Goal: Task Accomplishment & Management: Manage account settings

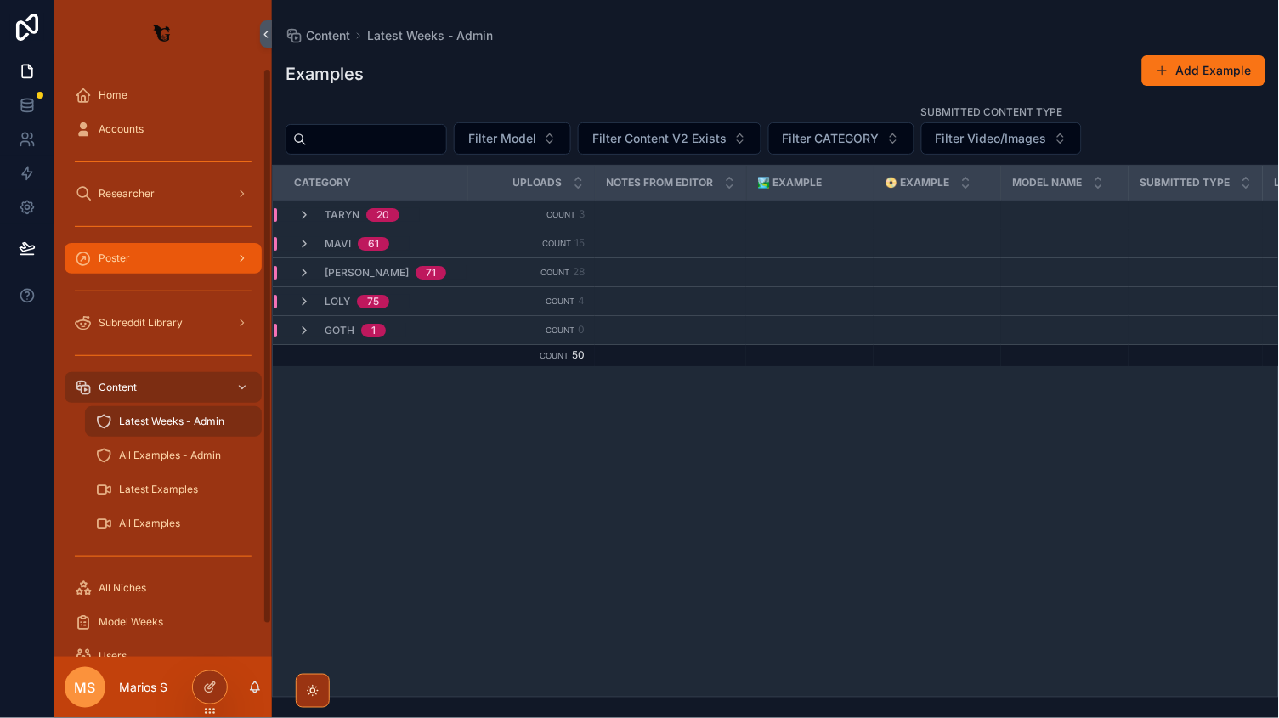
click at [234, 258] on div "scrollable content" at bounding box center [240, 258] width 22 height 27
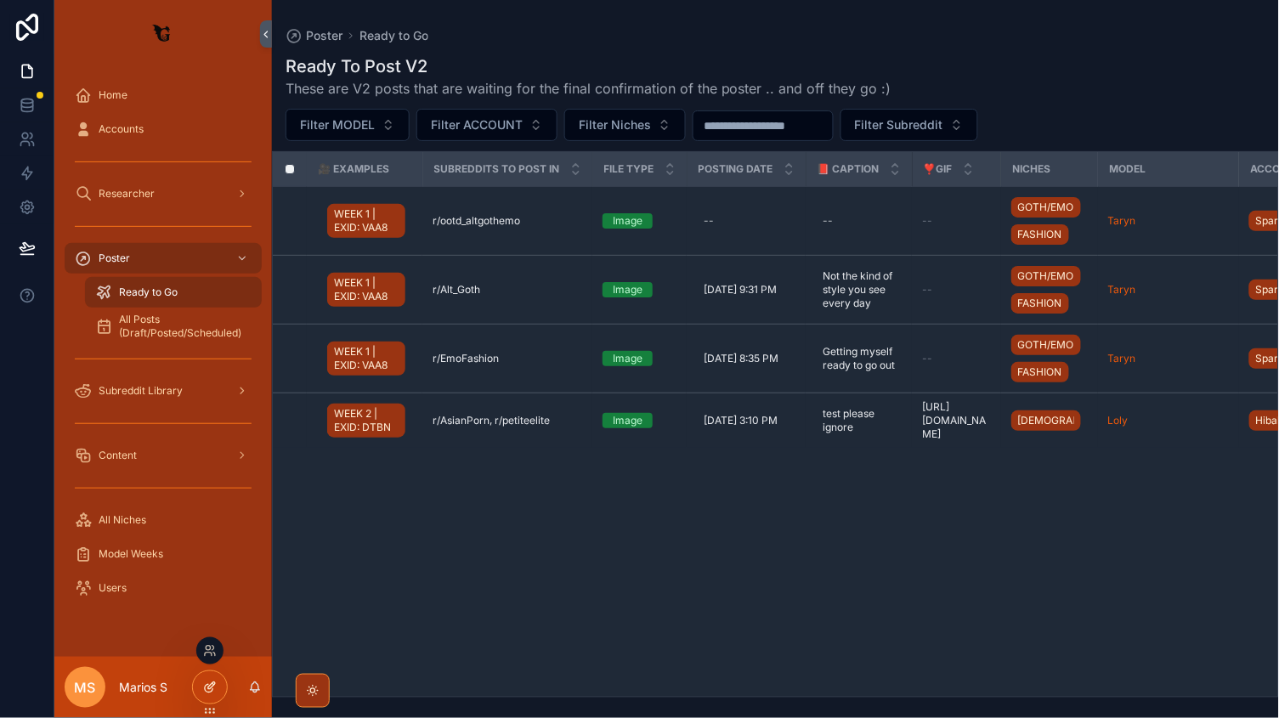
click at [208, 679] on div at bounding box center [210, 687] width 34 height 32
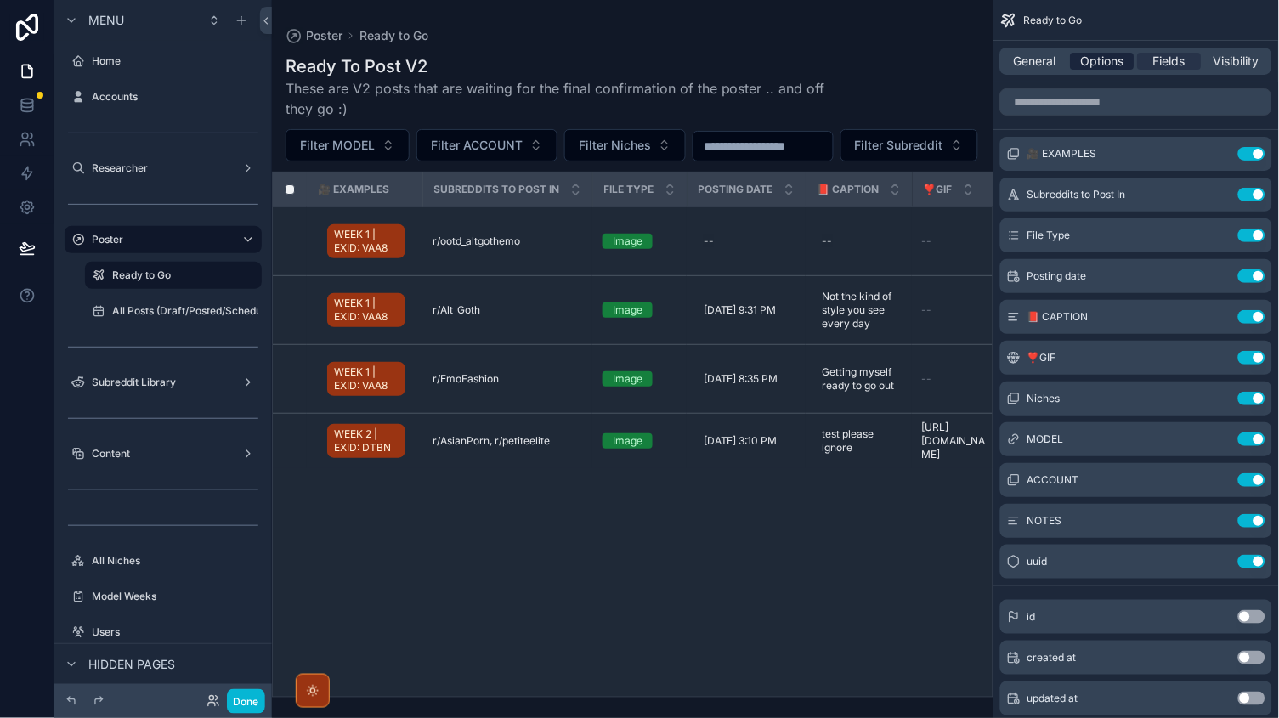
click at [1097, 53] on span "Options" at bounding box center [1102, 61] width 43 height 17
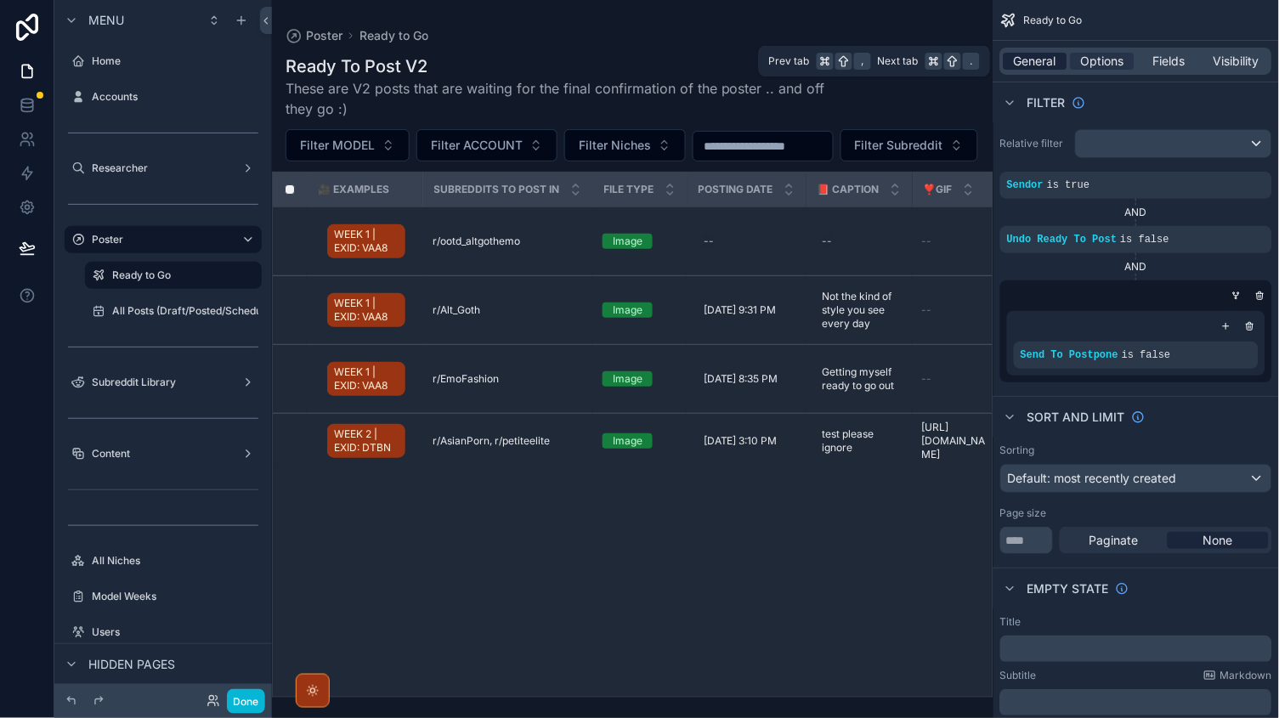
click at [1044, 55] on span "General" at bounding box center [1035, 61] width 42 height 17
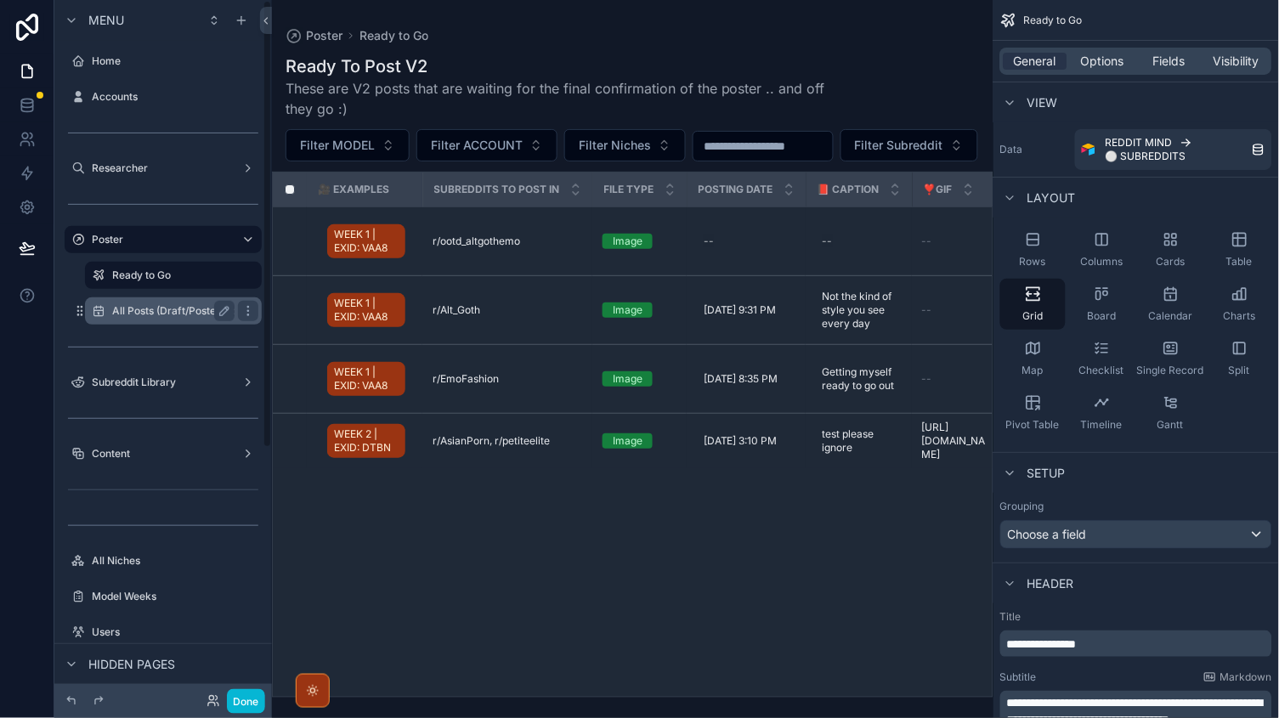
click at [172, 304] on label "All Posts (Draft/Posted/Scheduled)" at bounding box center [195, 311] width 167 height 14
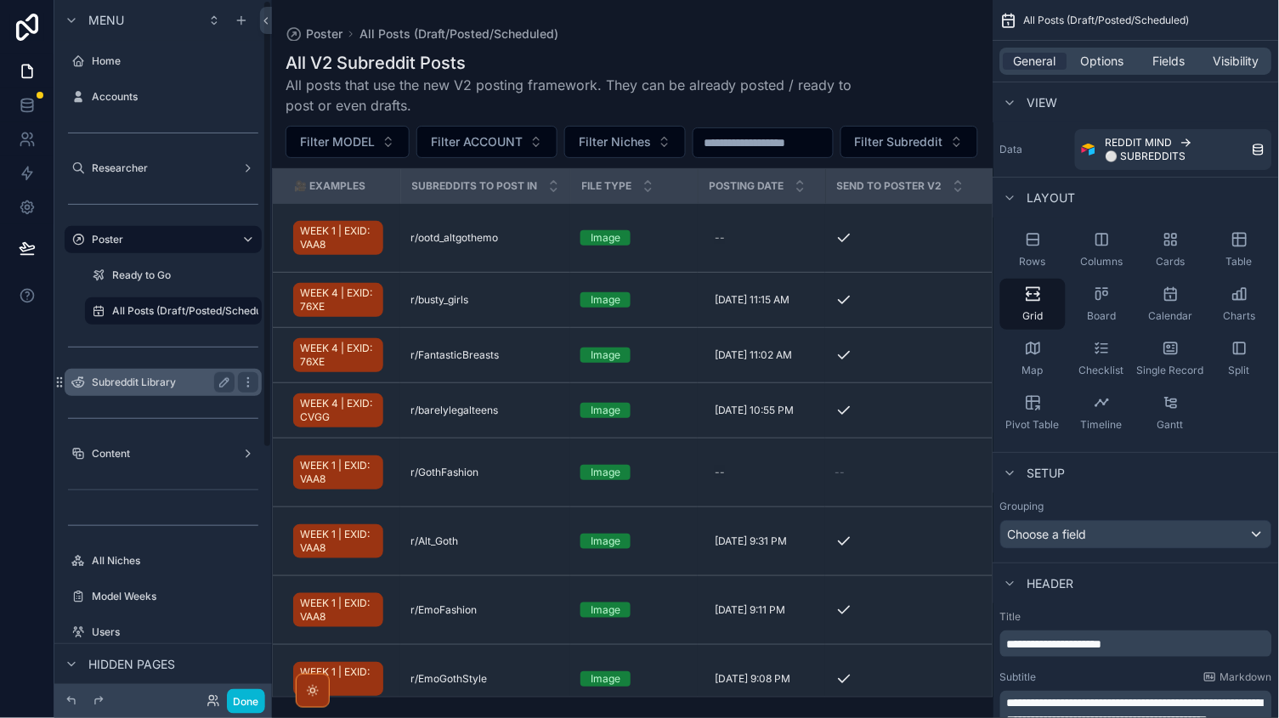
click at [125, 377] on label "Subreddit Library" at bounding box center [160, 383] width 136 height 14
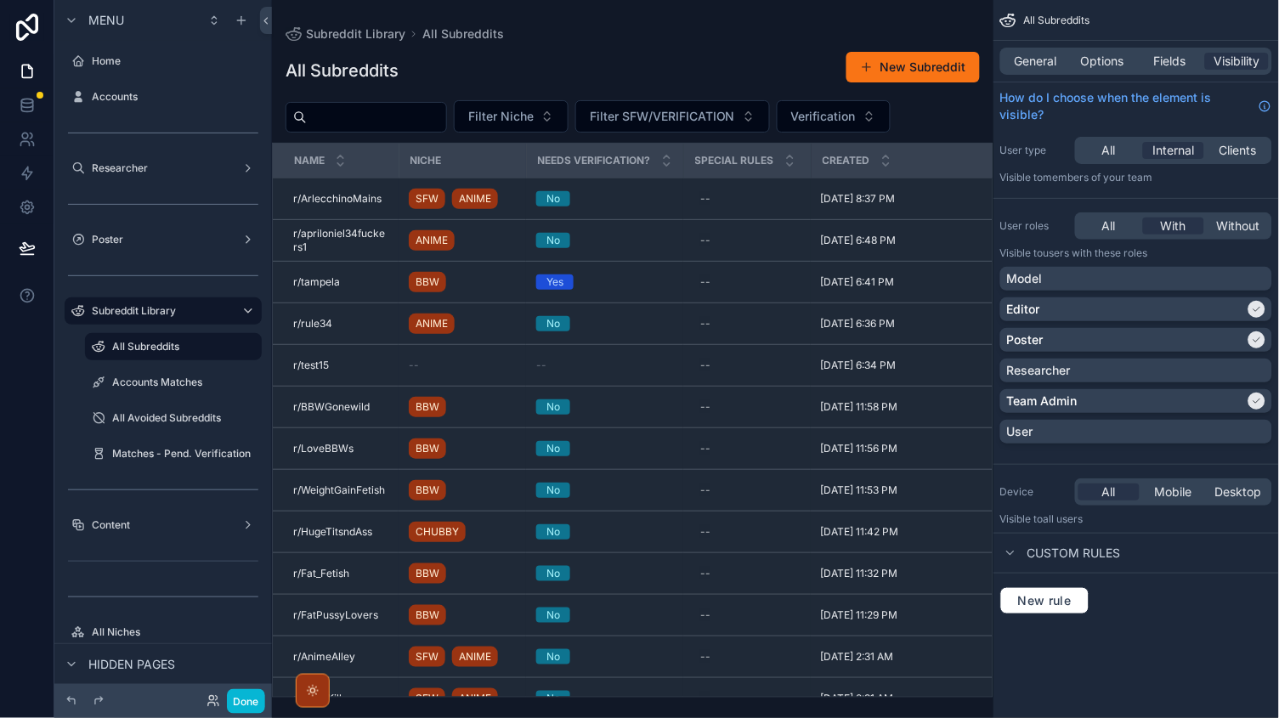
click at [1041, 74] on div "General Options Fields Visibility" at bounding box center [1136, 61] width 272 height 27
click at [1041, 48] on div "General Options Fields Visibility" at bounding box center [1136, 61] width 272 height 27
click at [1041, 54] on span "General" at bounding box center [1035, 61] width 42 height 17
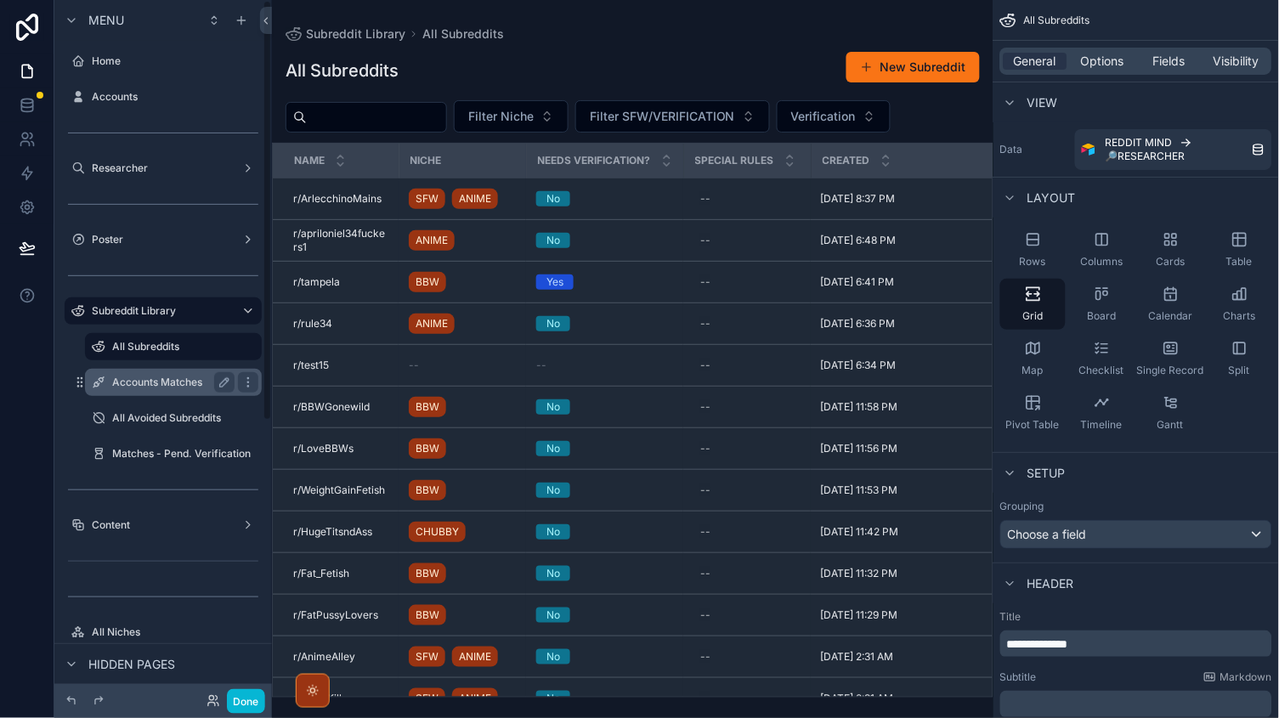
click at [143, 376] on label "Accounts Matches" at bounding box center [170, 383] width 116 height 14
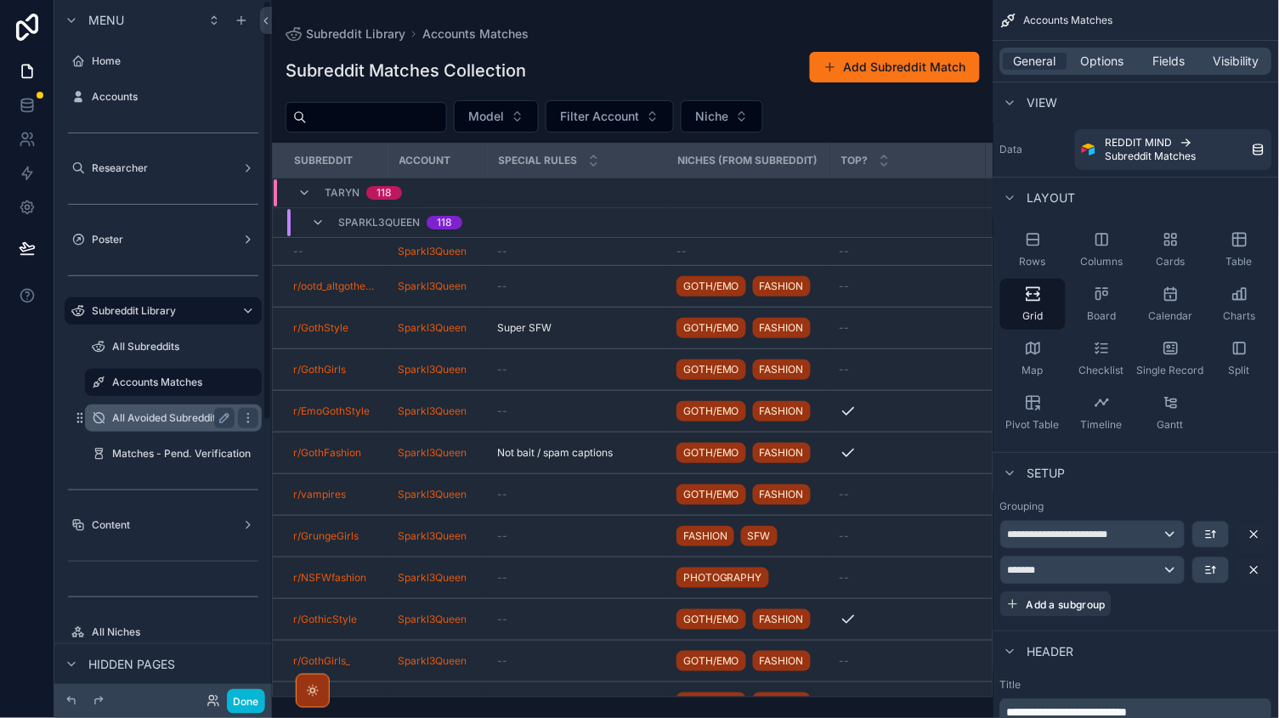
click at [148, 416] on label "All Avoided Subreddits" at bounding box center [170, 418] width 116 height 14
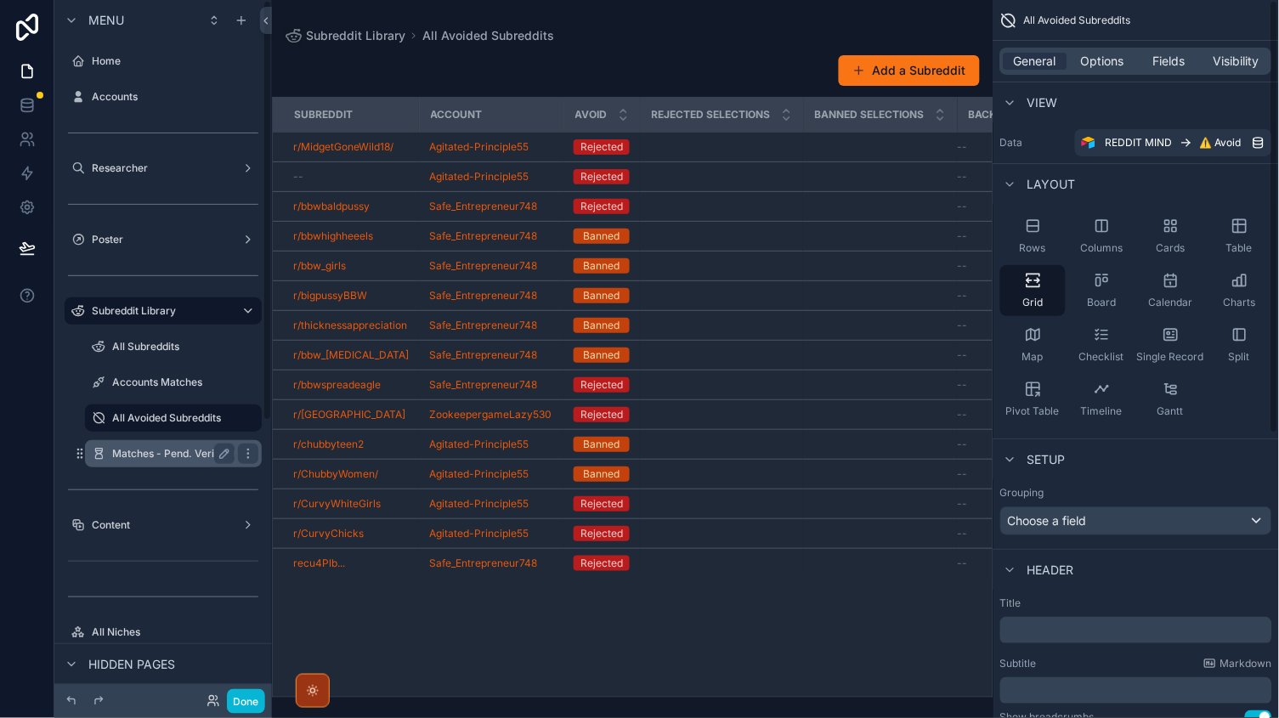
click at [137, 451] on label "Matches - Pend. Verification" at bounding box center [181, 454] width 138 height 14
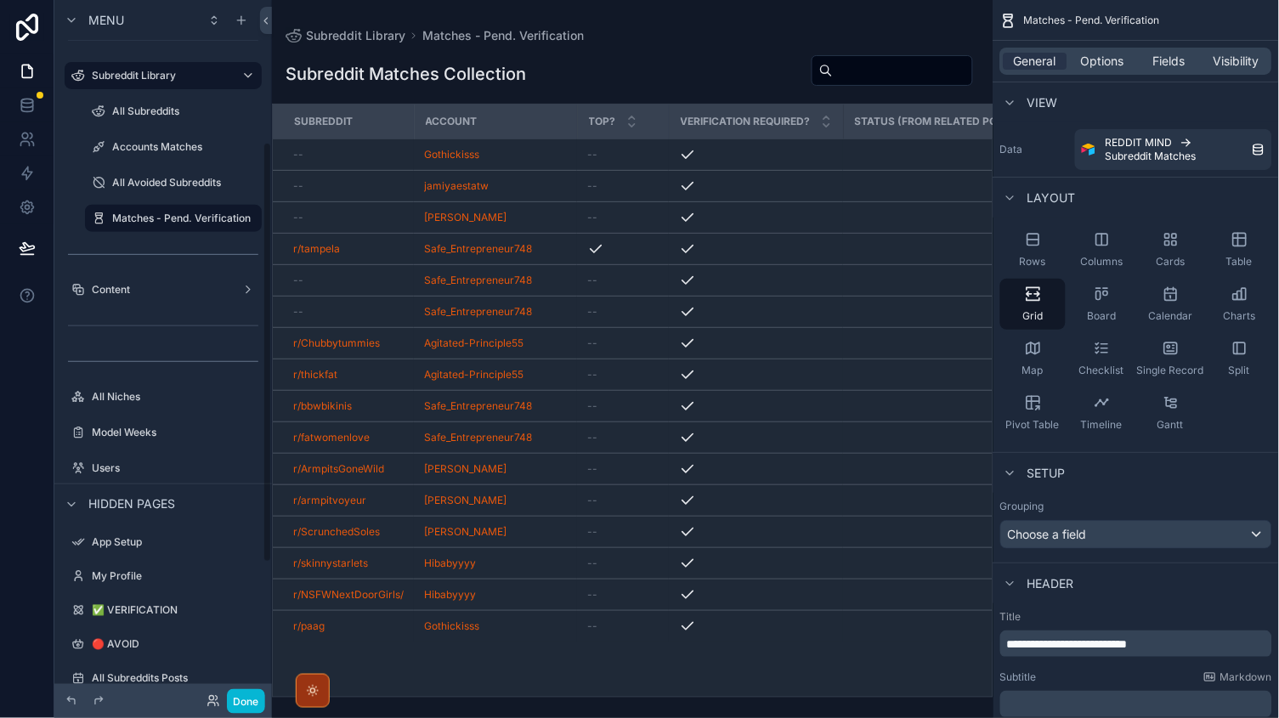
scroll to position [343, 0]
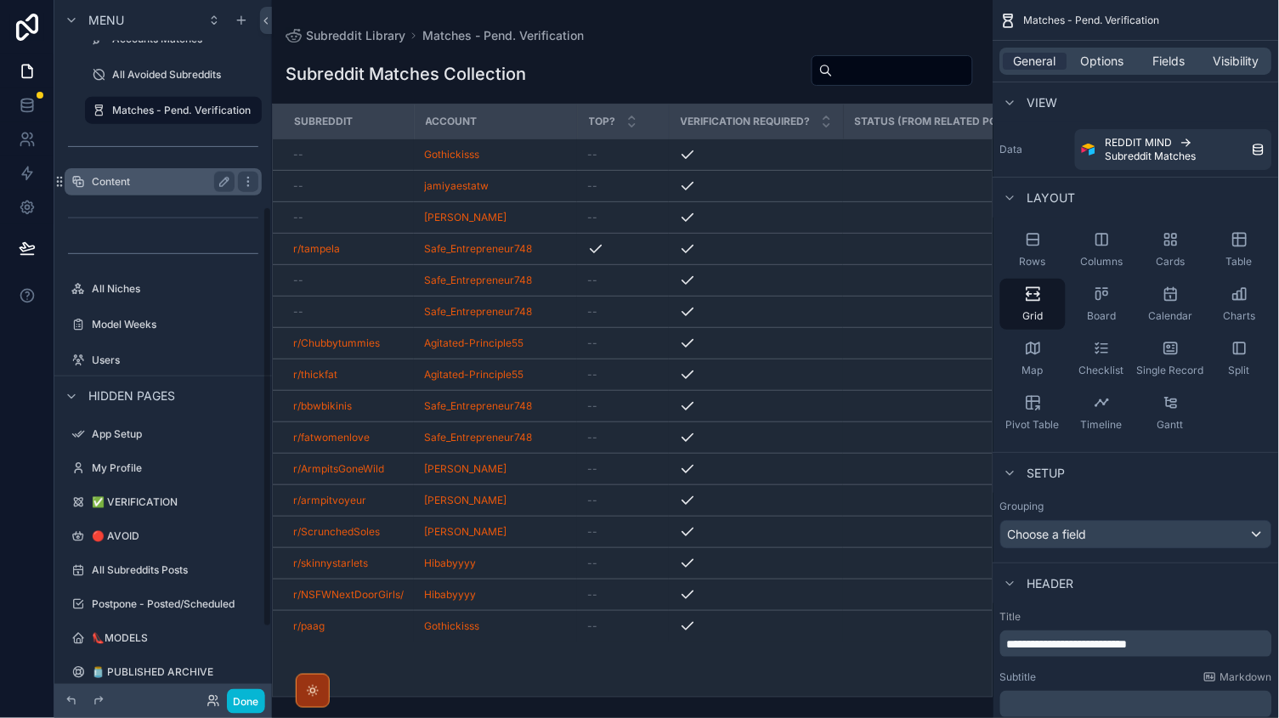
click at [118, 184] on label "Content" at bounding box center [160, 182] width 136 height 14
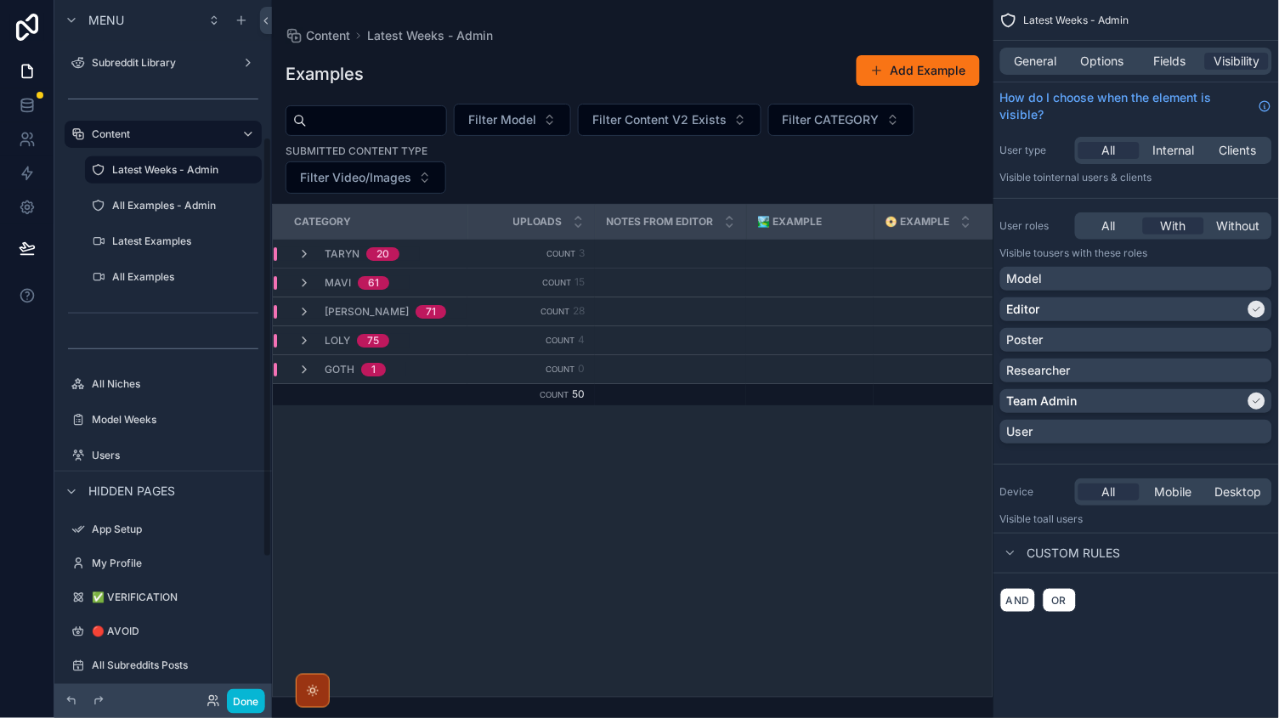
scroll to position [228, 0]
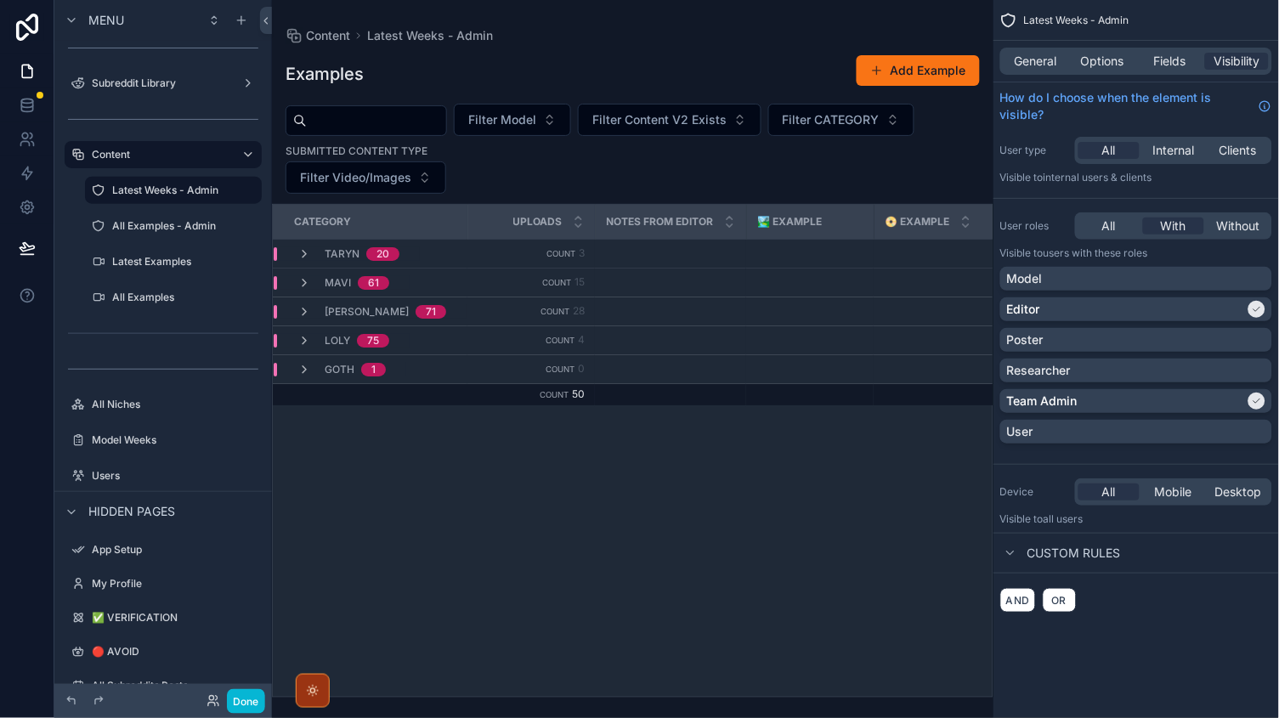
click at [1049, 78] on div "General Options Fields Visibility" at bounding box center [1135, 61] width 285 height 41
click at [1049, 76] on div "General Options Fields Visibility" at bounding box center [1135, 61] width 285 height 41
click at [1046, 71] on div "General Options Fields Visibility" at bounding box center [1136, 61] width 272 height 27
click at [1041, 65] on span "General" at bounding box center [1035, 61] width 42 height 17
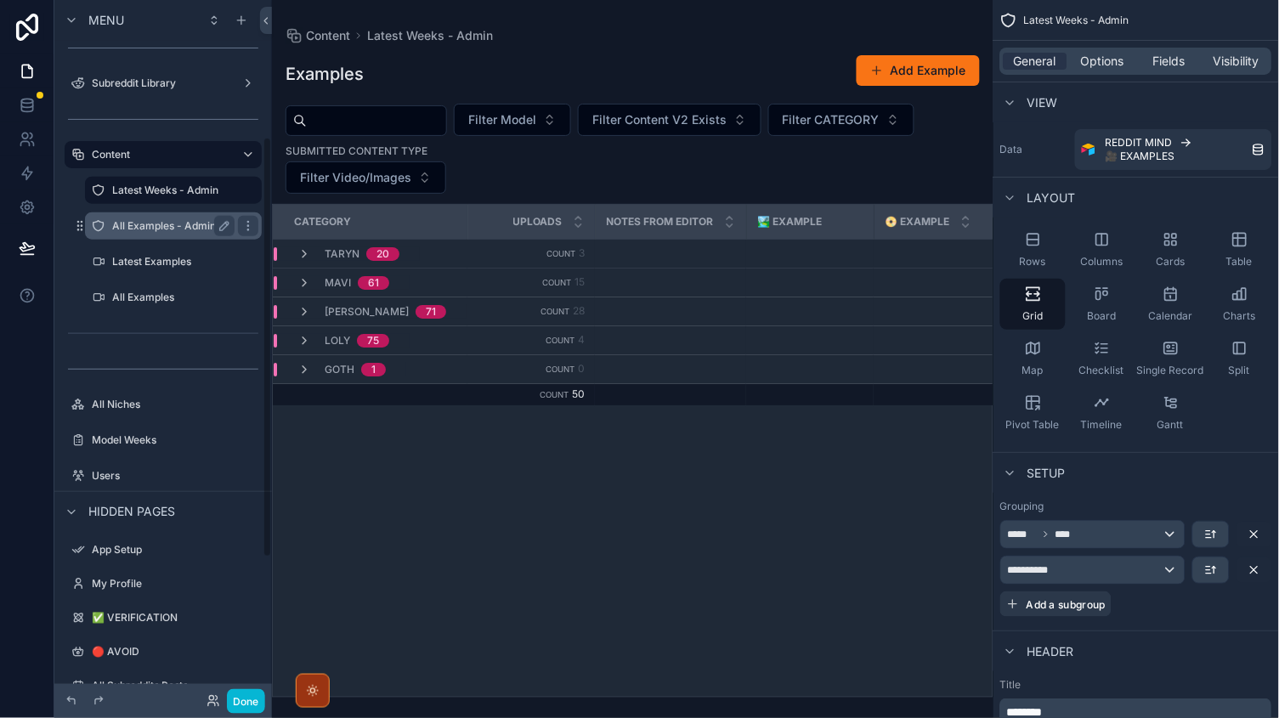
click at [131, 219] on label "All Examples - Admin" at bounding box center [170, 226] width 116 height 14
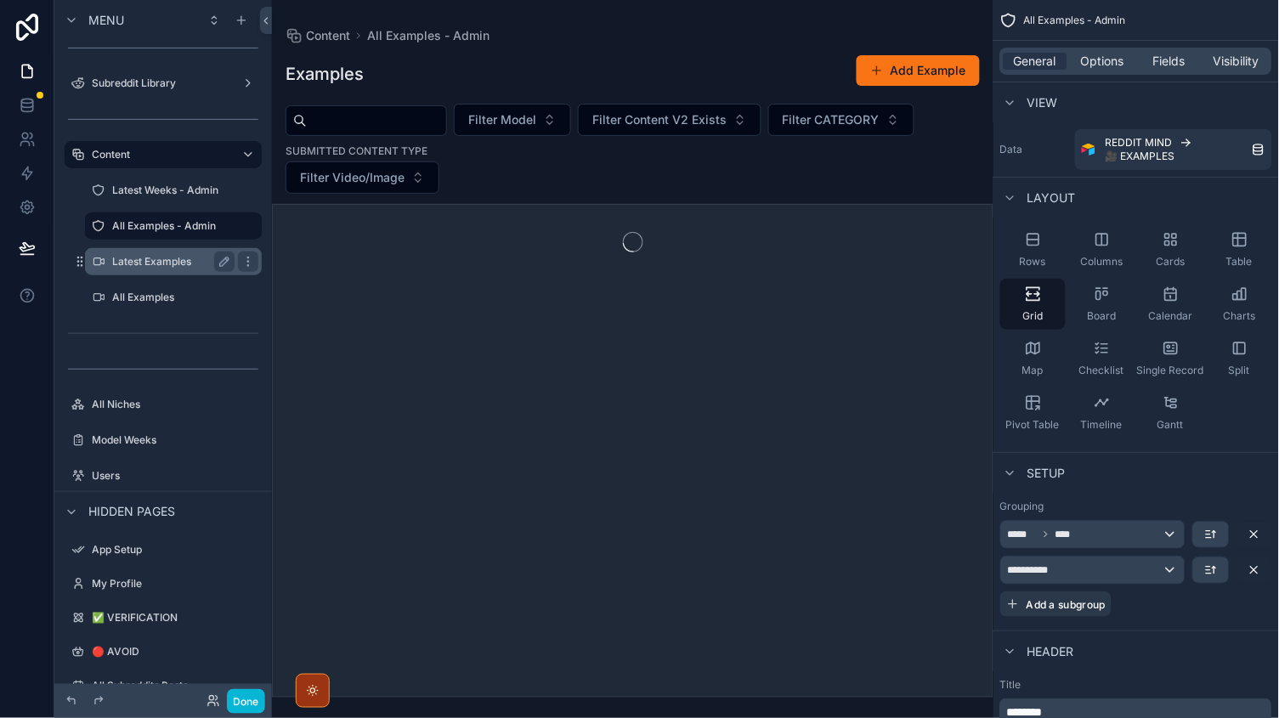
click at [143, 252] on div "Latest Examples" at bounding box center [173, 261] width 122 height 20
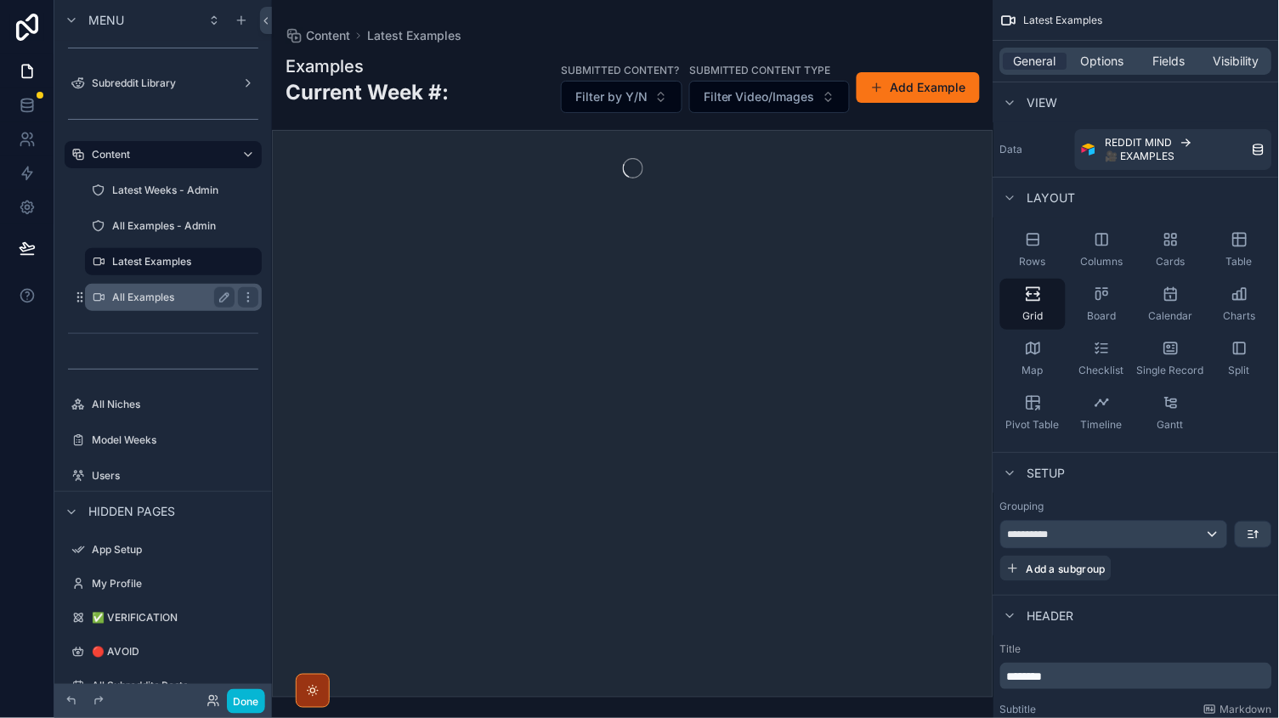
click at [150, 291] on label "All Examples" at bounding box center [170, 298] width 116 height 14
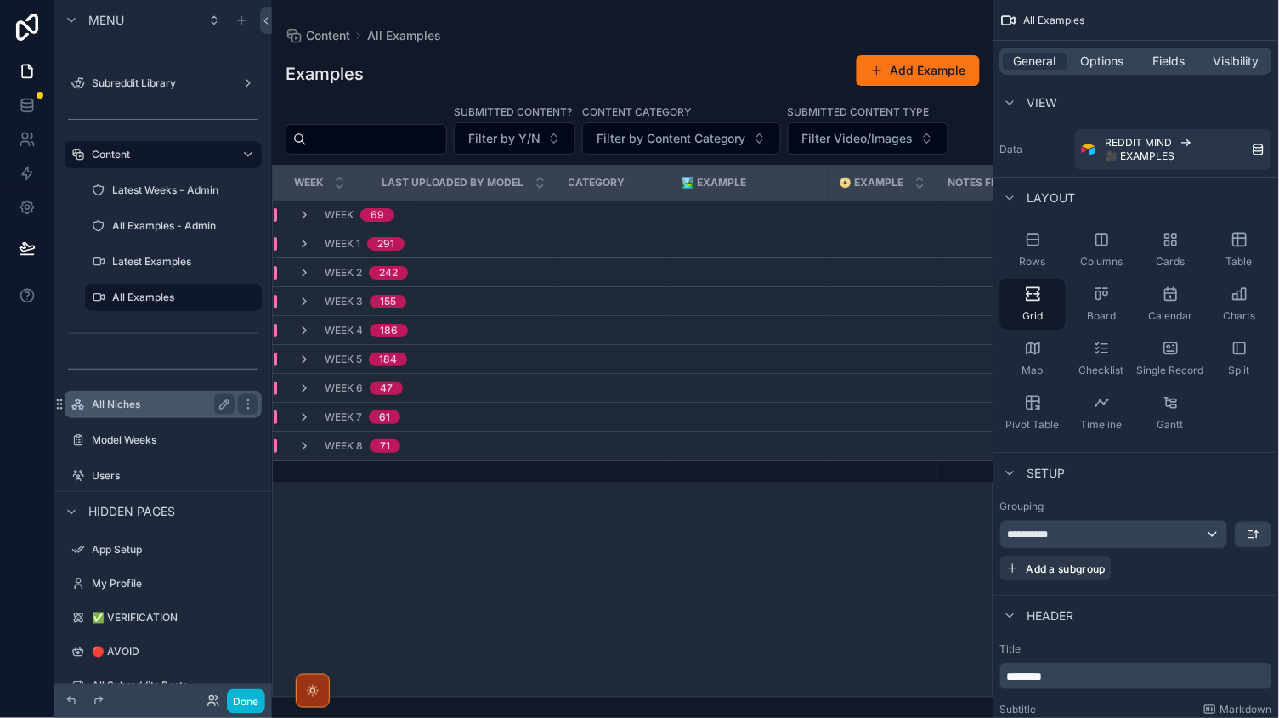
click at [137, 394] on div "All Niches" at bounding box center [163, 404] width 143 height 20
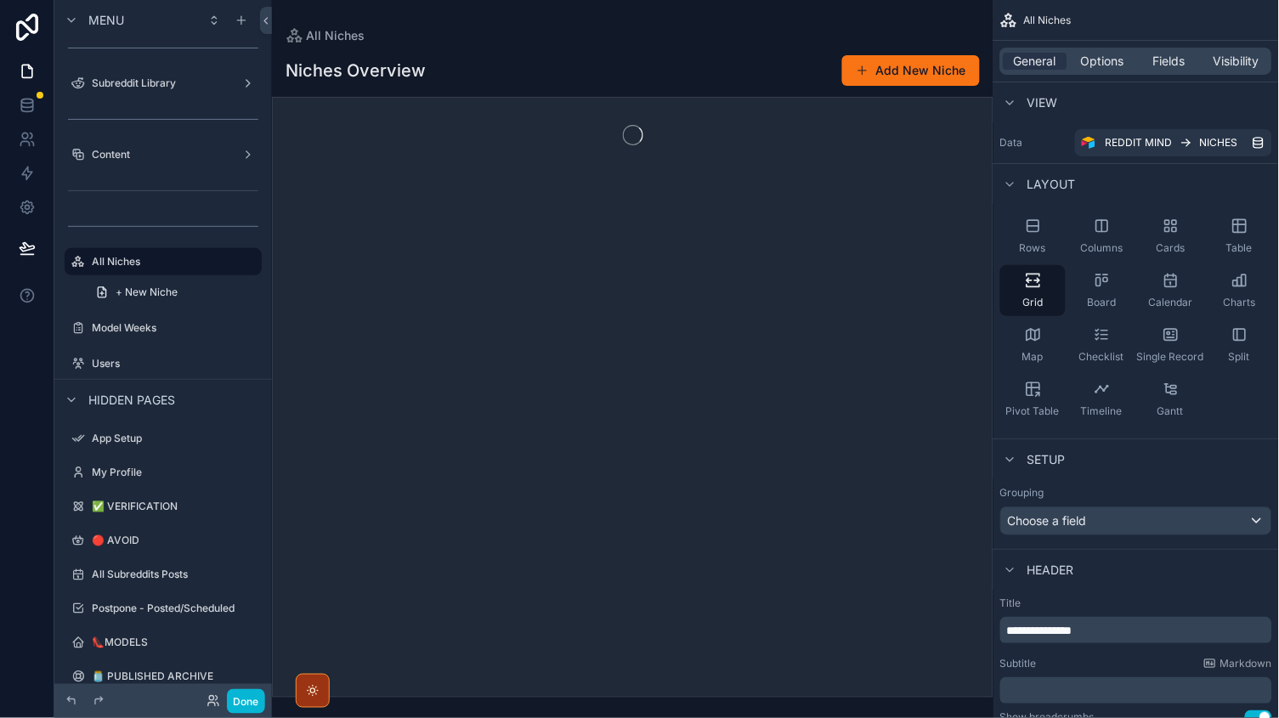
scroll to position [121, 0]
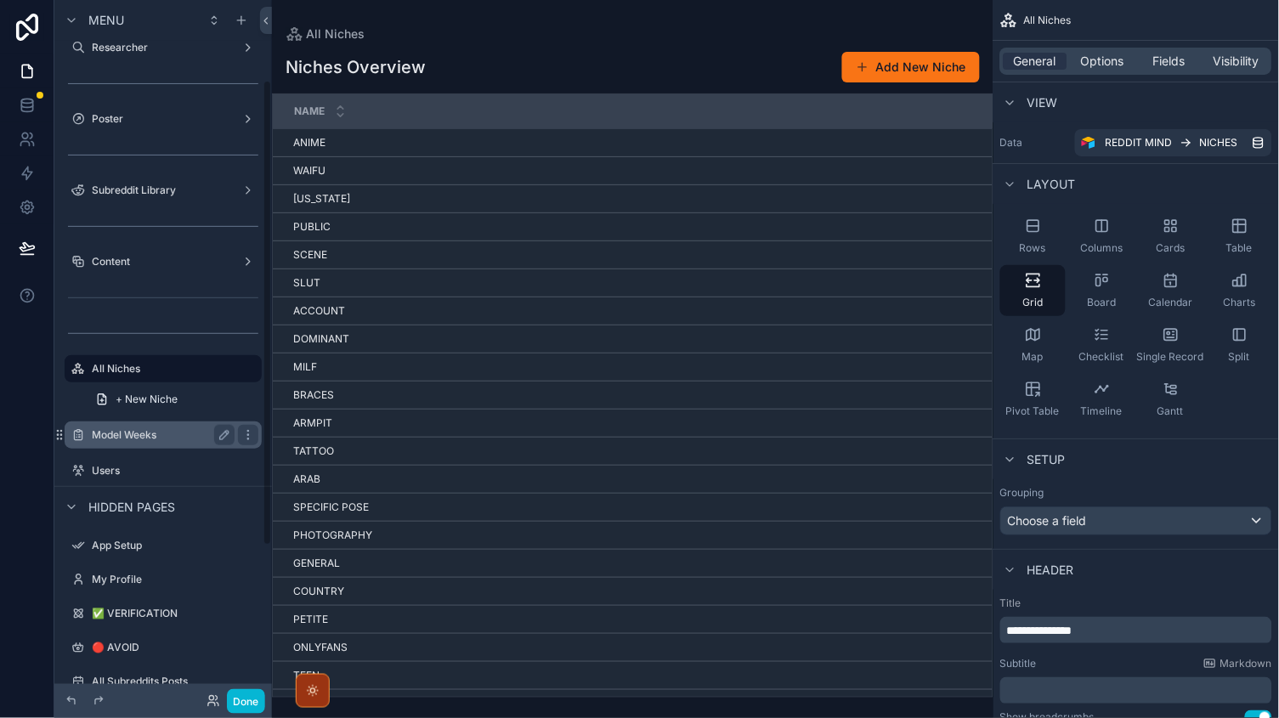
click at [189, 434] on label "Model Weeks" at bounding box center [160, 435] width 136 height 14
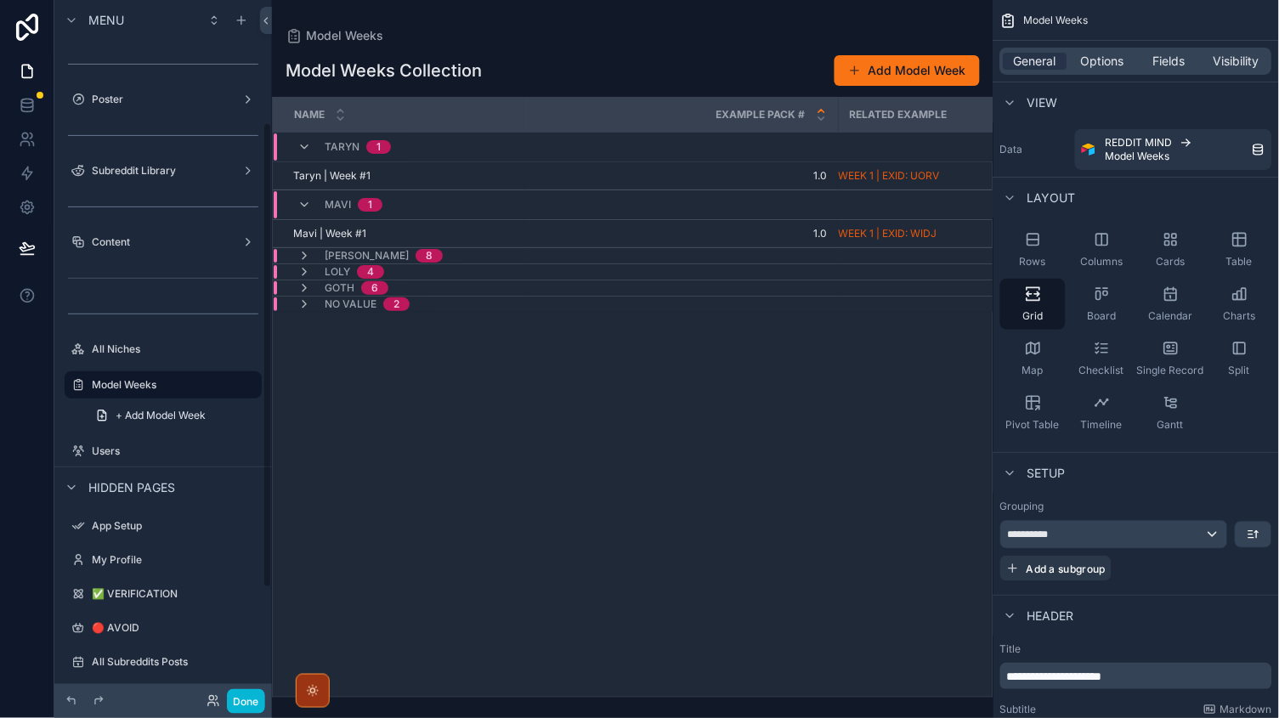
scroll to position [106, 0]
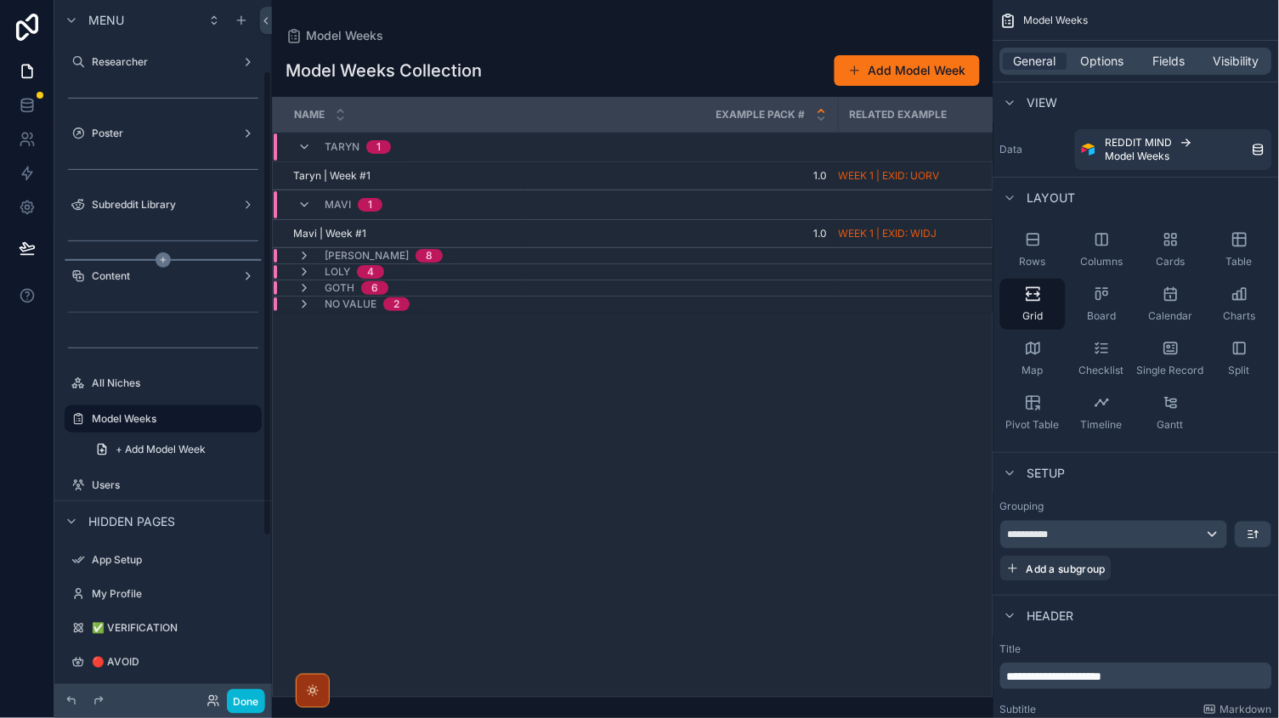
click at [144, 259] on div "scrollable content" at bounding box center [163, 260] width 197 height 2
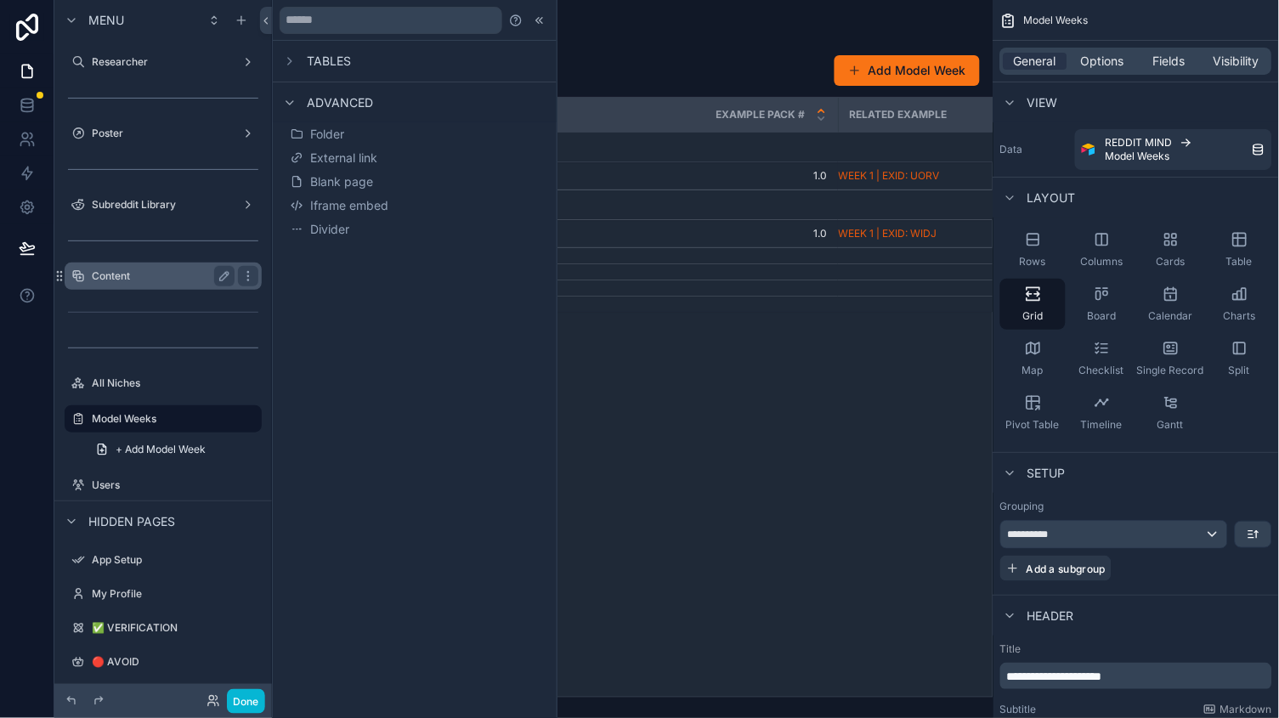
click at [135, 271] on label "Content" at bounding box center [160, 276] width 136 height 14
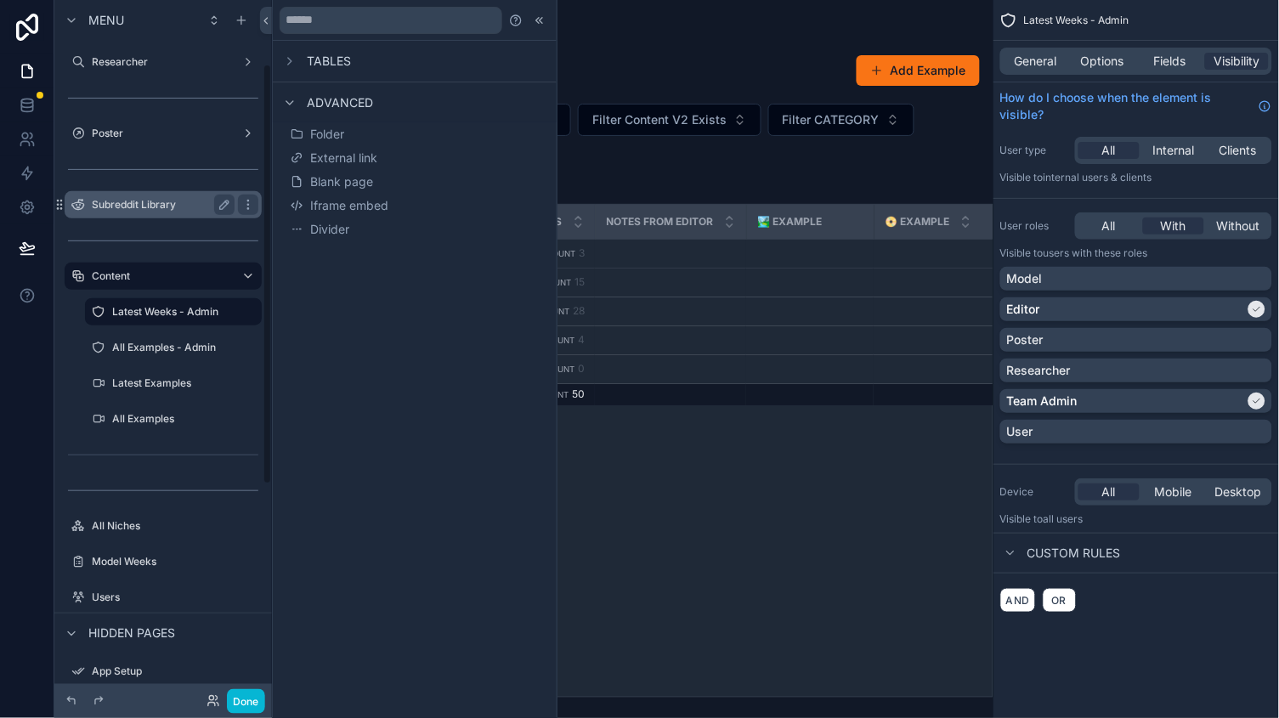
click at [126, 208] on label "Subreddit Library" at bounding box center [160, 205] width 136 height 14
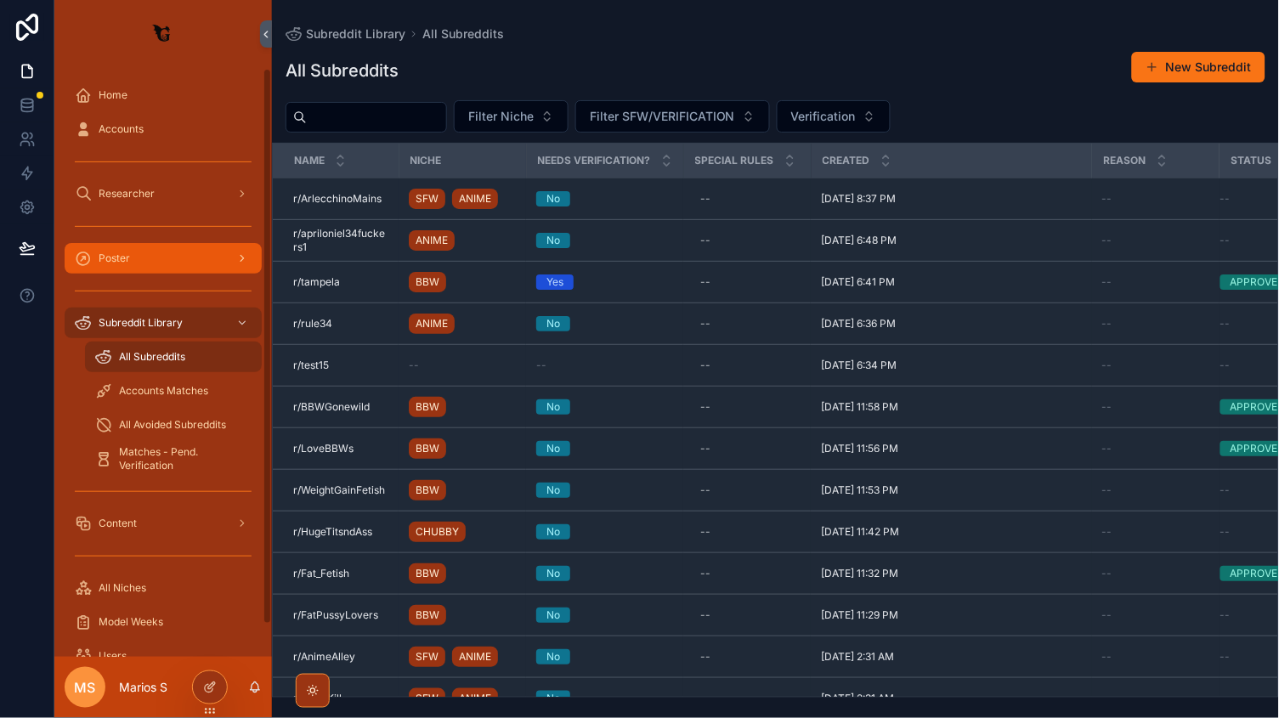
click at [127, 246] on div "Poster" at bounding box center [163, 258] width 177 height 27
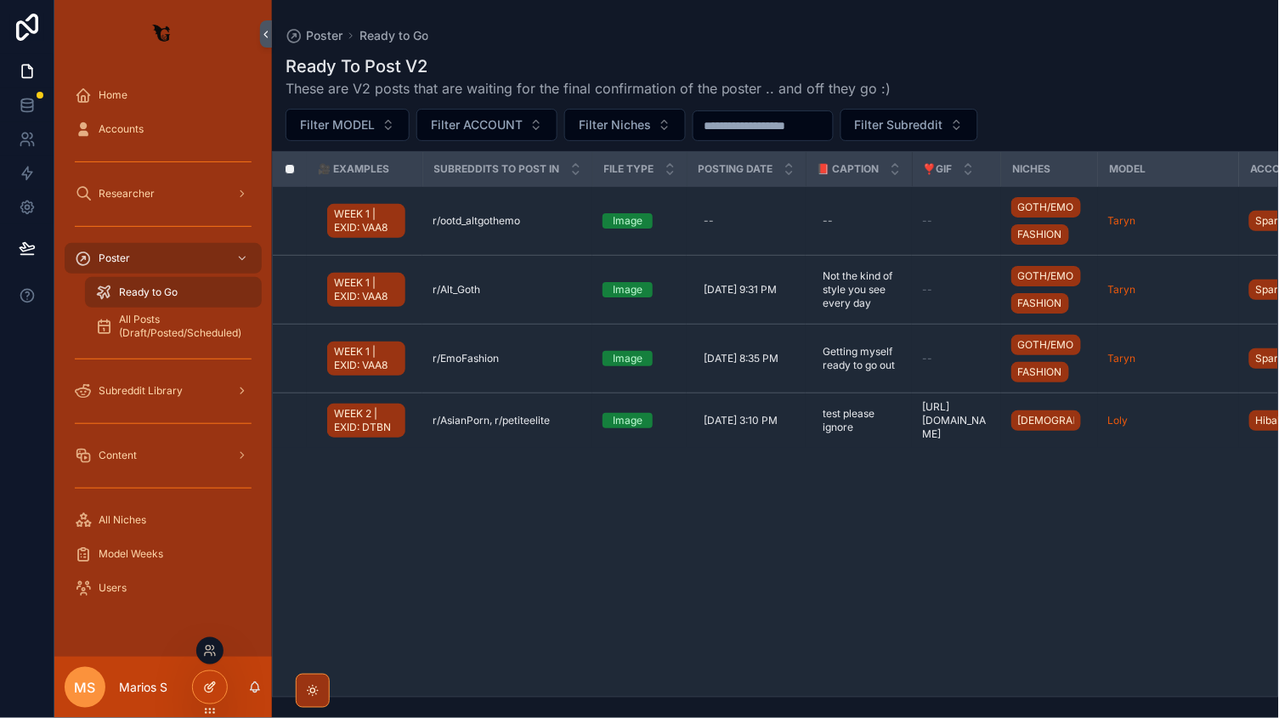
click at [196, 694] on div at bounding box center [210, 687] width 34 height 32
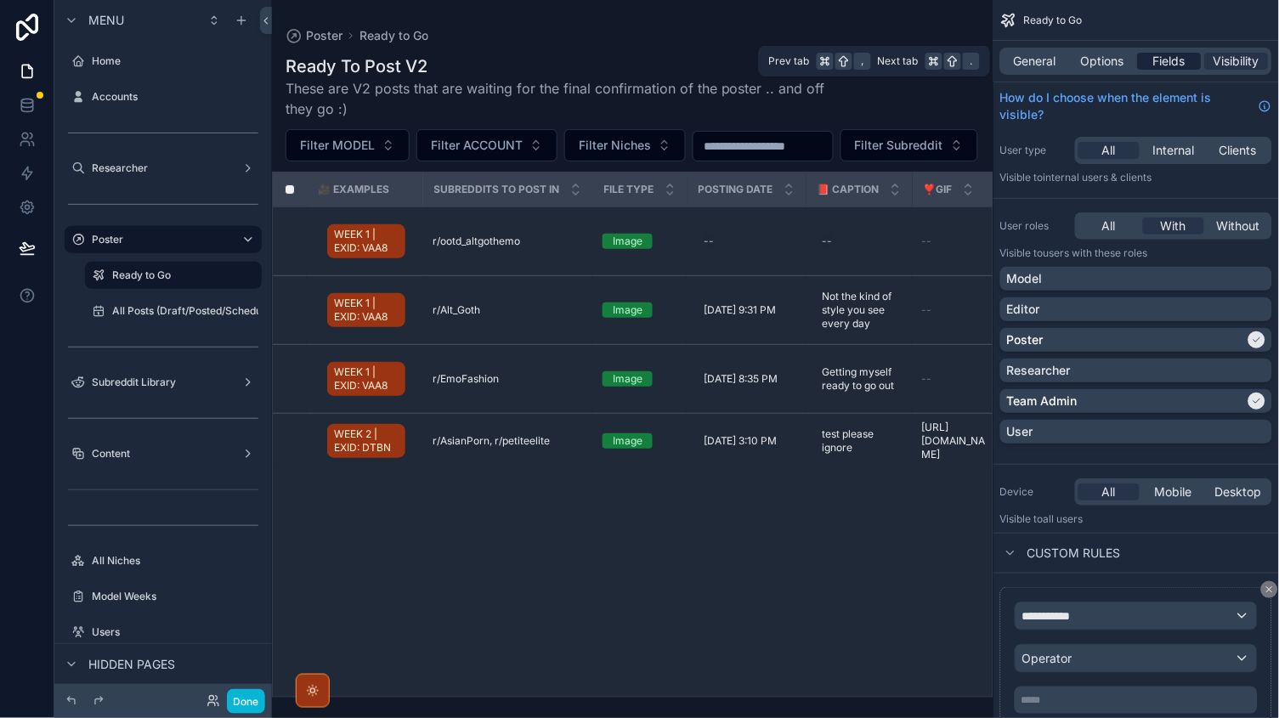
click at [1156, 57] on span "Fields" at bounding box center [1170, 61] width 32 height 17
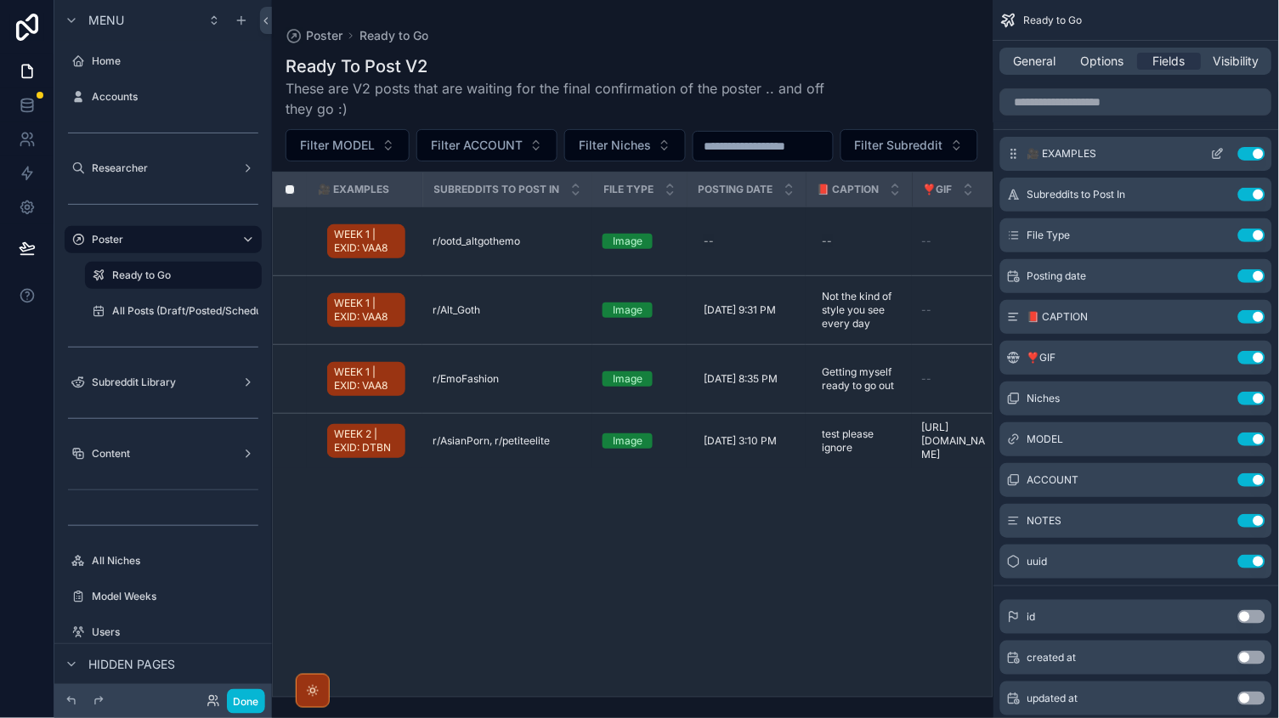
click at [1217, 150] on icon "scrollable content" at bounding box center [1218, 154] width 14 height 14
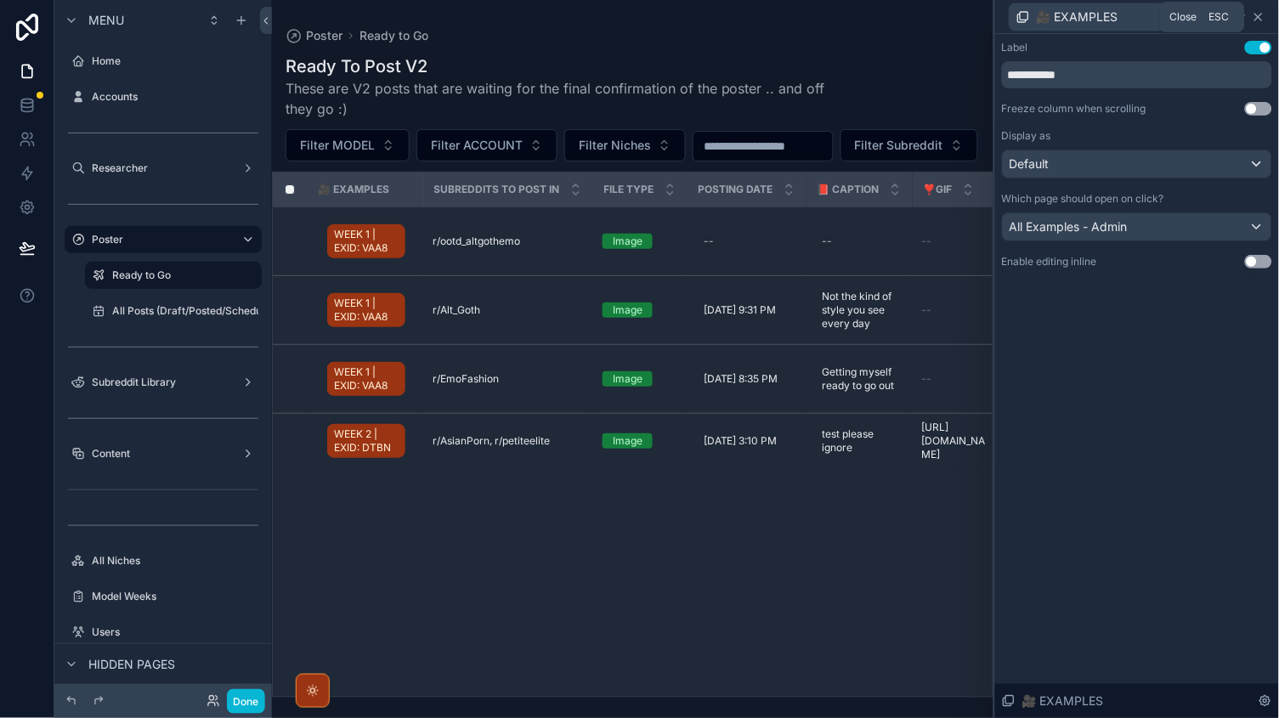
click at [1262, 18] on icon at bounding box center [1259, 17] width 14 height 14
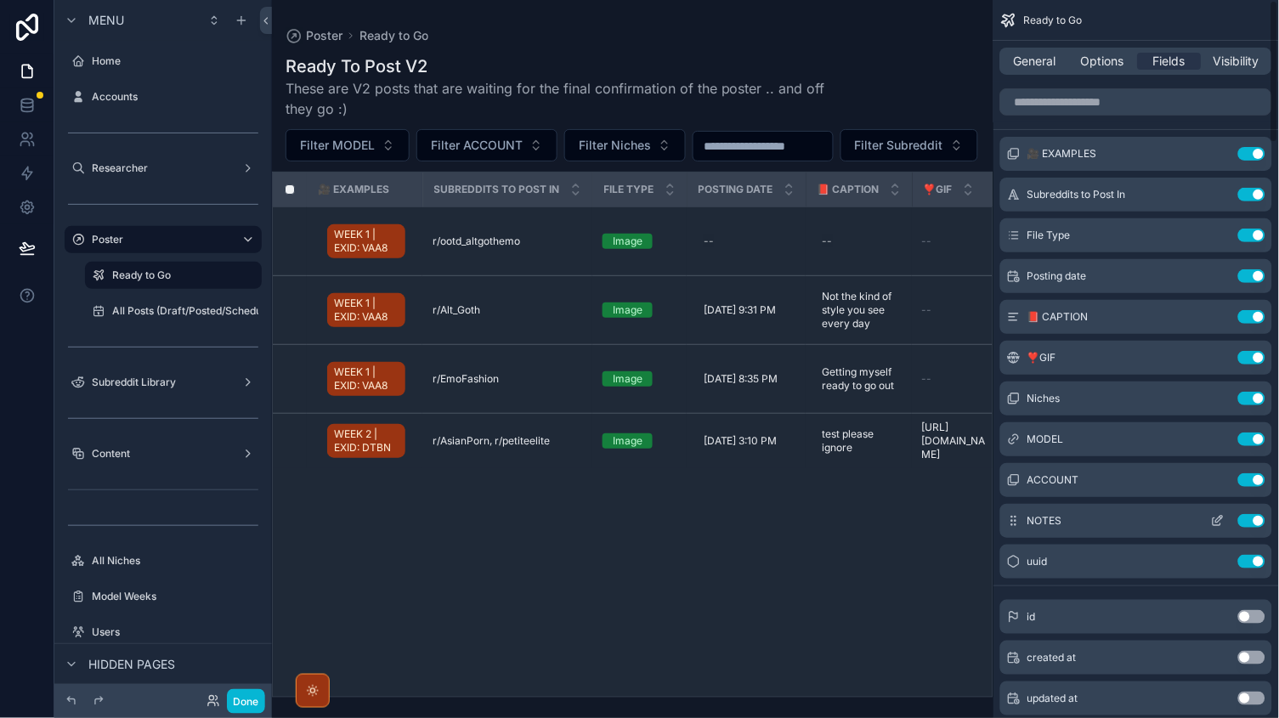
click at [1220, 523] on icon "scrollable content" at bounding box center [1218, 521] width 14 height 14
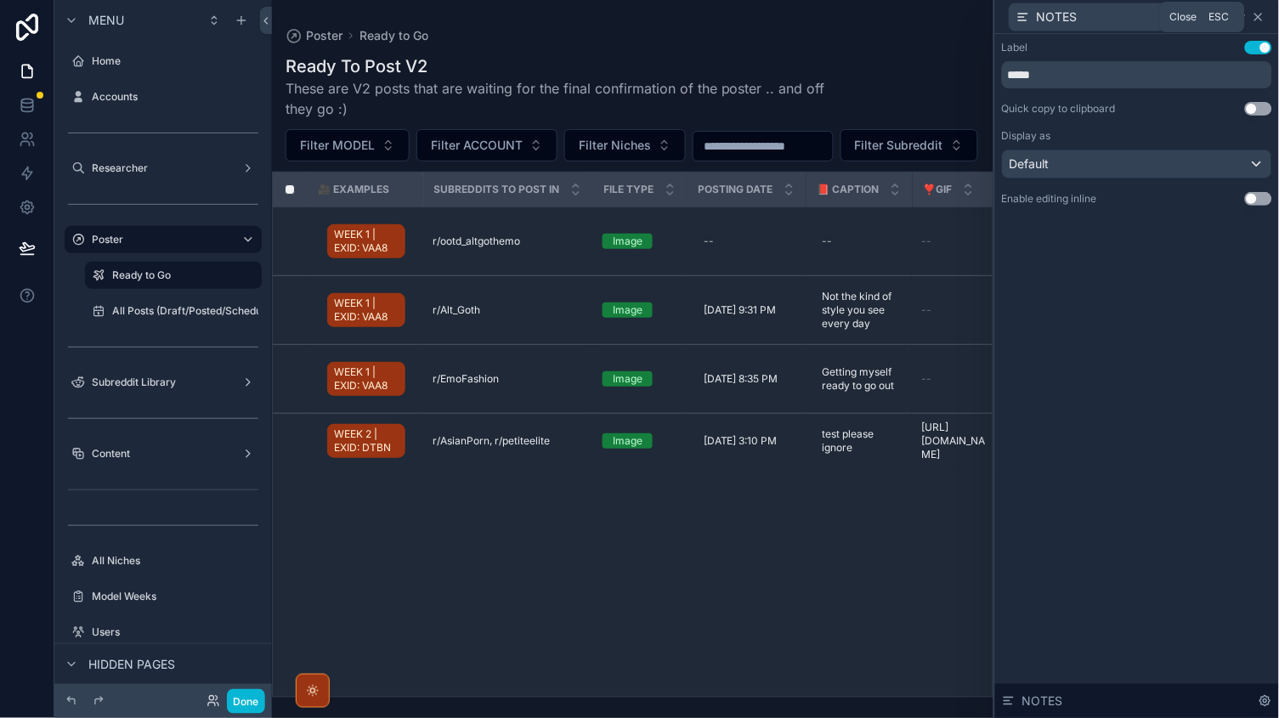
click at [1255, 15] on icon at bounding box center [1259, 17] width 14 height 14
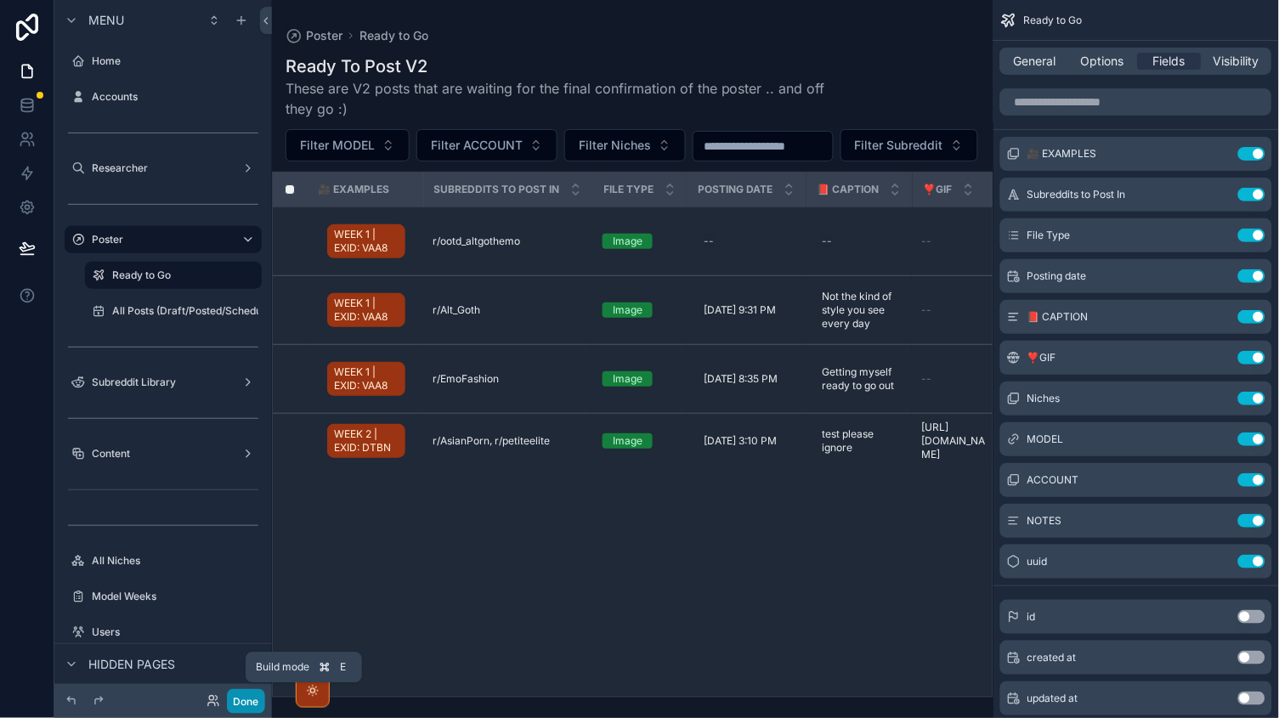
click at [254, 699] on button "Done" at bounding box center [246, 701] width 38 height 25
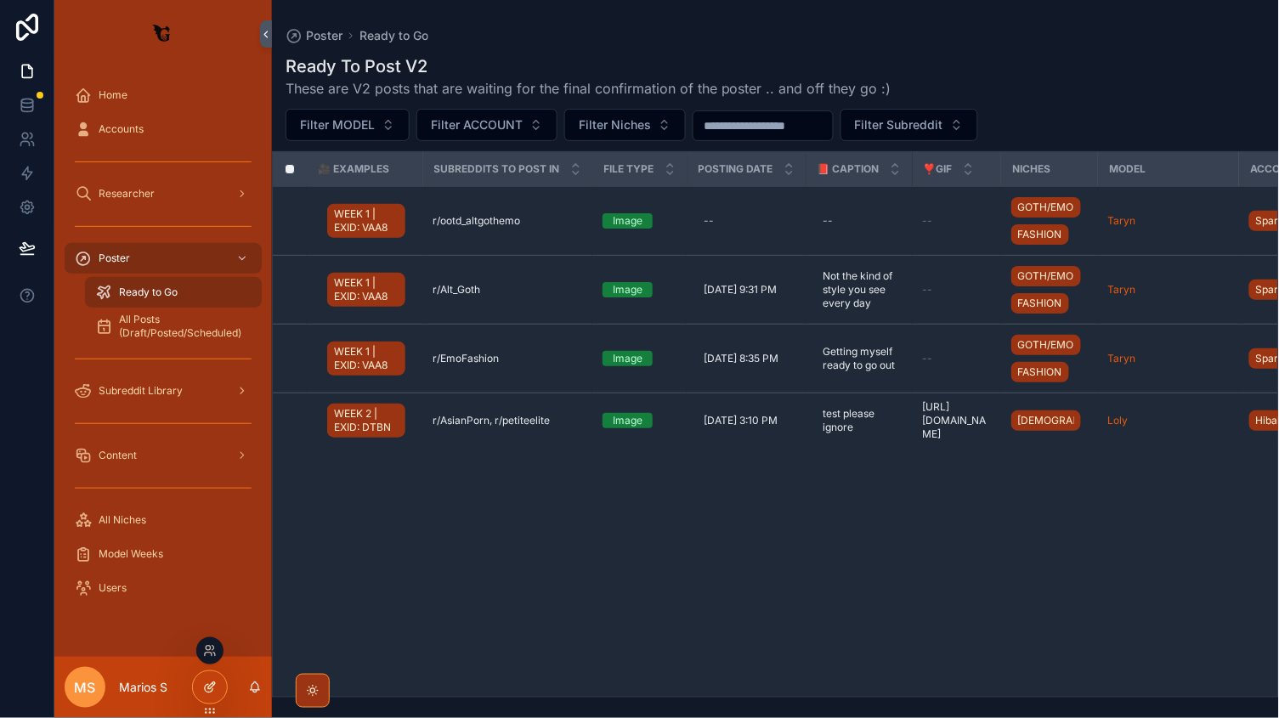
click at [206, 694] on div at bounding box center [210, 687] width 34 height 32
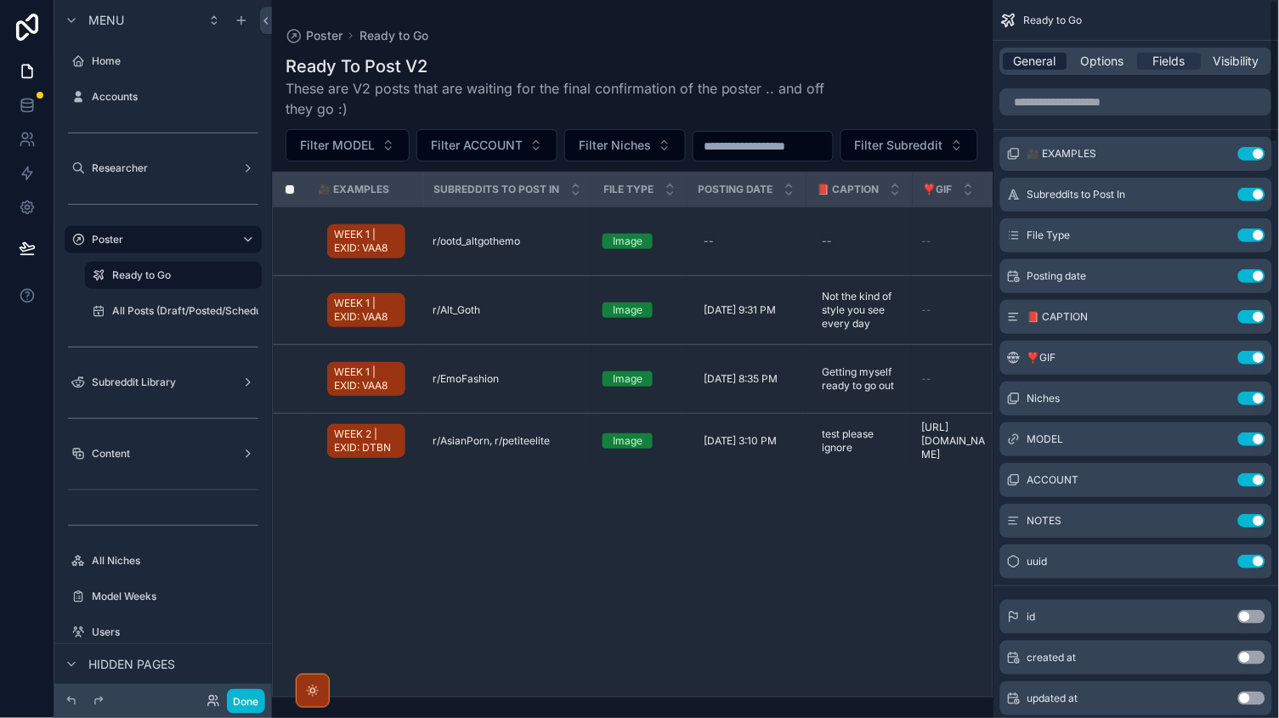
click at [1045, 67] on span "General" at bounding box center [1035, 61] width 42 height 17
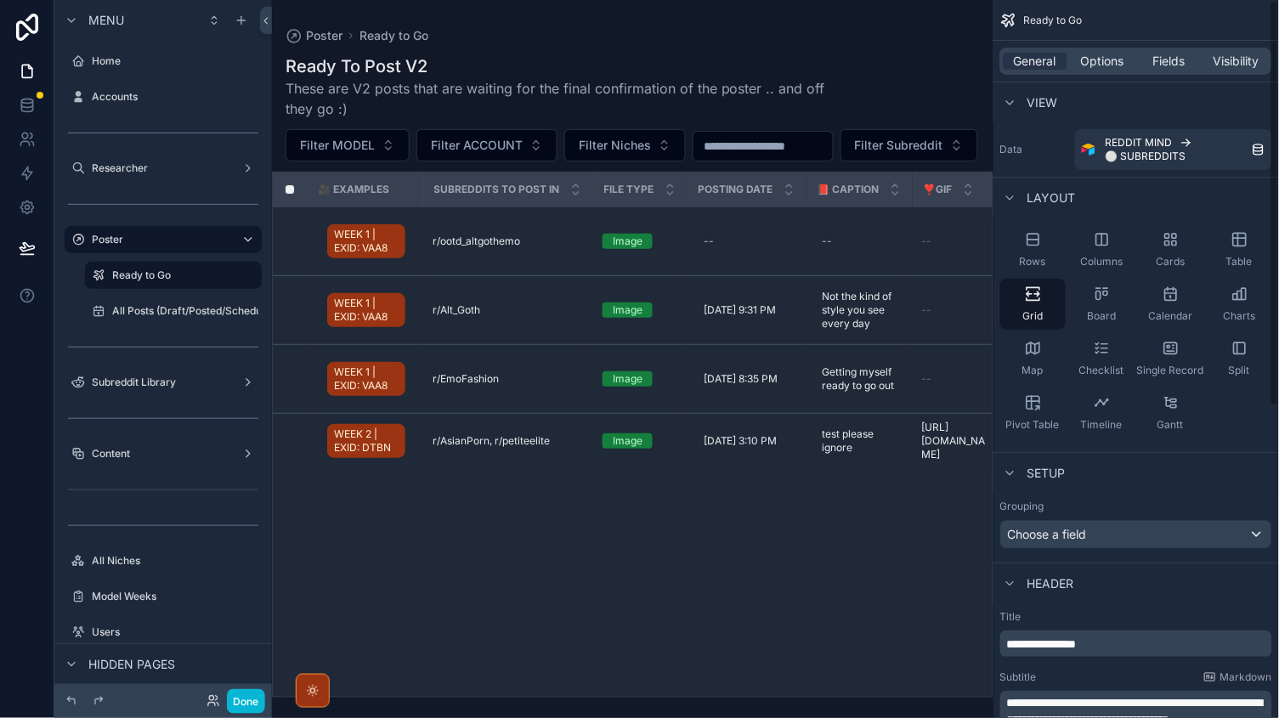
click at [1101, 71] on div "General Options Fields Visibility" at bounding box center [1136, 61] width 272 height 27
click at [1098, 58] on span "Options" at bounding box center [1102, 61] width 43 height 17
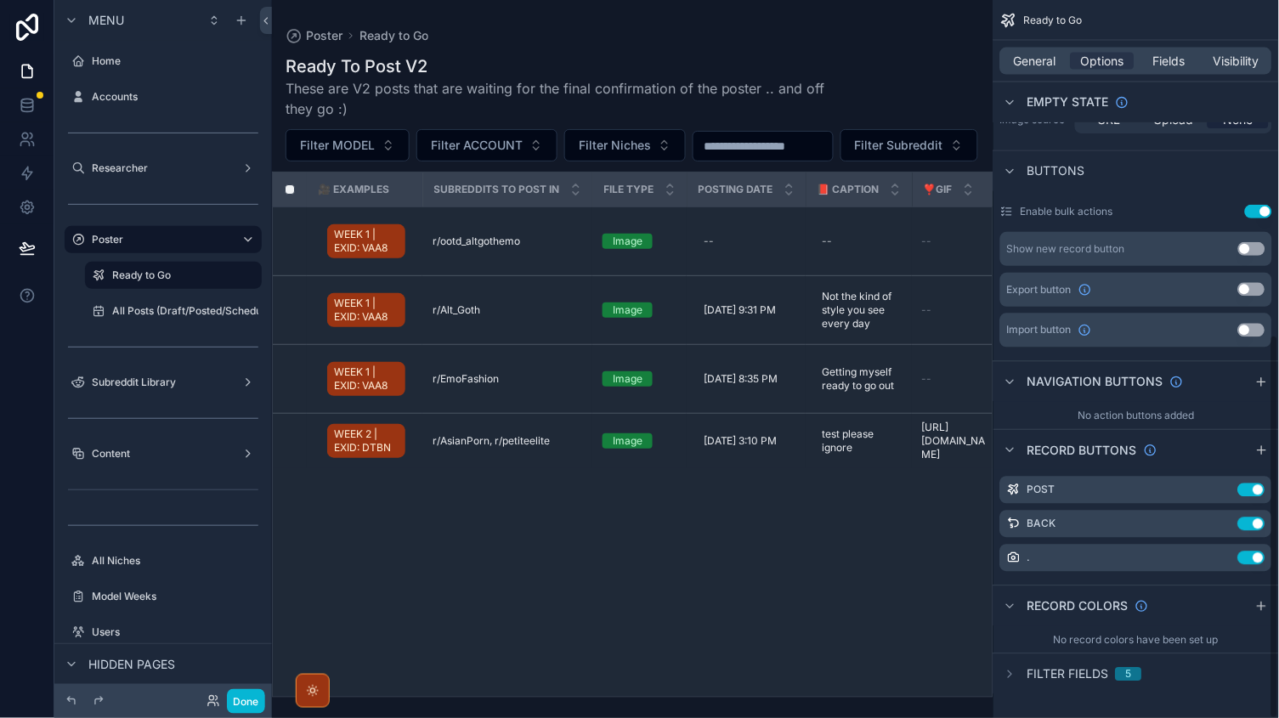
scroll to position [624, 0]
click at [146, 169] on label "Researcher" at bounding box center [160, 168] width 136 height 14
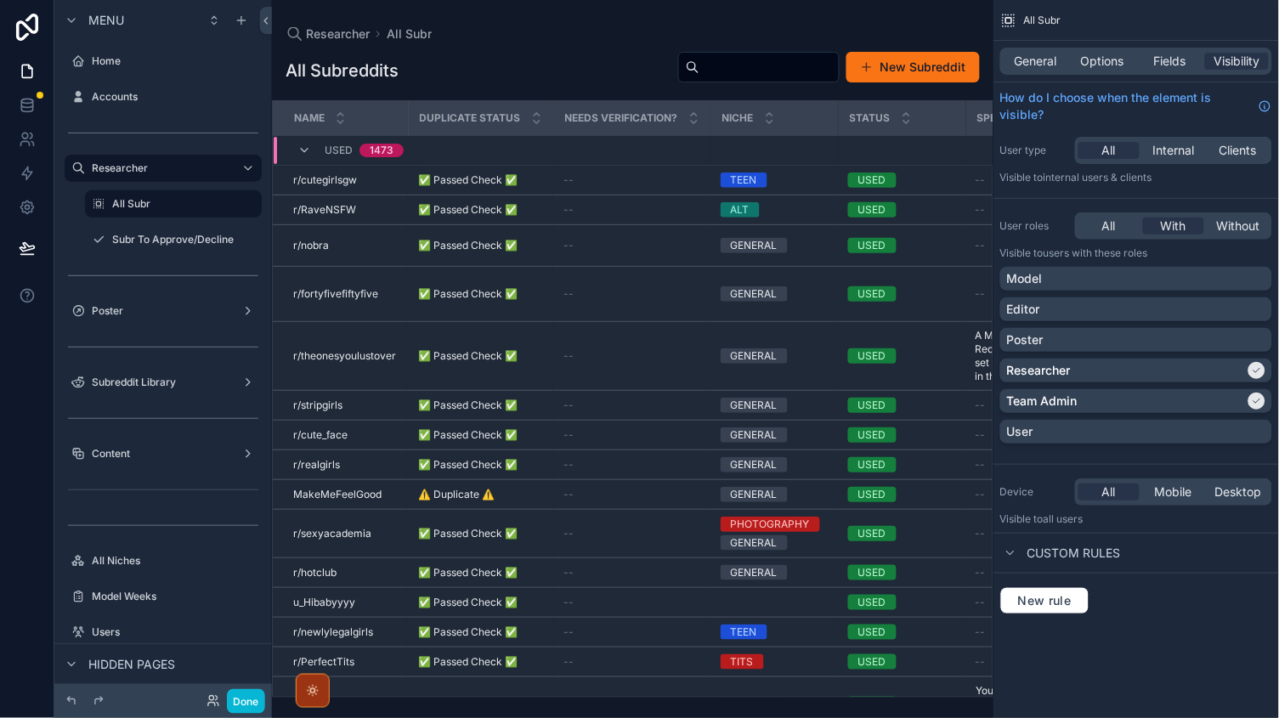
click at [758, 522] on div "scrollable content" at bounding box center [632, 359] width 721 height 718
click at [247, 690] on button "Done" at bounding box center [246, 701] width 38 height 25
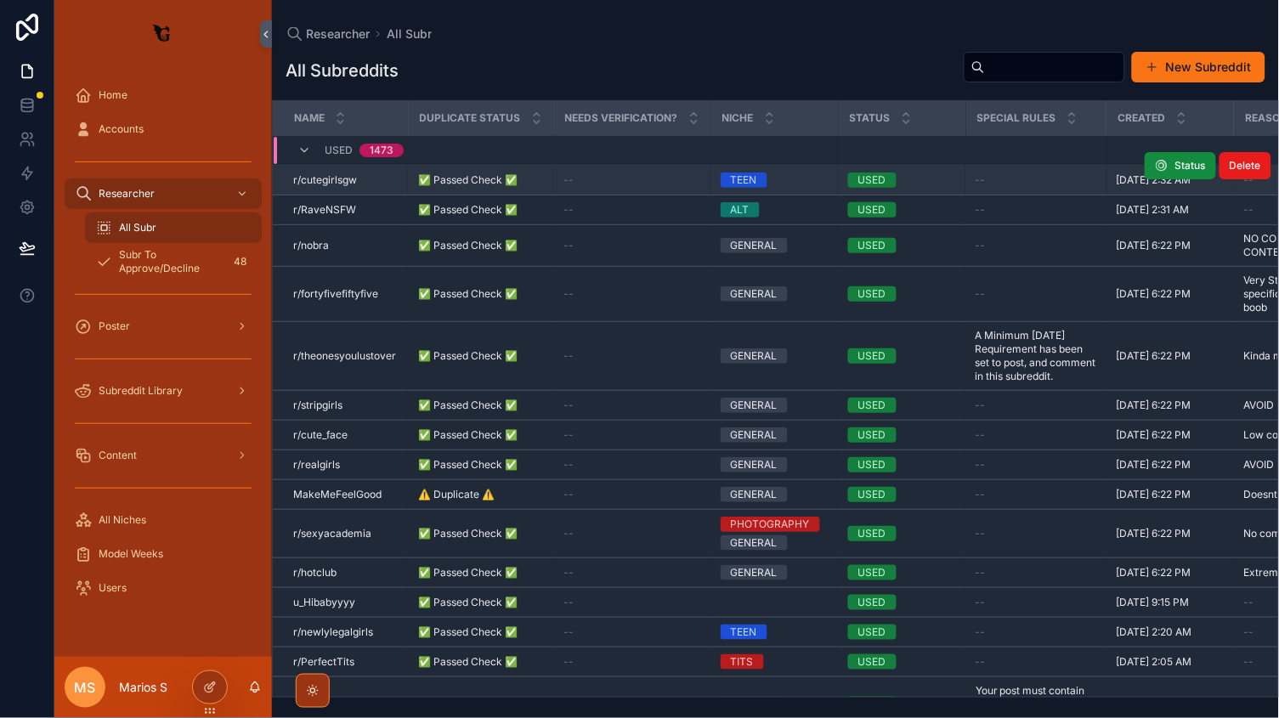
click at [601, 177] on div "--" at bounding box center [631, 180] width 137 height 14
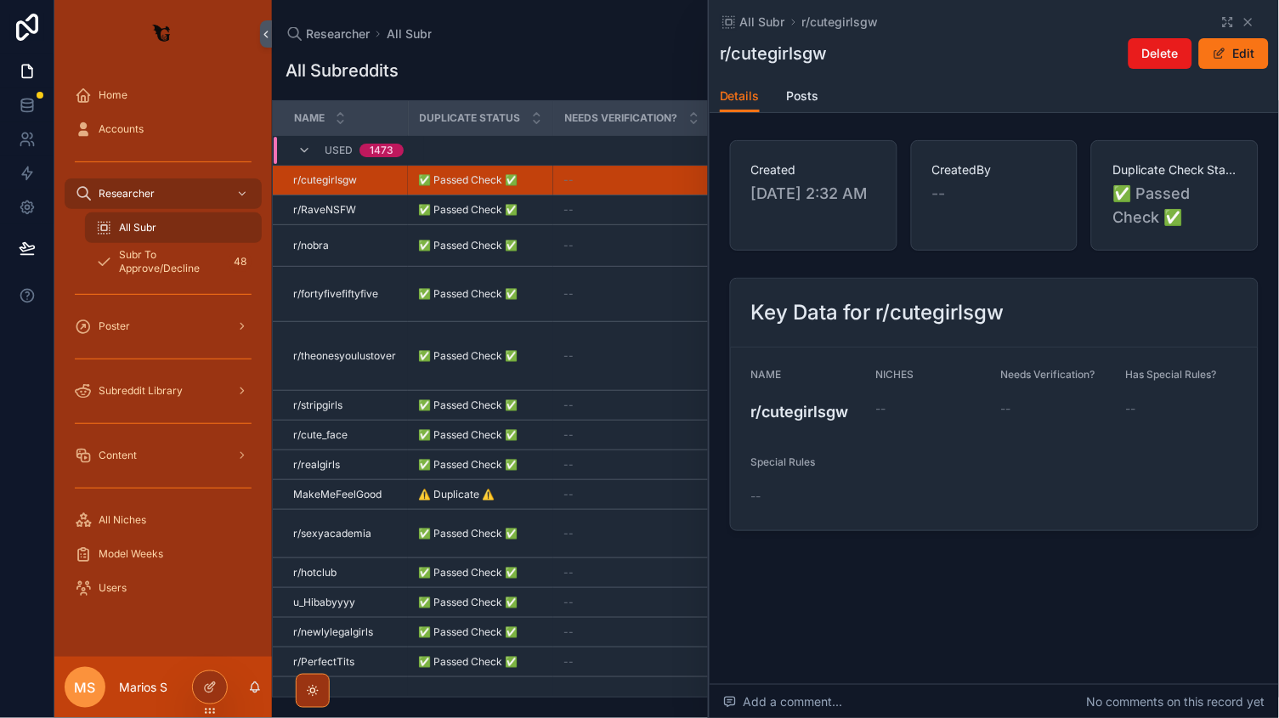
click at [839, 424] on div "r/cutegirlsgw" at bounding box center [806, 411] width 111 height 33
click at [916, 387] on div "NICHES --" at bounding box center [931, 398] width 111 height 60
click at [569, 480] on td "--" at bounding box center [631, 465] width 157 height 30
click at [1245, 25] on icon "scrollable content" at bounding box center [1248, 22] width 7 height 7
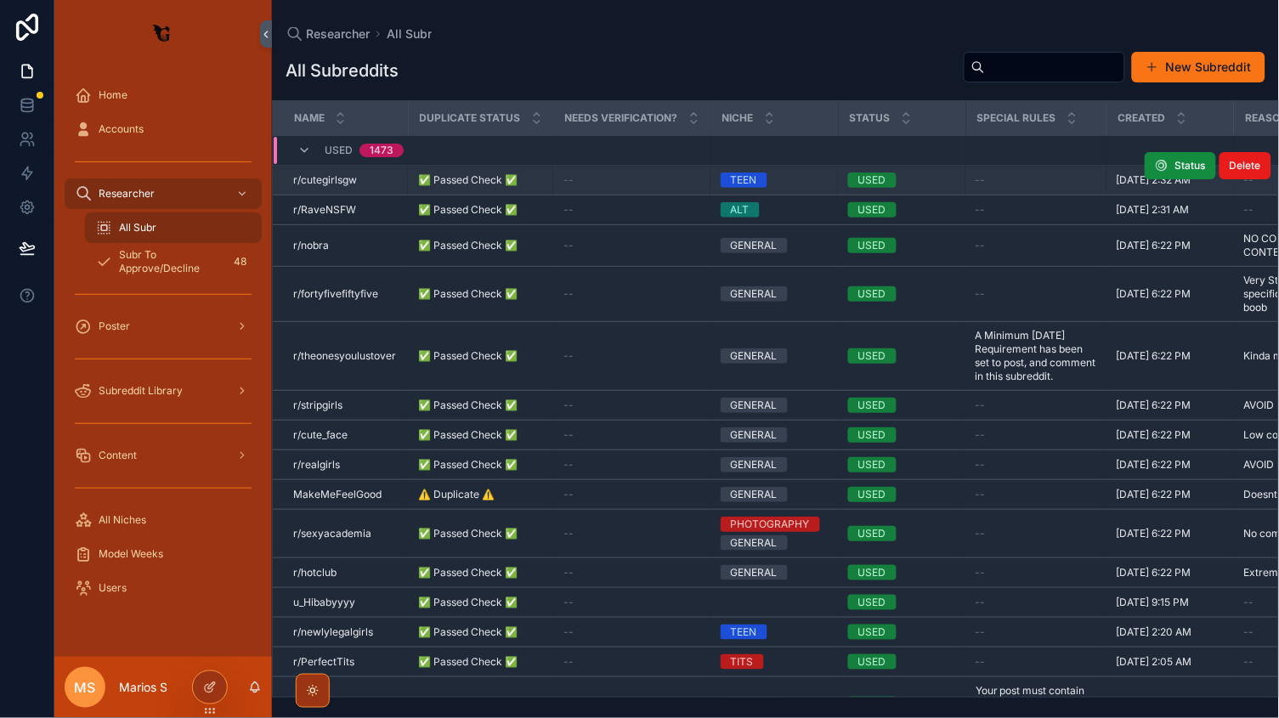
click at [749, 177] on div "TEEN" at bounding box center [744, 179] width 26 height 15
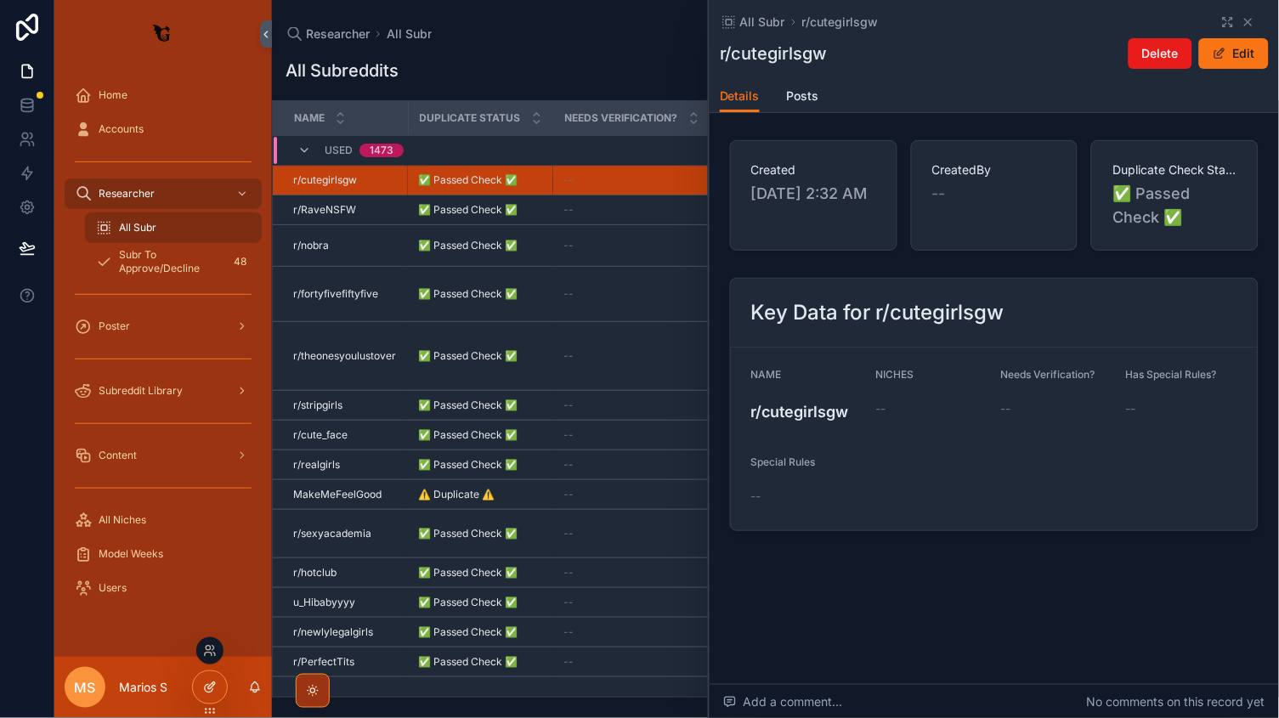
click at [213, 683] on icon at bounding box center [210, 688] width 14 height 14
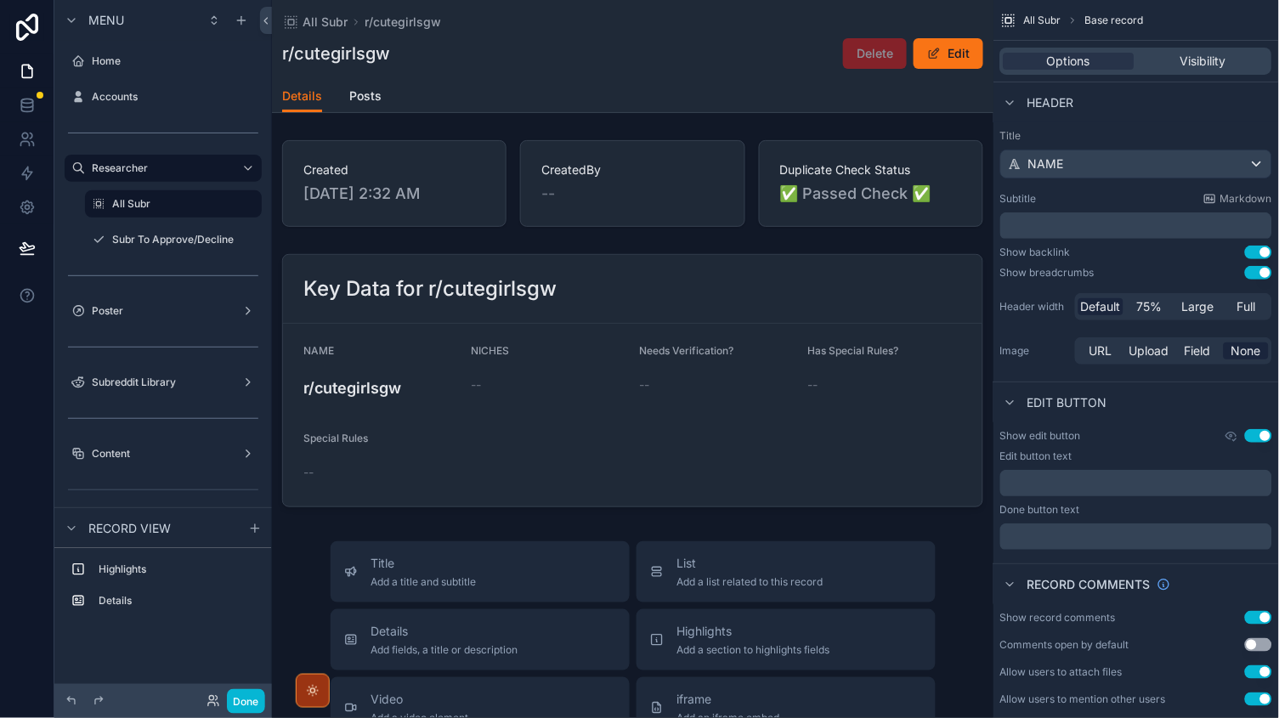
click at [347, 104] on div "Details Posts" at bounding box center [632, 96] width 701 height 32
click at [356, 108] on link "Posts" at bounding box center [365, 98] width 32 height 34
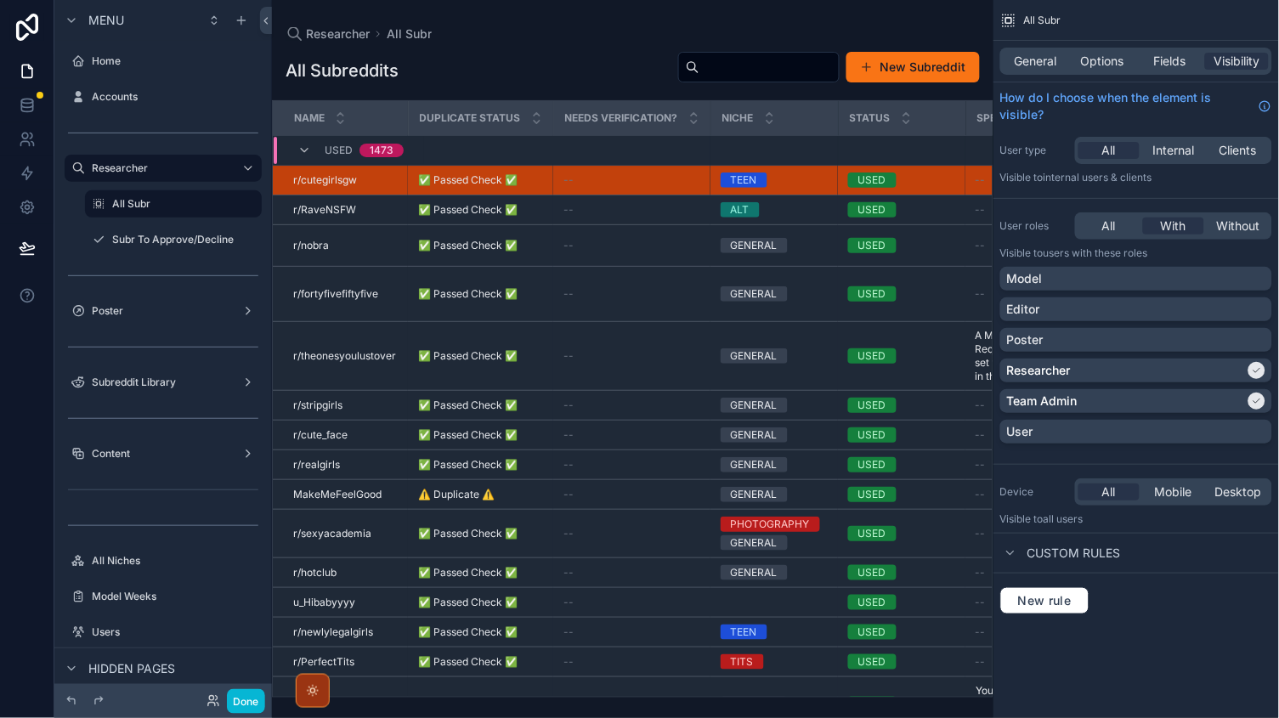
click at [331, 41] on div "All Subreddits New Subreddit NAME Duplicate Status Needs Verification? NICHE St…" at bounding box center [632, 369] width 721 height 657
click at [1138, 67] on div "Fields" at bounding box center [1170, 61] width 64 height 17
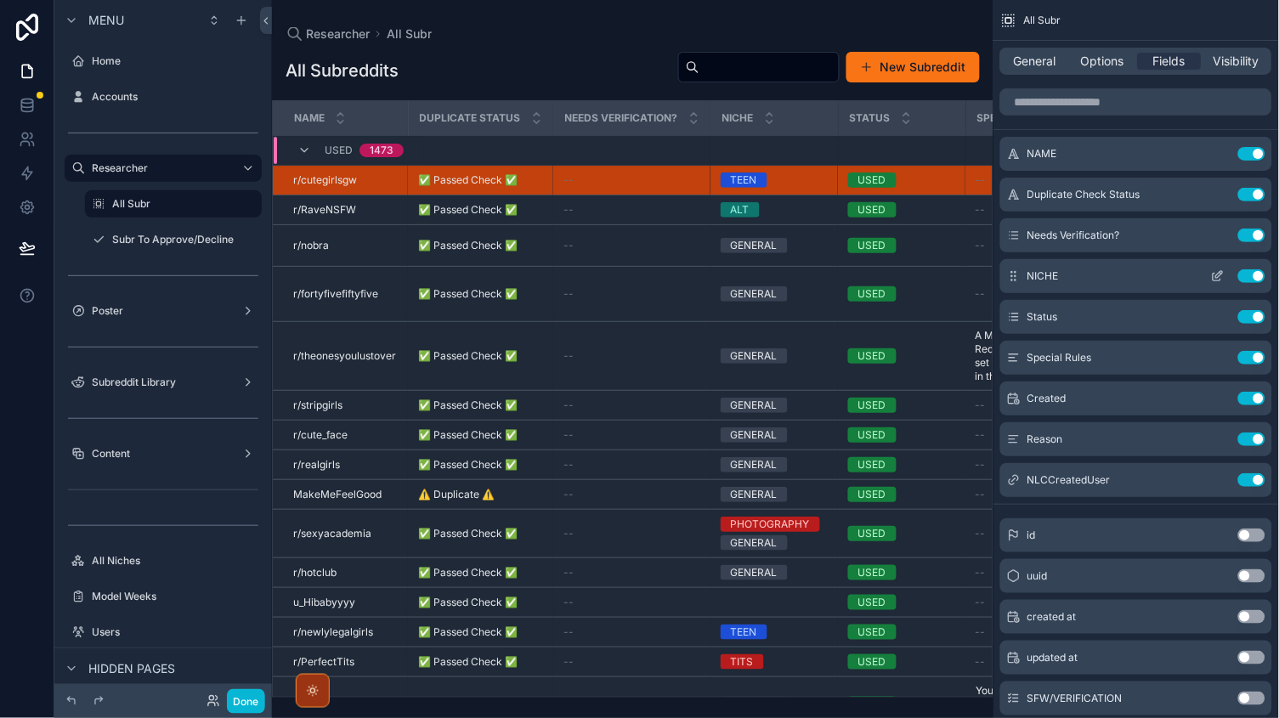
click at [1221, 276] on icon "scrollable content" at bounding box center [1218, 276] width 14 height 14
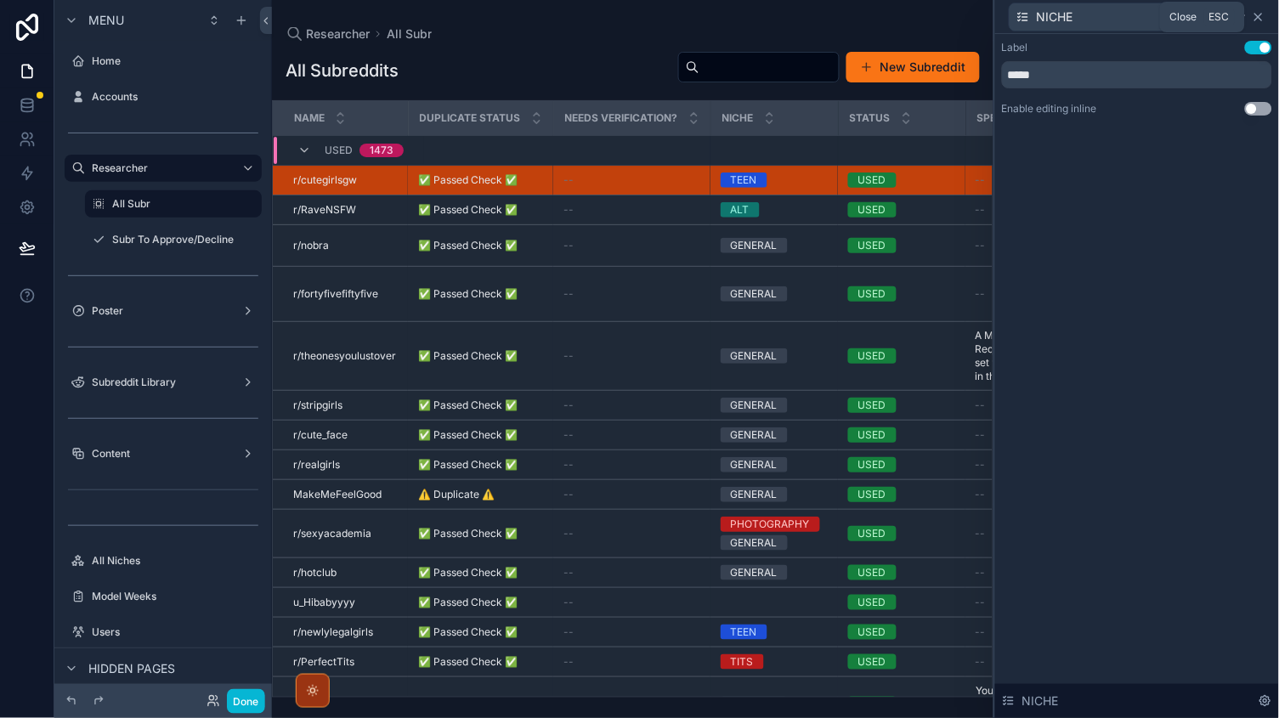
click at [1260, 14] on icon at bounding box center [1258, 17] width 7 height 7
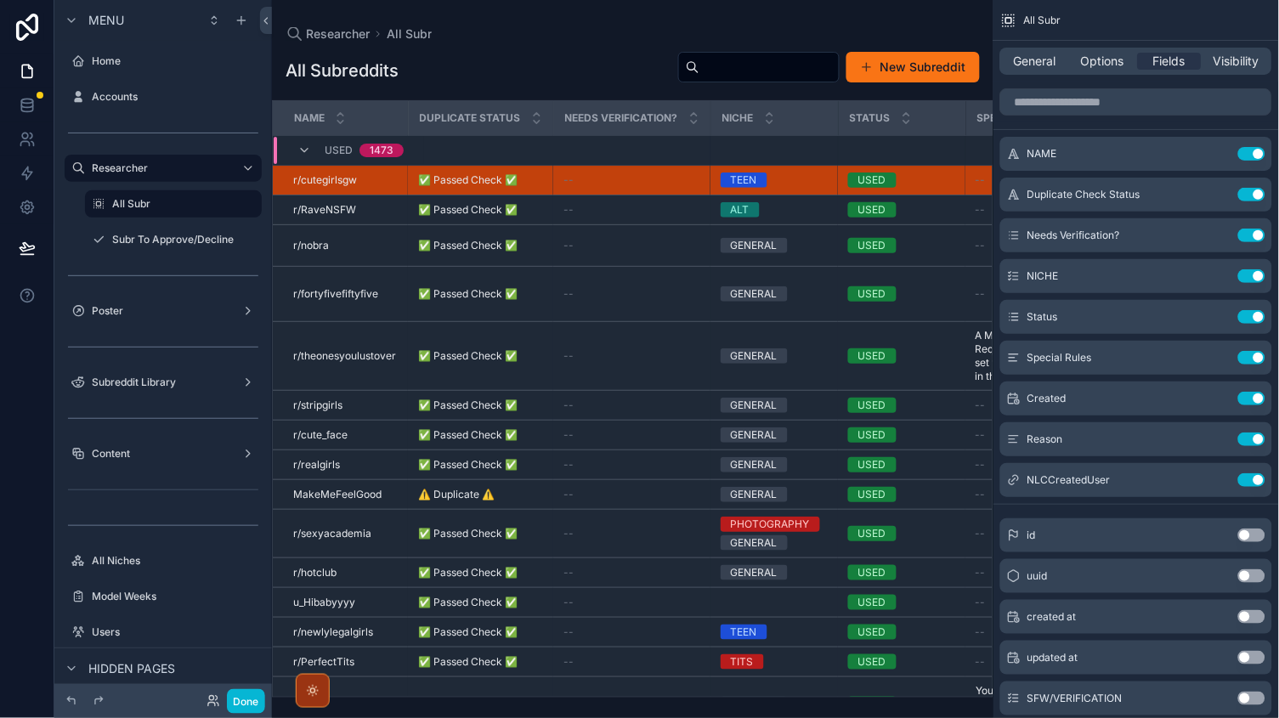
click at [1121, 42] on div "General Options Fields Visibility" at bounding box center [1135, 61] width 285 height 41
click at [1091, 60] on span "Options" at bounding box center [1102, 61] width 43 height 17
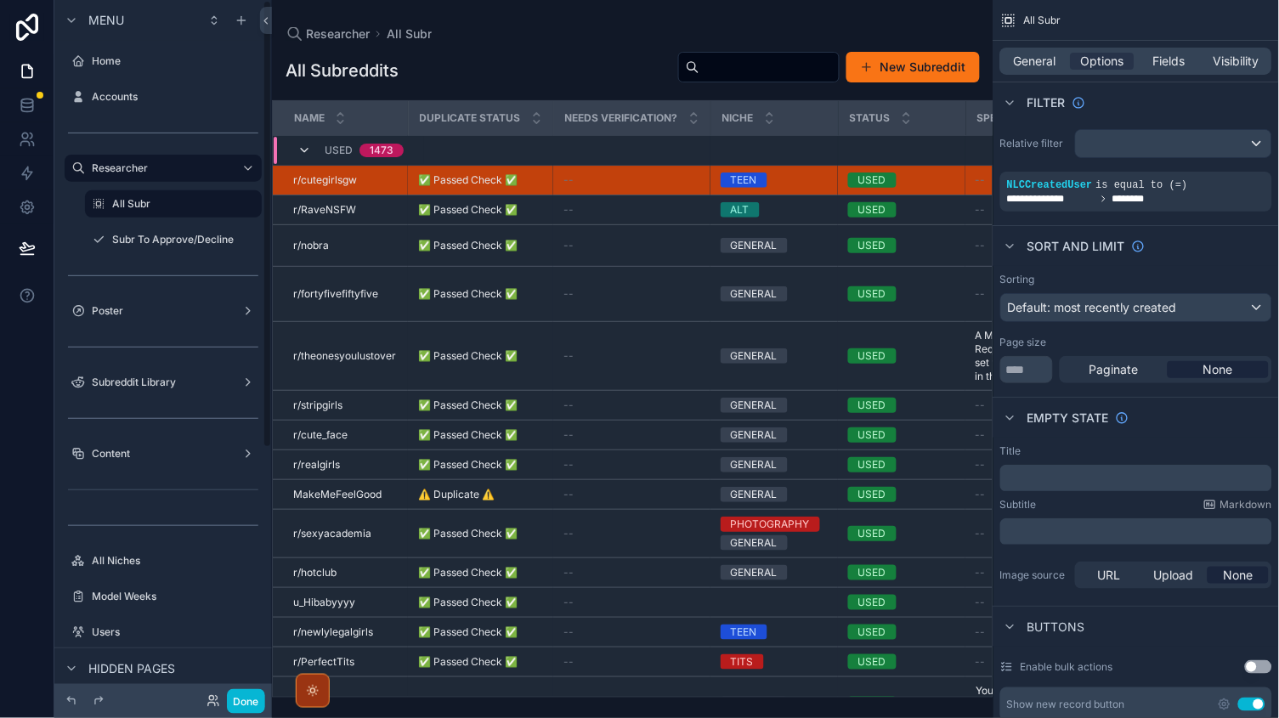
click at [301, 148] on icon "scrollable content" at bounding box center [304, 151] width 14 height 14
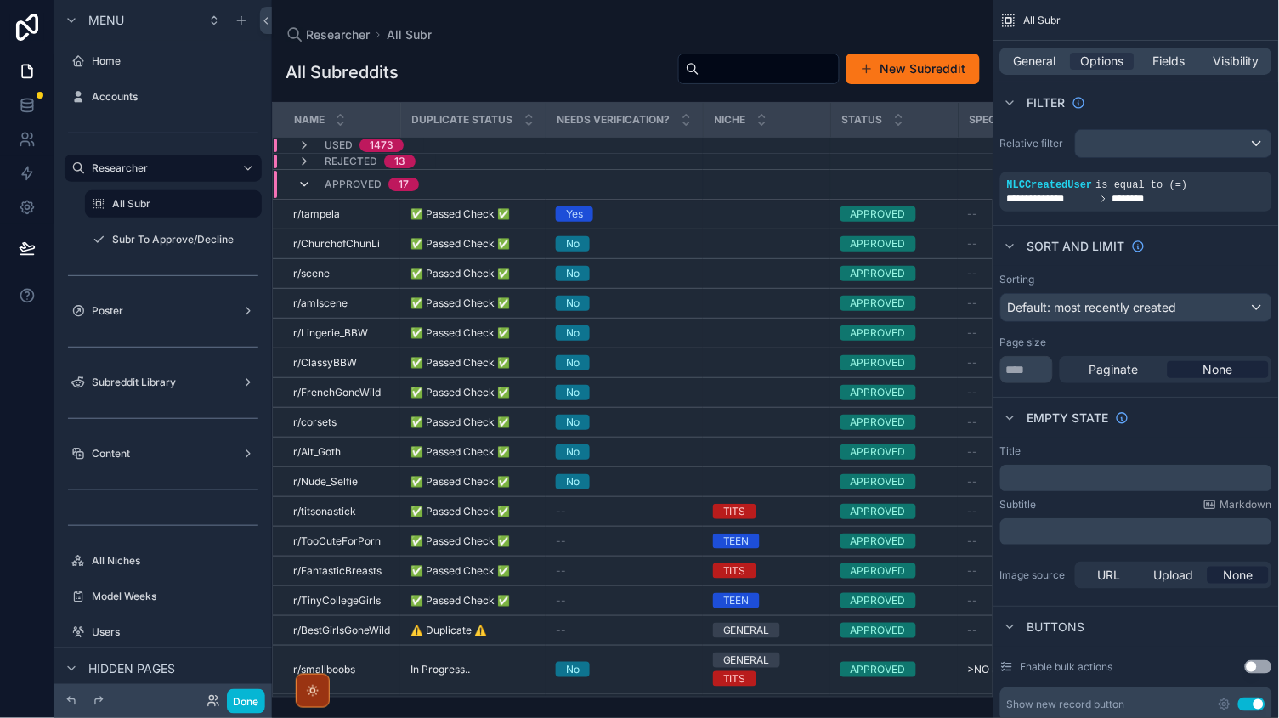
click at [302, 178] on icon "scrollable content" at bounding box center [304, 185] width 14 height 14
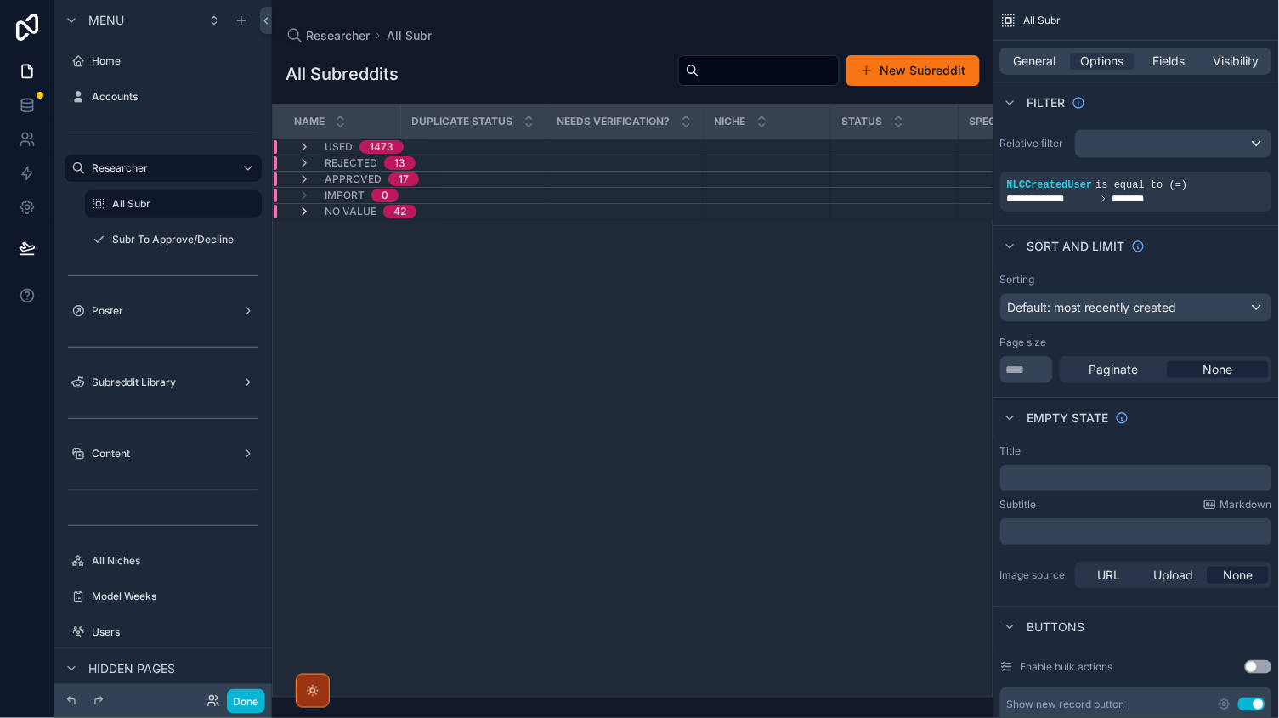
click at [302, 207] on icon "scrollable content" at bounding box center [304, 212] width 14 height 14
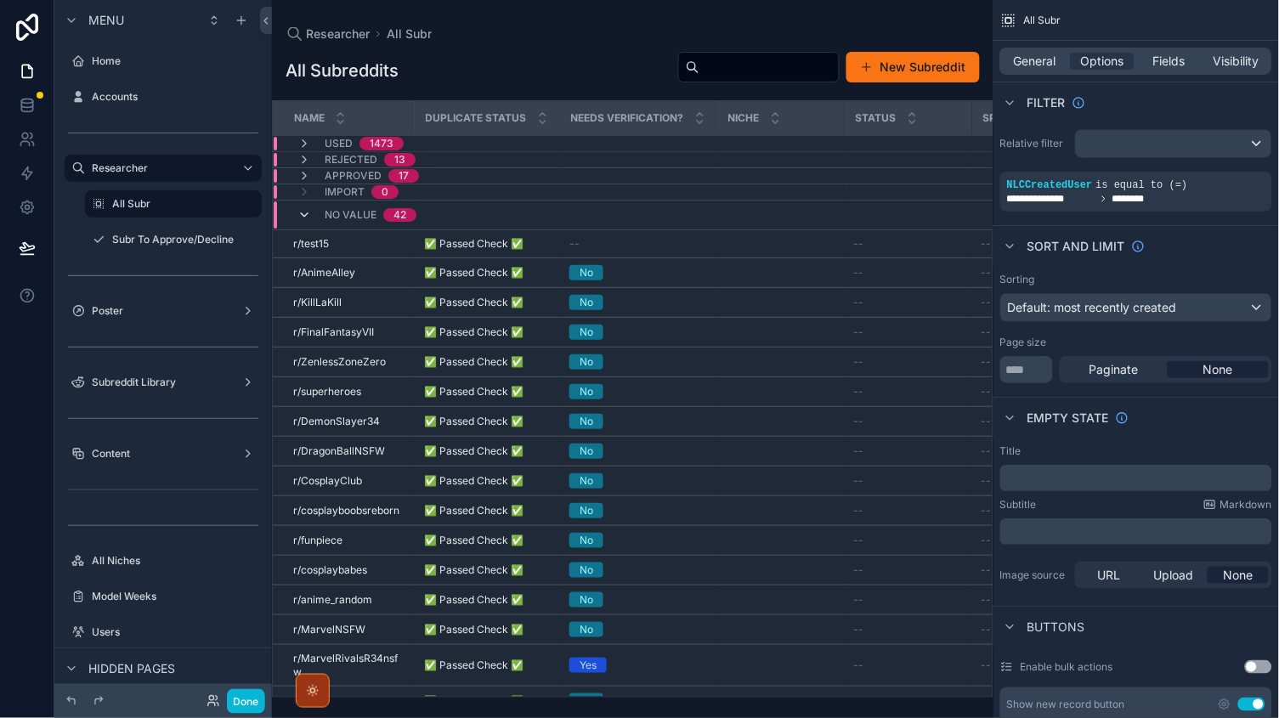
click at [302, 214] on icon "scrollable content" at bounding box center [304, 215] width 14 height 14
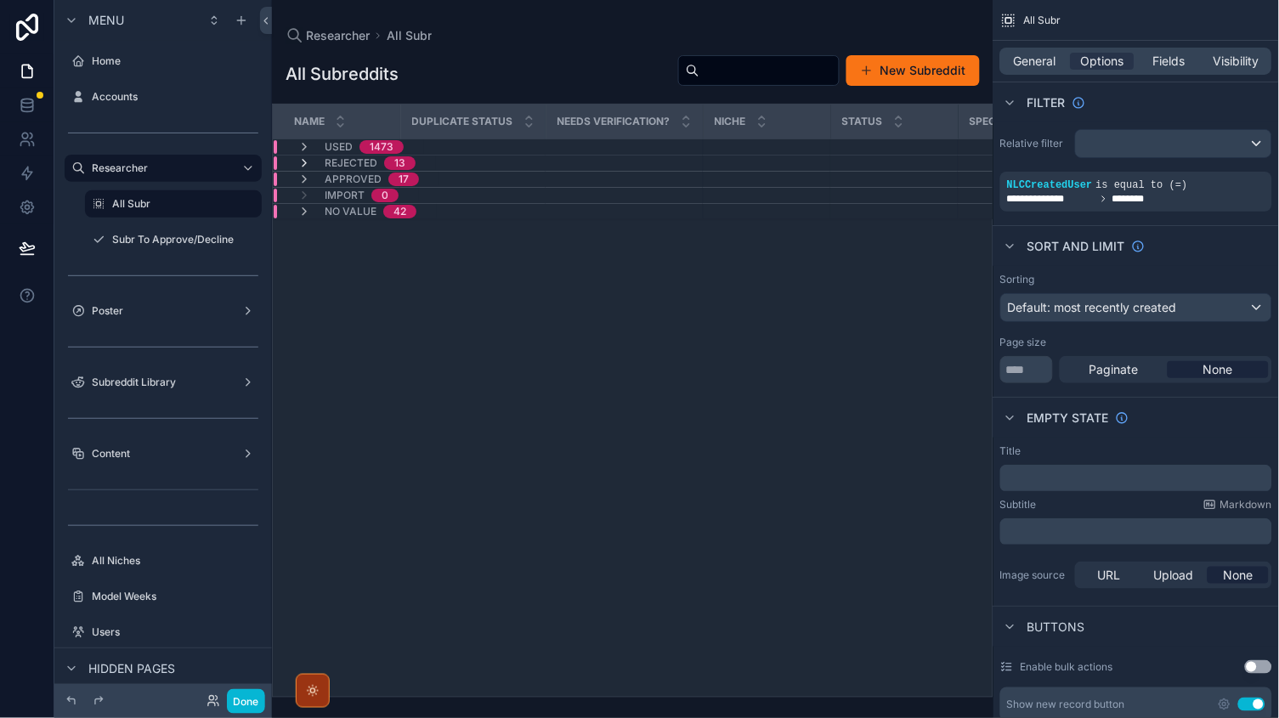
click at [301, 165] on icon "scrollable content" at bounding box center [304, 163] width 14 height 14
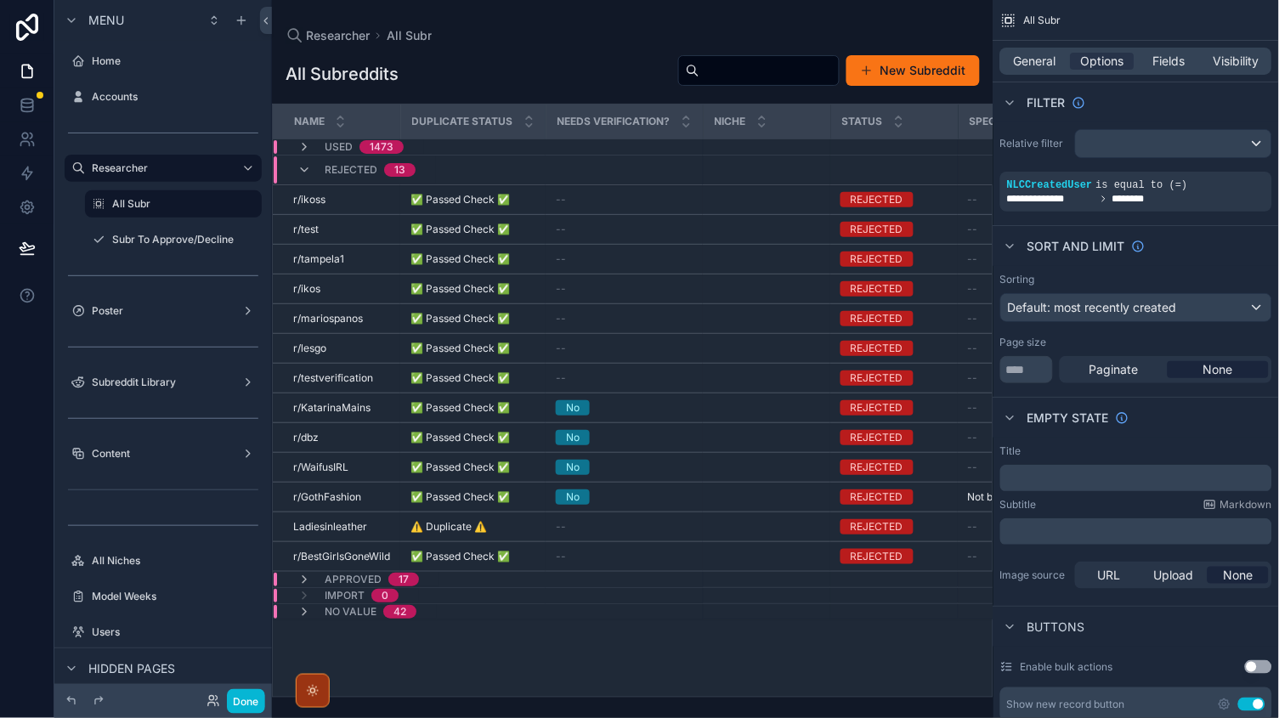
click at [301, 165] on icon "scrollable content" at bounding box center [304, 170] width 14 height 14
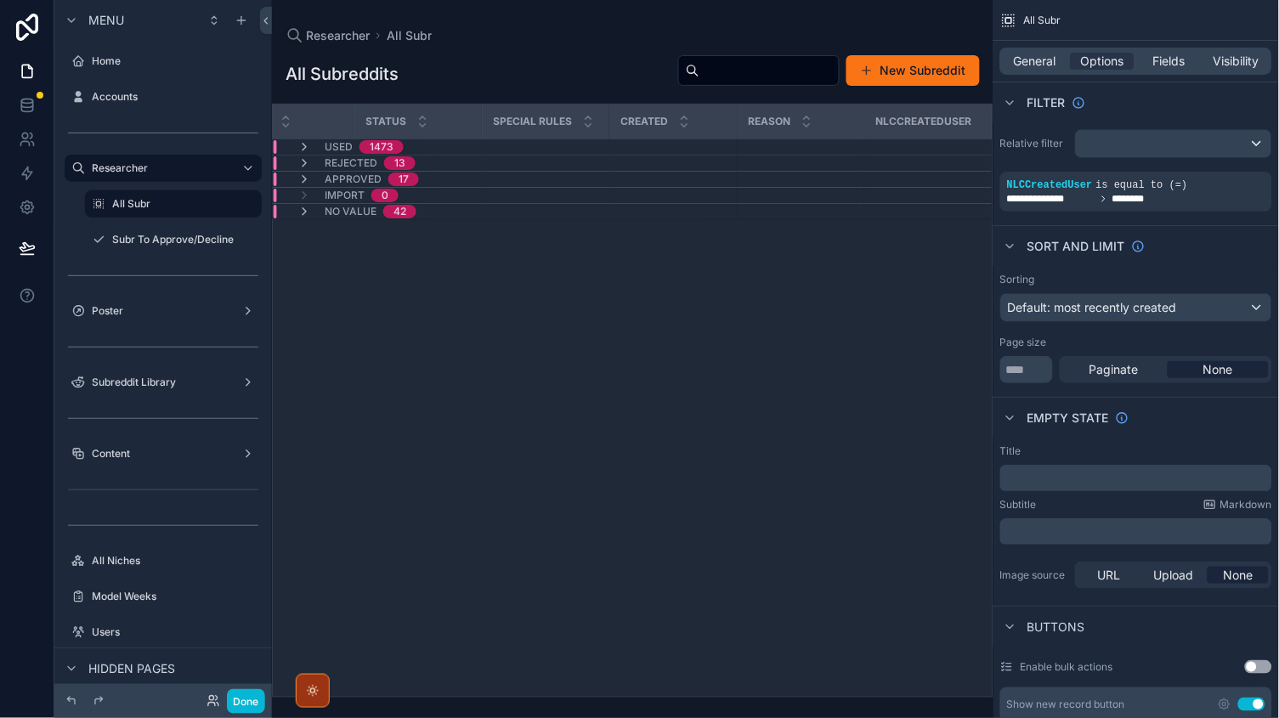
scroll to position [0, 474]
click at [299, 216] on icon "scrollable content" at bounding box center [304, 212] width 14 height 14
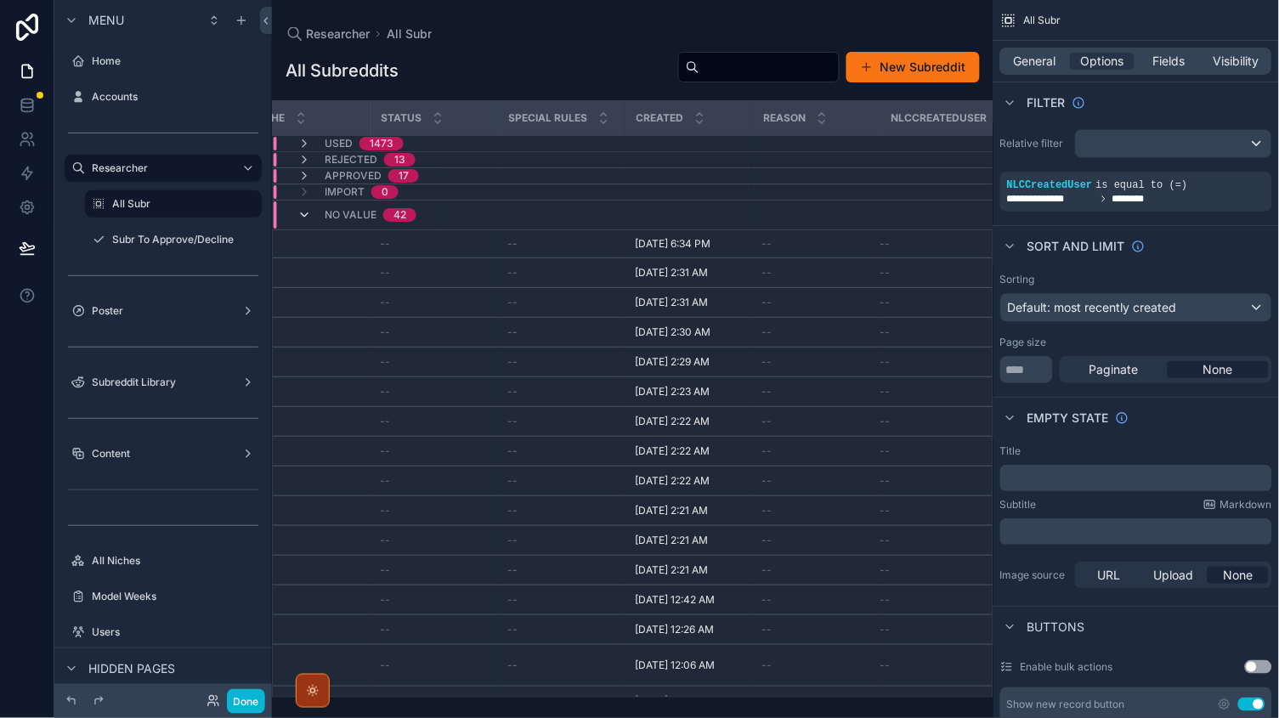
click at [299, 216] on icon "scrollable content" at bounding box center [304, 215] width 14 height 14
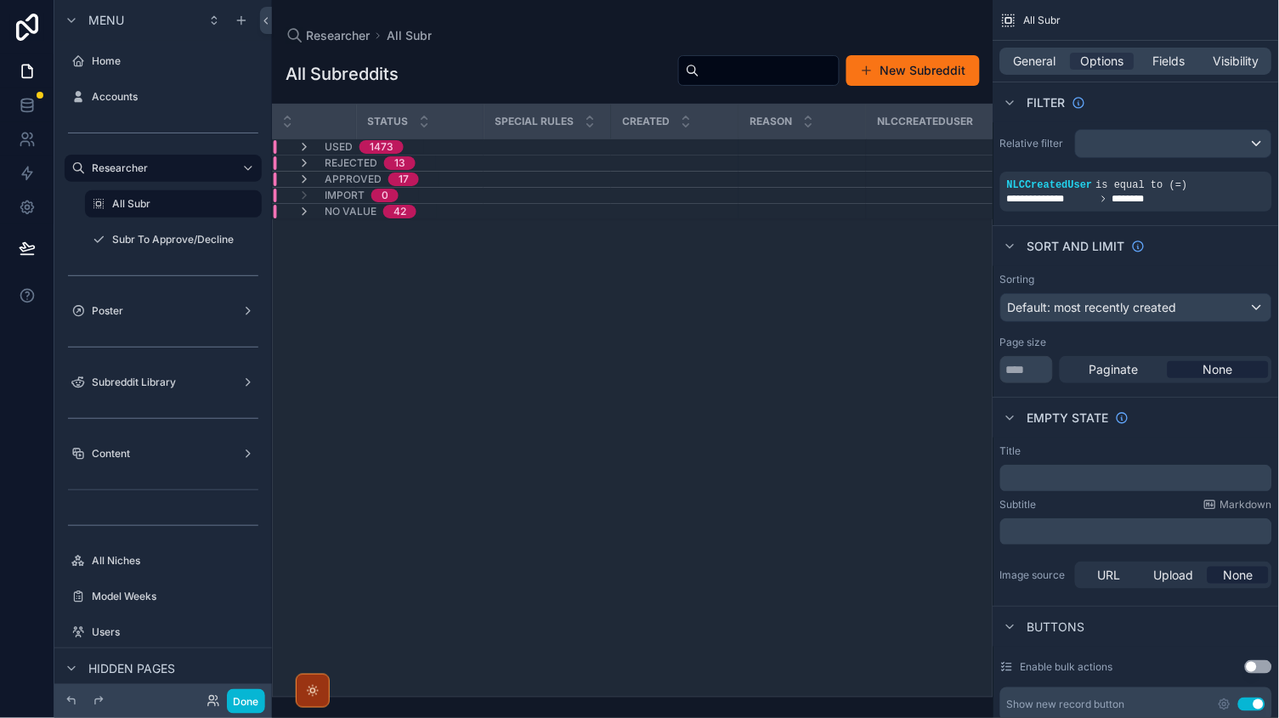
click at [302, 172] on td "APPROVED 17" at bounding box center [488, 180] width 430 height 16
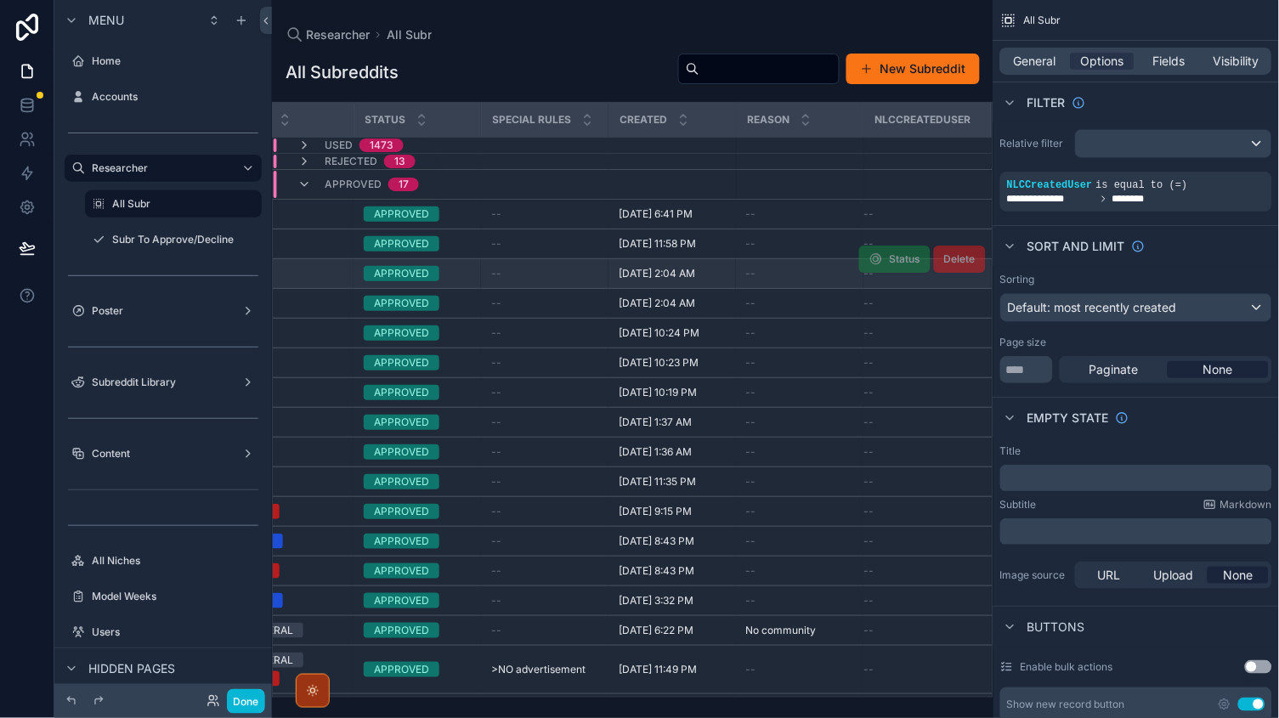
scroll to position [0, 476]
click at [298, 148] on icon "scrollable content" at bounding box center [304, 145] width 14 height 14
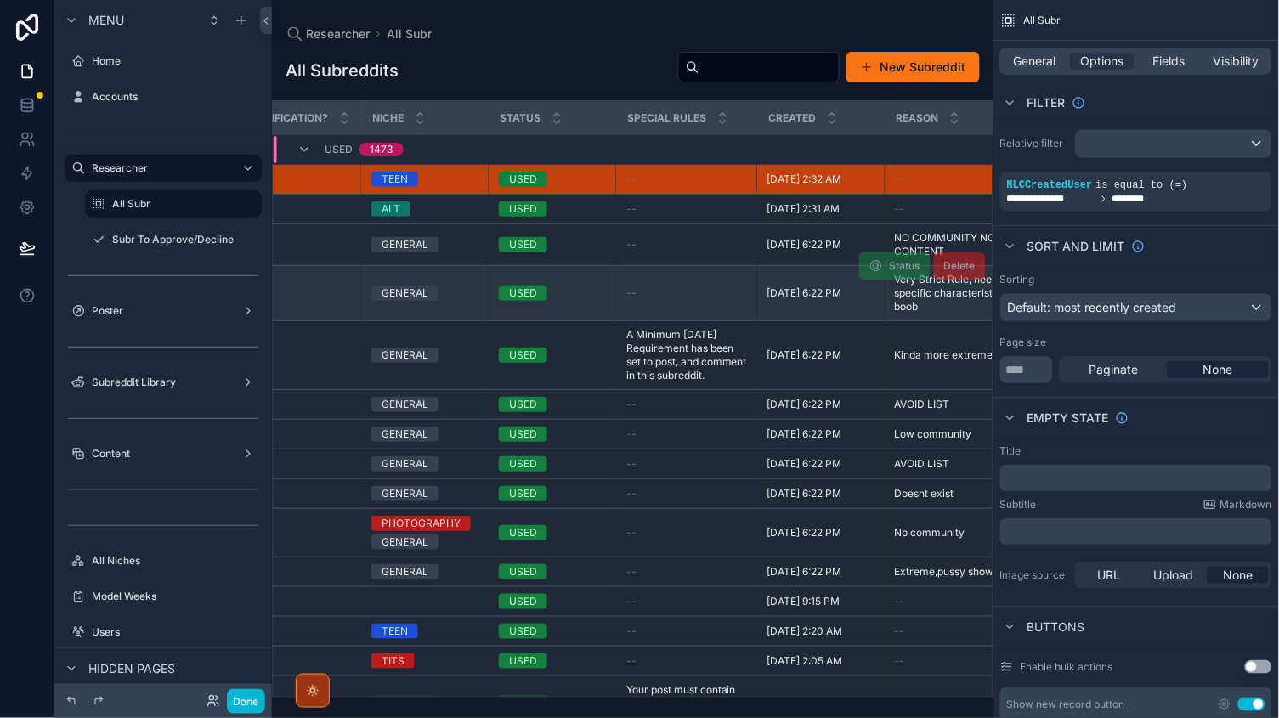
scroll to position [1, 262]
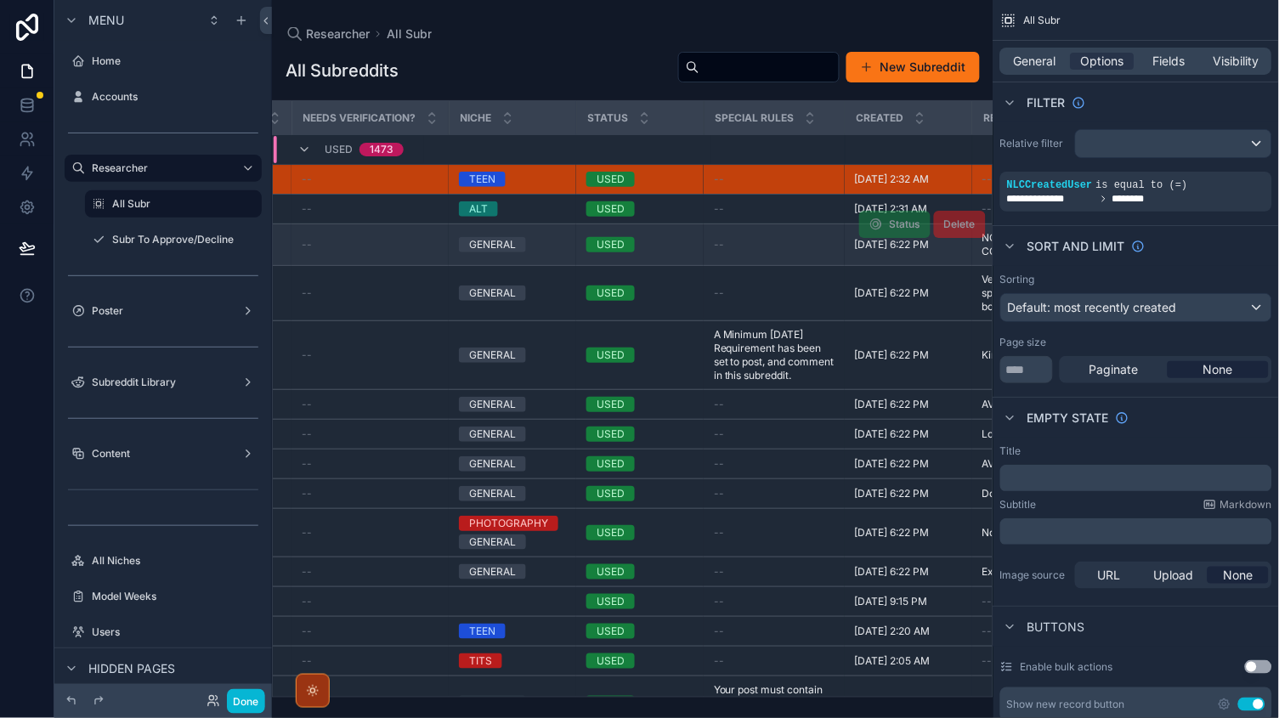
click at [552, 225] on td "GENERAL" at bounding box center [512, 245] width 127 height 42
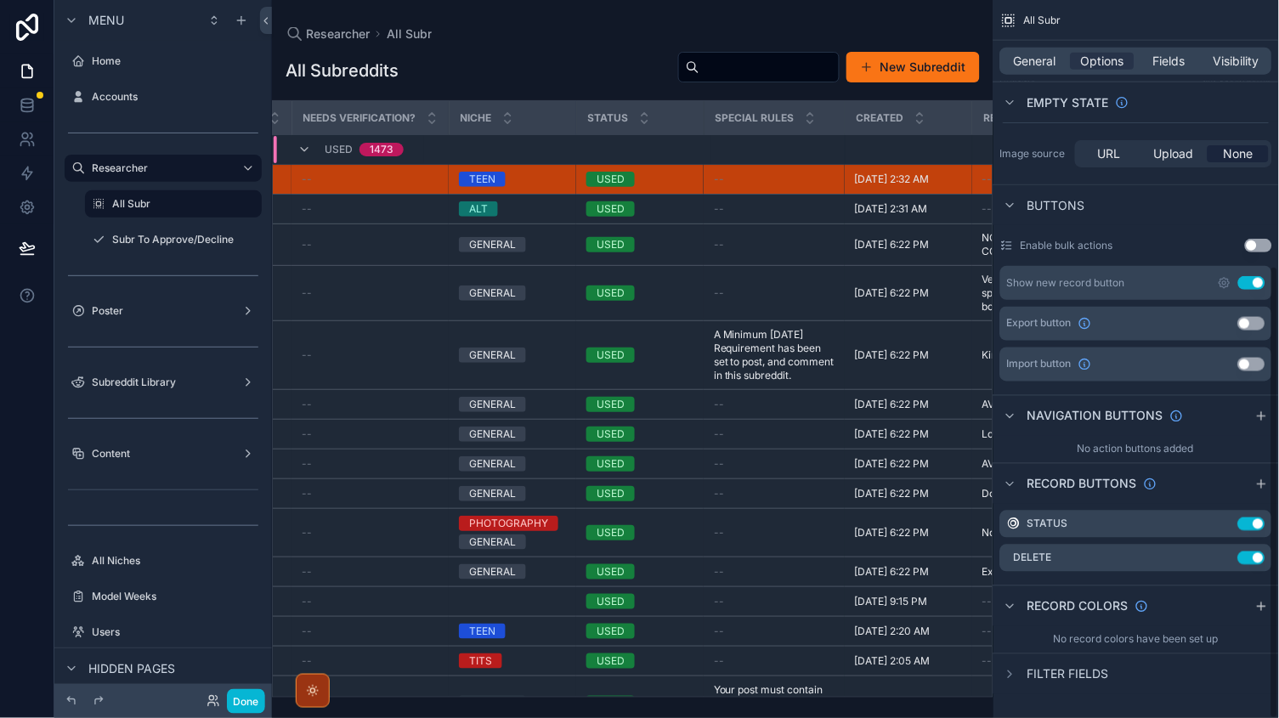
scroll to position [421, 0]
click at [174, 220] on div "scrollable content" at bounding box center [173, 220] width 197 height 3
click at [138, 310] on label "Poster" at bounding box center [160, 311] width 136 height 14
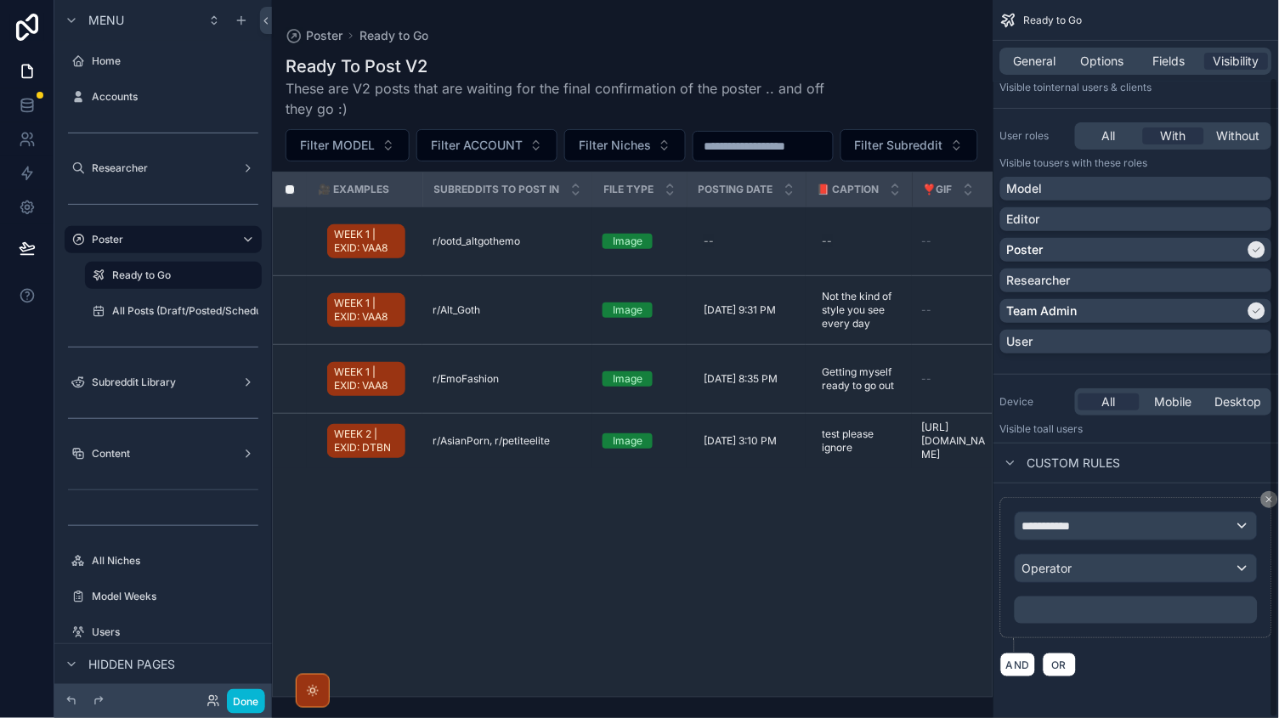
scroll to position [88, 0]
click at [240, 701] on button "Done" at bounding box center [246, 701] width 38 height 25
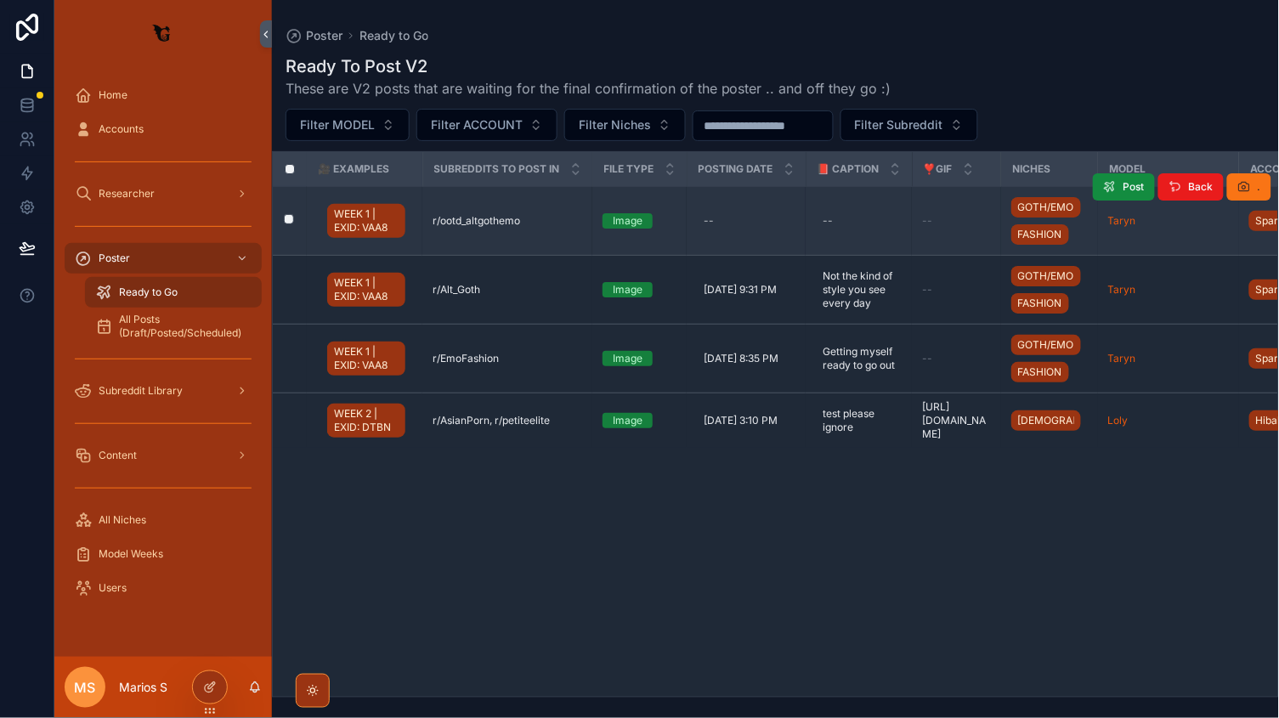
click at [567, 217] on div "r/ootd_altgothemo r/ootd_altgothemo" at bounding box center [507, 221] width 150 height 14
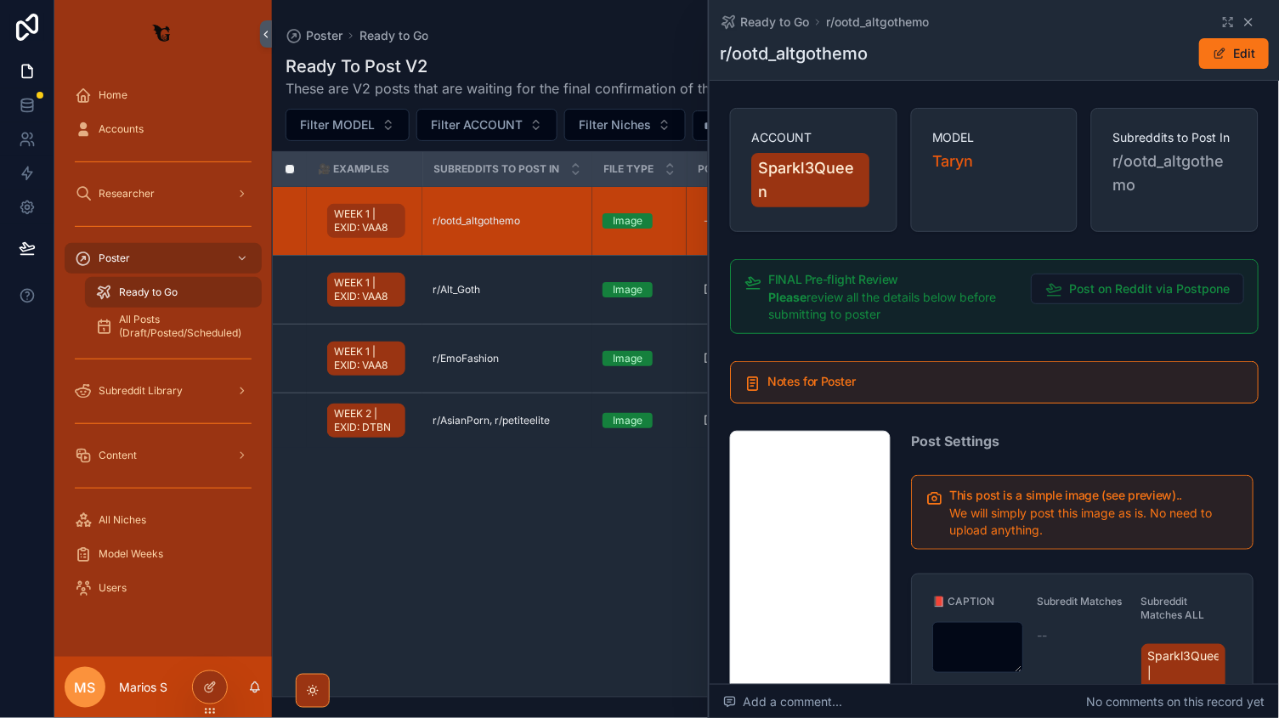
click at [1250, 24] on icon "scrollable content" at bounding box center [1248, 22] width 7 height 7
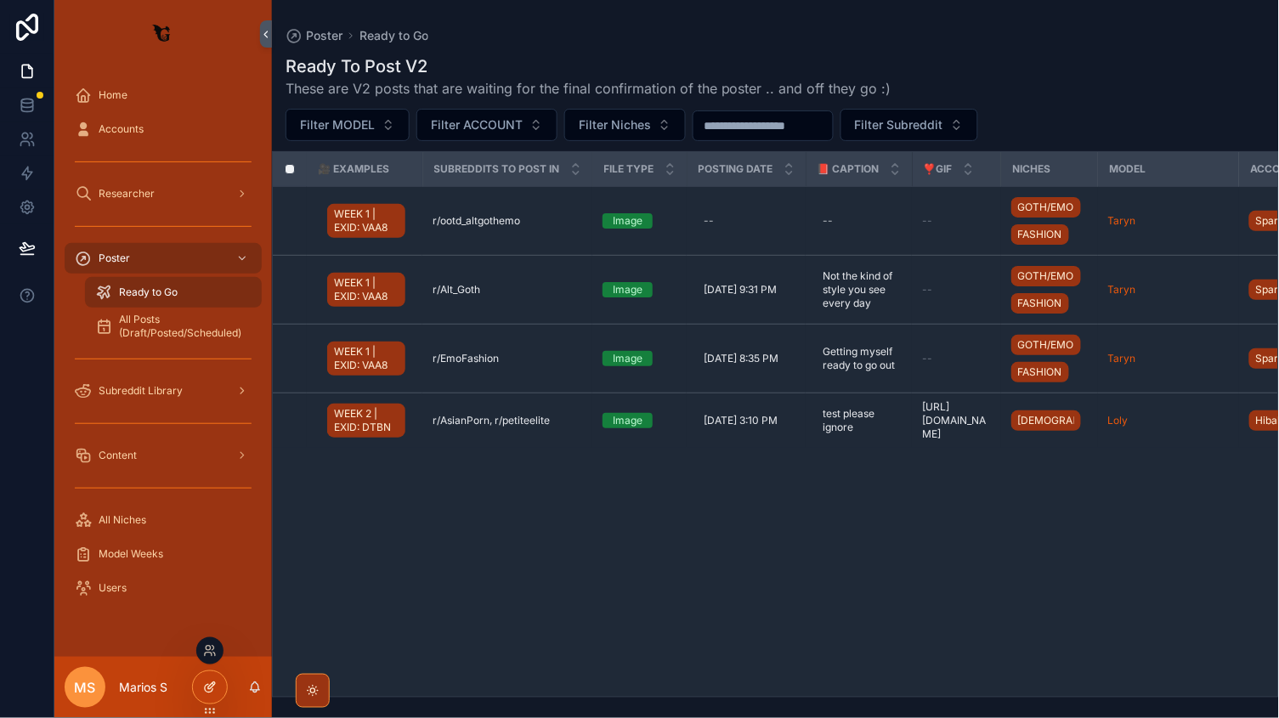
click at [216, 678] on div at bounding box center [210, 687] width 34 height 32
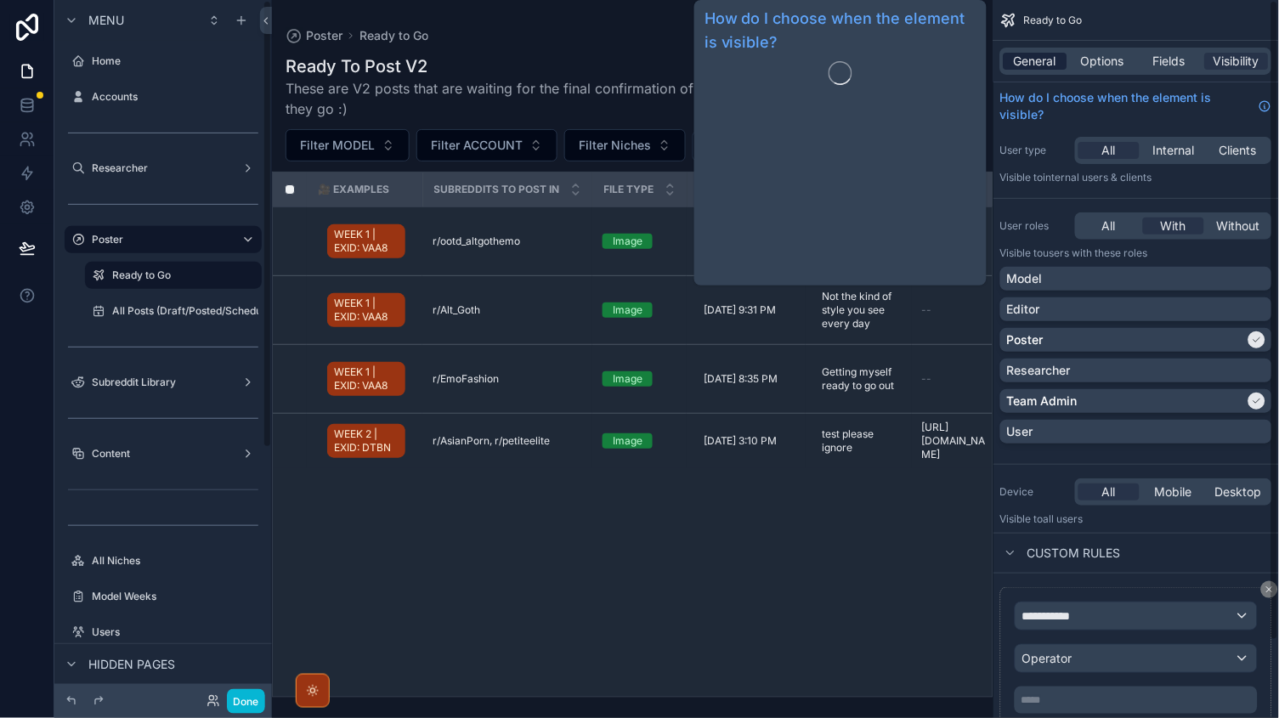
click at [1050, 65] on span "General" at bounding box center [1035, 61] width 42 height 17
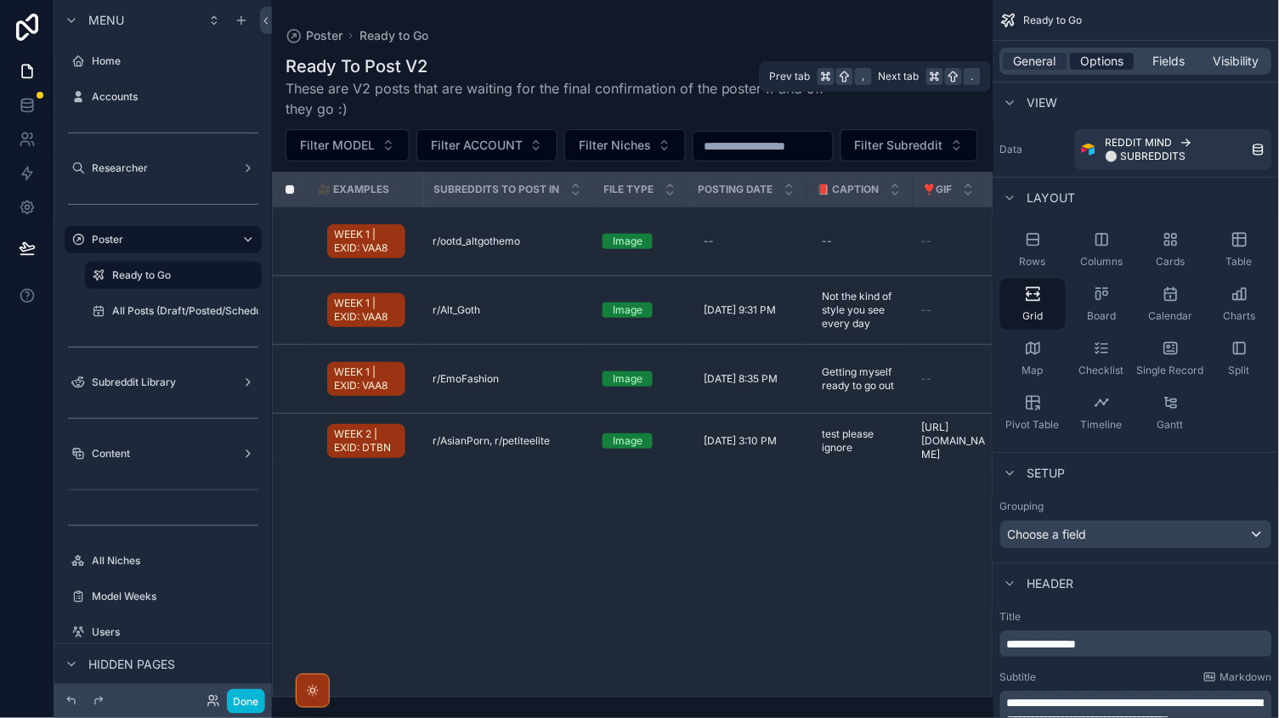
click at [1115, 59] on span "Options" at bounding box center [1102, 61] width 43 height 17
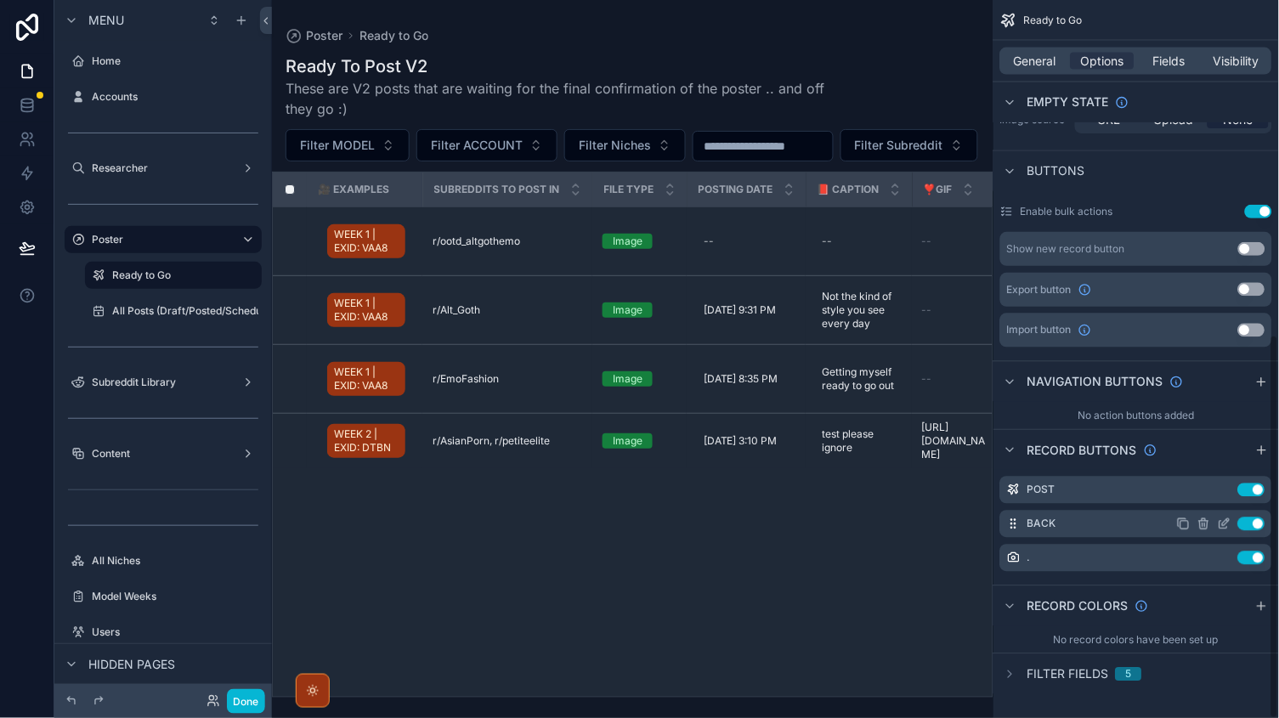
scroll to position [624, 0]
click at [1223, 486] on icon "scrollable content" at bounding box center [1225, 492] width 14 height 14
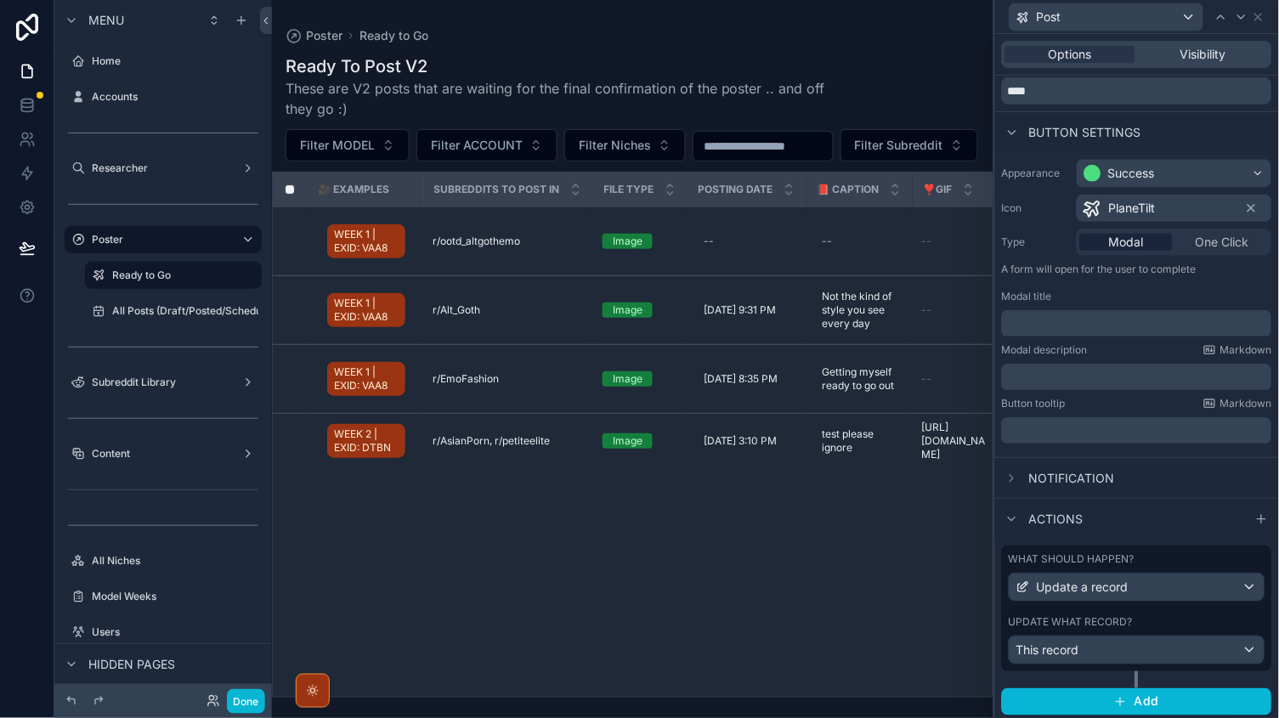
scroll to position [0, 0]
click at [1047, 649] on span "This record" at bounding box center [1047, 649] width 63 height 17
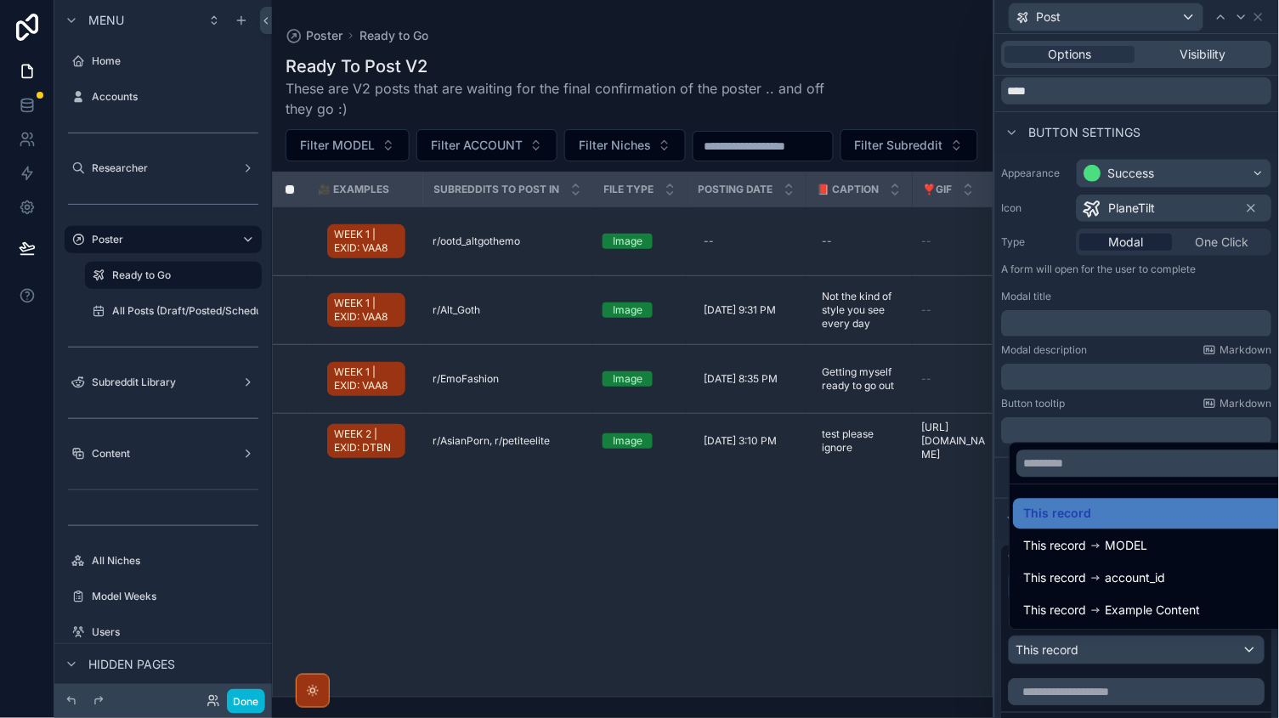
click at [1096, 659] on div at bounding box center [1137, 359] width 284 height 718
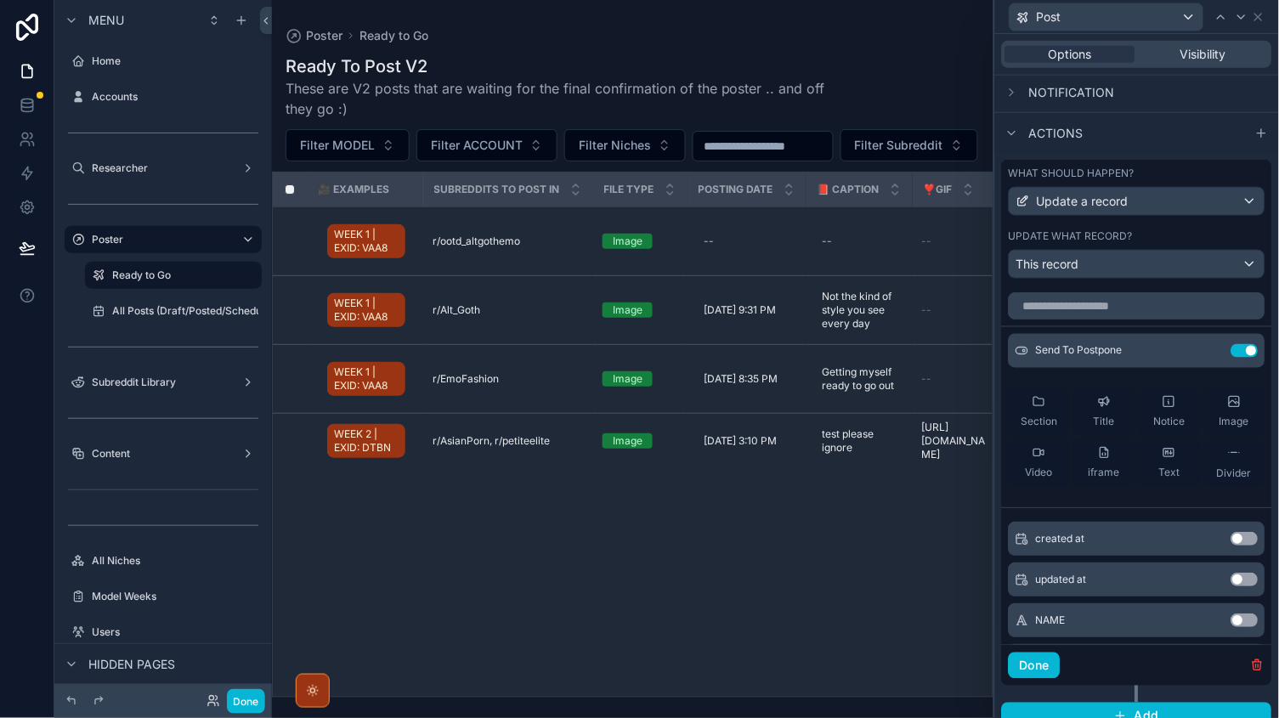
scroll to position [449, 0]
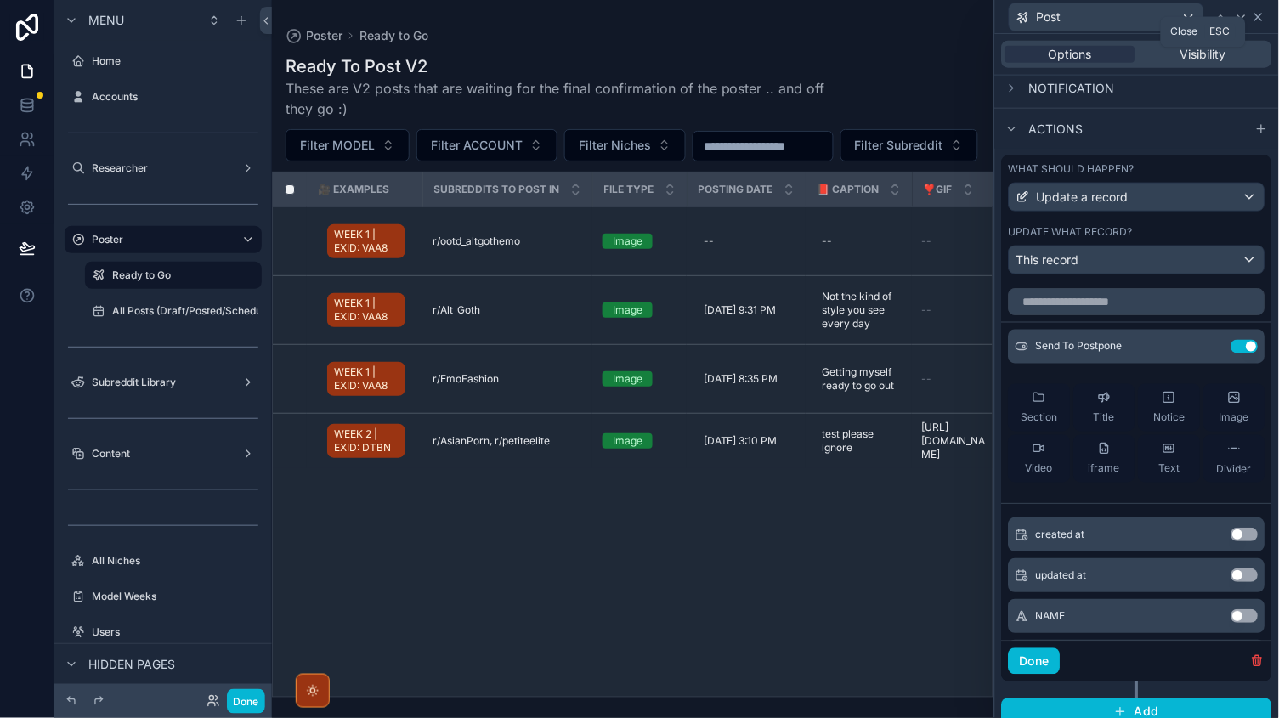
click at [1260, 15] on icon at bounding box center [1259, 17] width 14 height 14
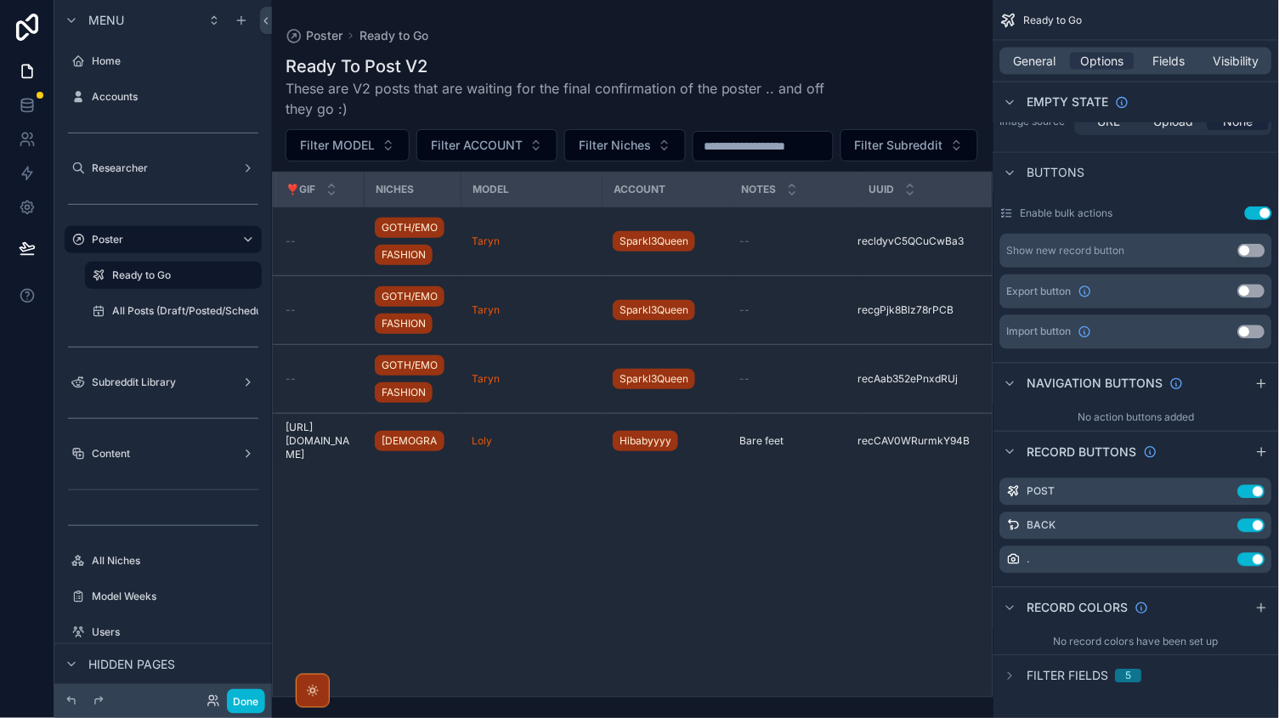
scroll to position [0, 636]
click at [594, 613] on div "scrollable content" at bounding box center [632, 359] width 721 height 718
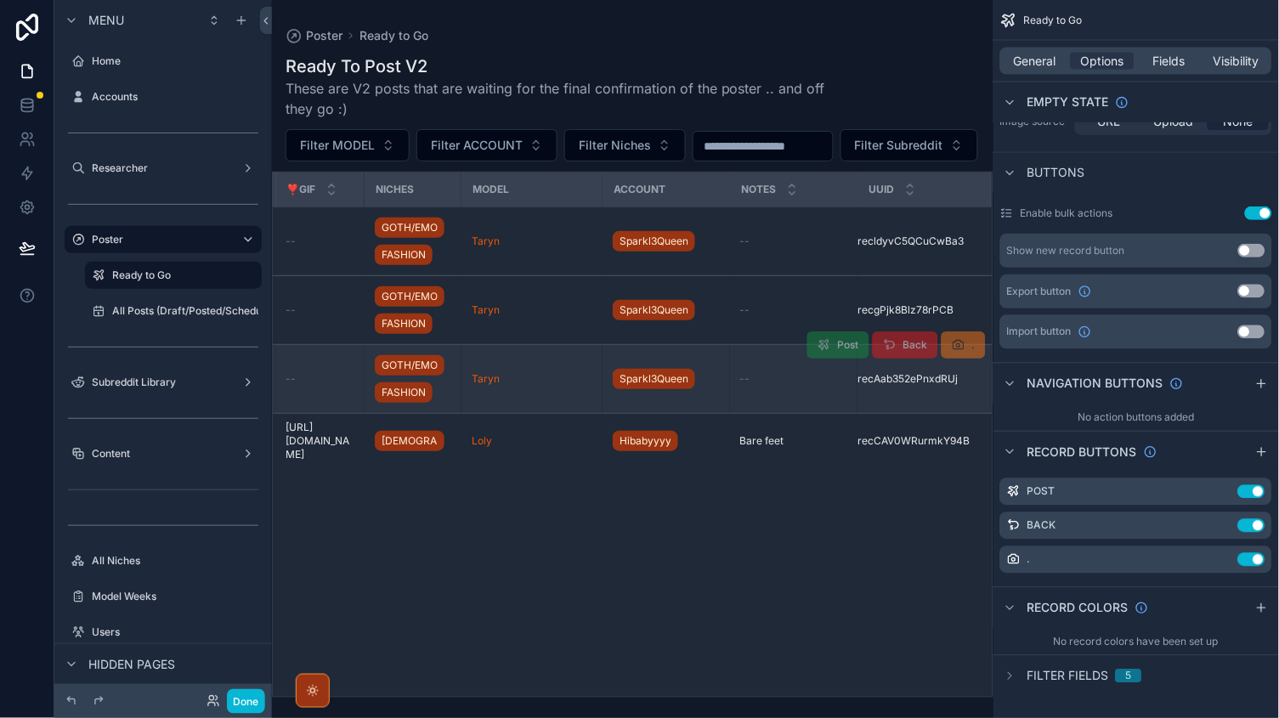
scroll to position [0, 636]
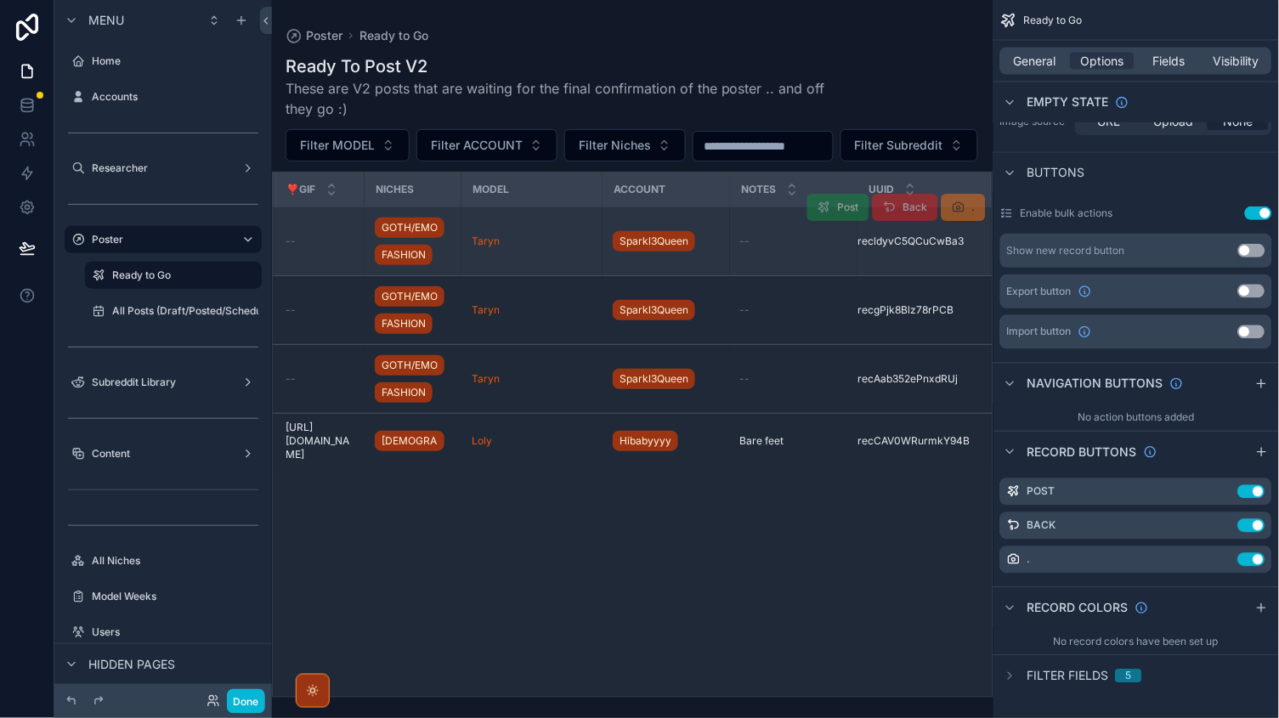
click at [537, 248] on div "Taryn" at bounding box center [532, 242] width 121 height 14
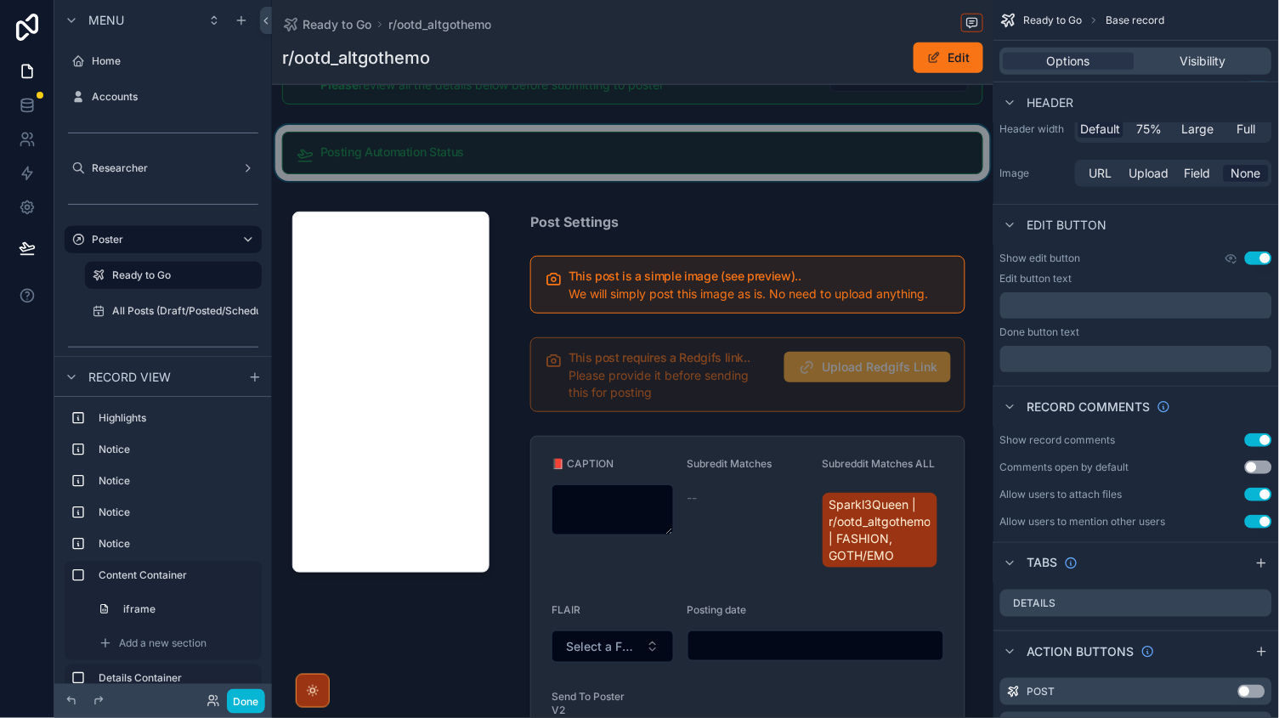
scroll to position [382, 0]
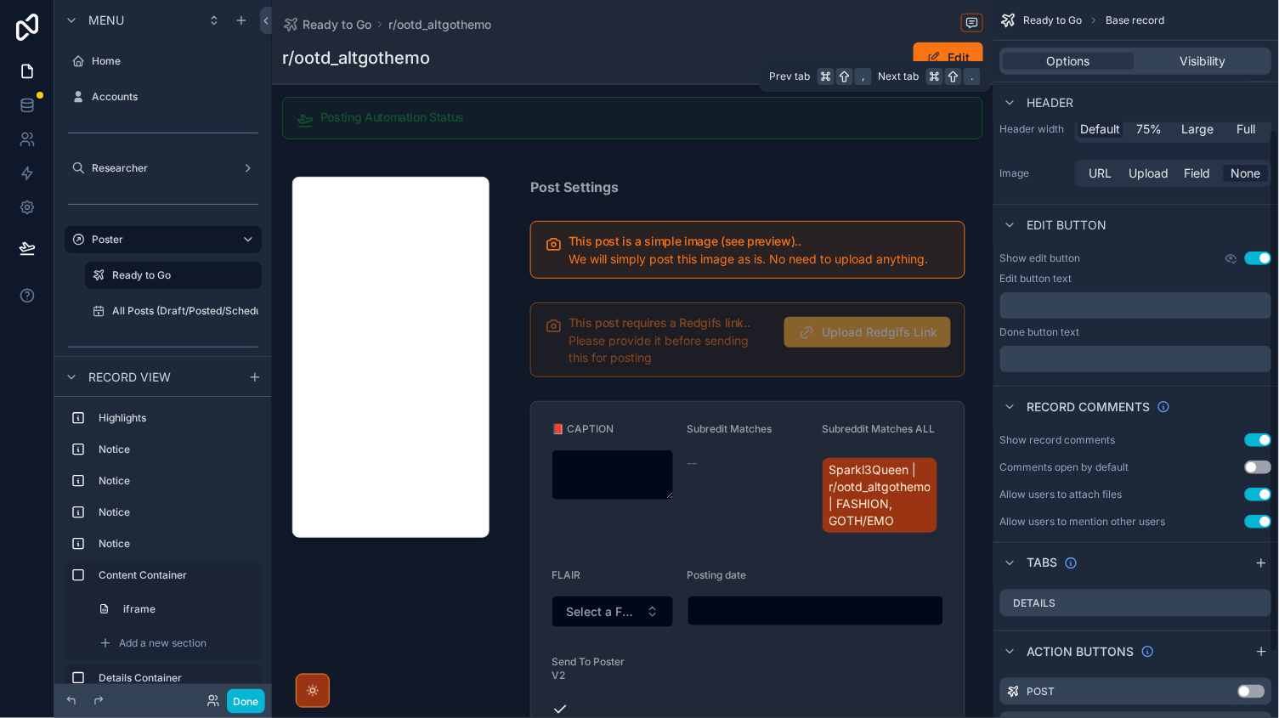
click at [1161, 48] on div "Options Visibility" at bounding box center [1136, 61] width 272 height 27
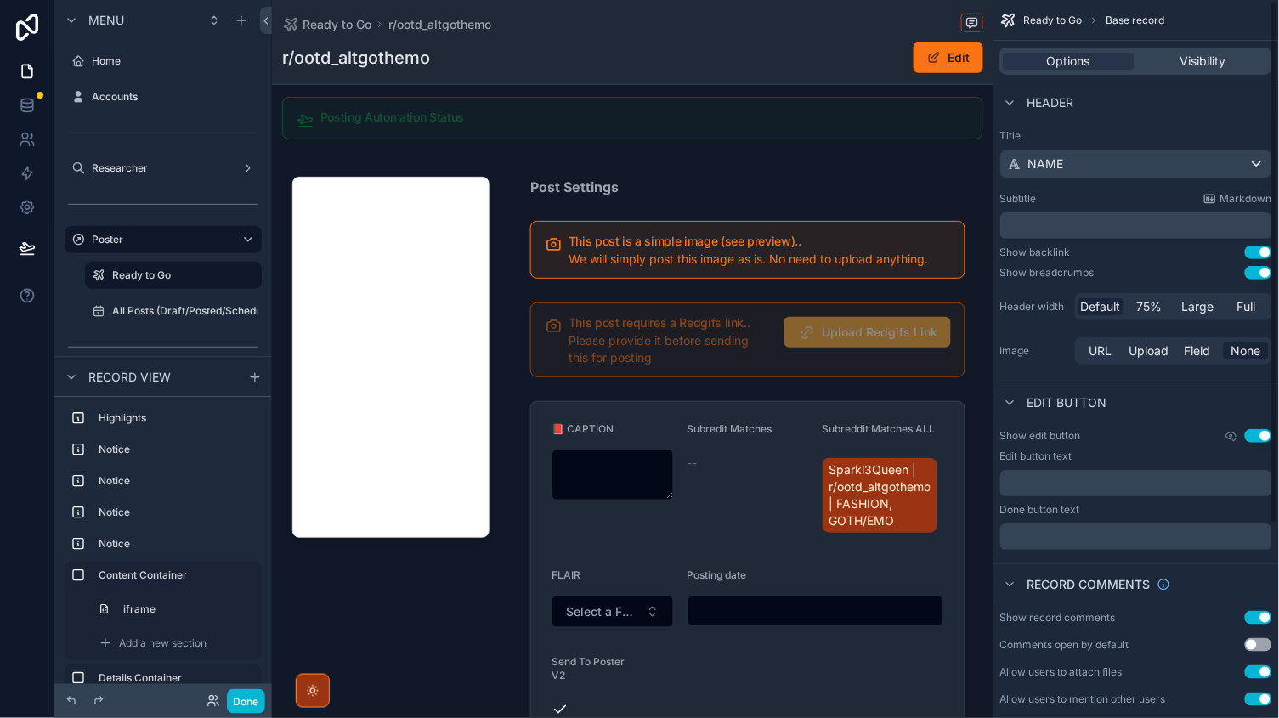
scroll to position [0, 0]
click at [1184, 48] on div "Options Visibility" at bounding box center [1136, 61] width 272 height 27
click at [1182, 64] on span "Visibility" at bounding box center [1203, 61] width 46 height 17
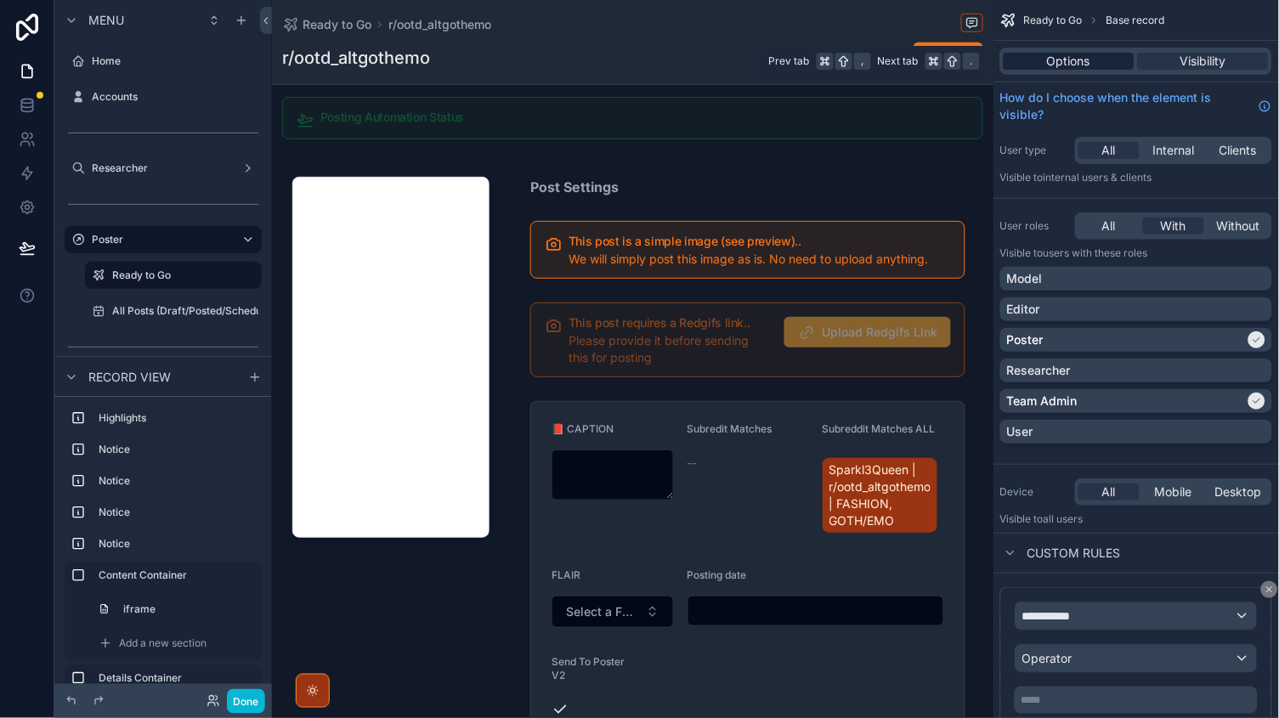
click at [1094, 65] on div "Options" at bounding box center [1068, 61] width 131 height 17
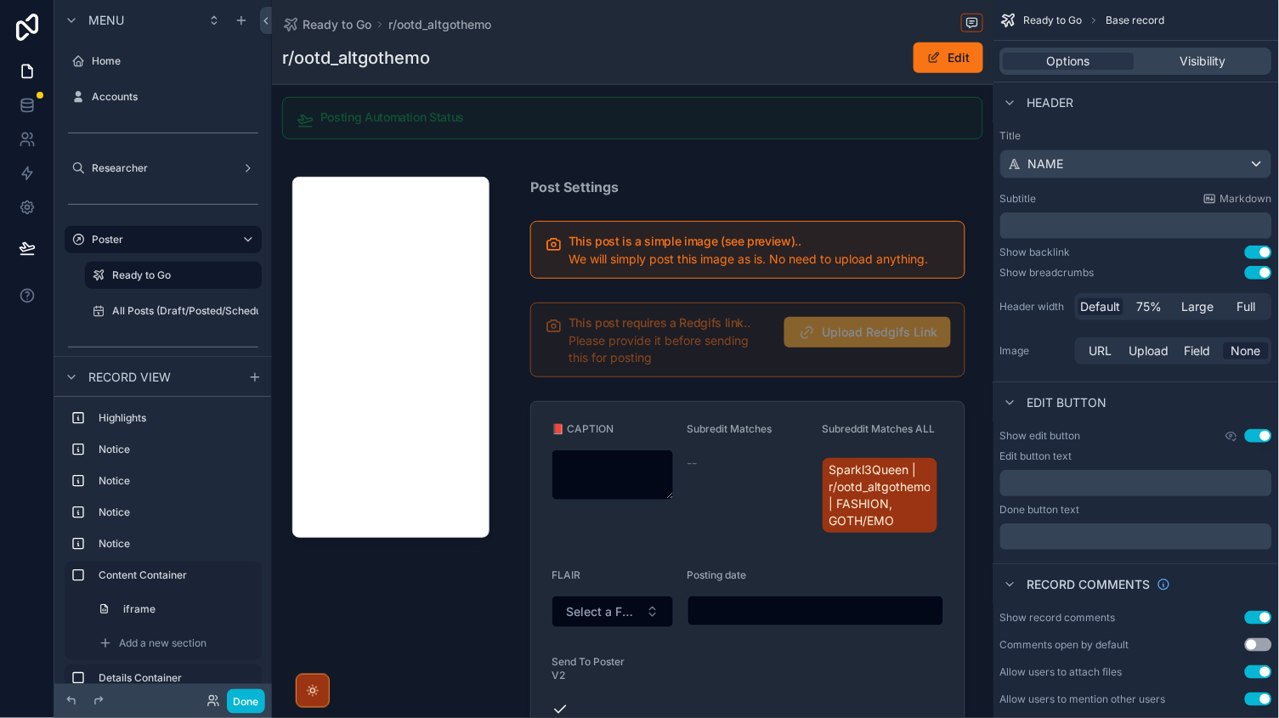
click at [1066, 19] on span "Ready to Go" at bounding box center [1053, 21] width 59 height 14
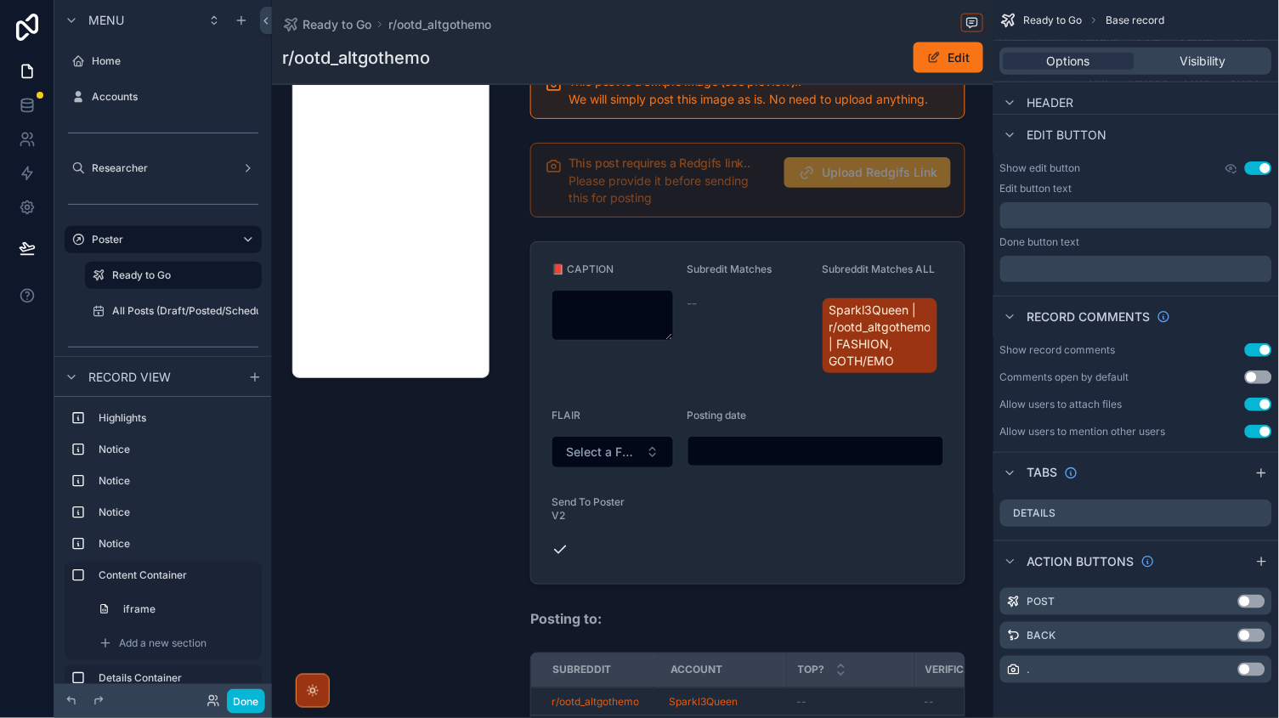
scroll to position [544, 0]
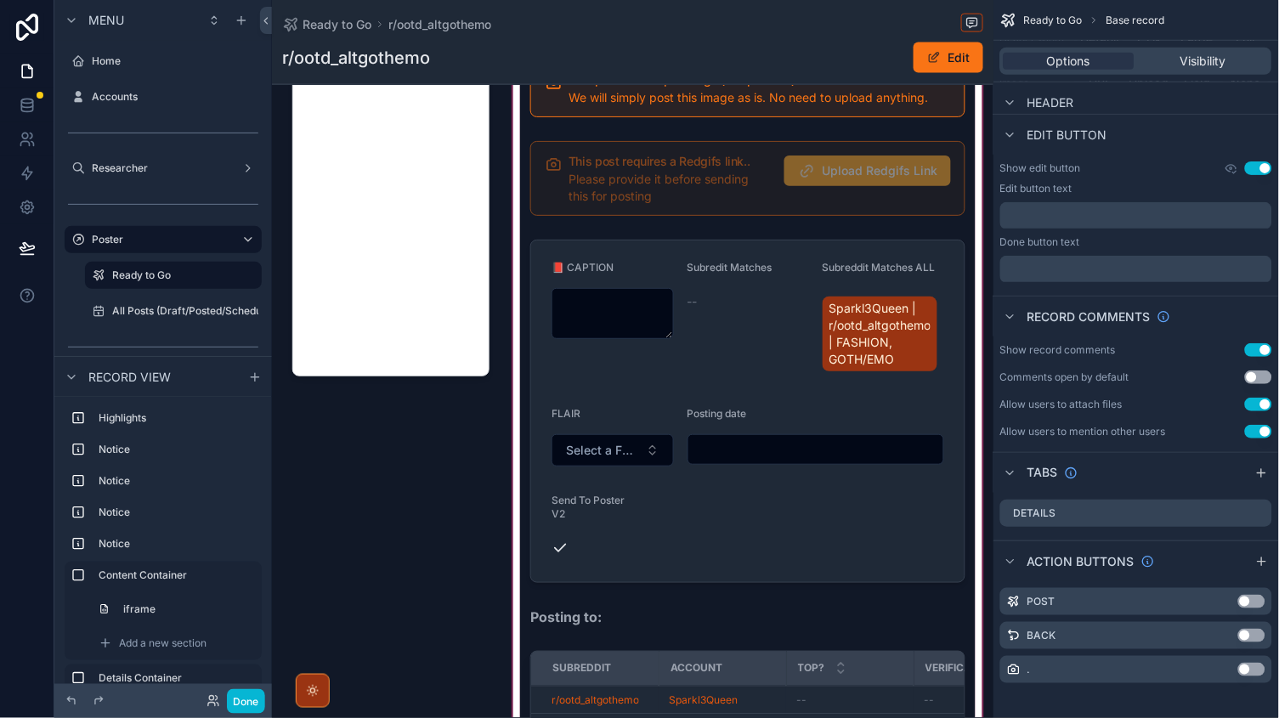
click at [613, 455] on div "scrollable content" at bounding box center [748, 388] width 476 height 781
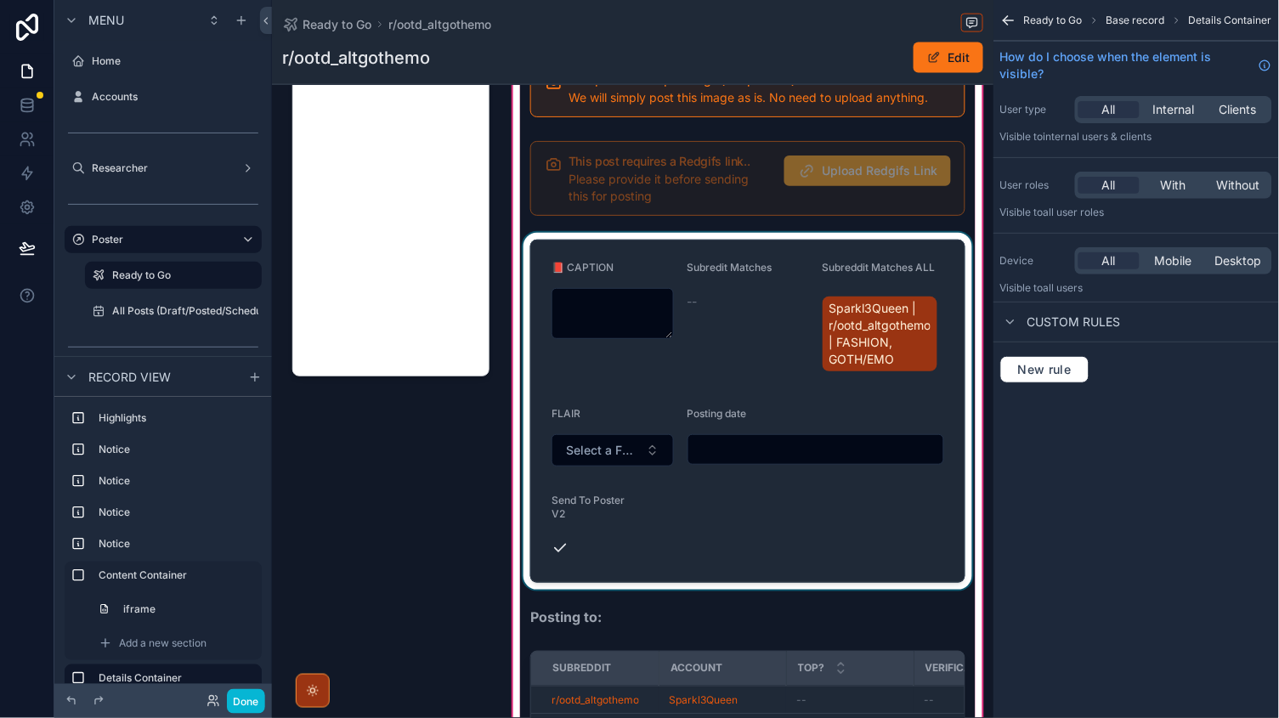
scroll to position [0, 0]
click at [619, 452] on div "scrollable content" at bounding box center [747, 411] width 455 height 357
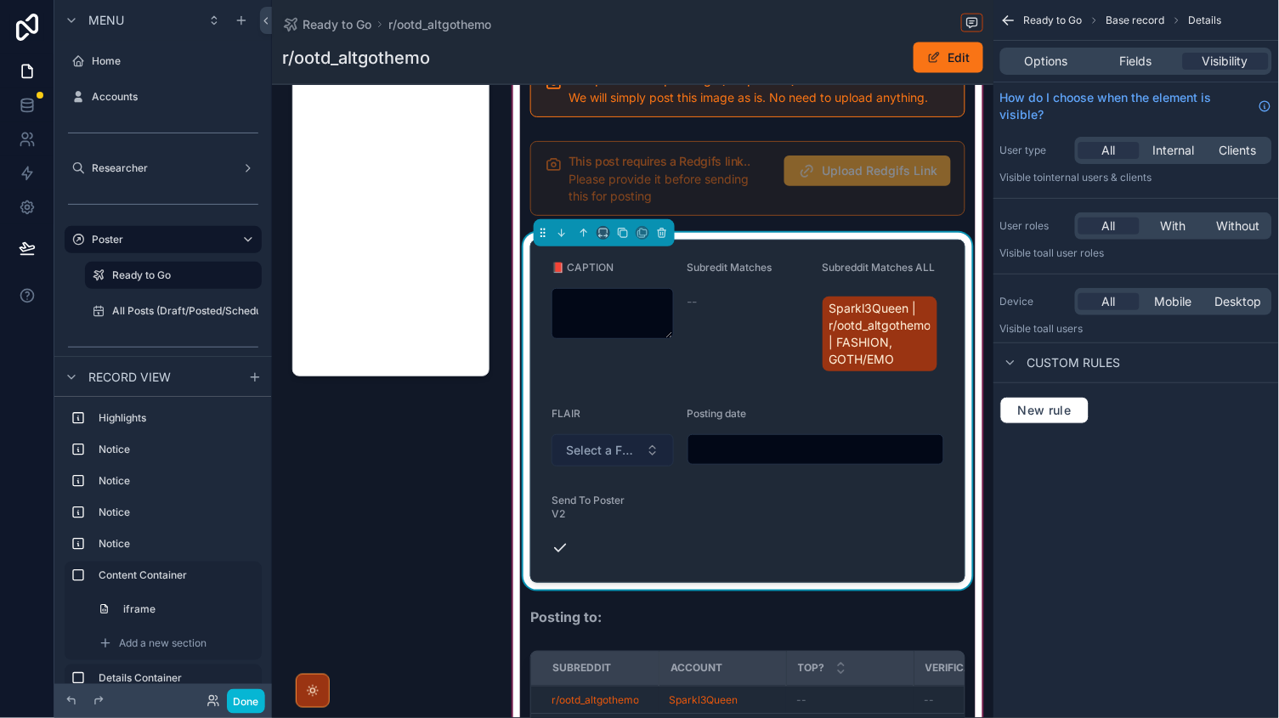
click at [639, 444] on button "Select a FLAIR" at bounding box center [612, 450] width 122 height 32
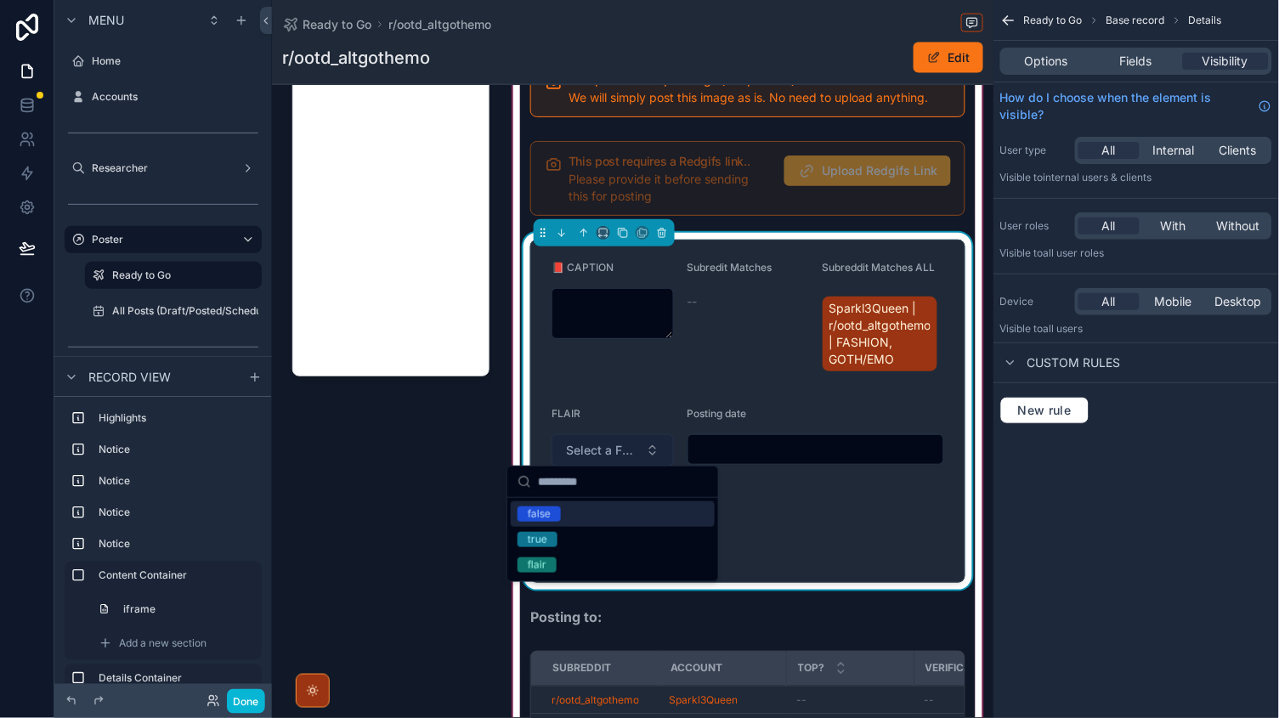
click at [639, 444] on button "Select a FLAIR" at bounding box center [612, 450] width 122 height 32
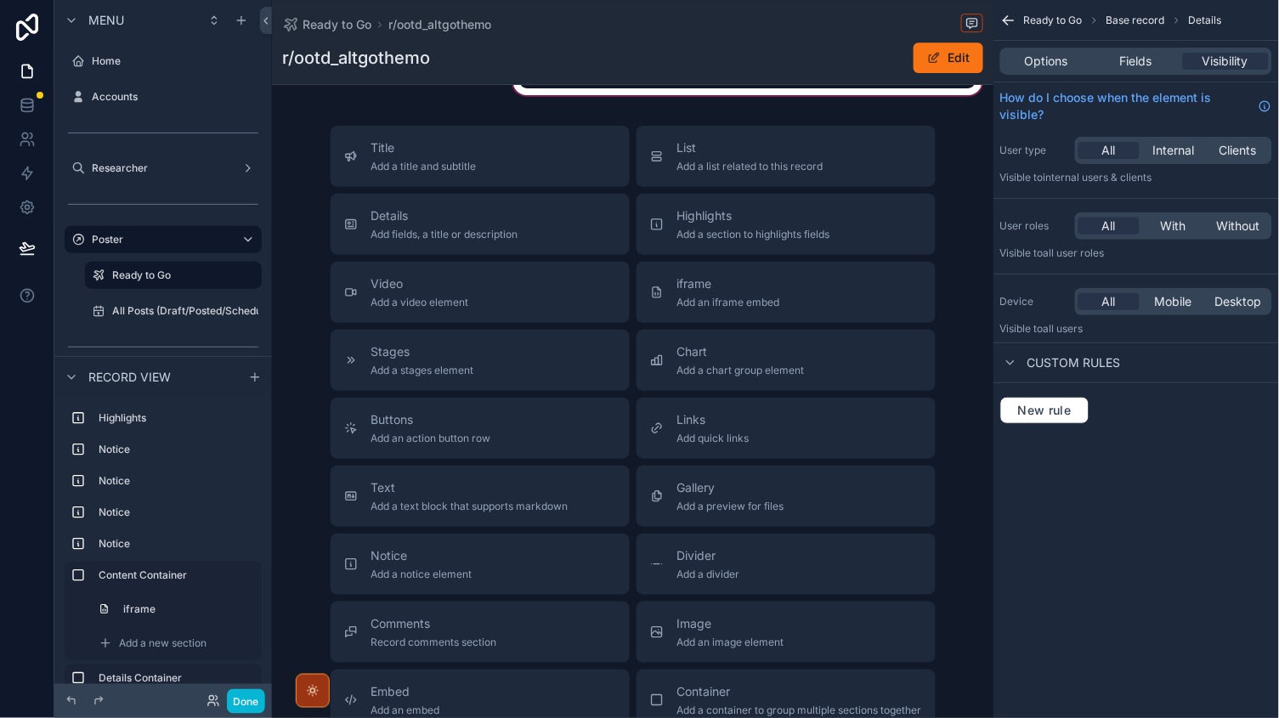
scroll to position [1327, 0]
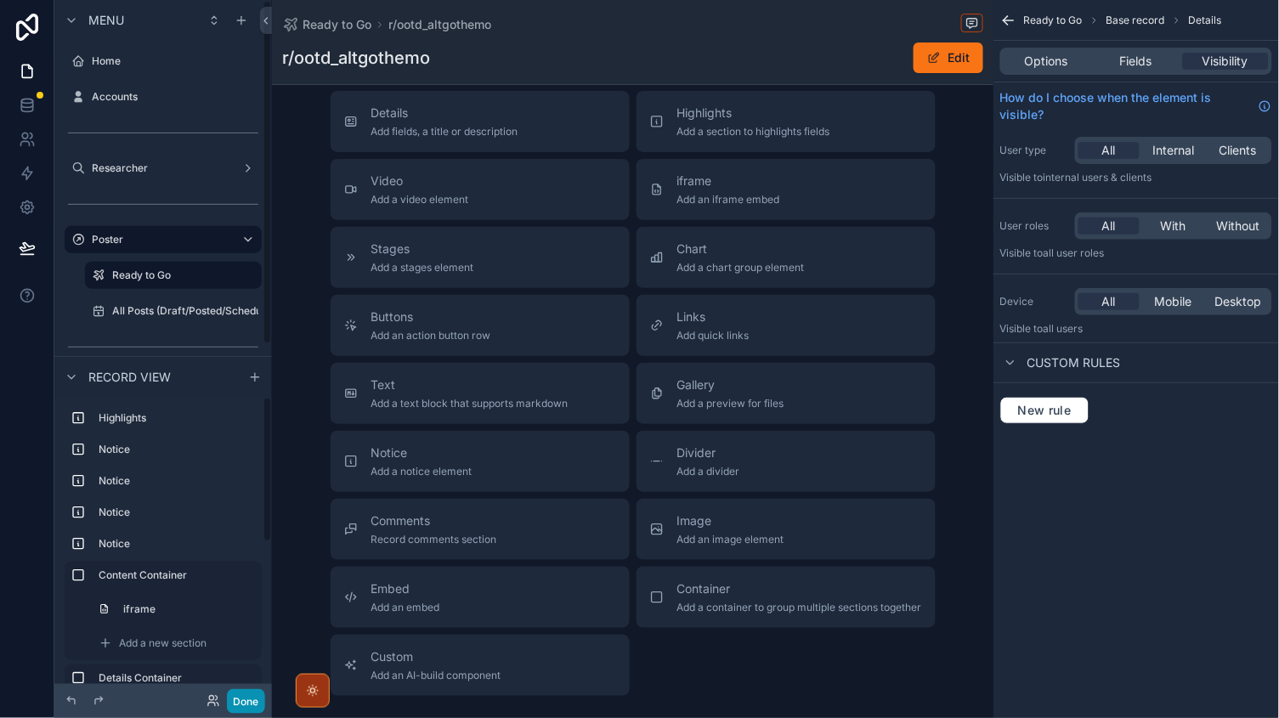
click at [258, 709] on button "Done" at bounding box center [246, 701] width 38 height 25
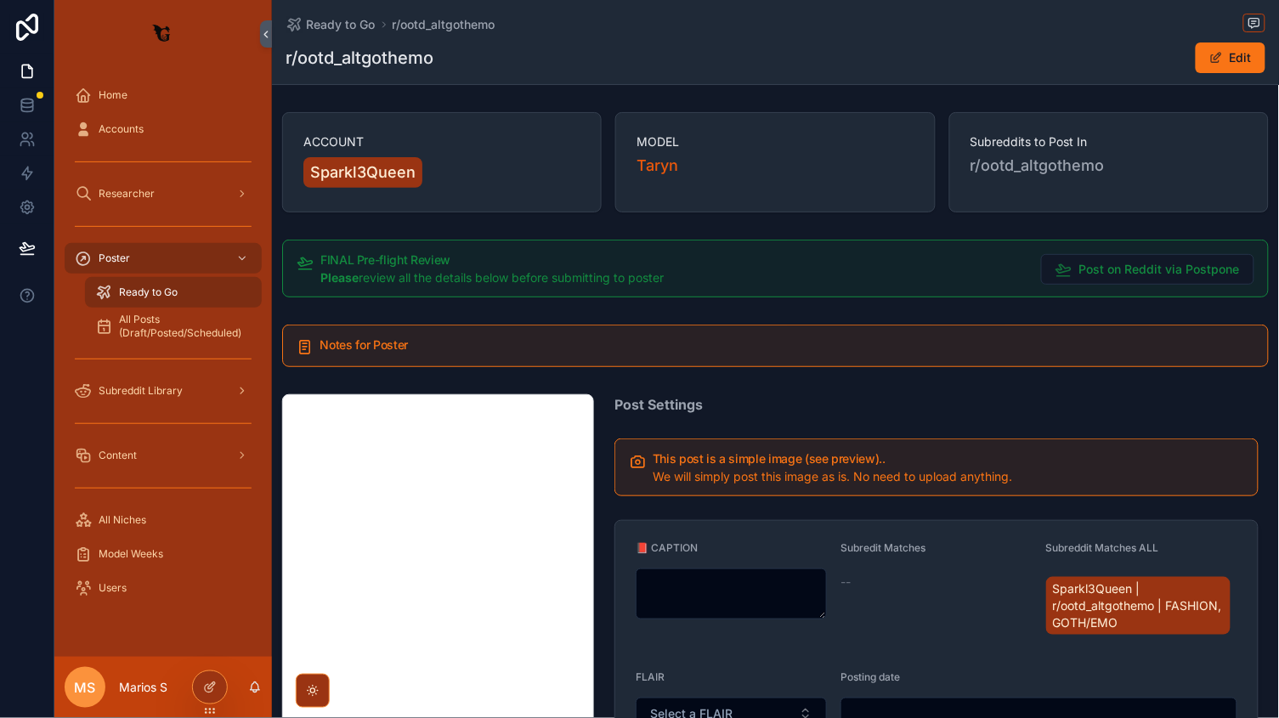
scroll to position [302, 0]
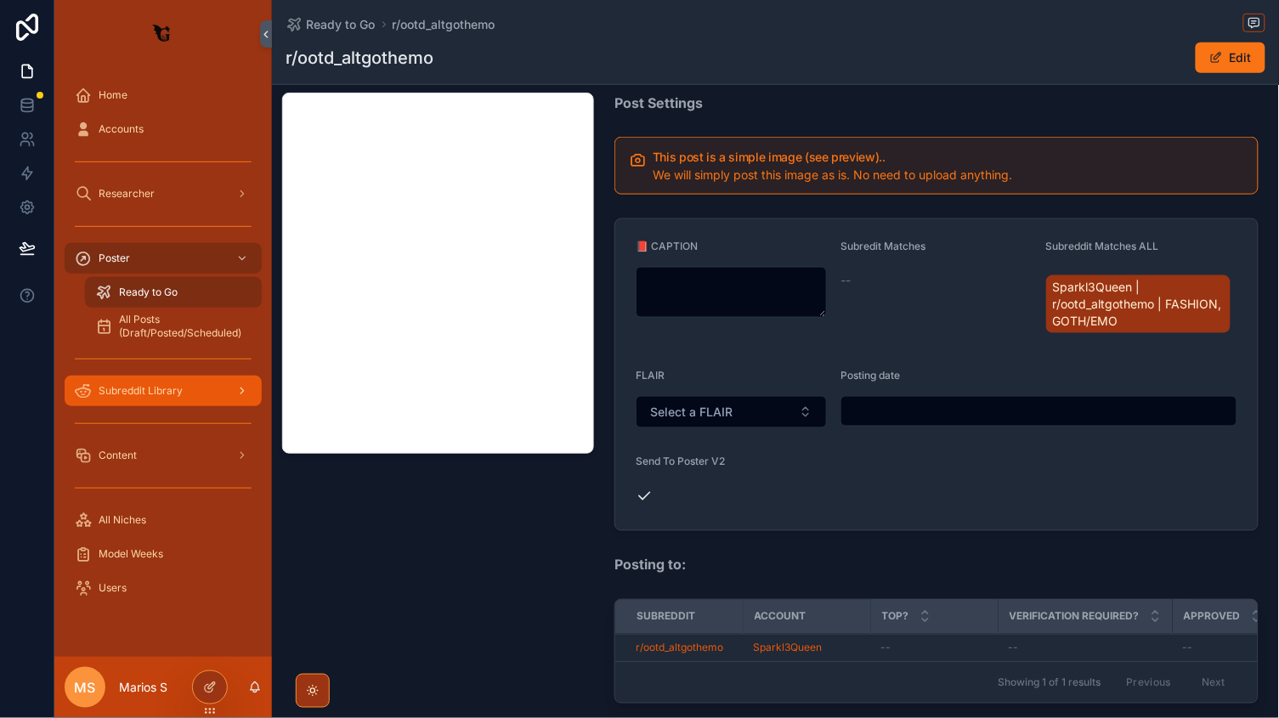
click at [144, 377] on div "Subreddit Library" at bounding box center [163, 390] width 177 height 27
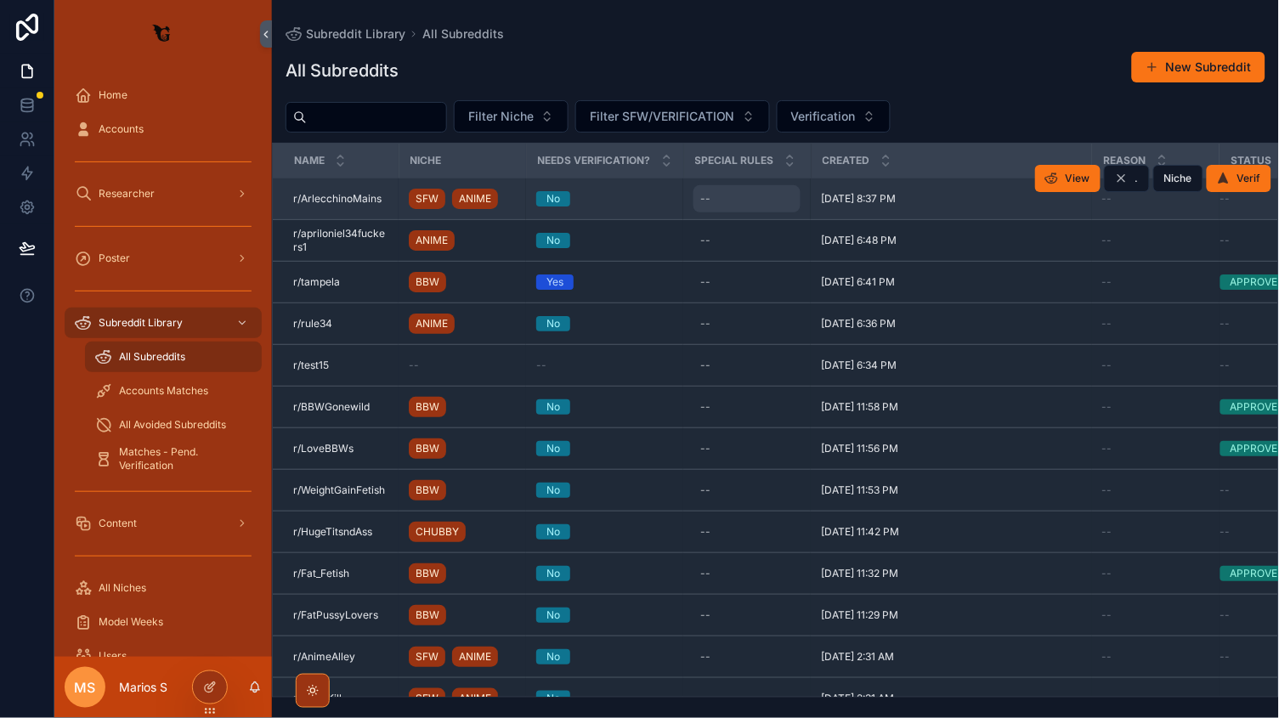
click at [720, 202] on div "--" at bounding box center [746, 198] width 107 height 27
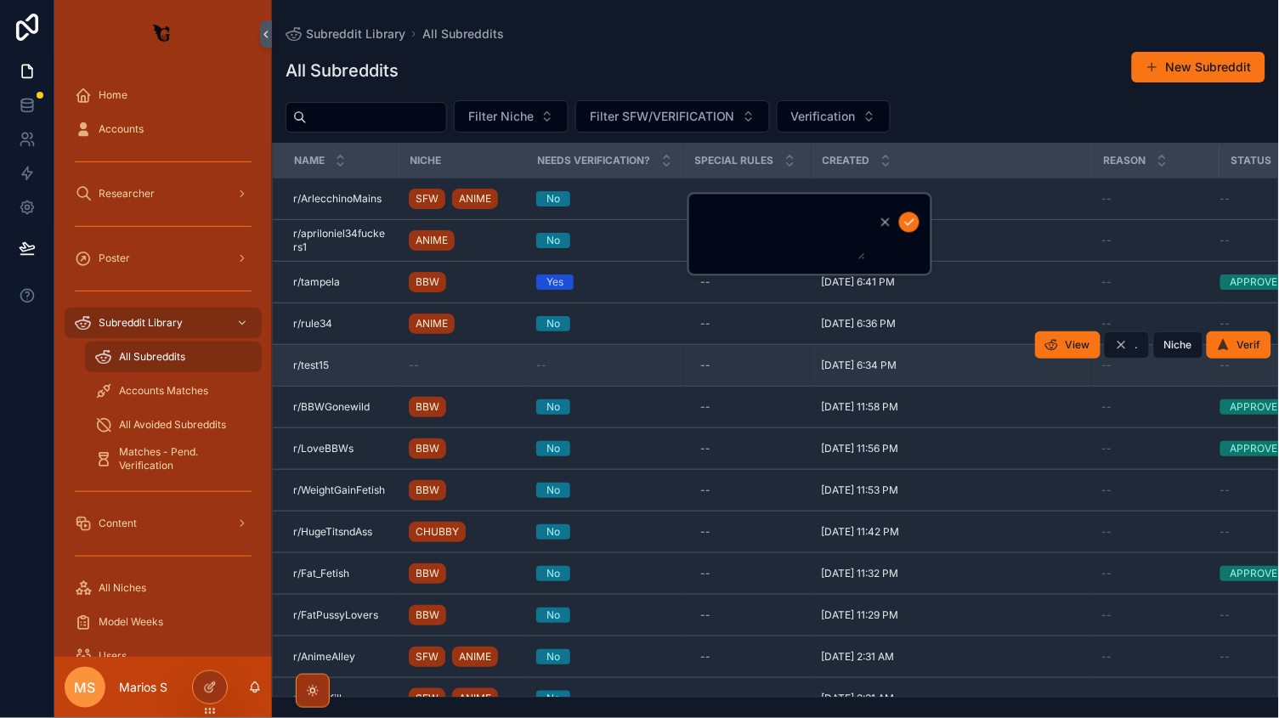
click at [576, 350] on td "--" at bounding box center [604, 366] width 157 height 42
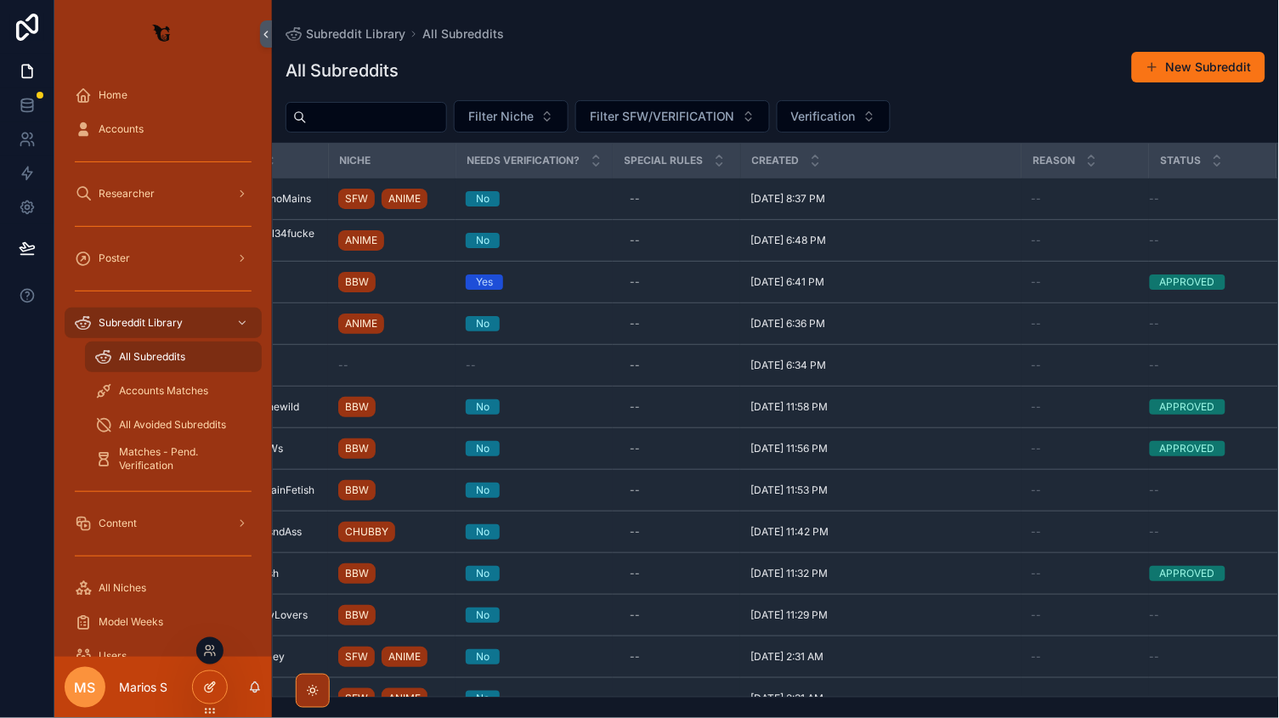
click at [203, 688] on icon at bounding box center [210, 688] width 14 height 14
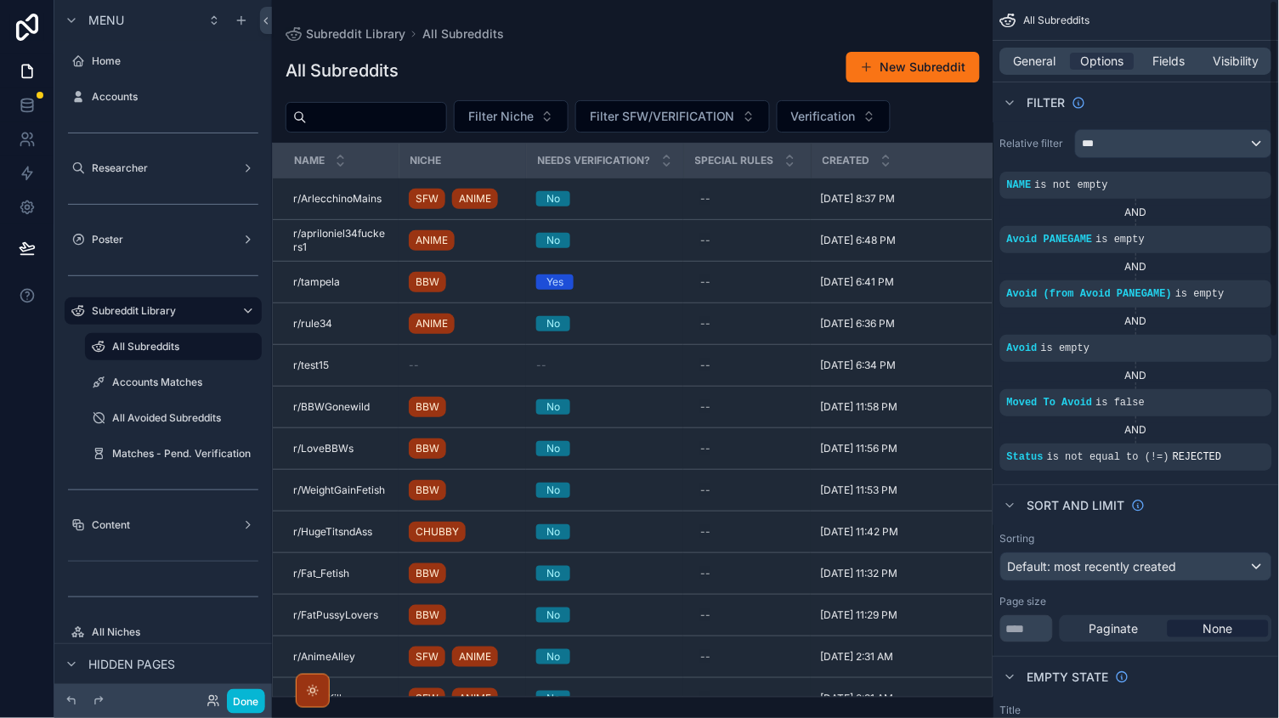
click at [1041, 48] on div "General Options Fields Visibility" at bounding box center [1136, 61] width 272 height 27
click at [1041, 66] on span "General" at bounding box center [1035, 61] width 42 height 17
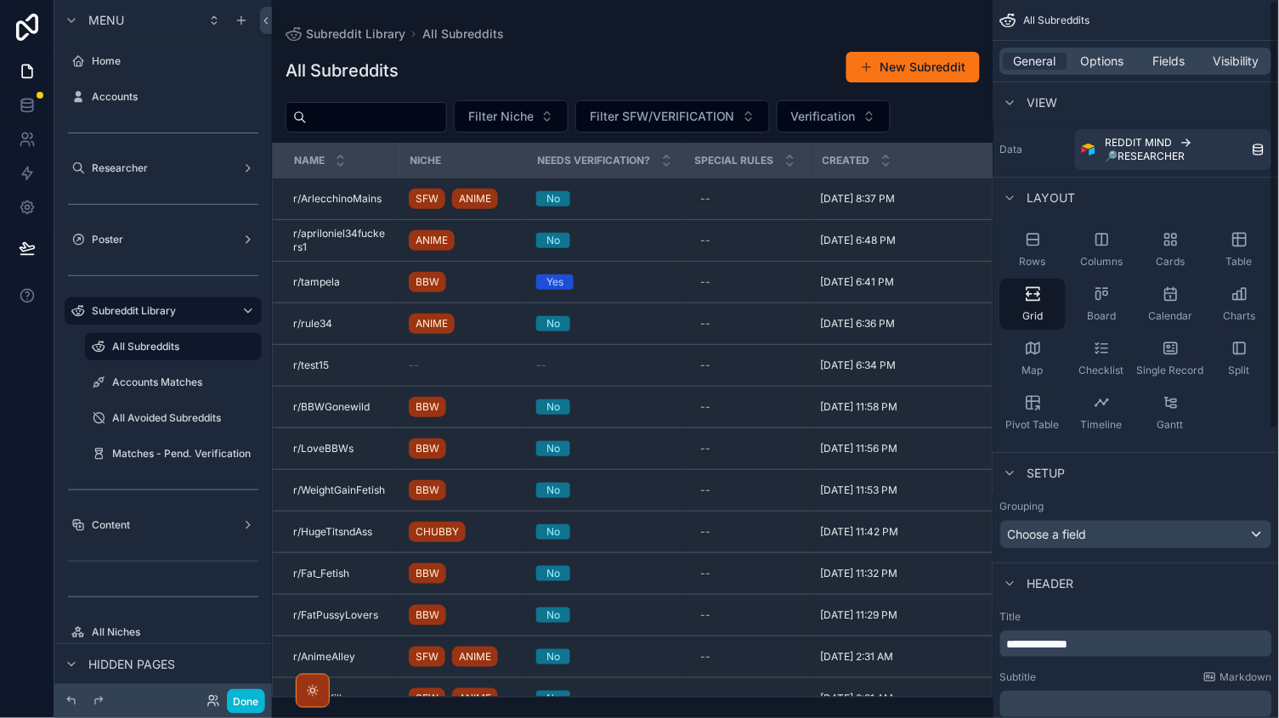
click at [1172, 71] on div "General Options Fields Visibility" at bounding box center [1136, 61] width 272 height 27
click at [1161, 70] on div "General Options Fields Visibility" at bounding box center [1136, 61] width 272 height 27
click at [1161, 53] on span "Fields" at bounding box center [1170, 61] width 32 height 17
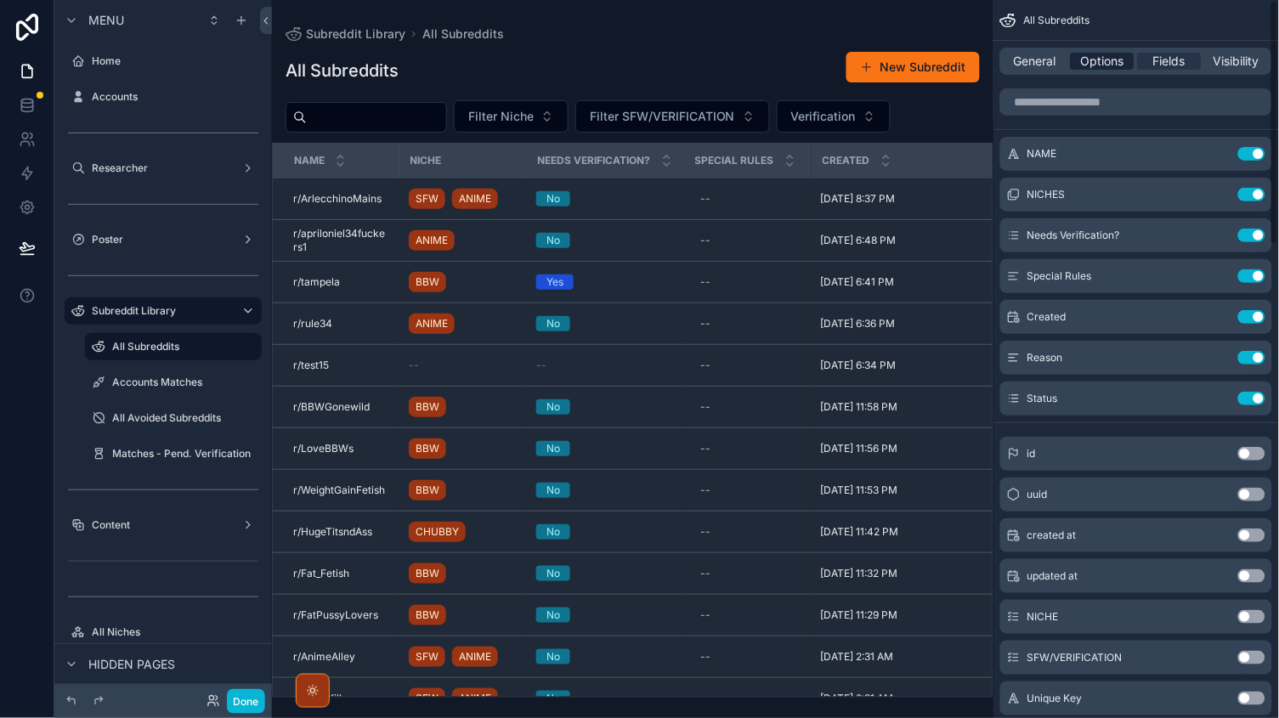
click at [1101, 61] on span "Options" at bounding box center [1102, 61] width 43 height 17
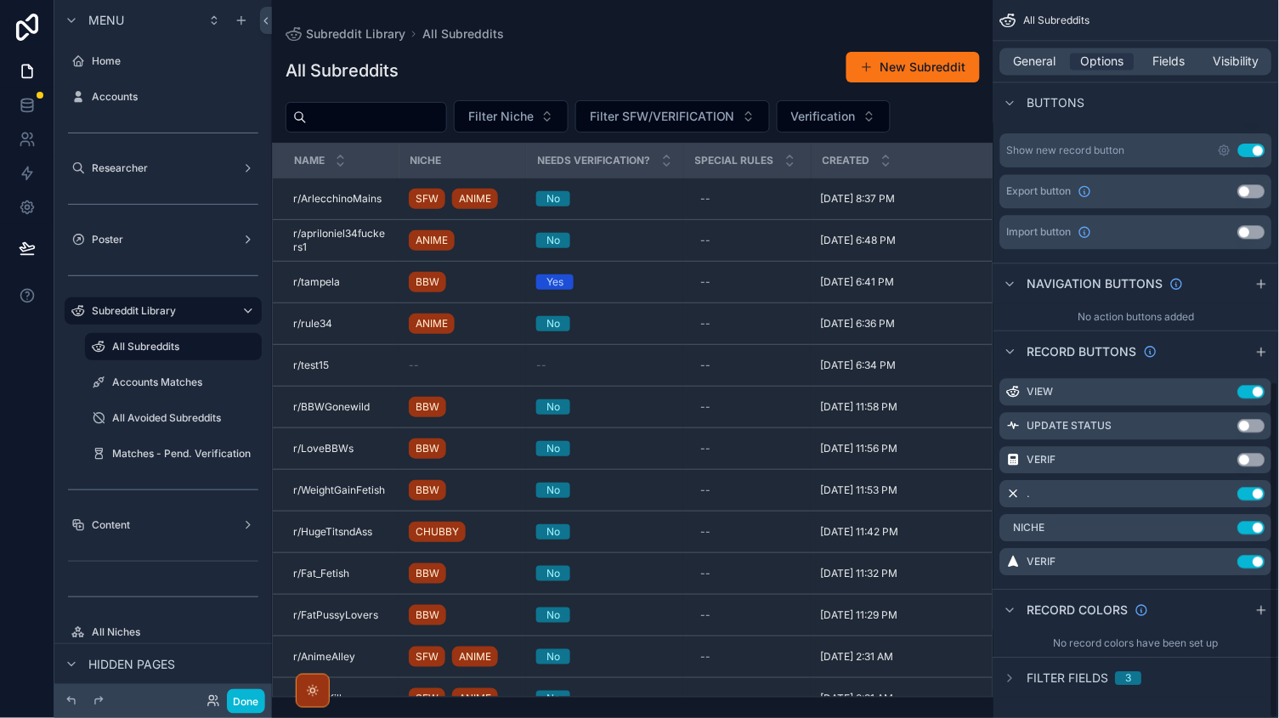
scroll to position [812, 0]
click at [885, 74] on div "scrollable content" at bounding box center [632, 359] width 721 height 718
click at [888, 67] on button "New Subreddit" at bounding box center [912, 67] width 133 height 31
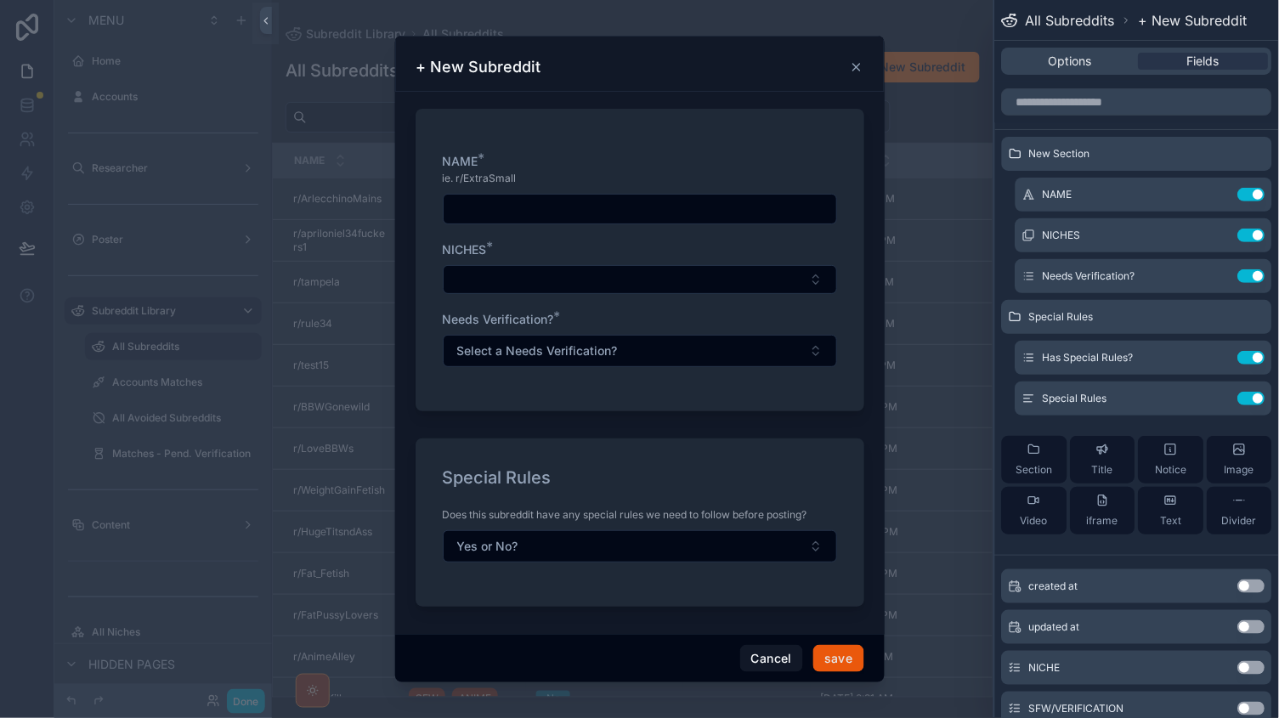
click at [842, 664] on button "save" at bounding box center [838, 658] width 50 height 27
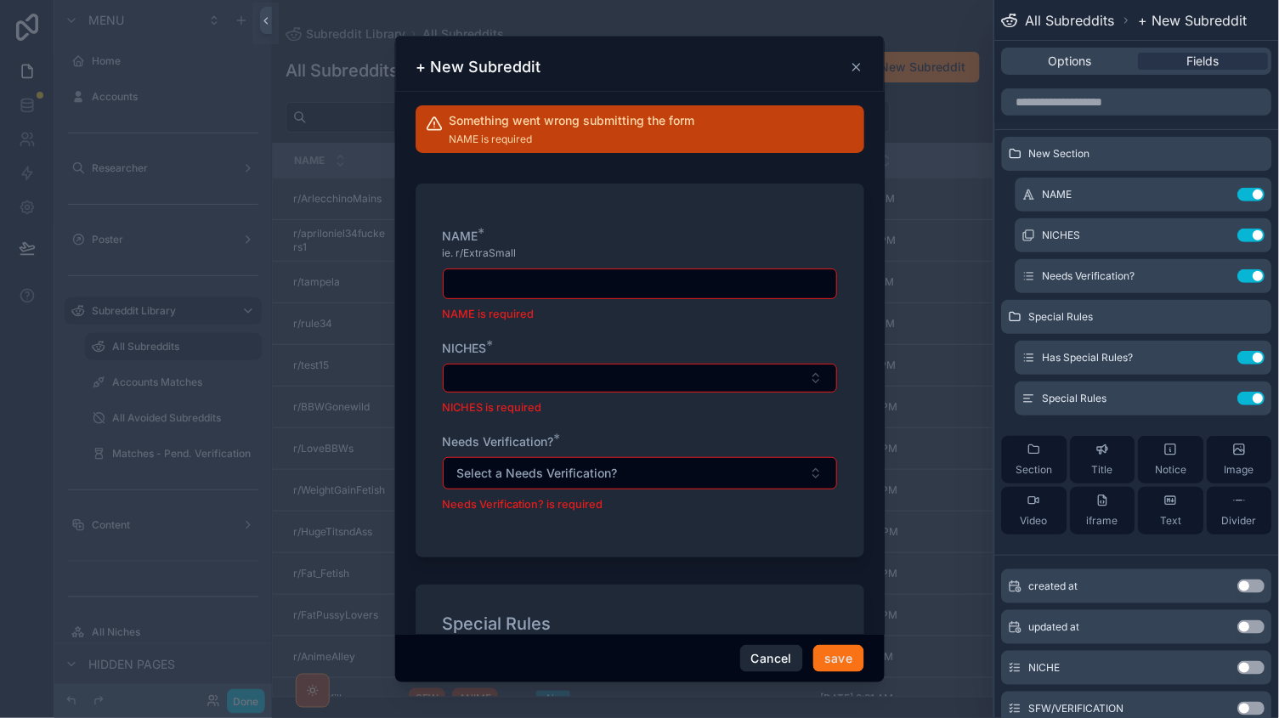
click at [777, 658] on button "Cancel" at bounding box center [771, 658] width 63 height 27
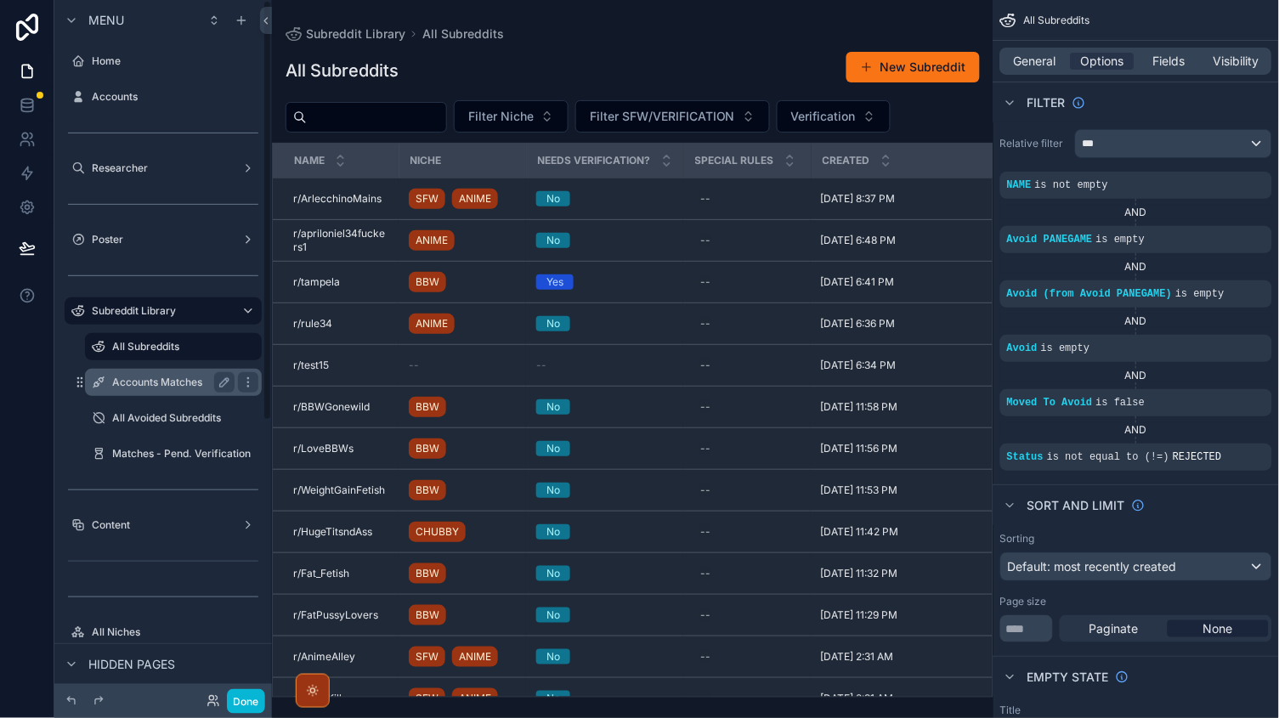
click at [151, 386] on label "Accounts Matches" at bounding box center [170, 383] width 116 height 14
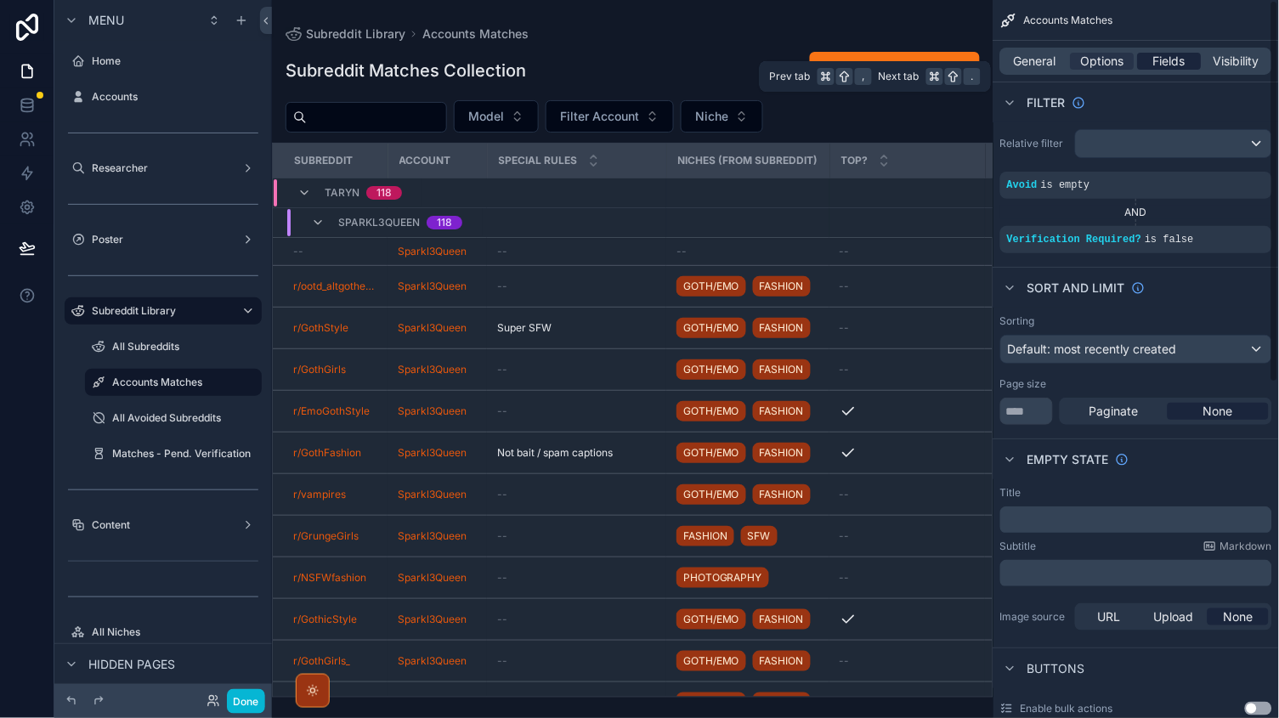
click at [1170, 61] on span "Fields" at bounding box center [1170, 61] width 32 height 17
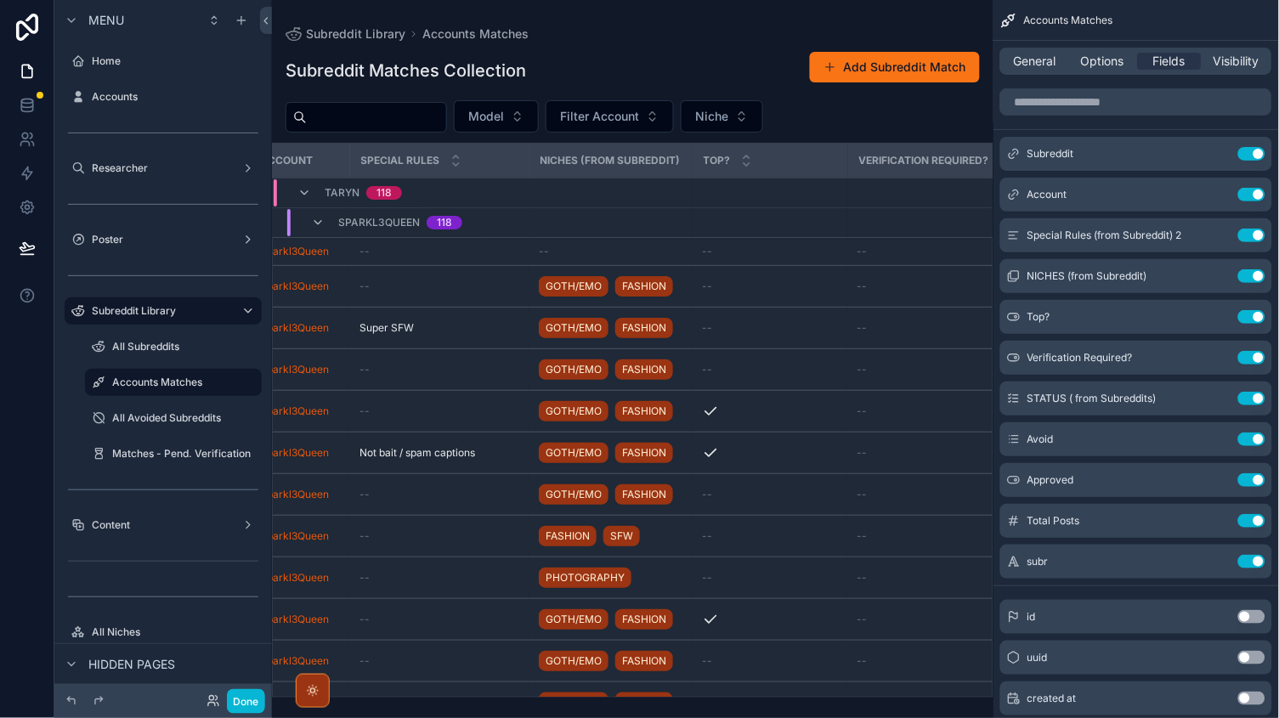
click at [308, 212] on div "Sparkl3Queen 118" at bounding box center [387, 222] width 192 height 27
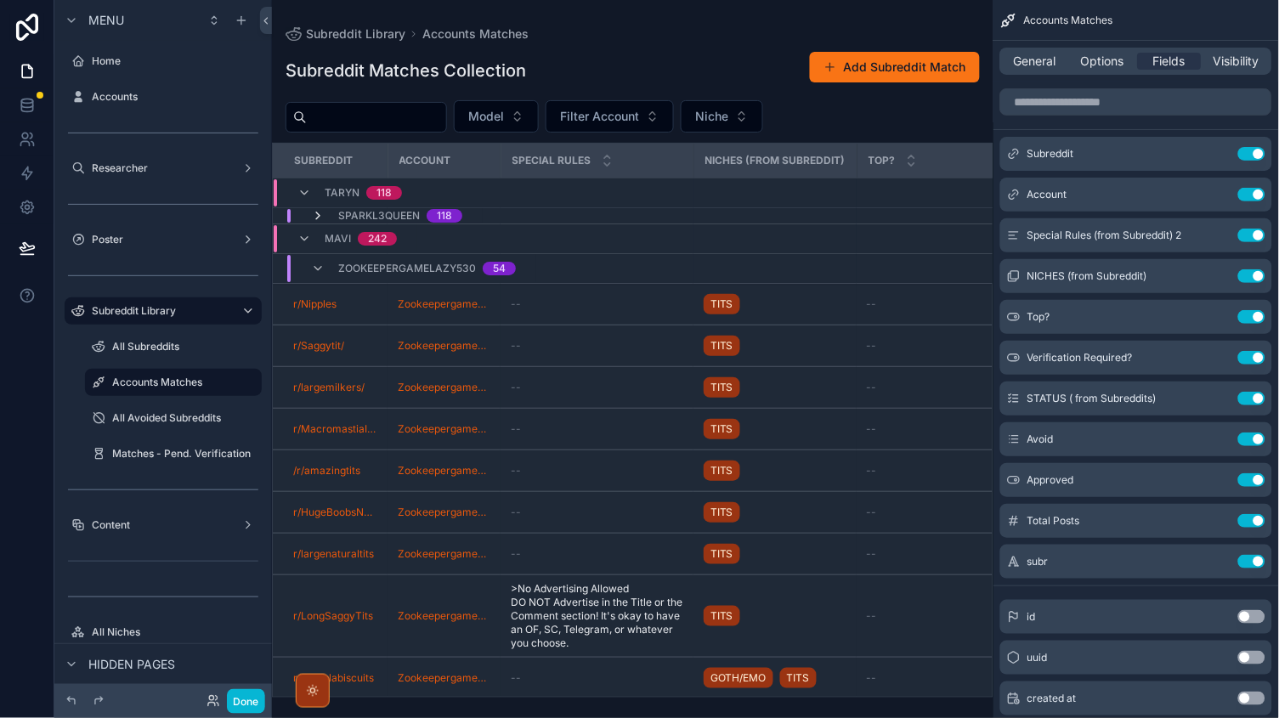
drag, startPoint x: 308, startPoint y: 212, endPoint x: 318, endPoint y: 217, distance: 10.3
click at [318, 217] on icon "scrollable content" at bounding box center [318, 216] width 14 height 14
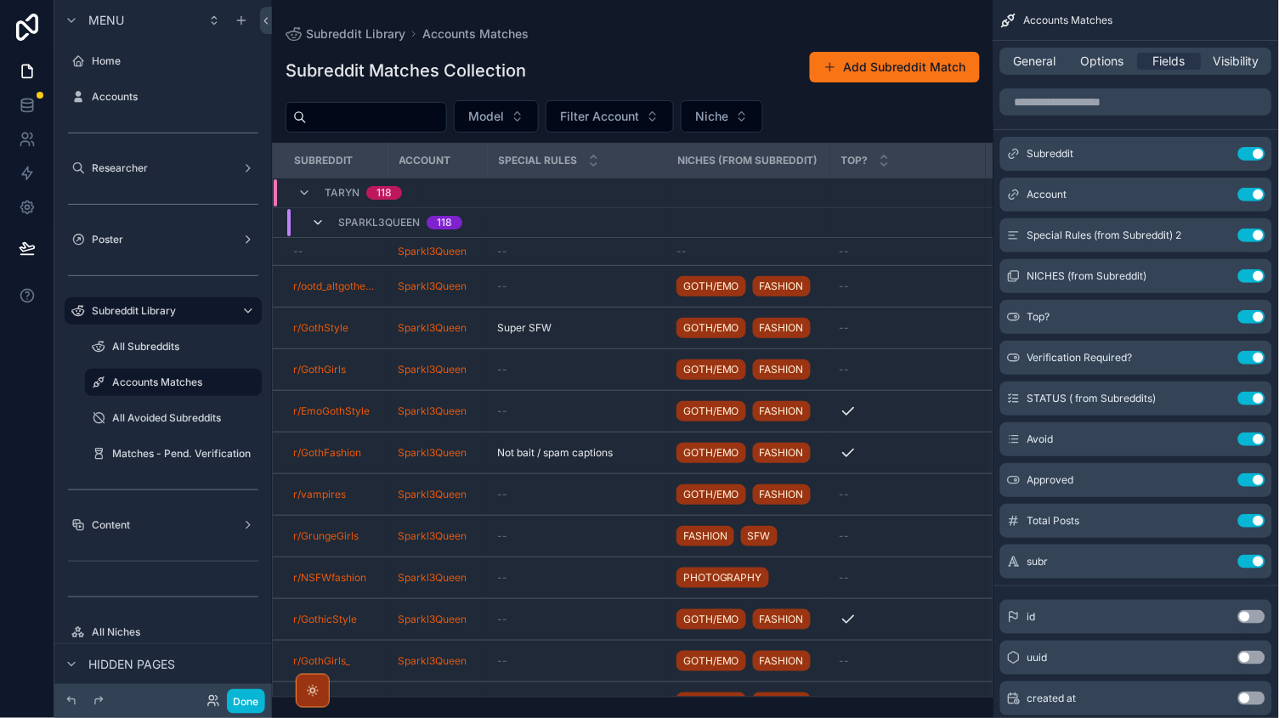
click at [316, 219] on icon "scrollable content" at bounding box center [318, 223] width 14 height 14
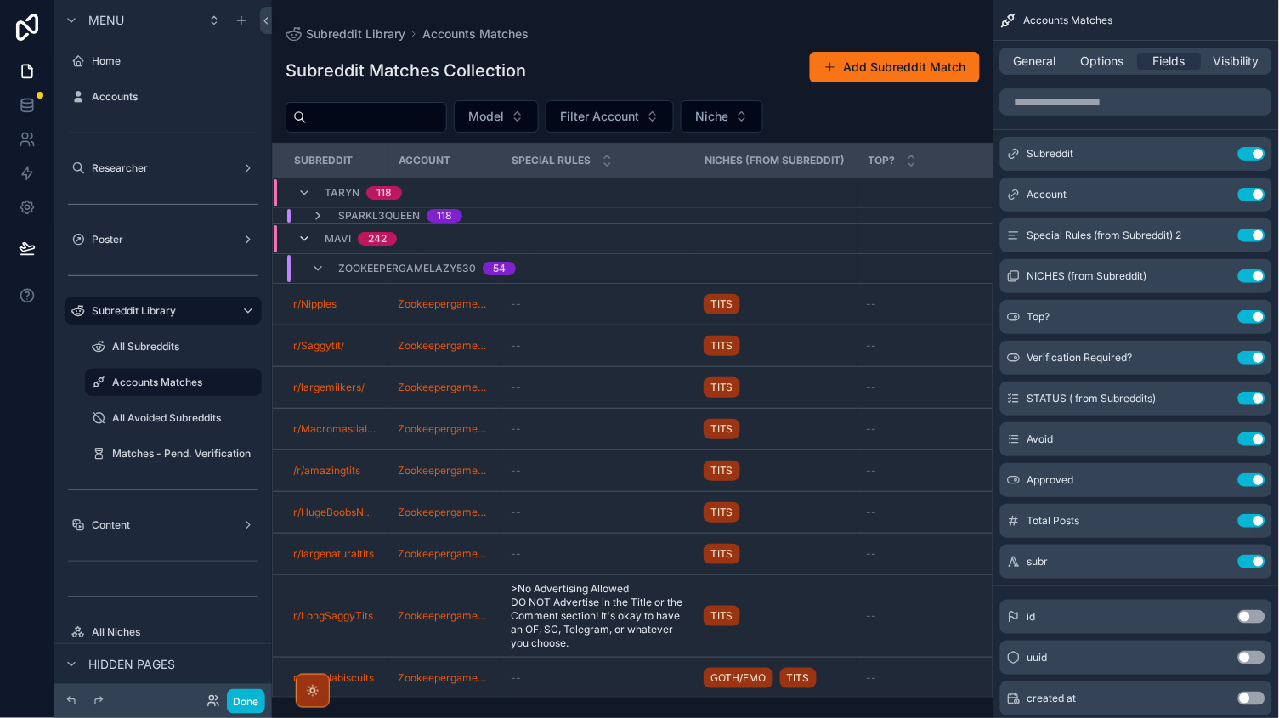
click at [302, 244] on icon "scrollable content" at bounding box center [304, 239] width 14 height 14
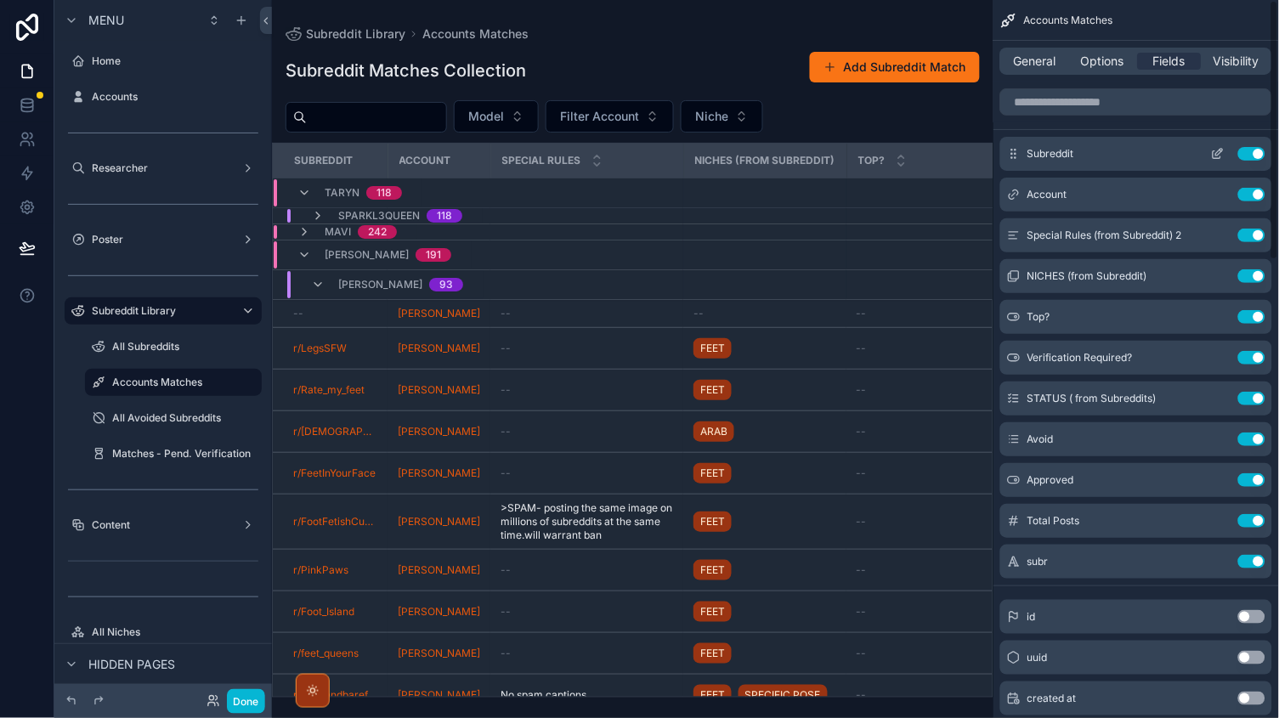
click at [1221, 151] on icon "scrollable content" at bounding box center [1219, 152] width 7 height 7
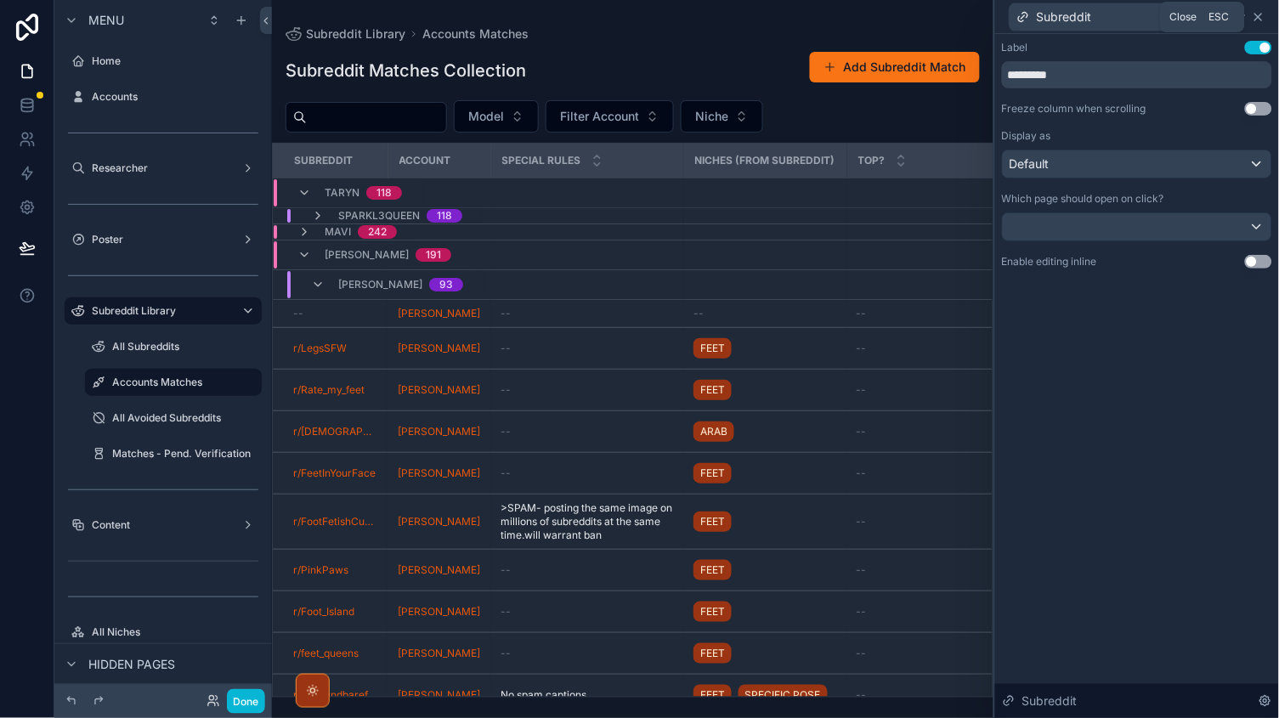
click at [1260, 20] on icon at bounding box center [1259, 17] width 14 height 14
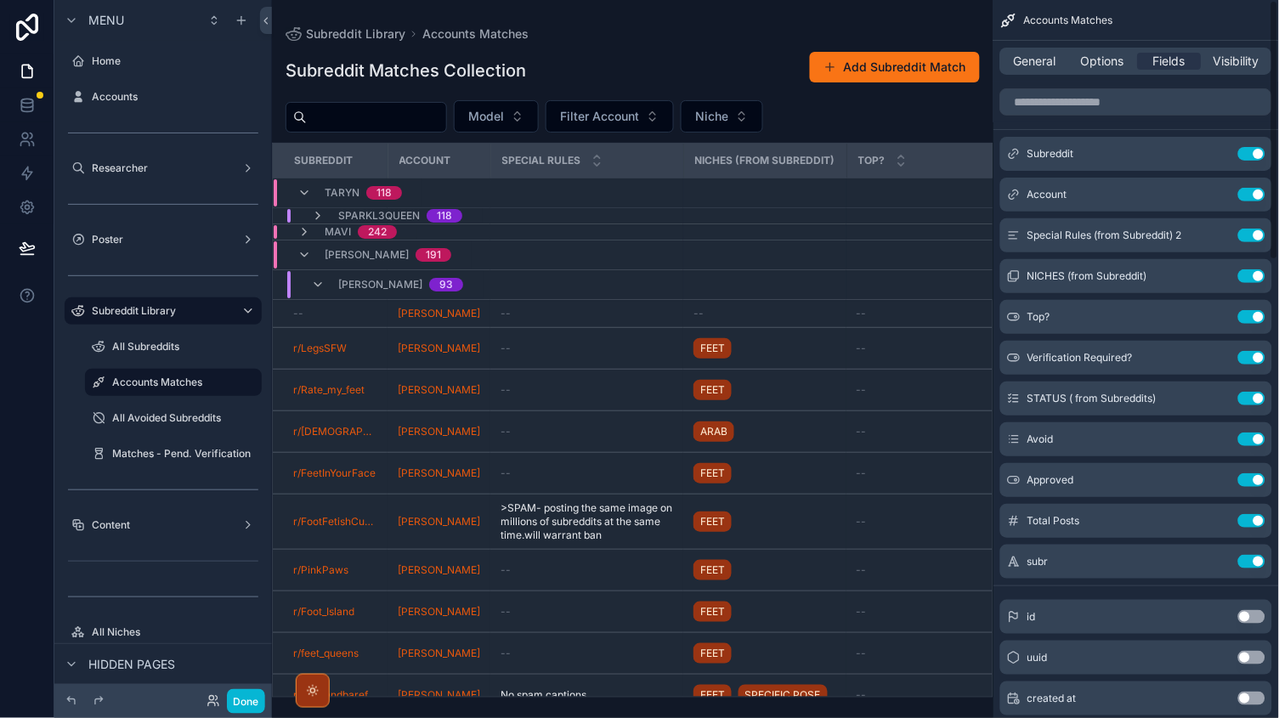
scroll to position [-1, 0]
click at [1058, 116] on div "scrollable content" at bounding box center [1135, 102] width 285 height 41
click at [1044, 103] on input "scrollable content" at bounding box center [1136, 101] width 272 height 27
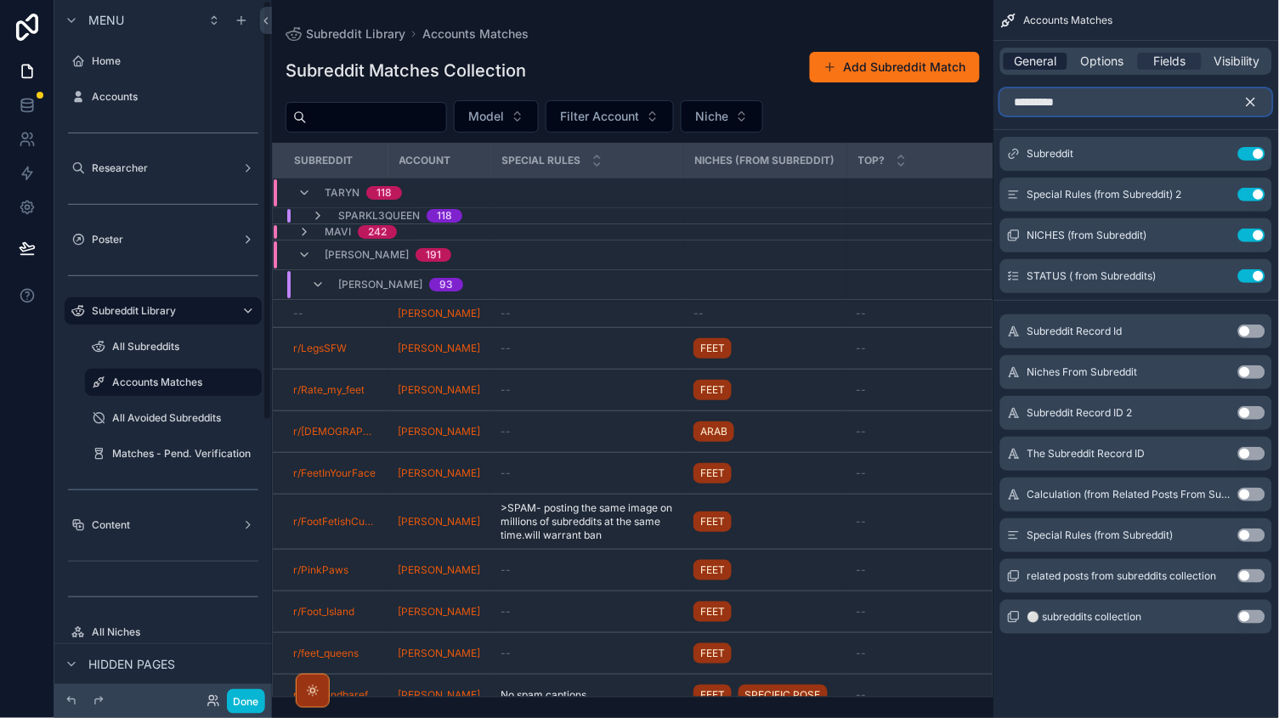
type input "*********"
click at [1035, 54] on span "General" at bounding box center [1035, 61] width 42 height 17
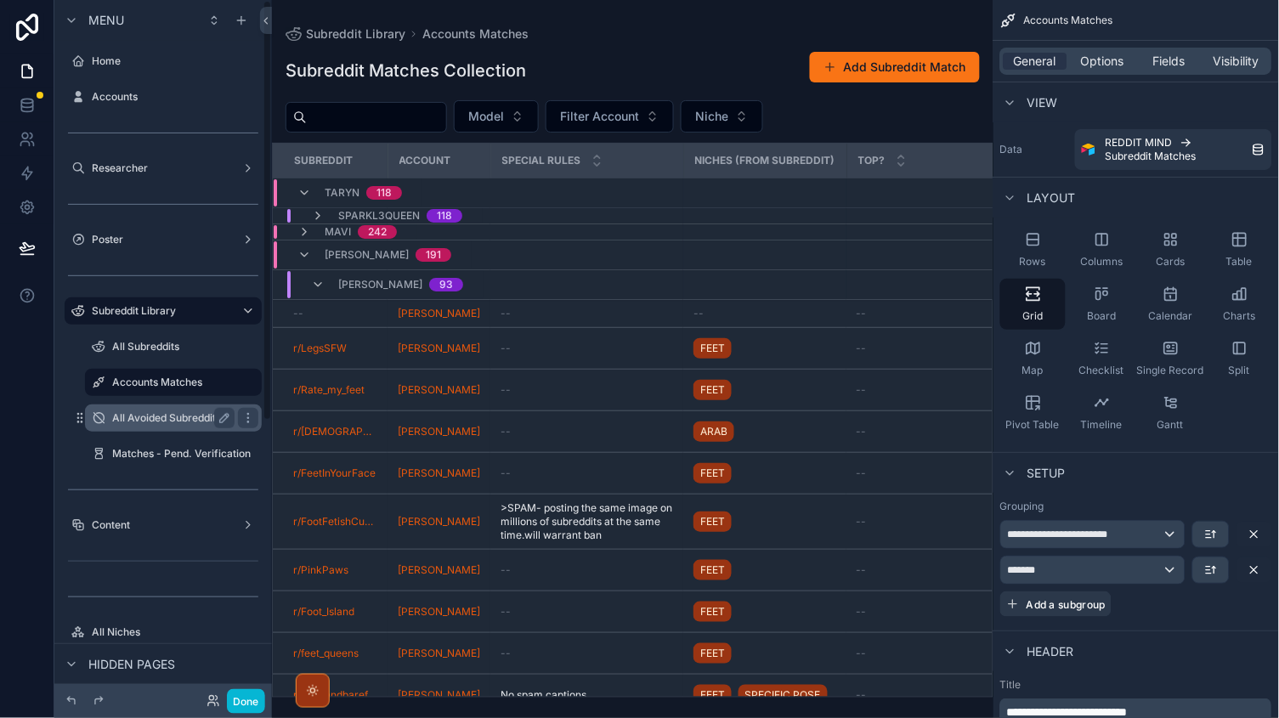
click at [135, 423] on label "All Avoided Subreddits" at bounding box center [170, 418] width 116 height 14
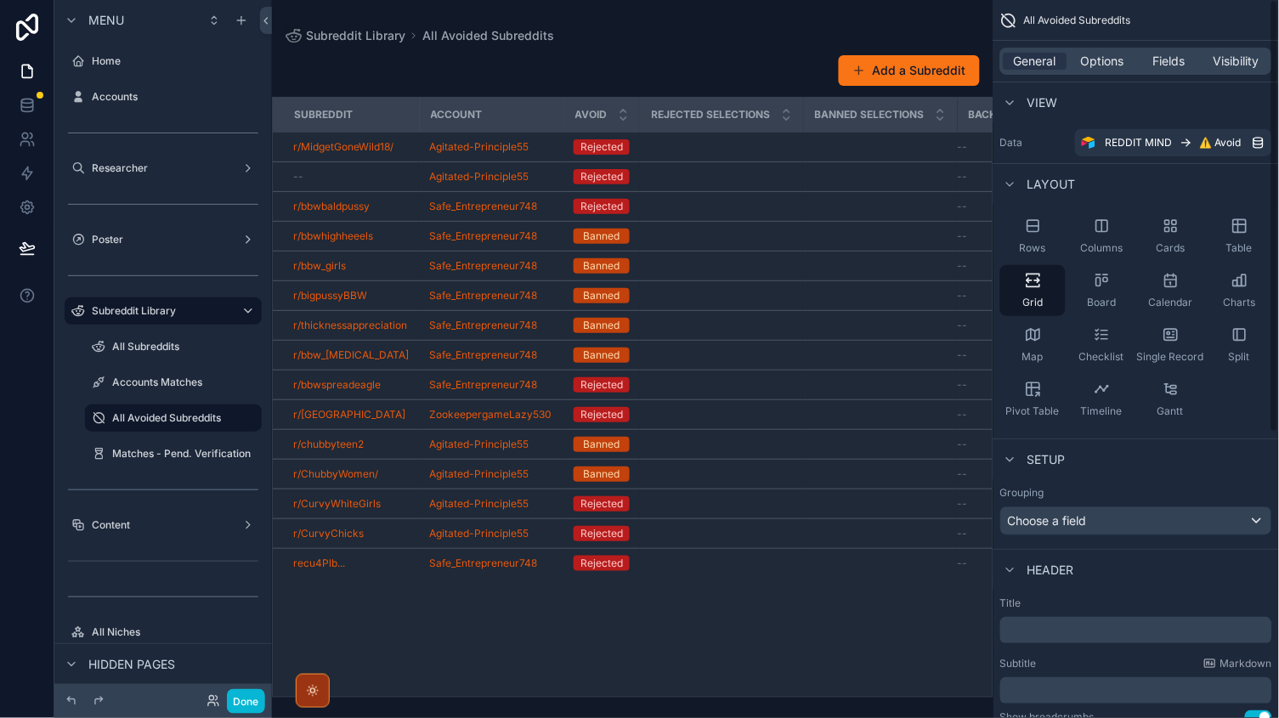
scroll to position [-1, 0]
click at [1108, 50] on div "General Options Fields Visibility" at bounding box center [1136, 61] width 272 height 27
click at [1111, 57] on span "Options" at bounding box center [1102, 61] width 43 height 17
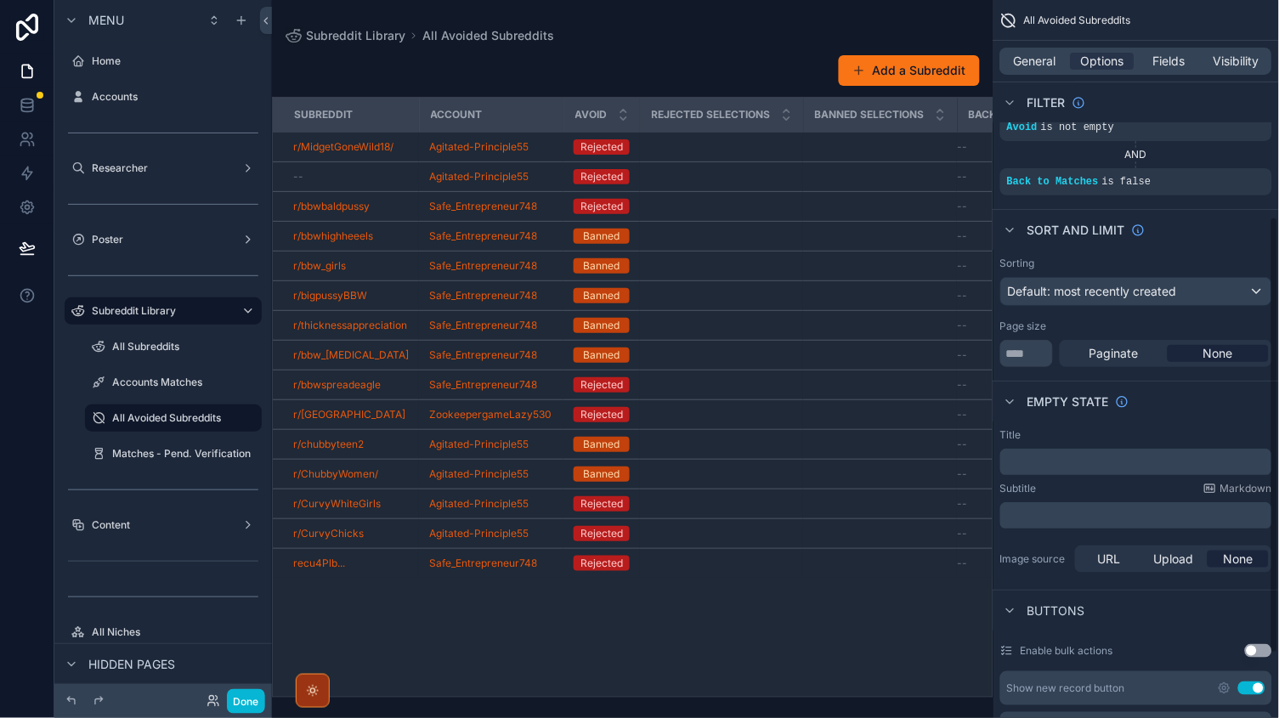
scroll to position [29, 0]
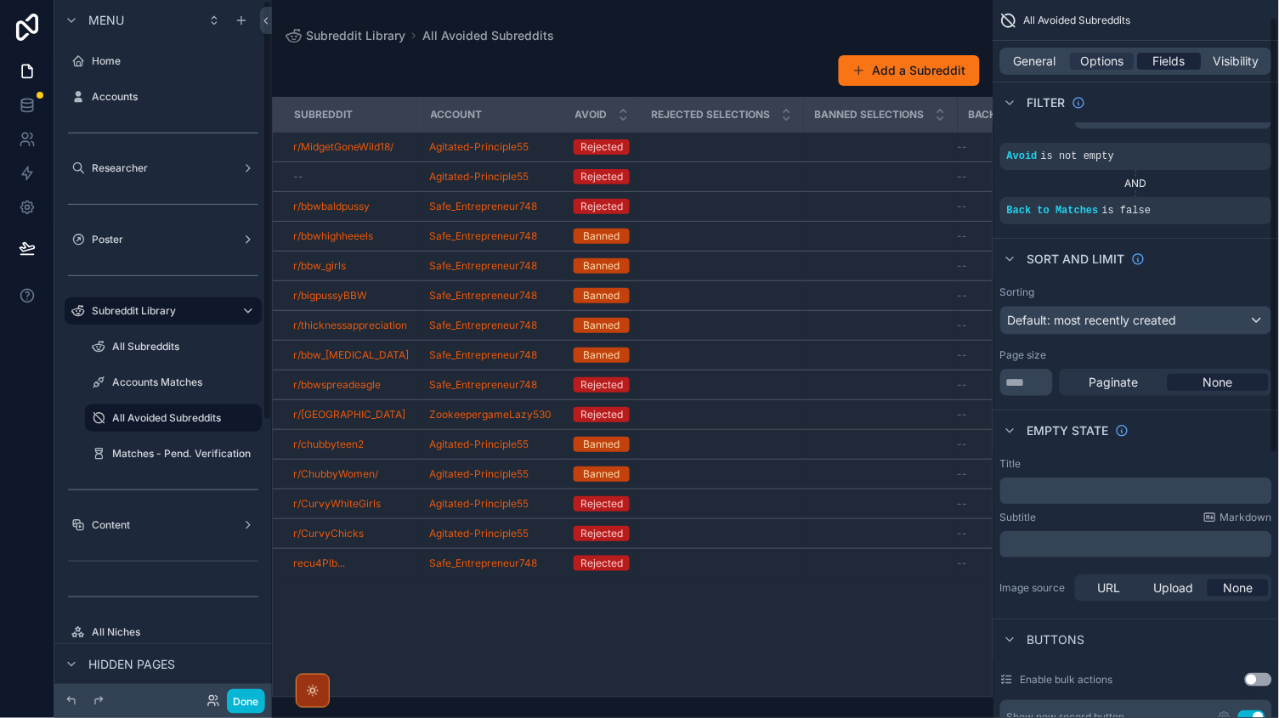
click at [1173, 54] on span "Fields" at bounding box center [1170, 61] width 32 height 17
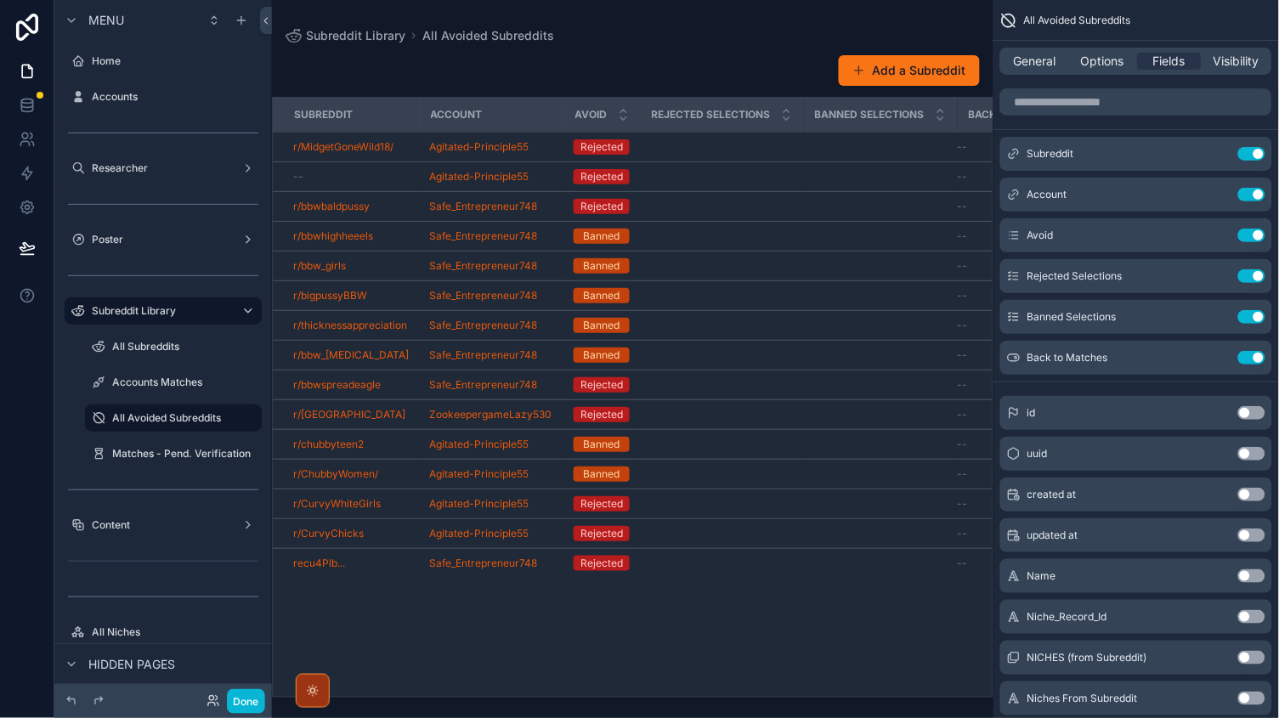
scroll to position [0, 0]
click at [121, 441] on div "Matches - Pend. Verification" at bounding box center [173, 453] width 170 height 27
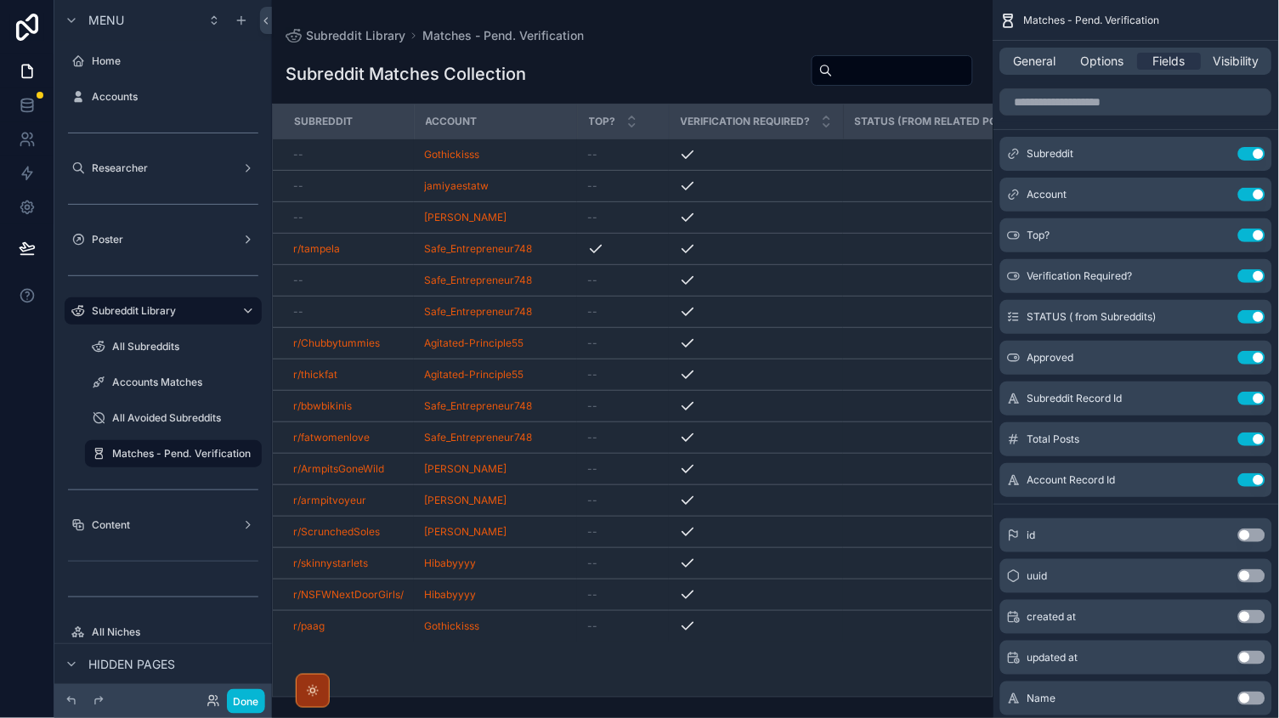
click at [898, 298] on div "scrollable content" at bounding box center [632, 359] width 721 height 718
click at [240, 704] on button "Done" at bounding box center [246, 701] width 38 height 25
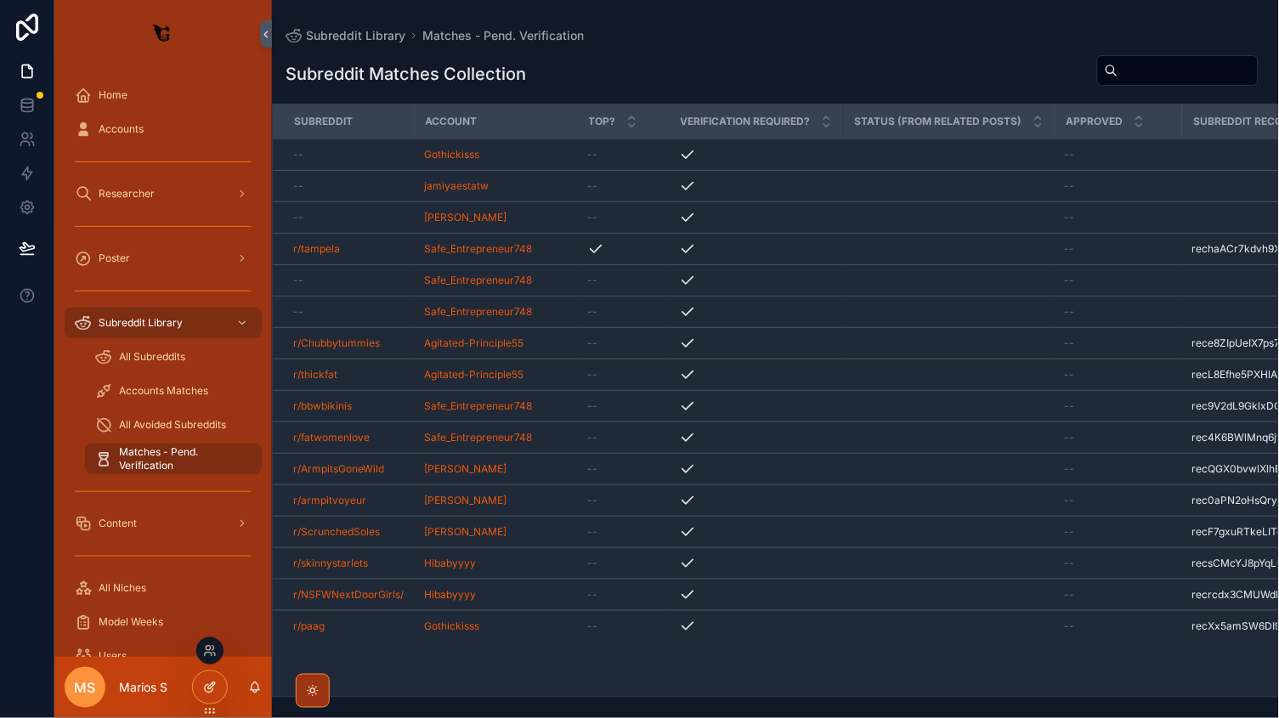
click at [201, 694] on div at bounding box center [210, 687] width 34 height 32
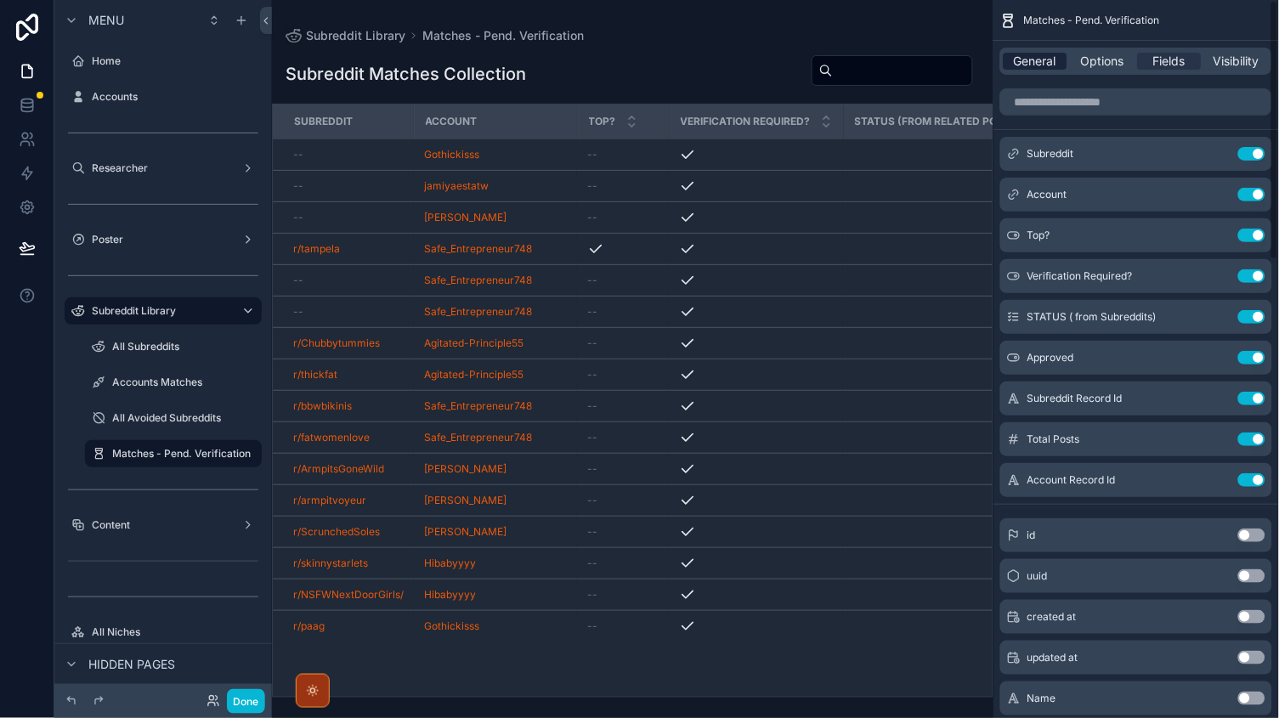
click at [1052, 54] on span "General" at bounding box center [1035, 61] width 42 height 17
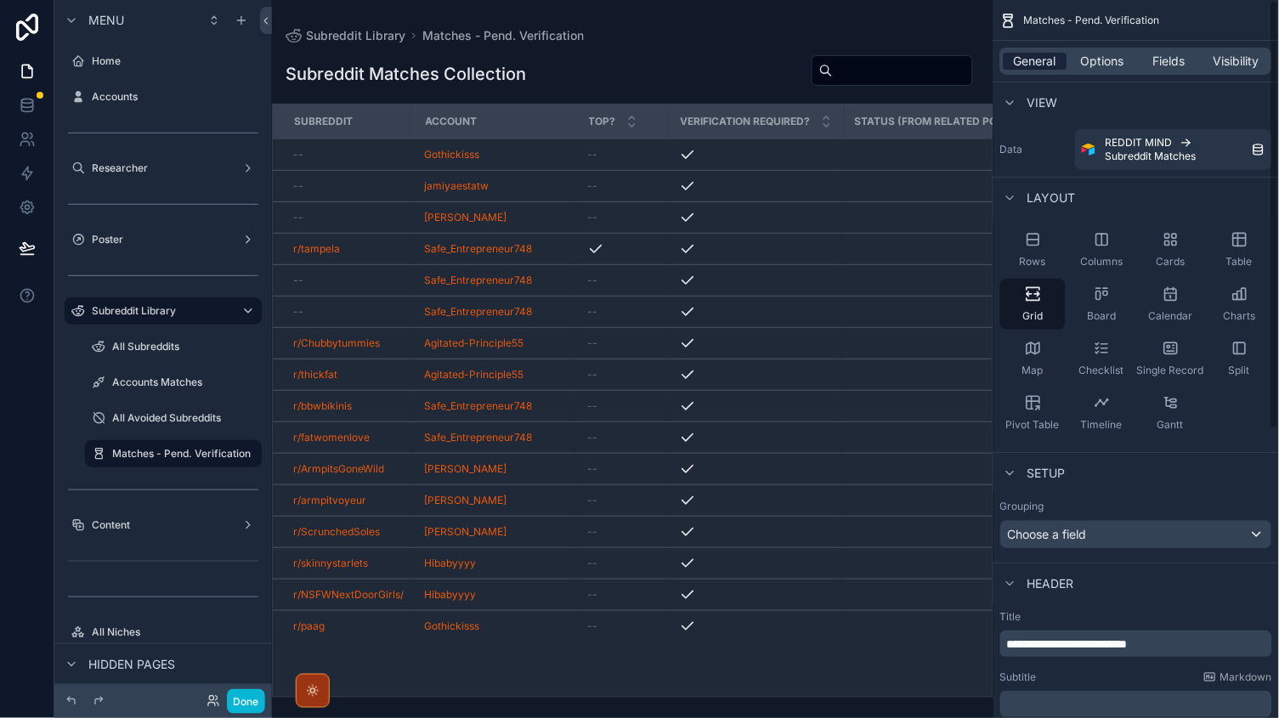
click at [1041, 58] on span "General" at bounding box center [1035, 61] width 42 height 17
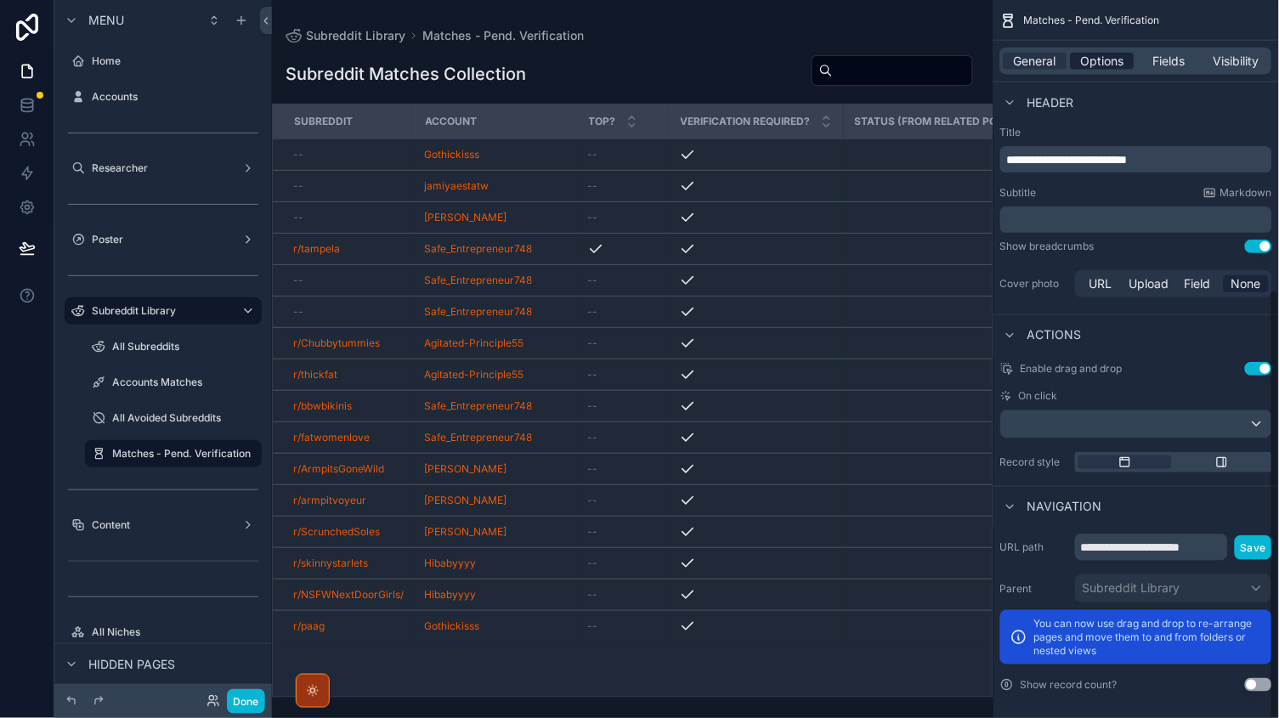
click at [1097, 61] on span "Options" at bounding box center [1102, 61] width 43 height 17
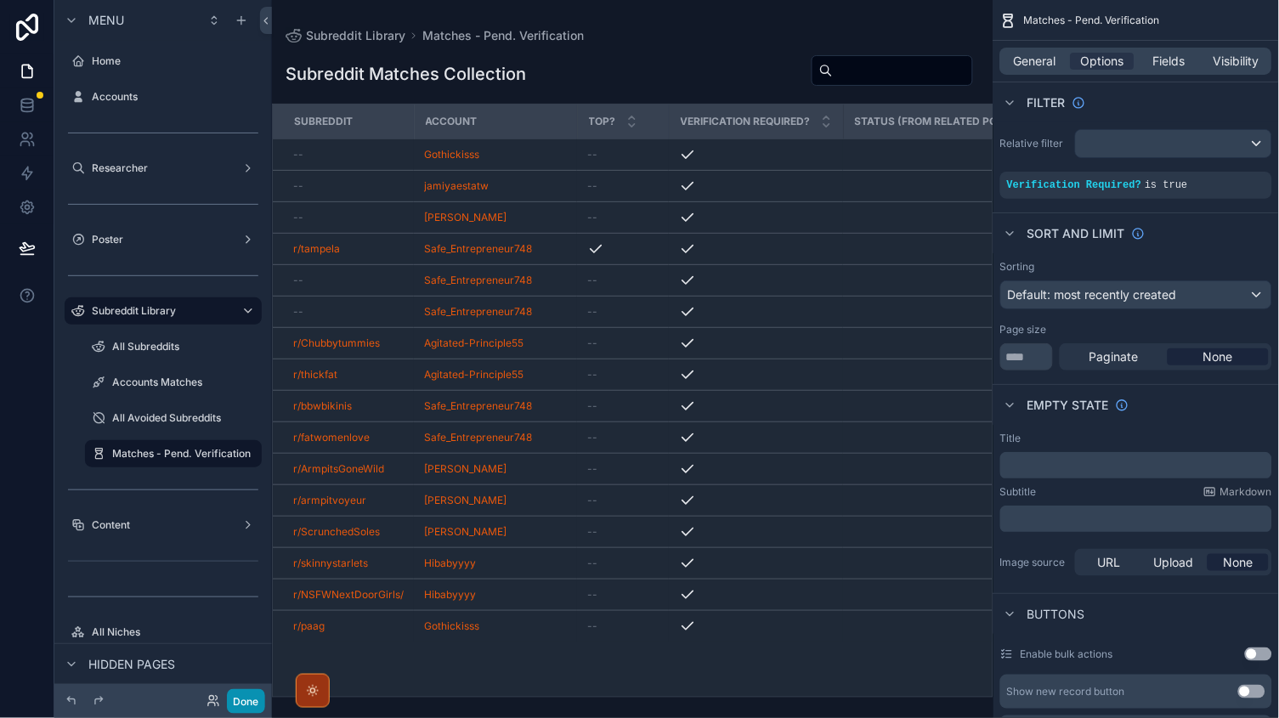
click at [251, 704] on button "Done" at bounding box center [246, 701] width 38 height 25
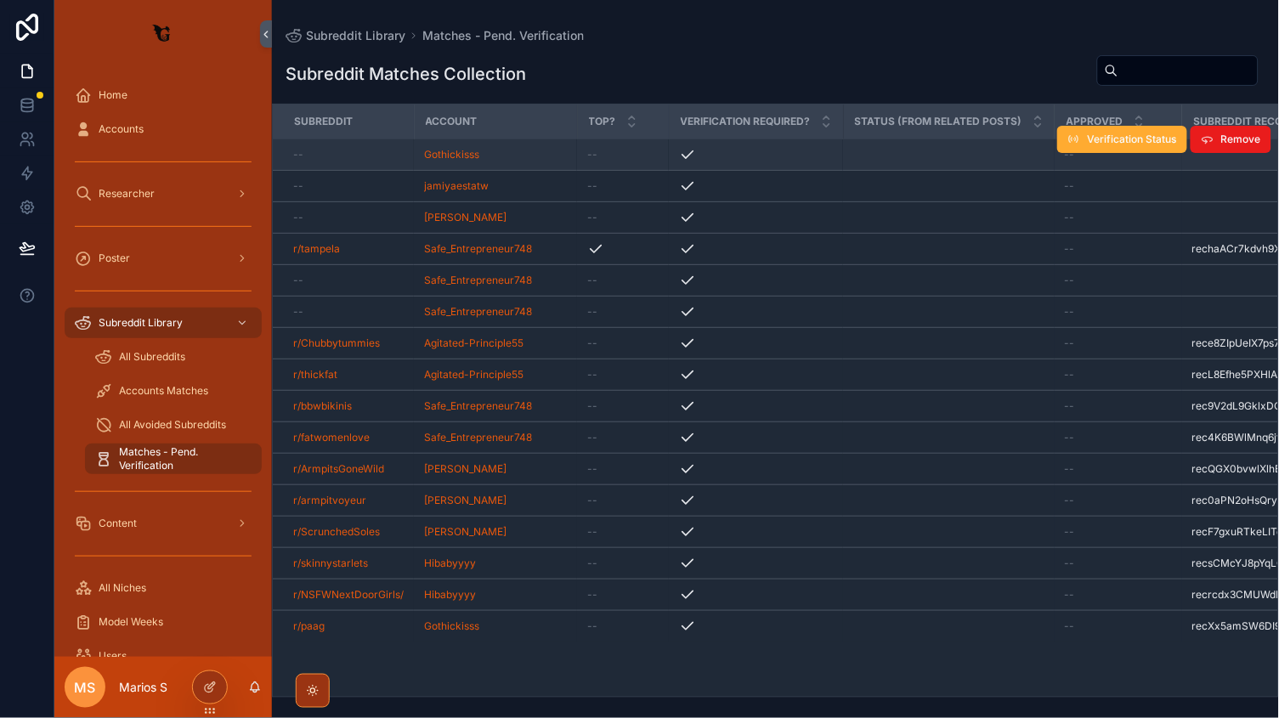
click at [390, 155] on div "--" at bounding box center [348, 155] width 110 height 14
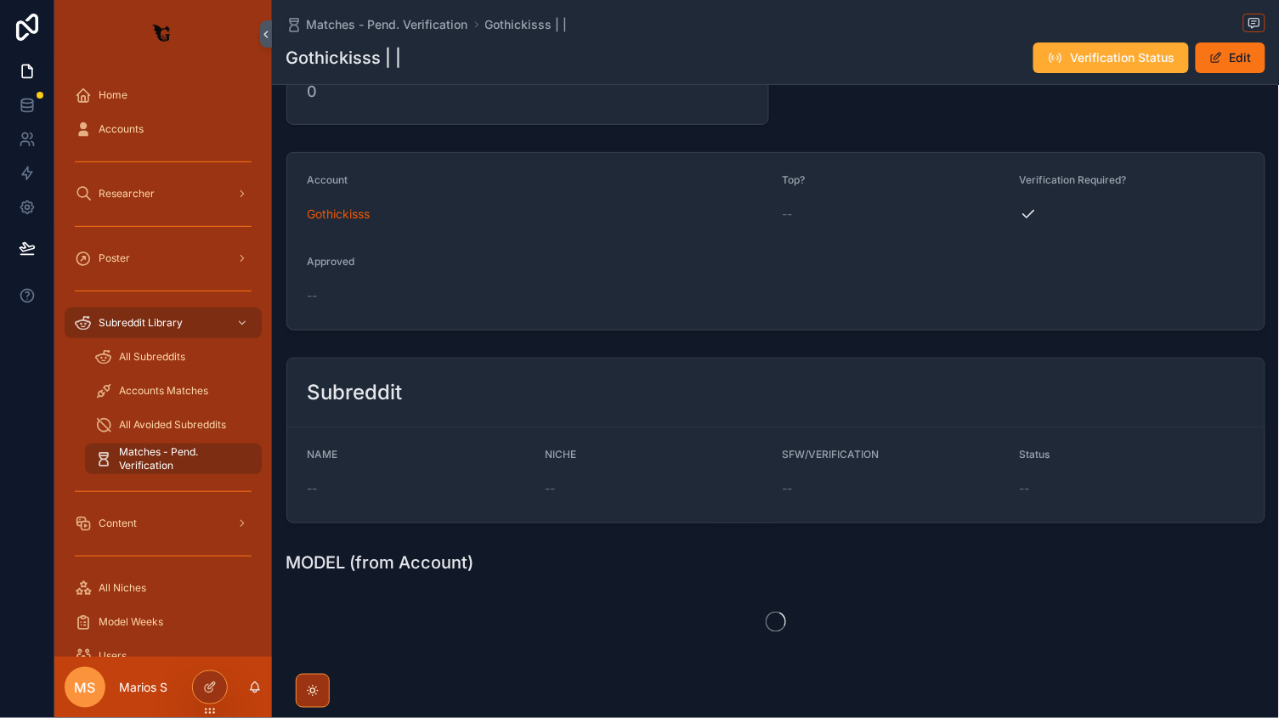
scroll to position [59, 0]
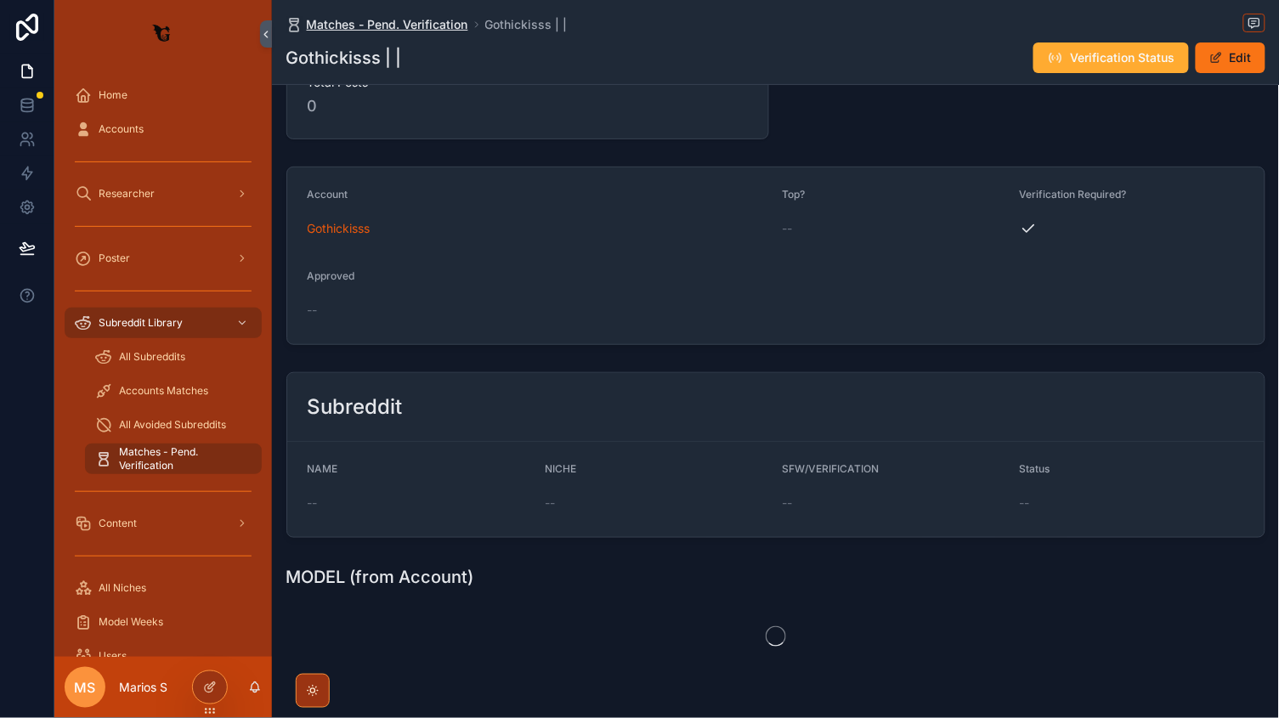
click at [407, 25] on span "Matches - Pend. Verification" at bounding box center [387, 24] width 161 height 17
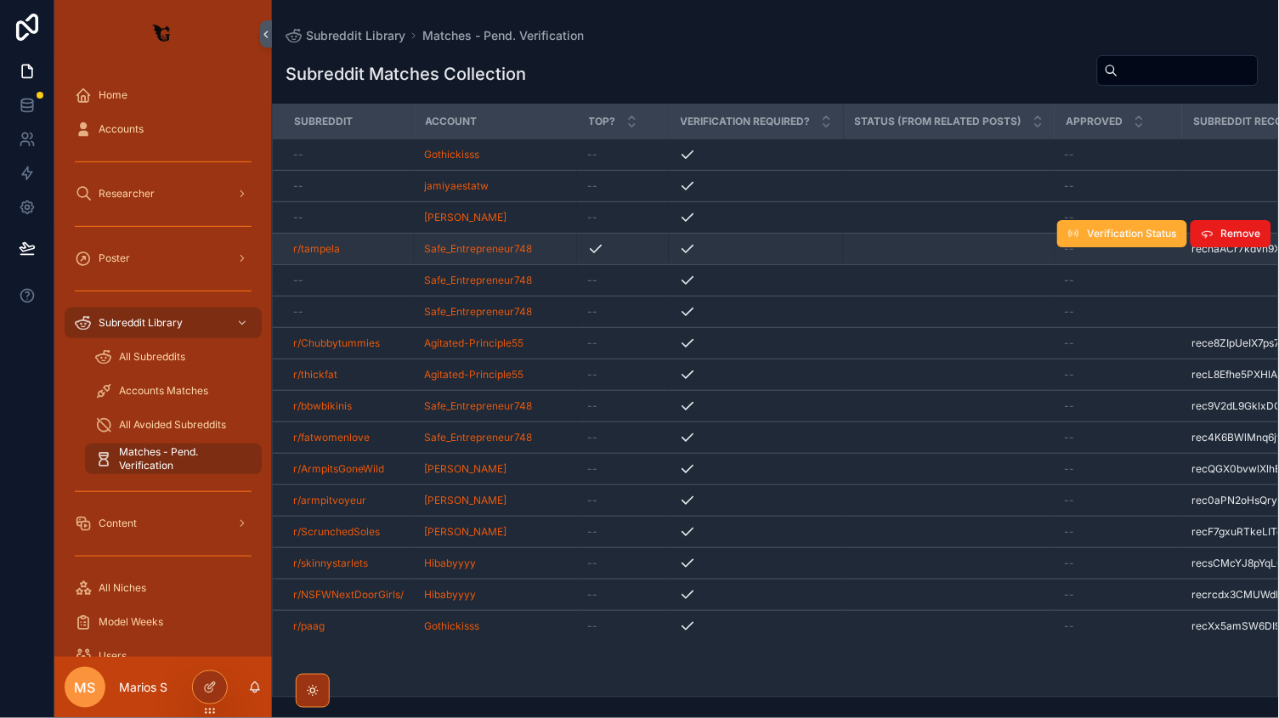
click at [376, 244] on div "r/tampela" at bounding box center [348, 249] width 110 height 14
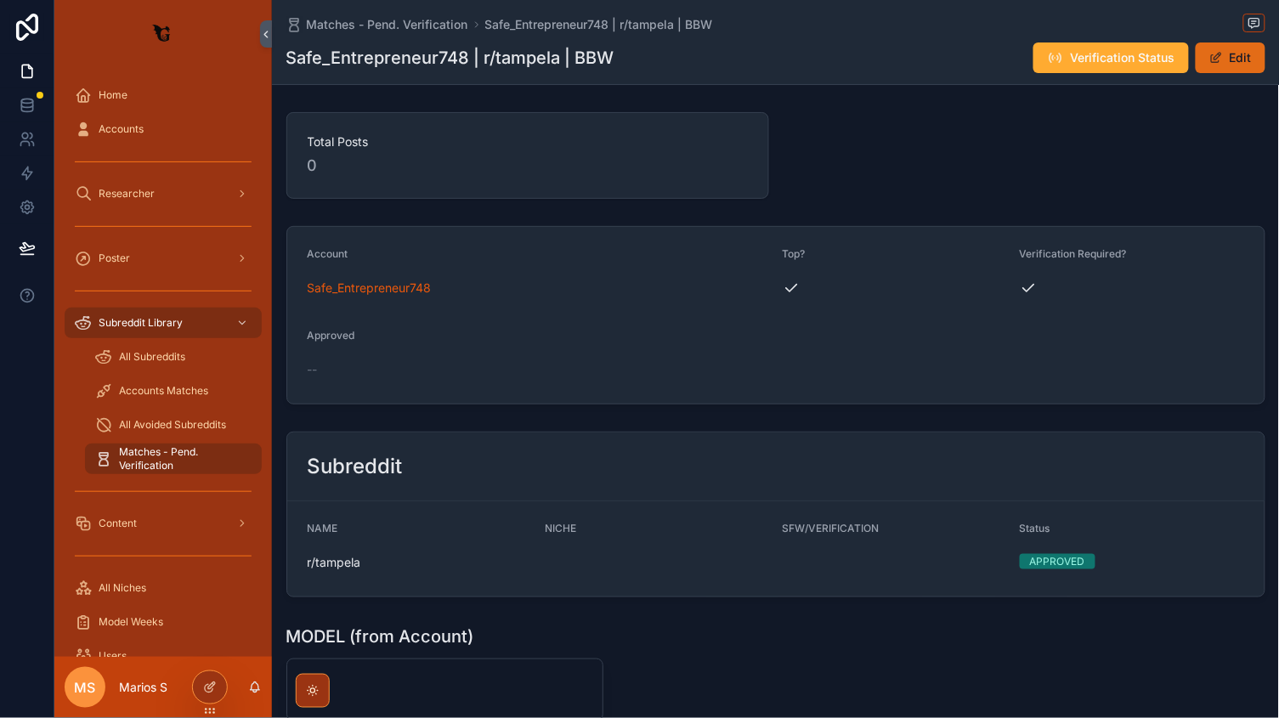
click at [1242, 47] on button "Edit" at bounding box center [1230, 57] width 70 height 31
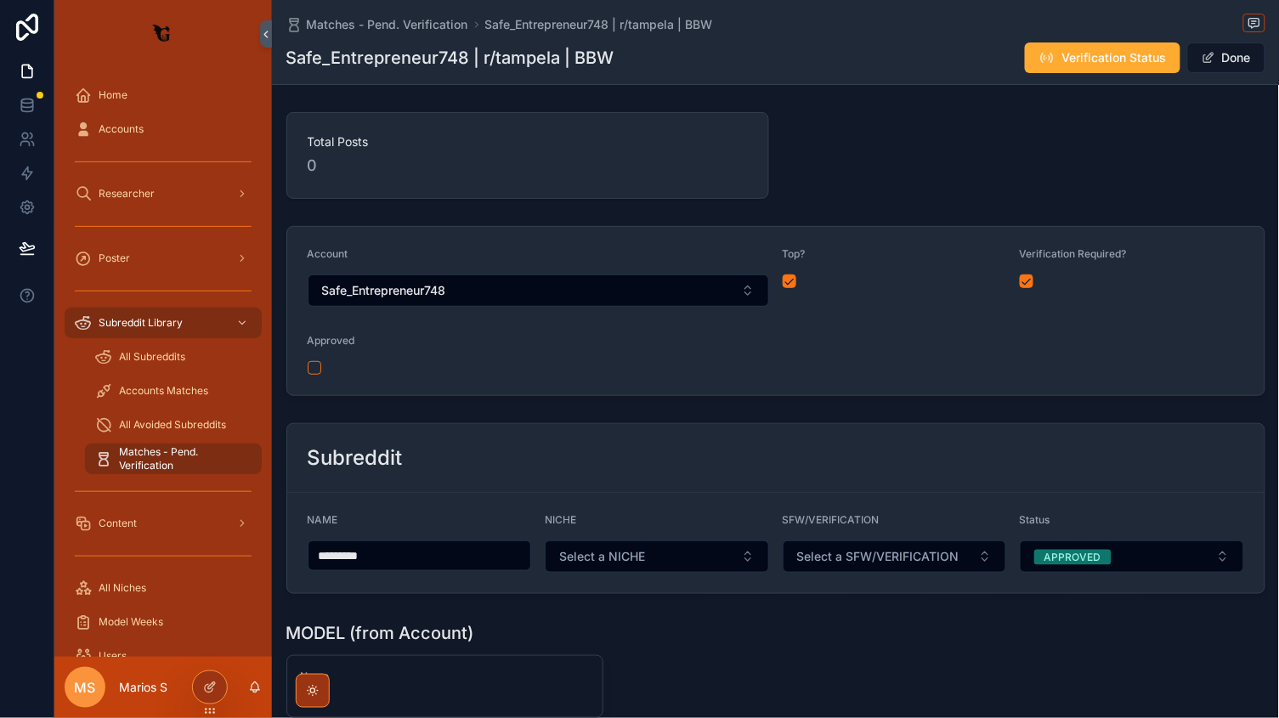
scroll to position [144, 0]
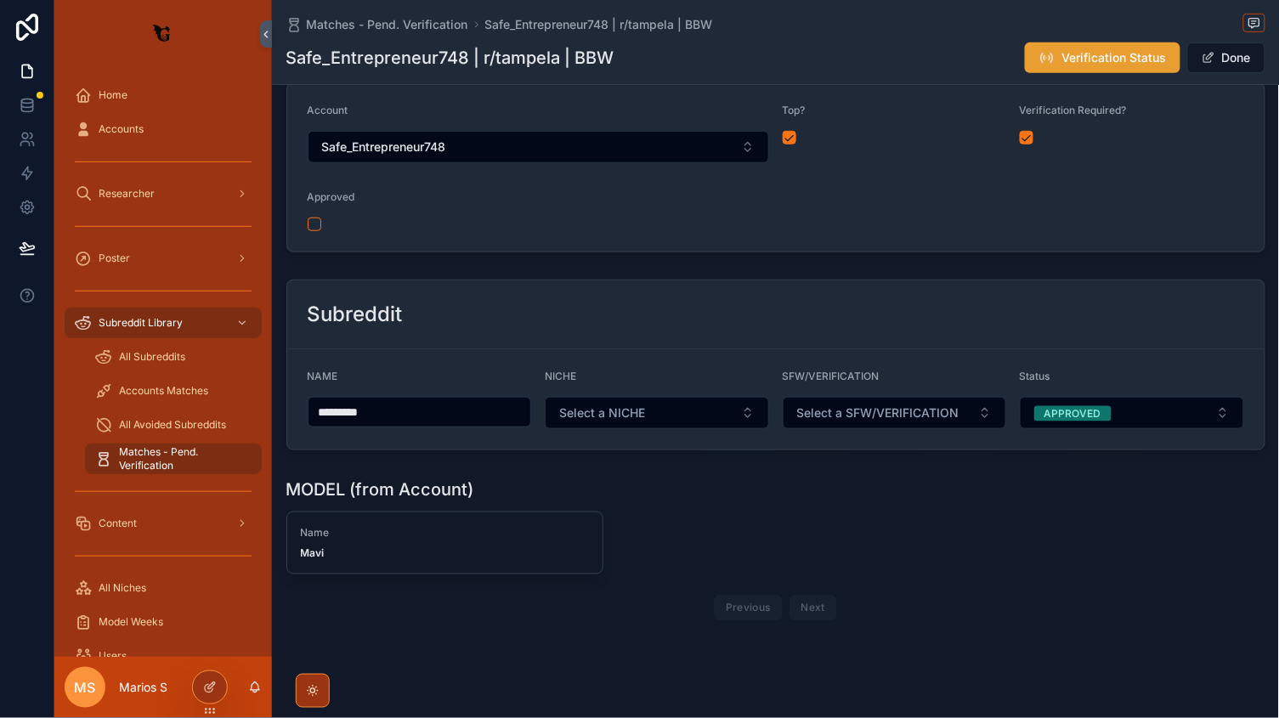
click at [1097, 60] on span "Verification Status" at bounding box center [1114, 57] width 105 height 17
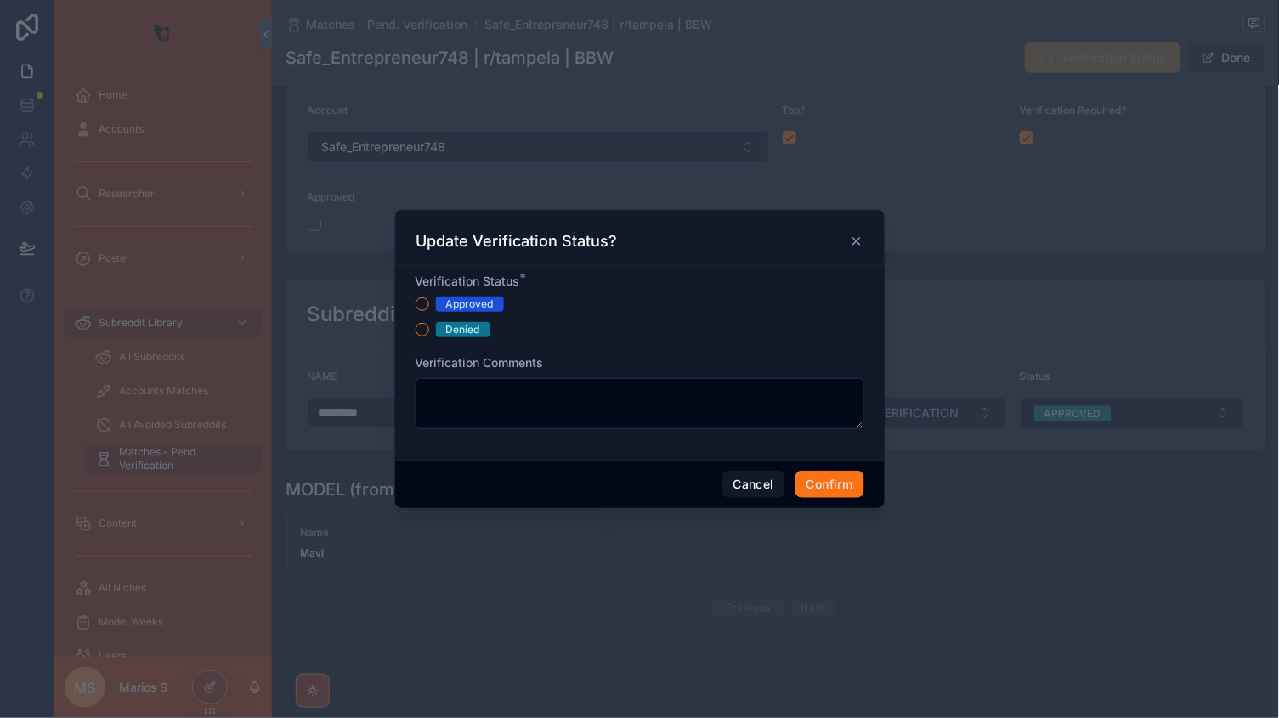
click at [858, 237] on icon at bounding box center [857, 242] width 14 height 14
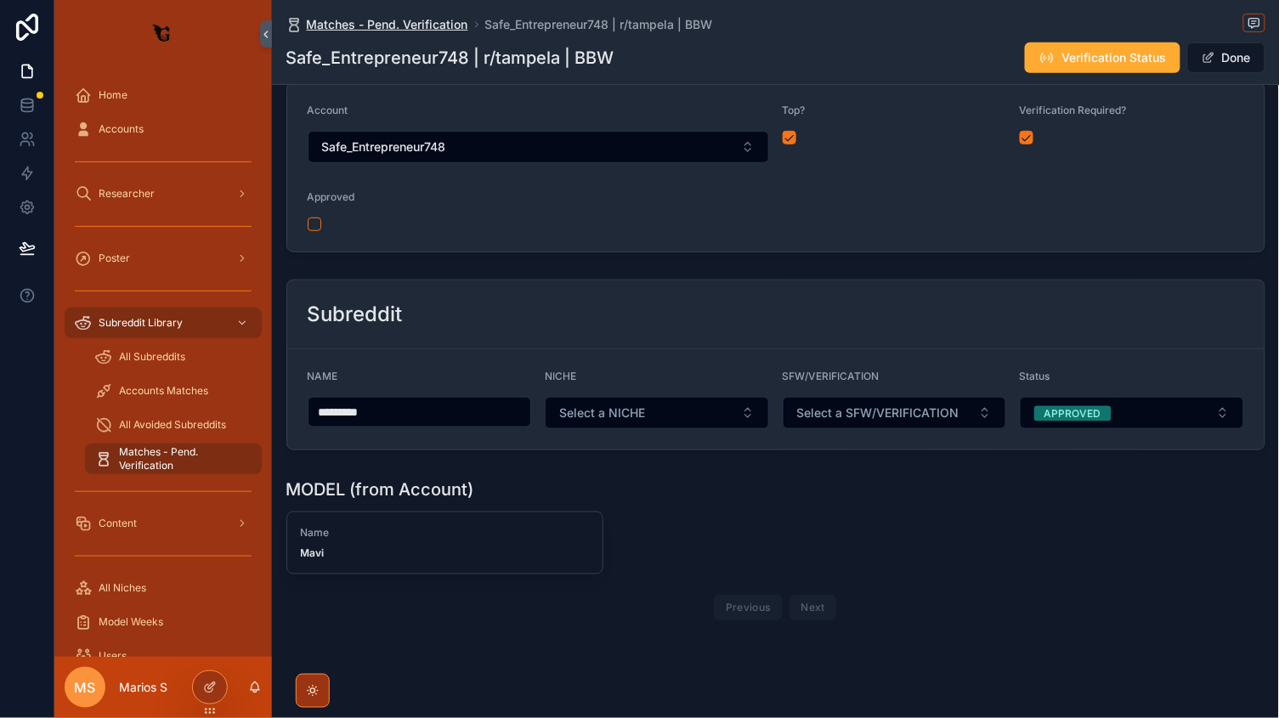
click at [438, 29] on span "Matches - Pend. Verification" at bounding box center [387, 24] width 161 height 17
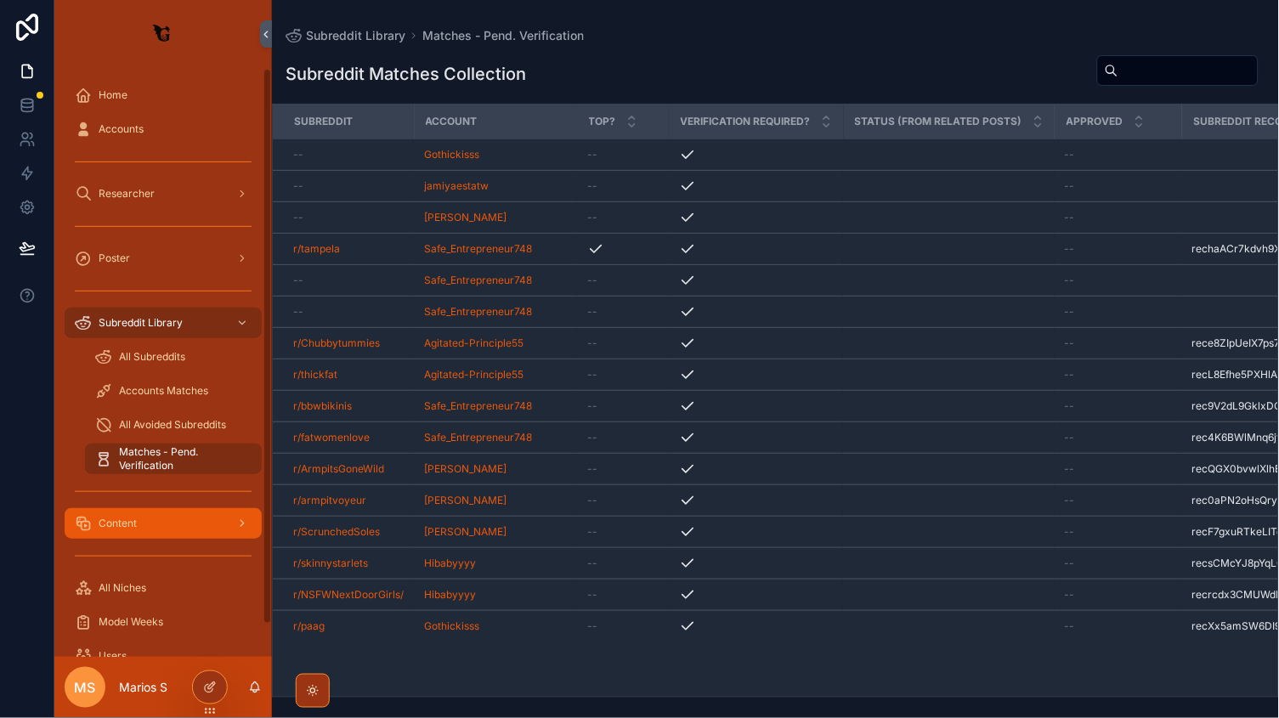
click at [106, 533] on div "Content" at bounding box center [163, 523] width 177 height 27
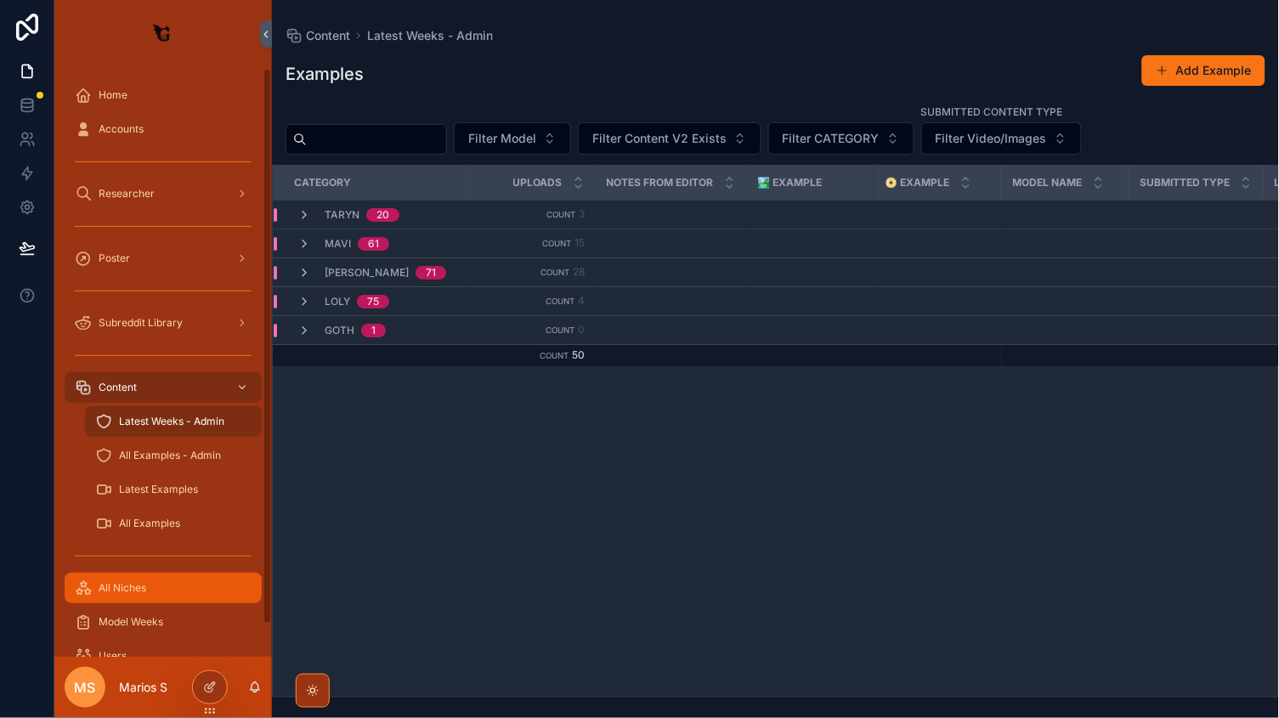
click at [127, 596] on div "All Niches" at bounding box center [163, 587] width 177 height 27
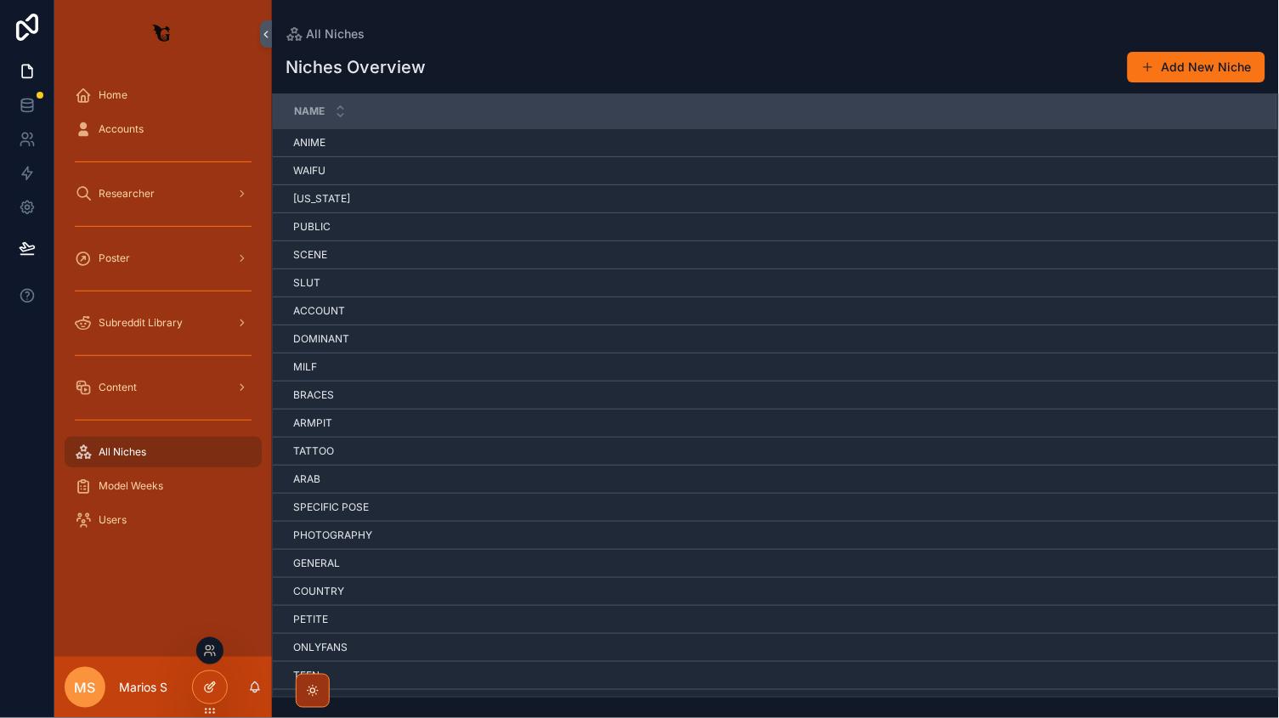
click at [205, 686] on icon at bounding box center [210, 688] width 14 height 14
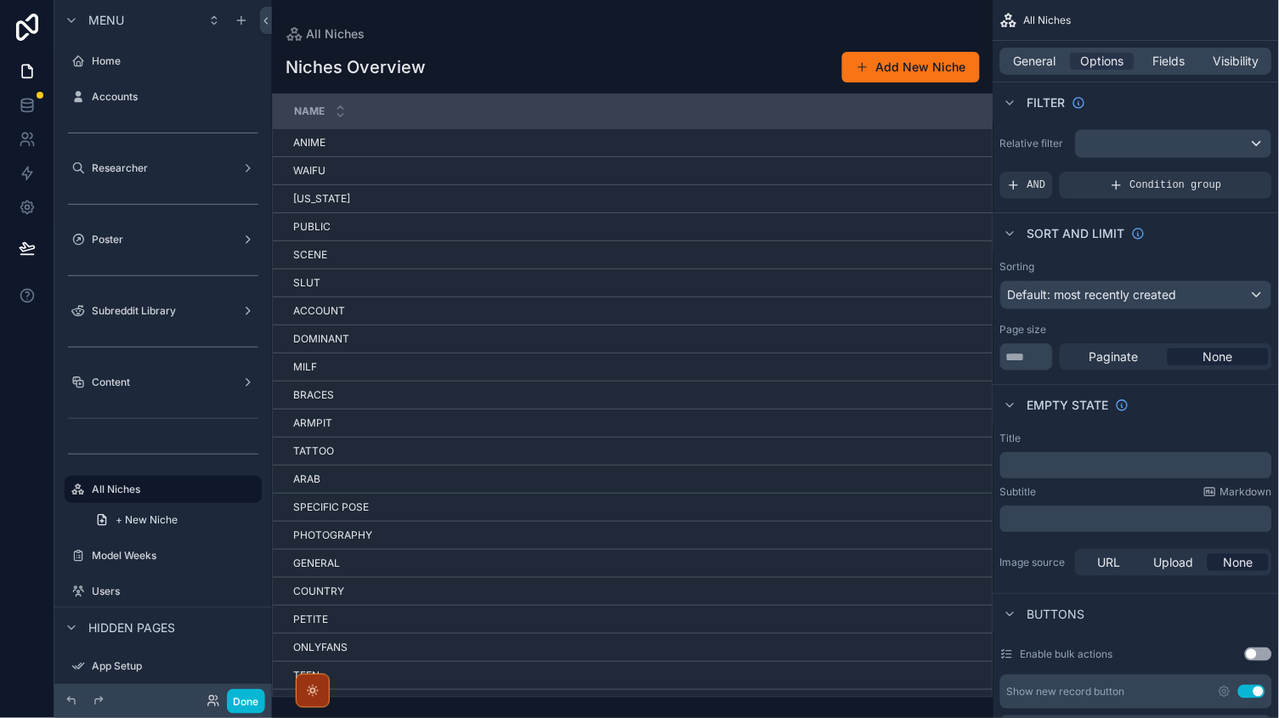
scroll to position [121, 0]
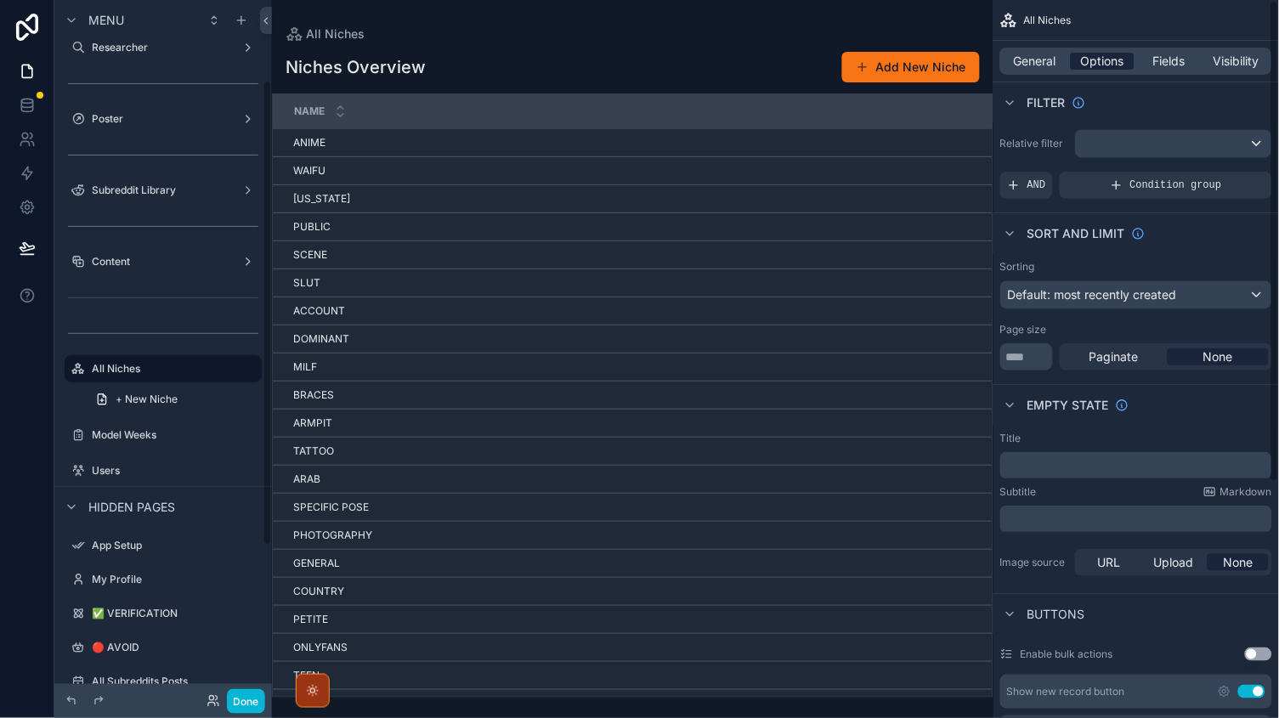
click at [1107, 59] on span "Options" at bounding box center [1102, 61] width 43 height 17
click at [1193, 59] on div "Fields" at bounding box center [1170, 61] width 64 height 17
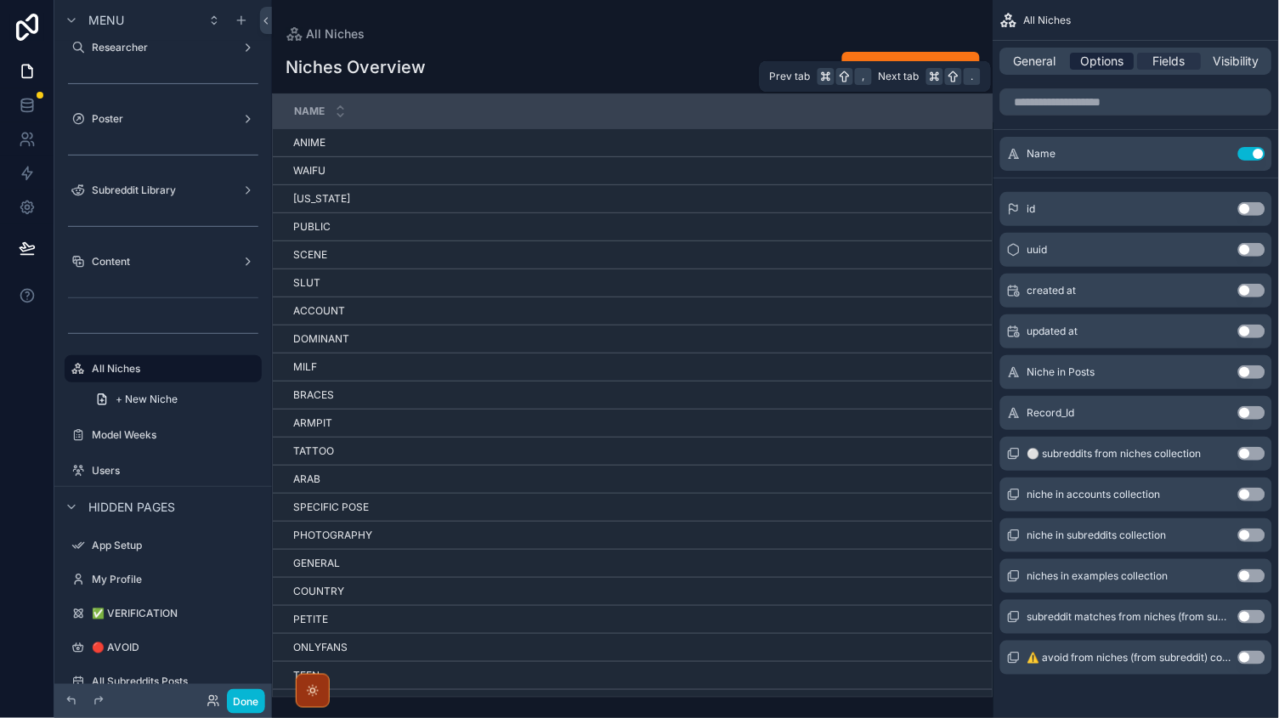
click at [1077, 59] on div "Options" at bounding box center [1103, 61] width 64 height 17
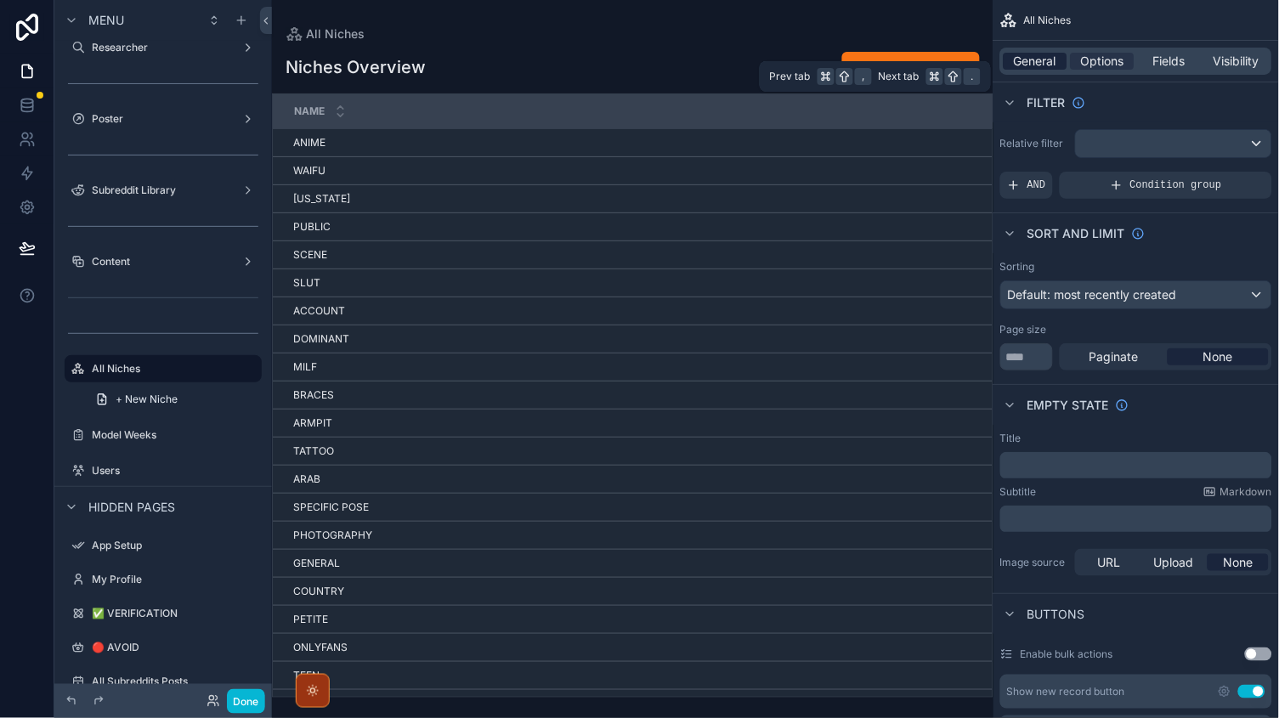
click at [1020, 59] on span "General" at bounding box center [1035, 61] width 42 height 17
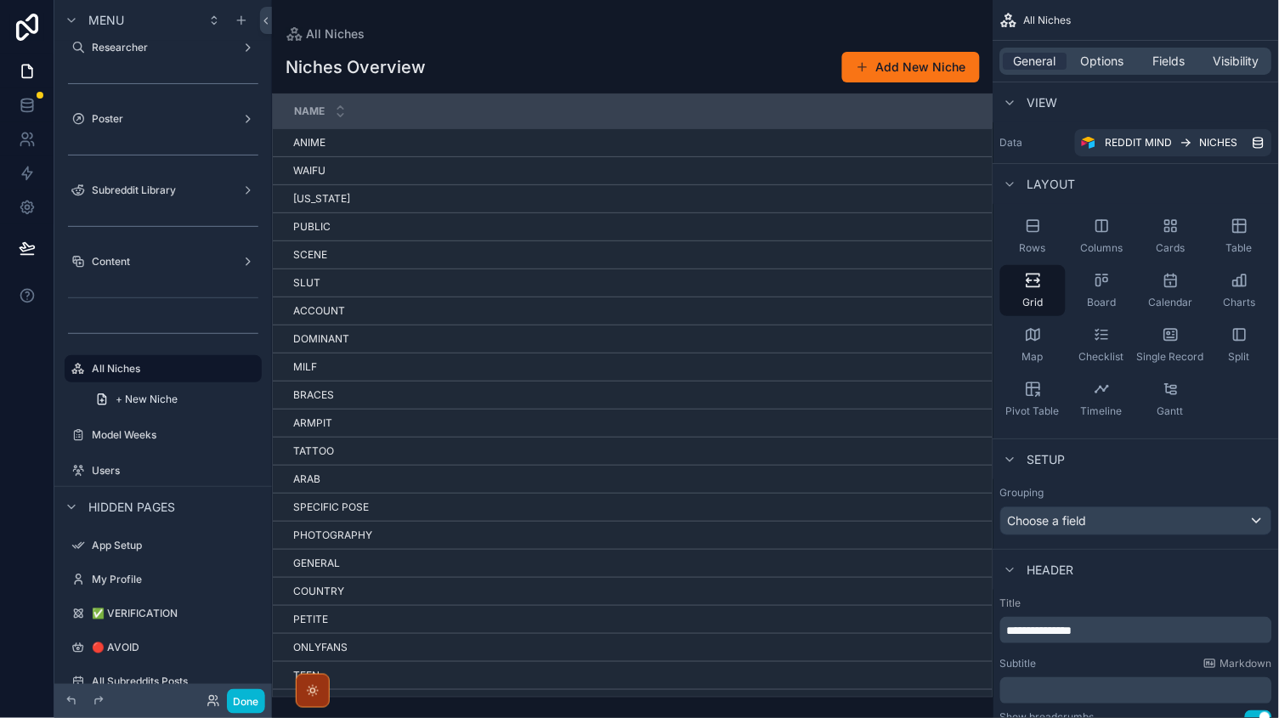
click at [879, 44] on div "scrollable content" at bounding box center [632, 359] width 721 height 718
click at [879, 63] on button "Add New Niche" at bounding box center [911, 67] width 138 height 31
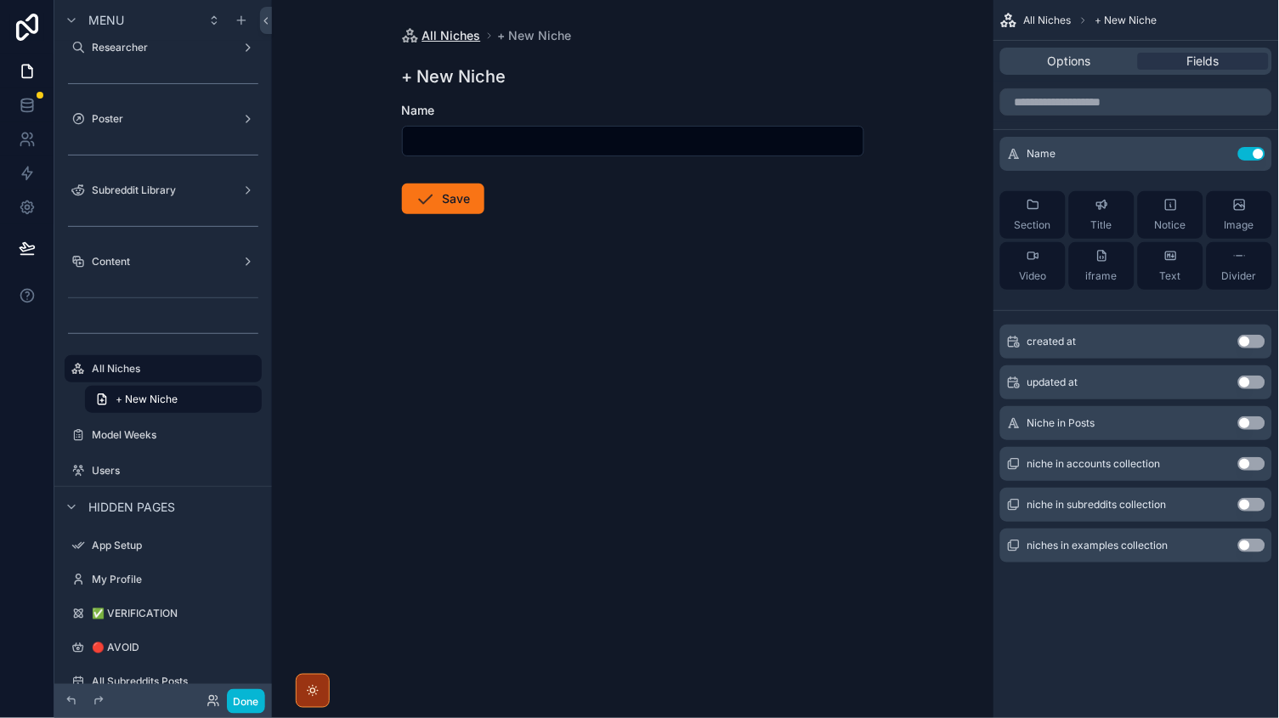
click at [422, 42] on span "All Niches" at bounding box center [451, 35] width 59 height 17
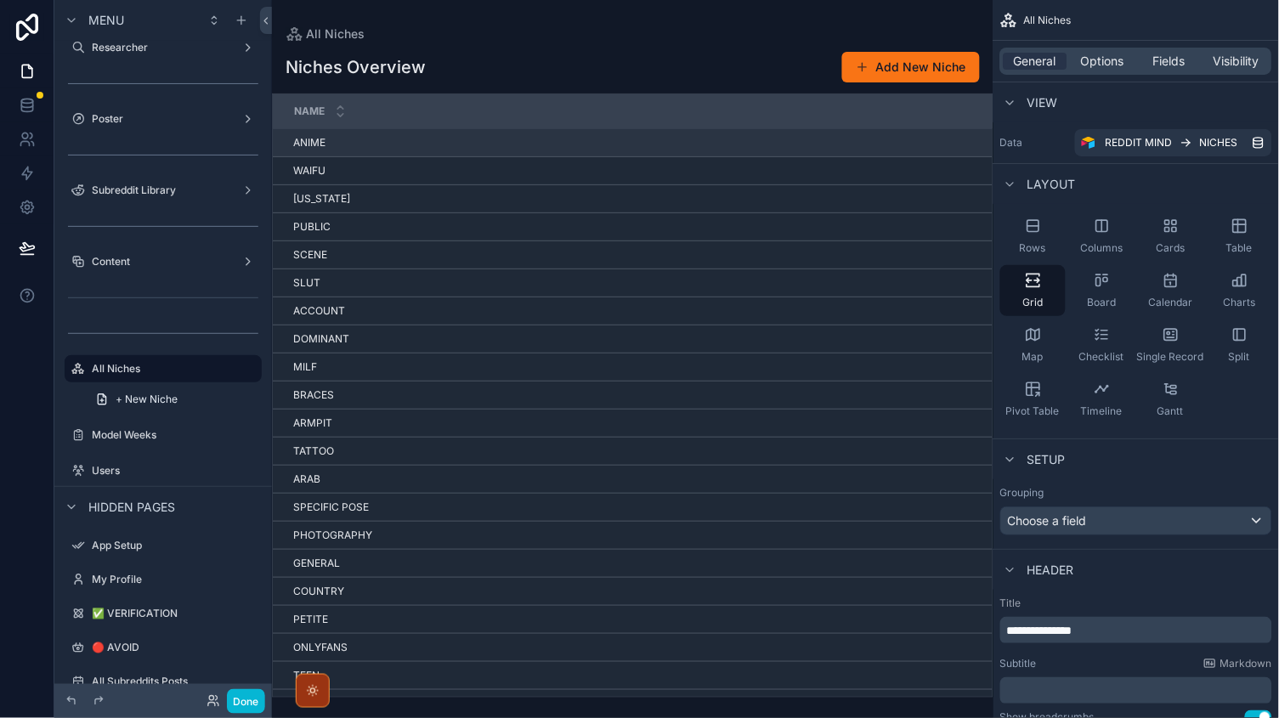
click at [432, 142] on div "ANIME ANIME" at bounding box center [707, 143] width 828 height 14
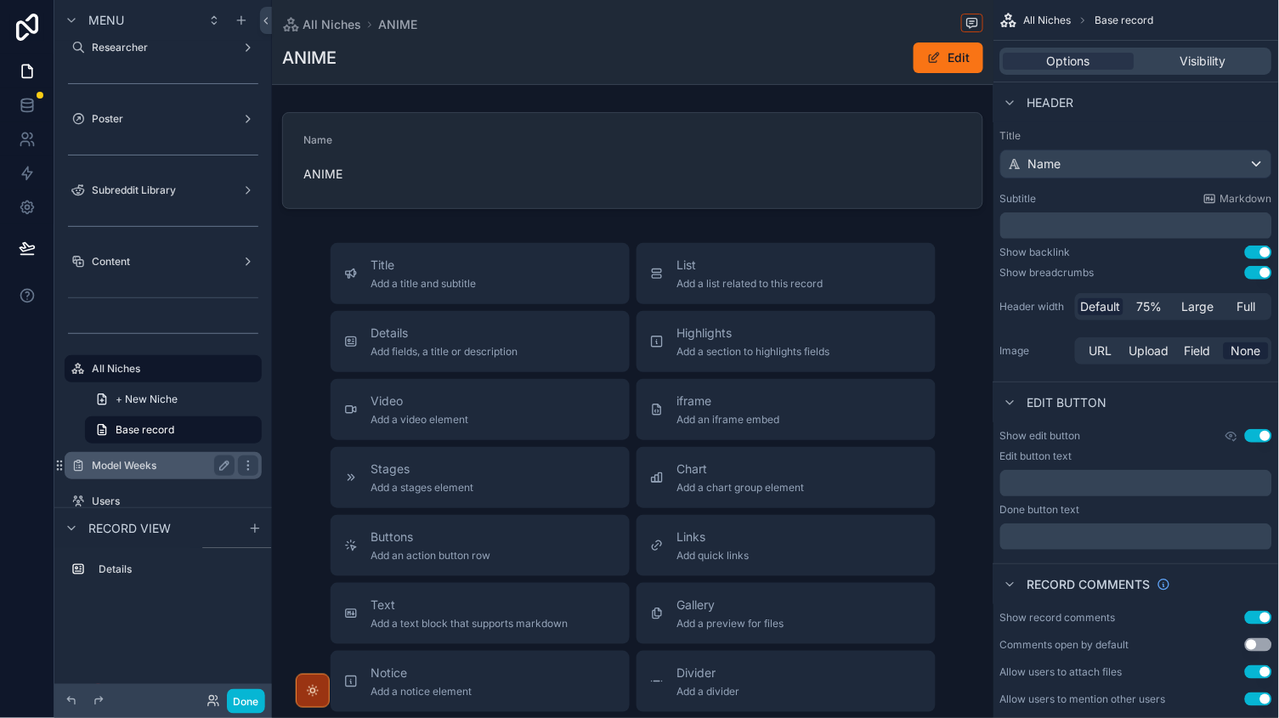
click at [116, 466] on label "Model Weeks" at bounding box center [160, 466] width 136 height 14
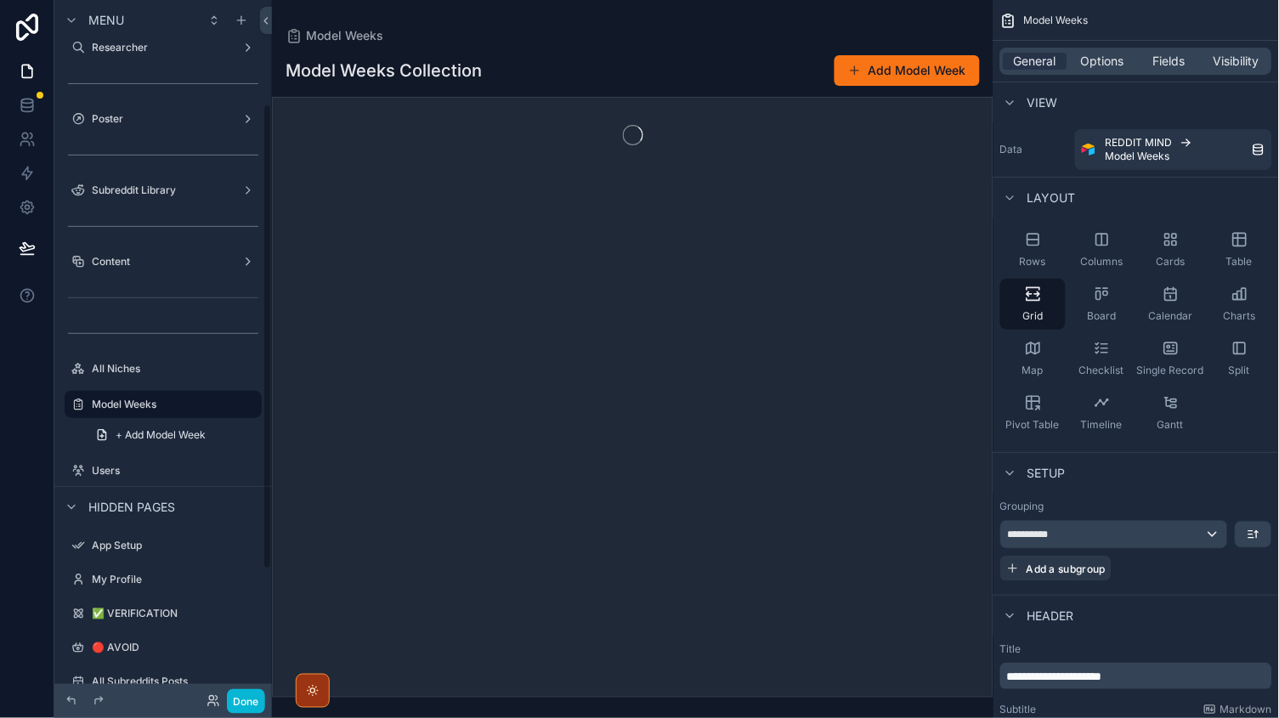
scroll to position [156, 0]
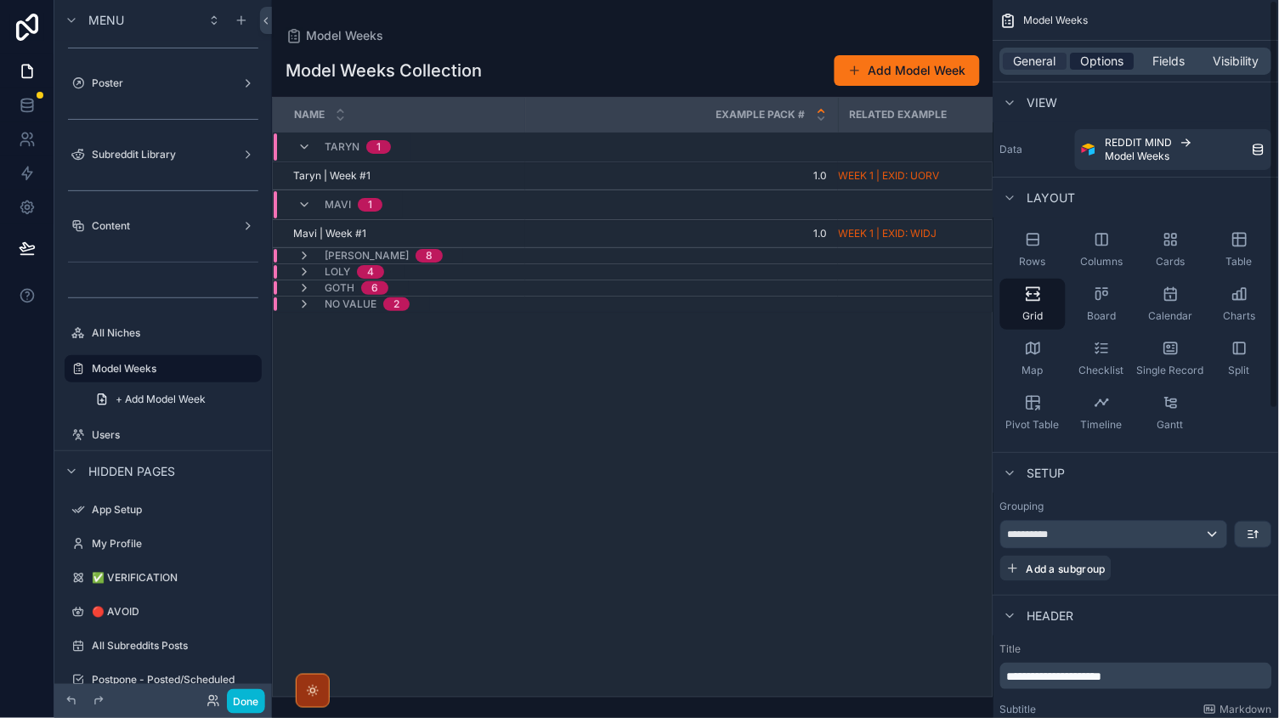
click at [1094, 54] on span "Options" at bounding box center [1102, 61] width 43 height 17
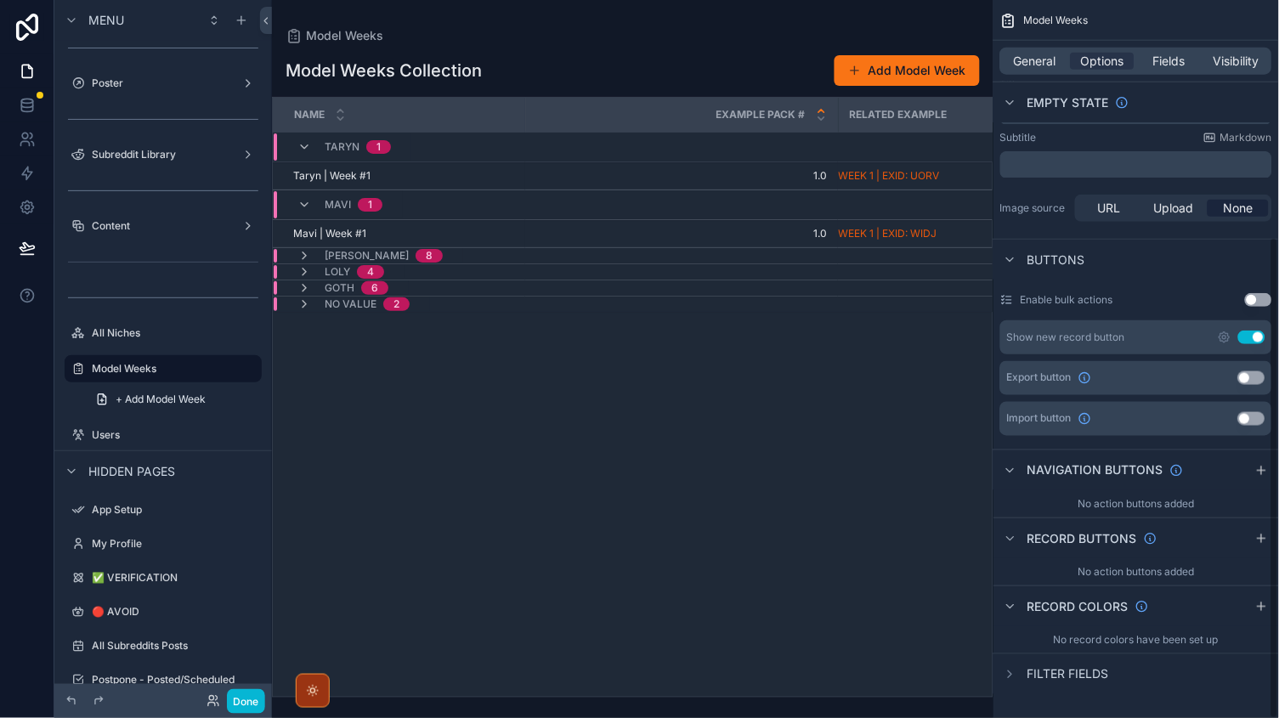
scroll to position [353, 0]
click at [1192, 72] on div "General Options Fields Visibility" at bounding box center [1136, 61] width 272 height 27
click at [1173, 64] on span "Fields" at bounding box center [1170, 61] width 32 height 17
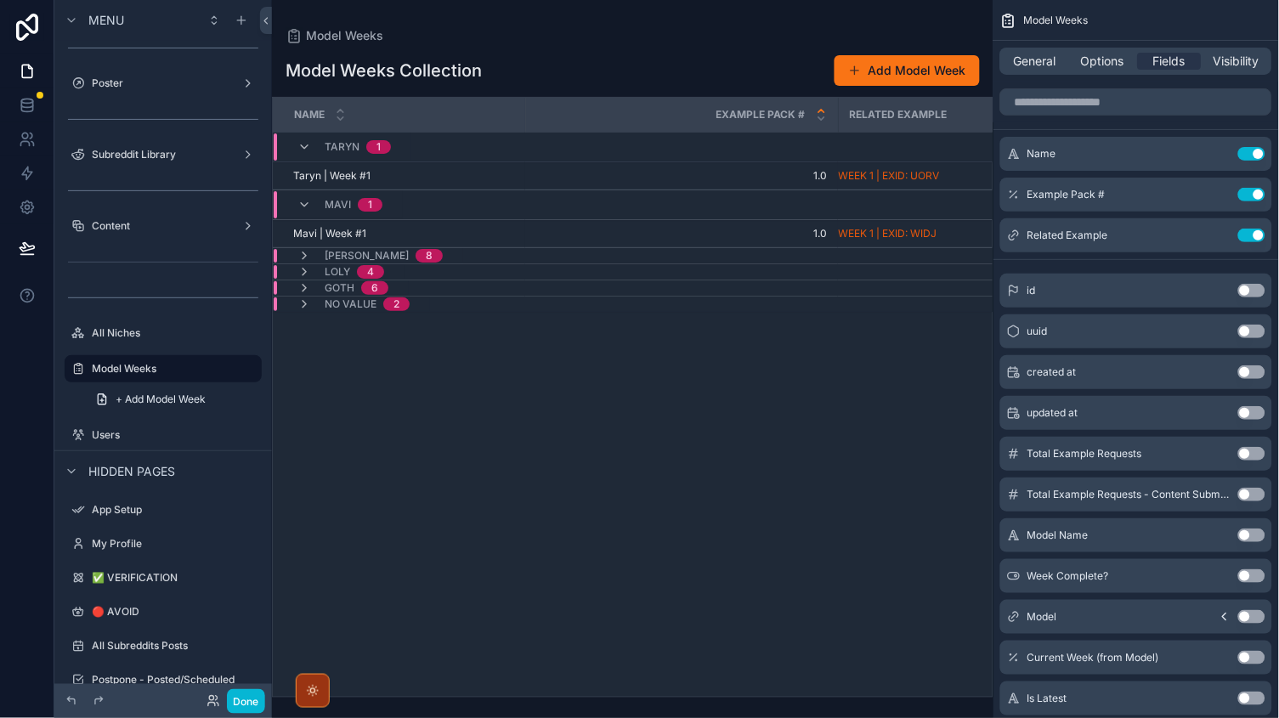
scroll to position [0, 0]
click at [880, 66] on div "scrollable content" at bounding box center [632, 359] width 721 height 718
click at [880, 67] on button "Add Model Week" at bounding box center [906, 70] width 145 height 31
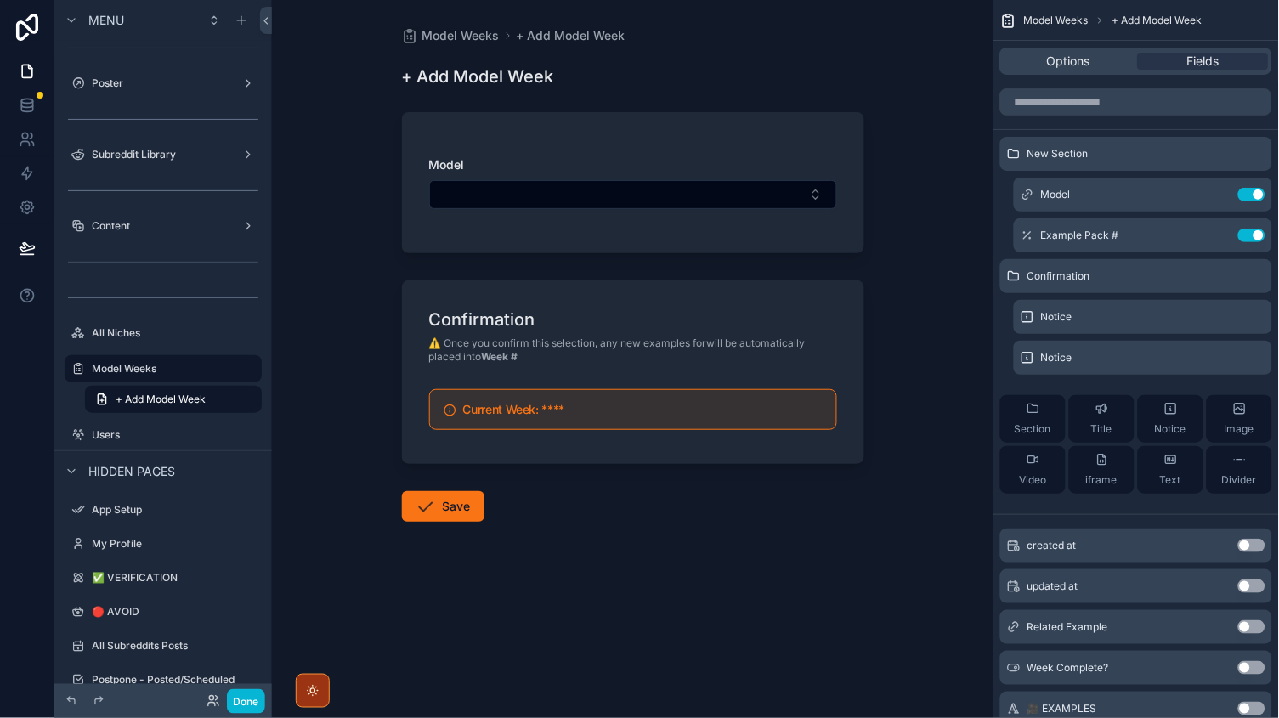
click at [575, 407] on h5 "Current Week: ****" at bounding box center [642, 410] width 359 height 12
click at [558, 404] on h5 "Current Week: ****" at bounding box center [642, 410] width 359 height 12
click at [575, 415] on div "Current Week: ****" at bounding box center [642, 411] width 359 height 15
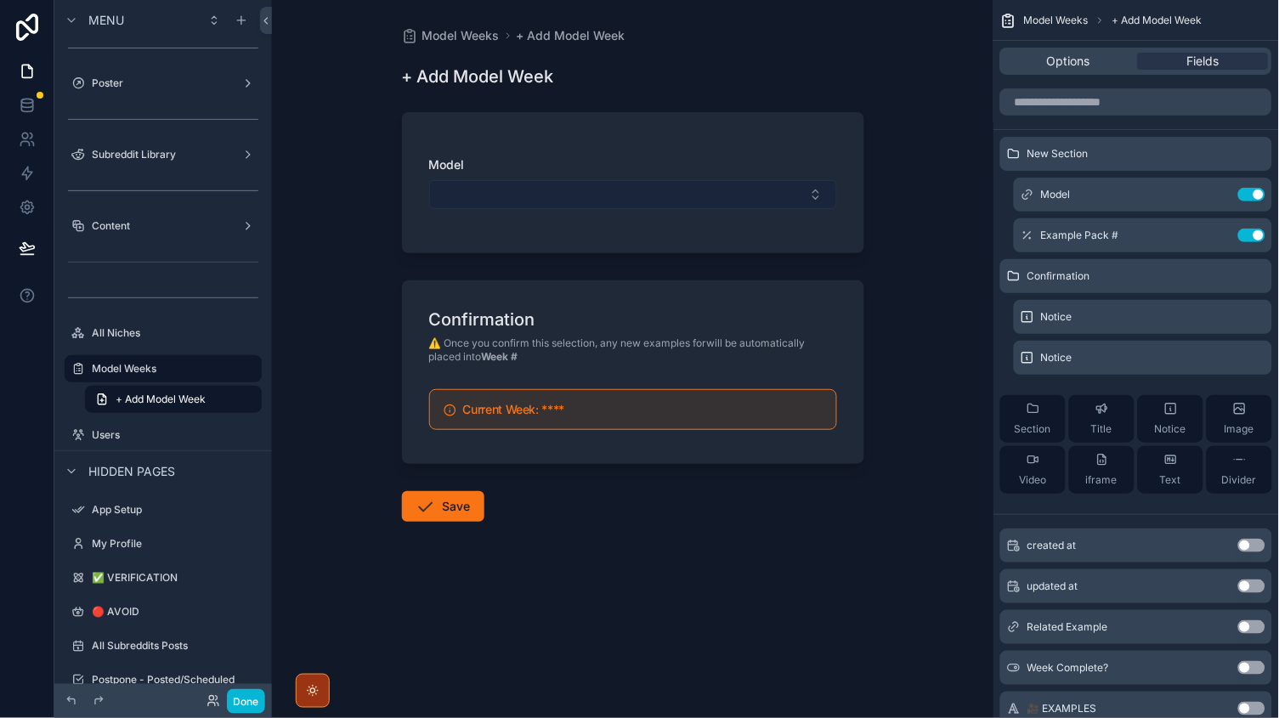
click at [495, 201] on button "Select Button" at bounding box center [633, 194] width 408 height 29
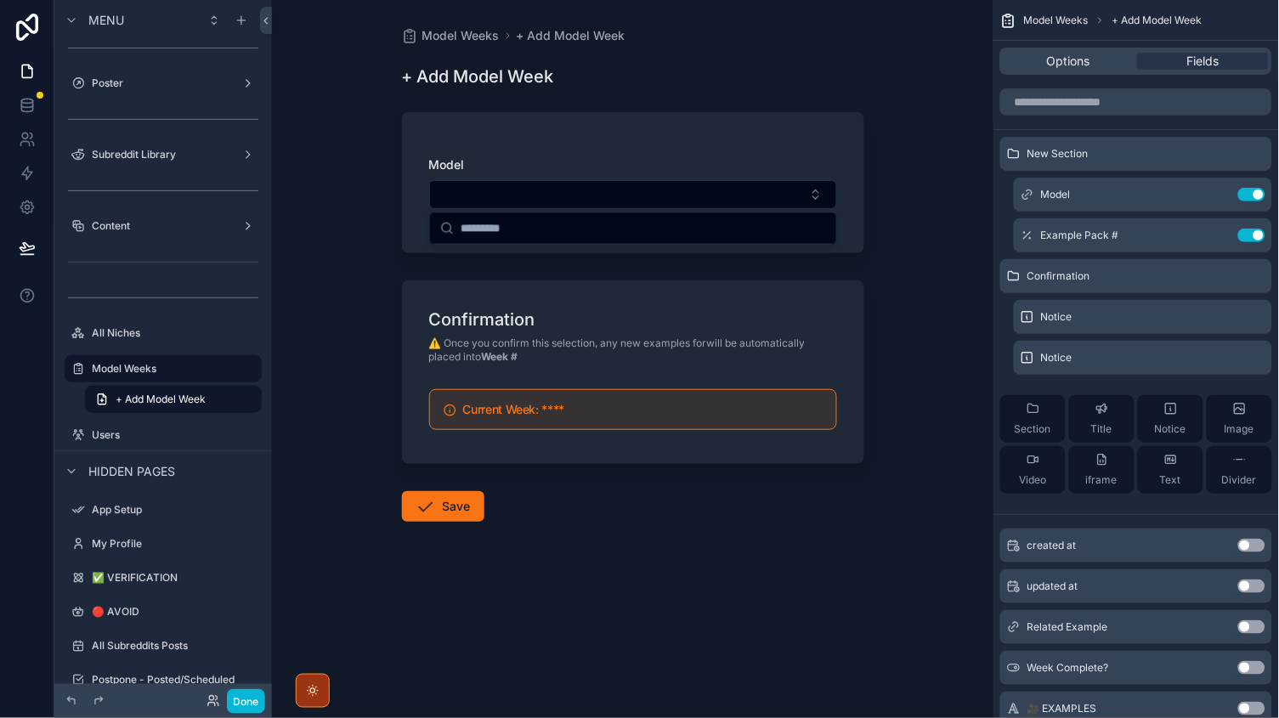
click at [567, 114] on div "Model" at bounding box center [633, 182] width 462 height 141
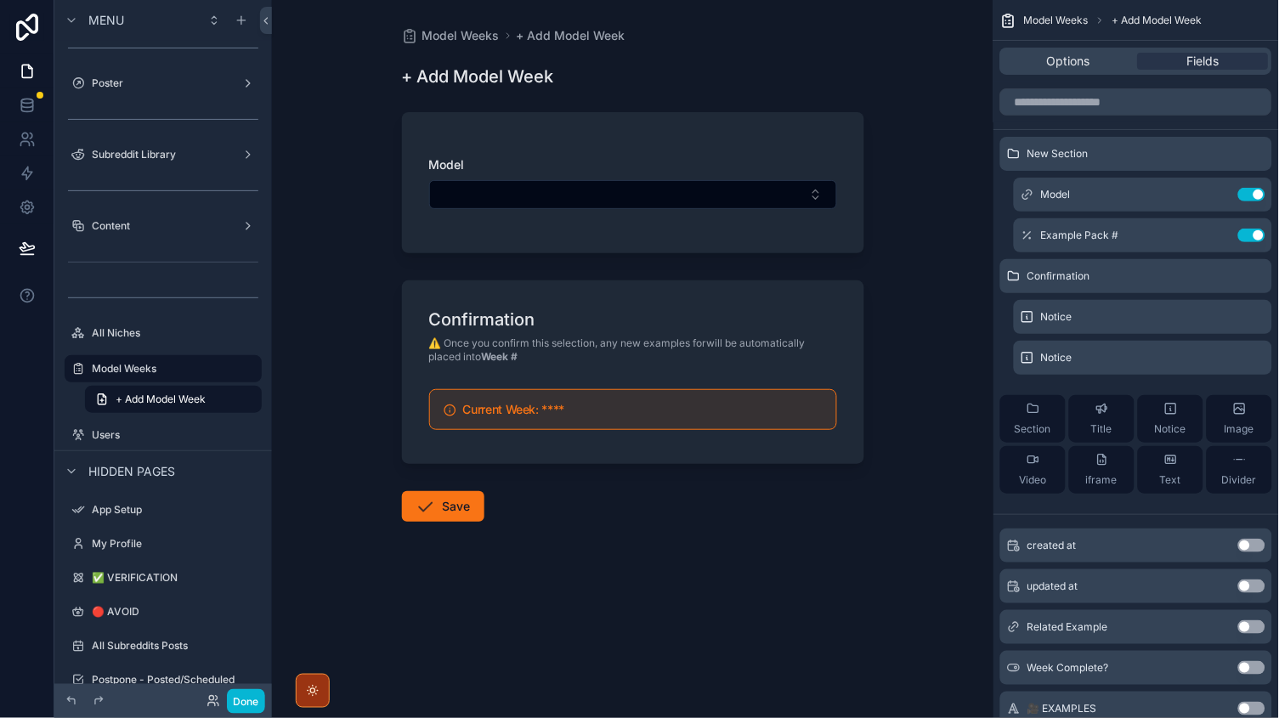
click at [429, 314] on h1 "Confirmation" at bounding box center [482, 320] width 106 height 24
drag, startPoint x: 431, startPoint y: 329, endPoint x: 559, endPoint y: 365, distance: 133.2
click at [559, 365] on div "Confirmation ⚠️ Once you confirm this selection, any new examples for will be a…" at bounding box center [633, 372] width 462 height 184
click at [494, 343] on span "⚠️ Once you confirm this selection, any new examples for will be automatically …" at bounding box center [633, 349] width 408 height 27
click at [472, 46] on div "Model Weeks + Add Model Week + Add Model Week Model Confirmation ⚠️ Once you co…" at bounding box center [632, 315] width 489 height 630
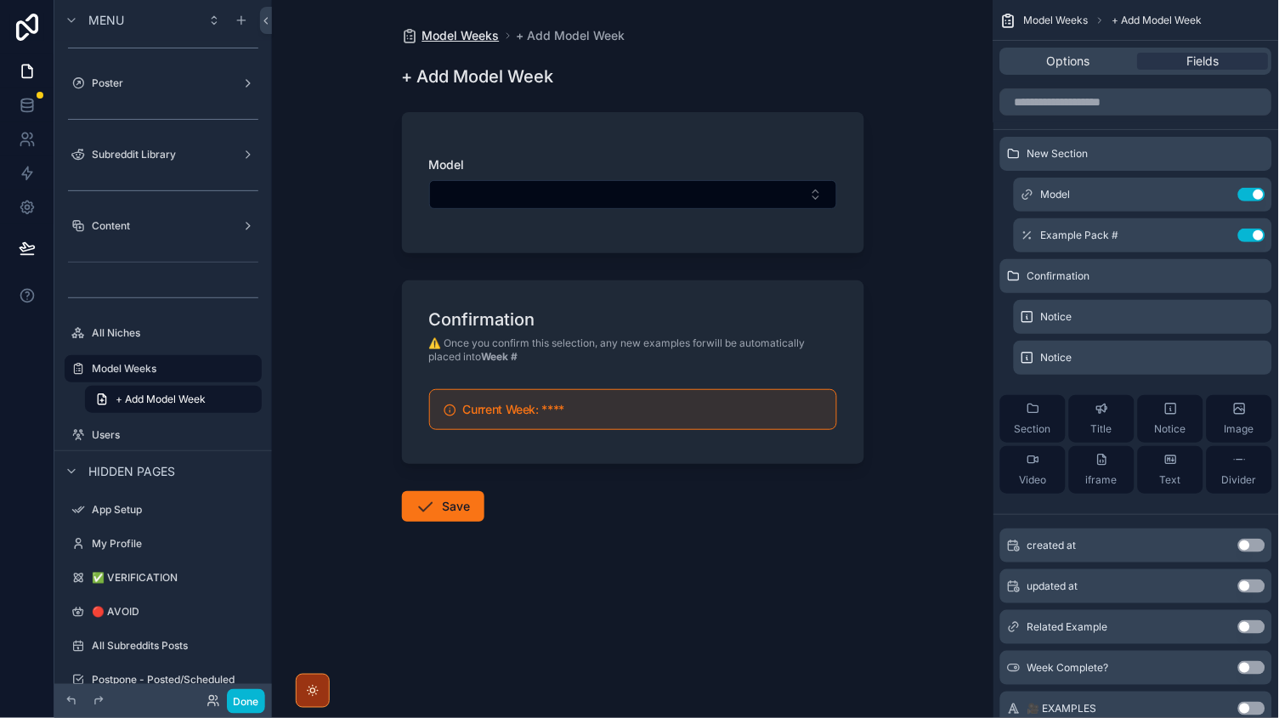
click at [483, 32] on span "Model Weeks" at bounding box center [460, 35] width 77 height 17
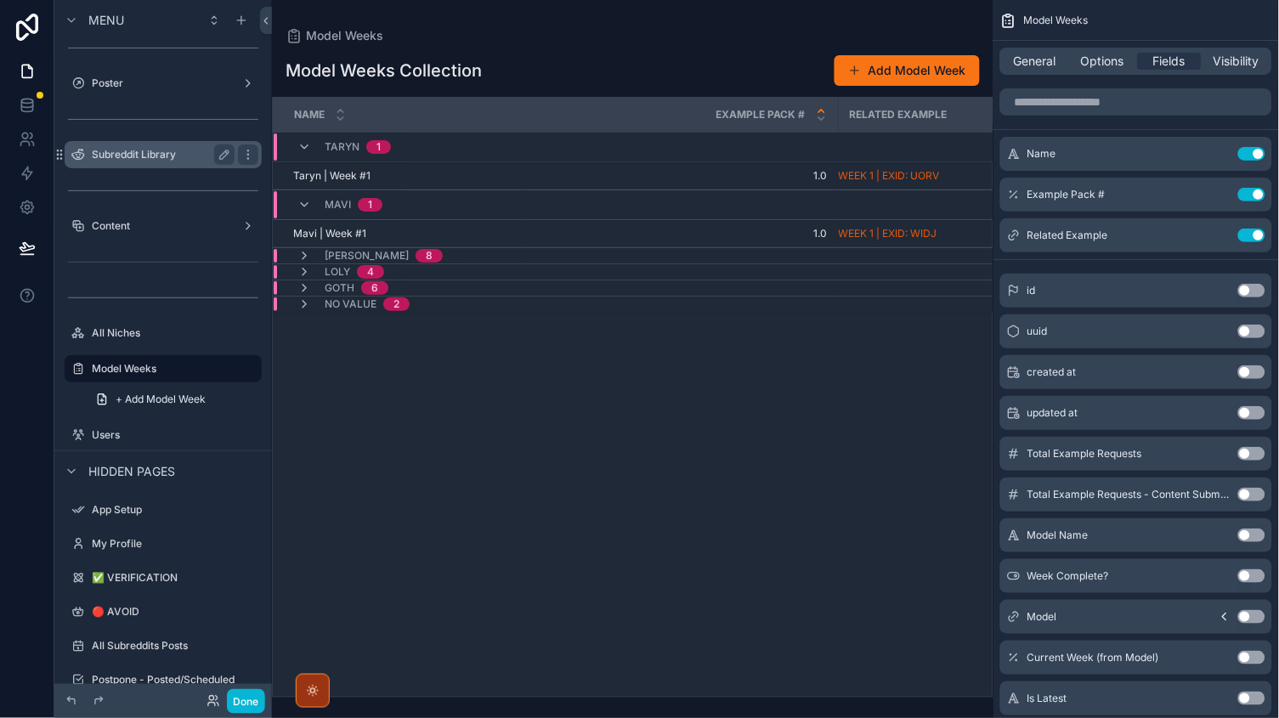
click at [152, 159] on label "Subreddit Library" at bounding box center [160, 155] width 136 height 14
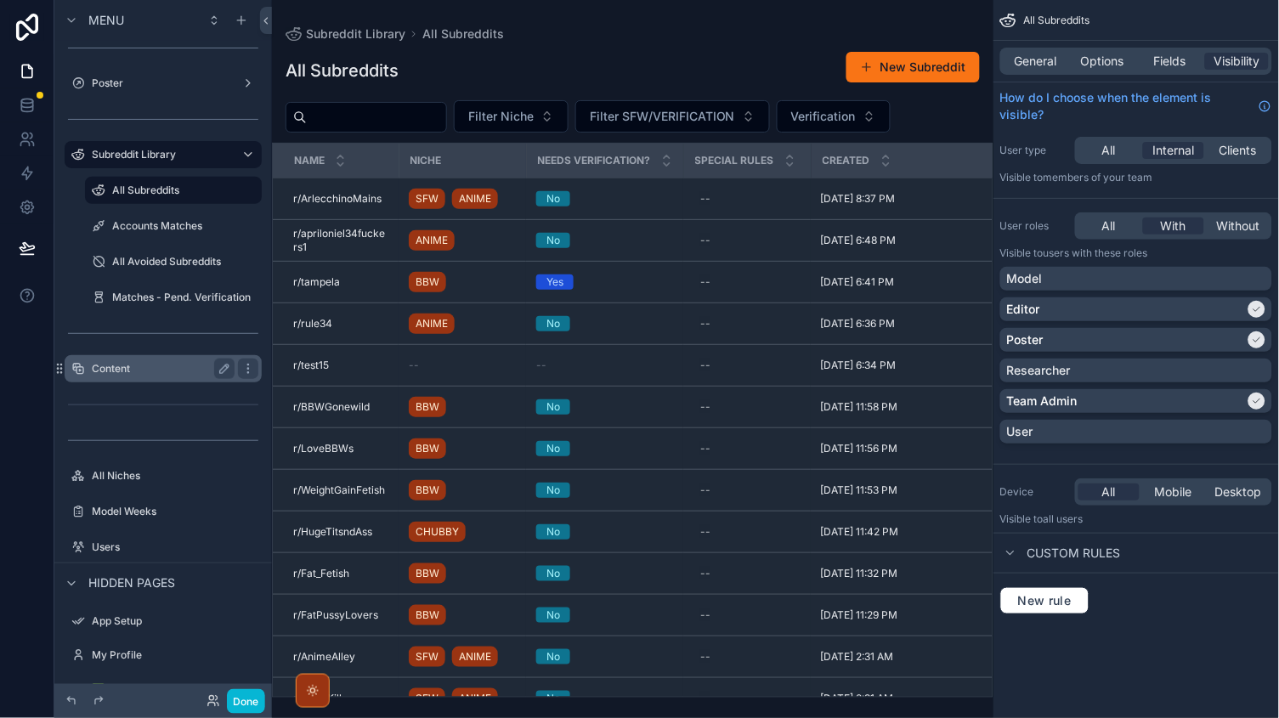
click at [142, 359] on div "Content" at bounding box center [163, 369] width 143 height 20
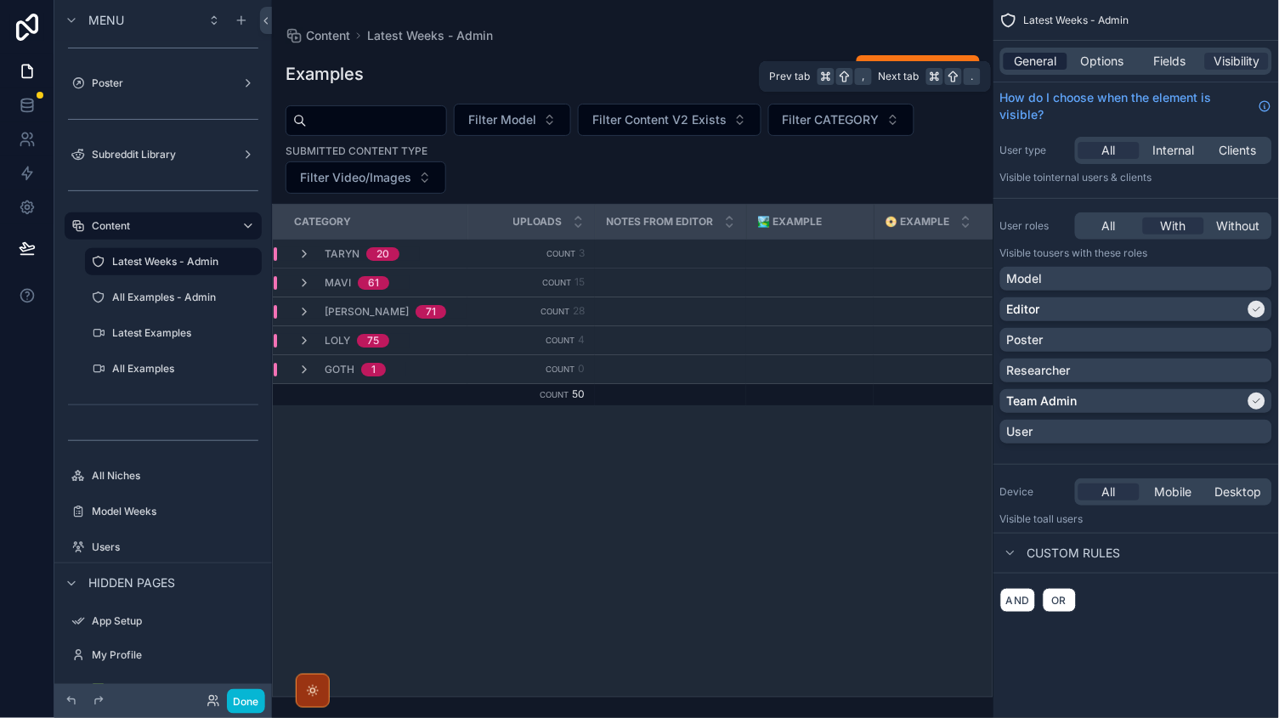
click at [1035, 54] on span "General" at bounding box center [1035, 61] width 42 height 17
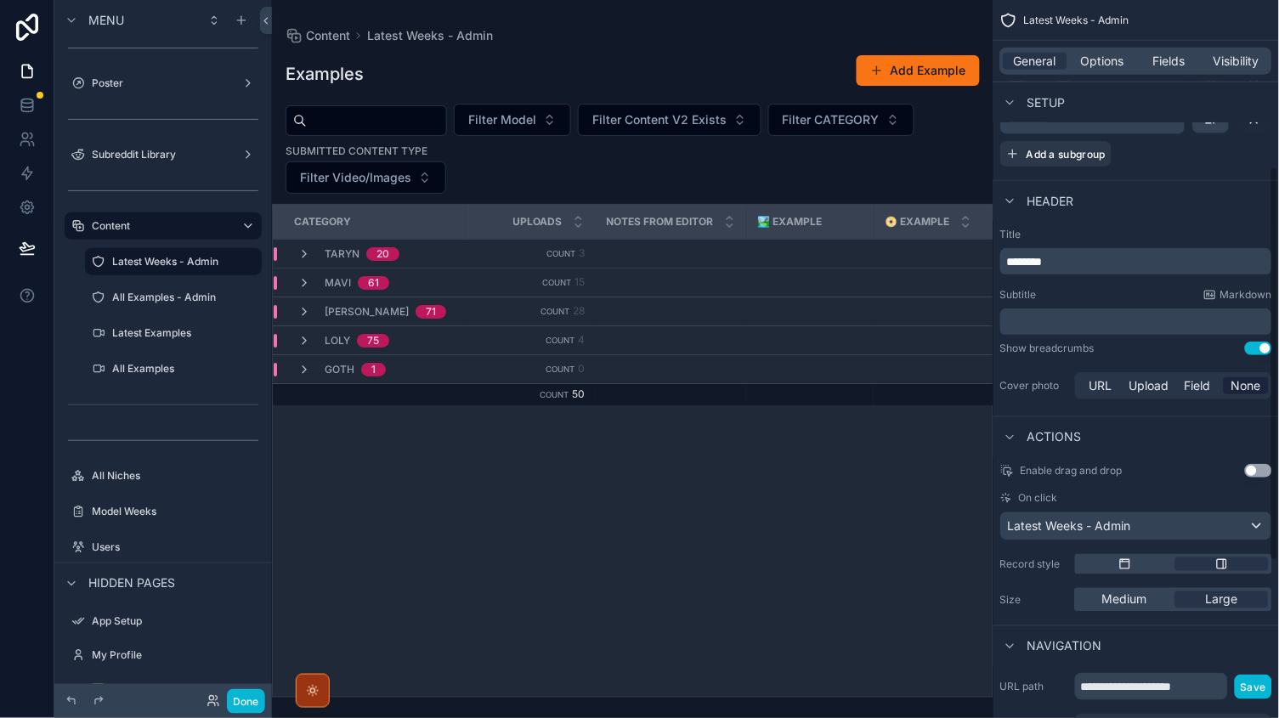
scroll to position [280, 0]
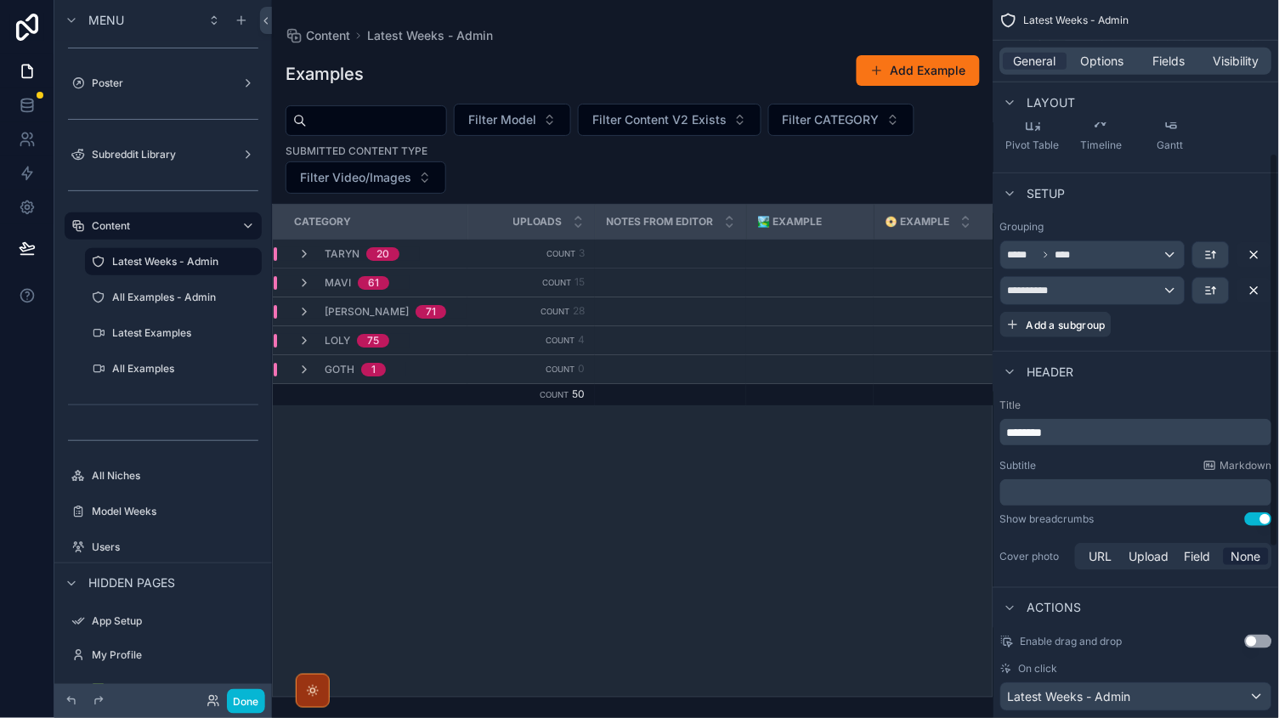
click at [1097, 48] on div "General Options Fields Visibility" at bounding box center [1136, 61] width 272 height 27
click at [1097, 55] on span "Options" at bounding box center [1102, 61] width 43 height 17
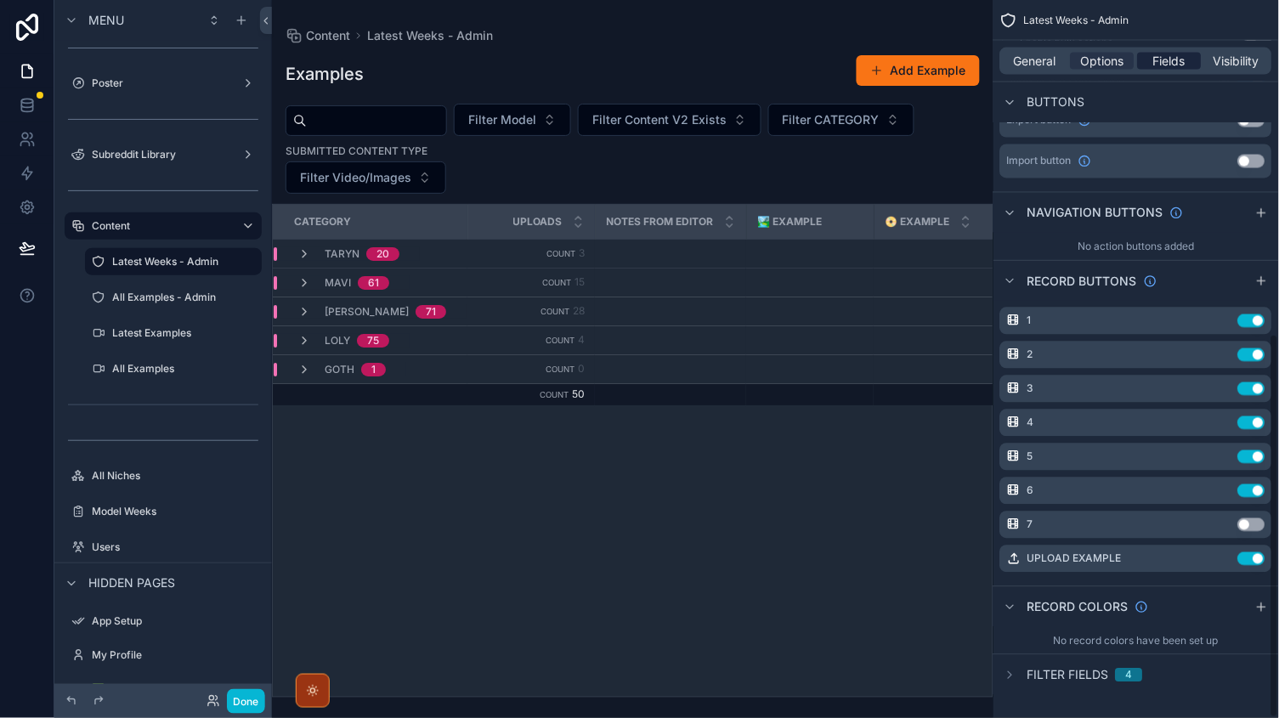
scroll to position [624, 0]
click at [1174, 58] on span "Fields" at bounding box center [1170, 61] width 32 height 17
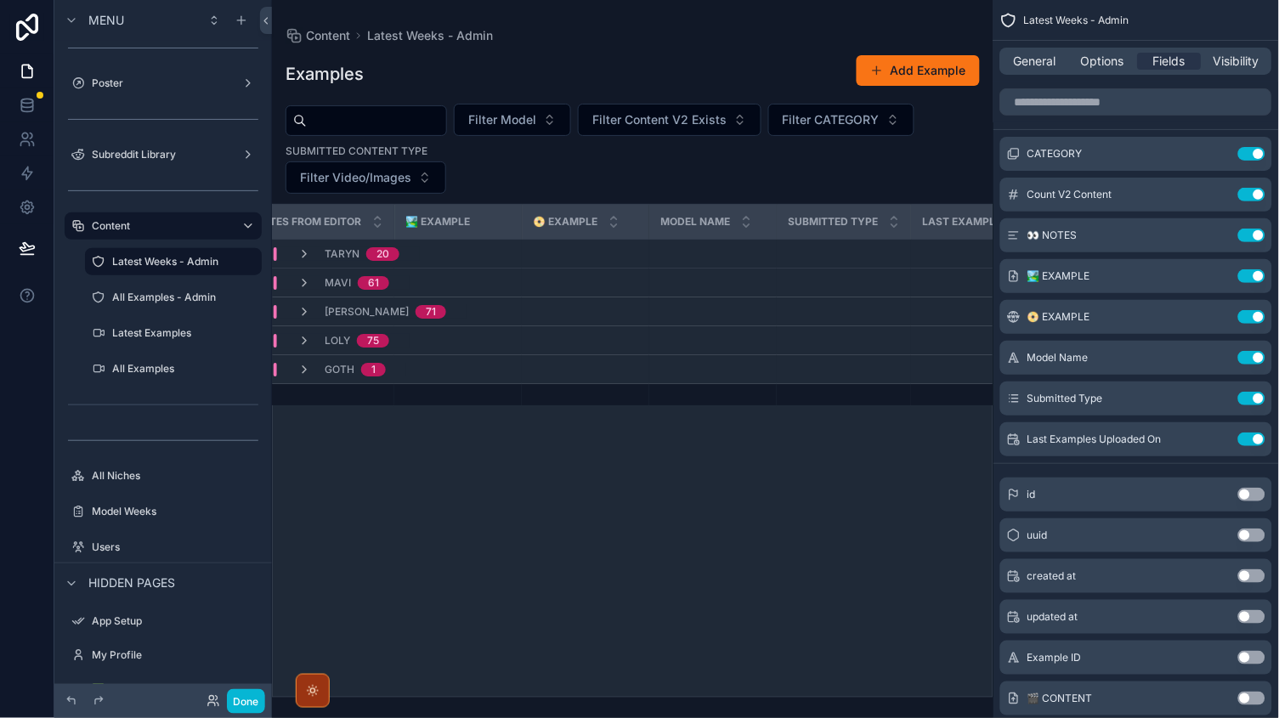
scroll to position [0, 350]
click at [535, 225] on span "📀 EXAMPLE" at bounding box center [567, 222] width 65 height 14
click at [513, 222] on span "Uploads" at bounding box center [537, 222] width 49 height 14
click at [517, 225] on div "Uploads" at bounding box center [531, 222] width 125 height 32
click at [688, 553] on div "CATEGORY Uploads Notes From Editor 🏞️ EXAMPLE 📀 EXAMPLE Model Name Submitted Ty…" at bounding box center [633, 451] width 720 height 492
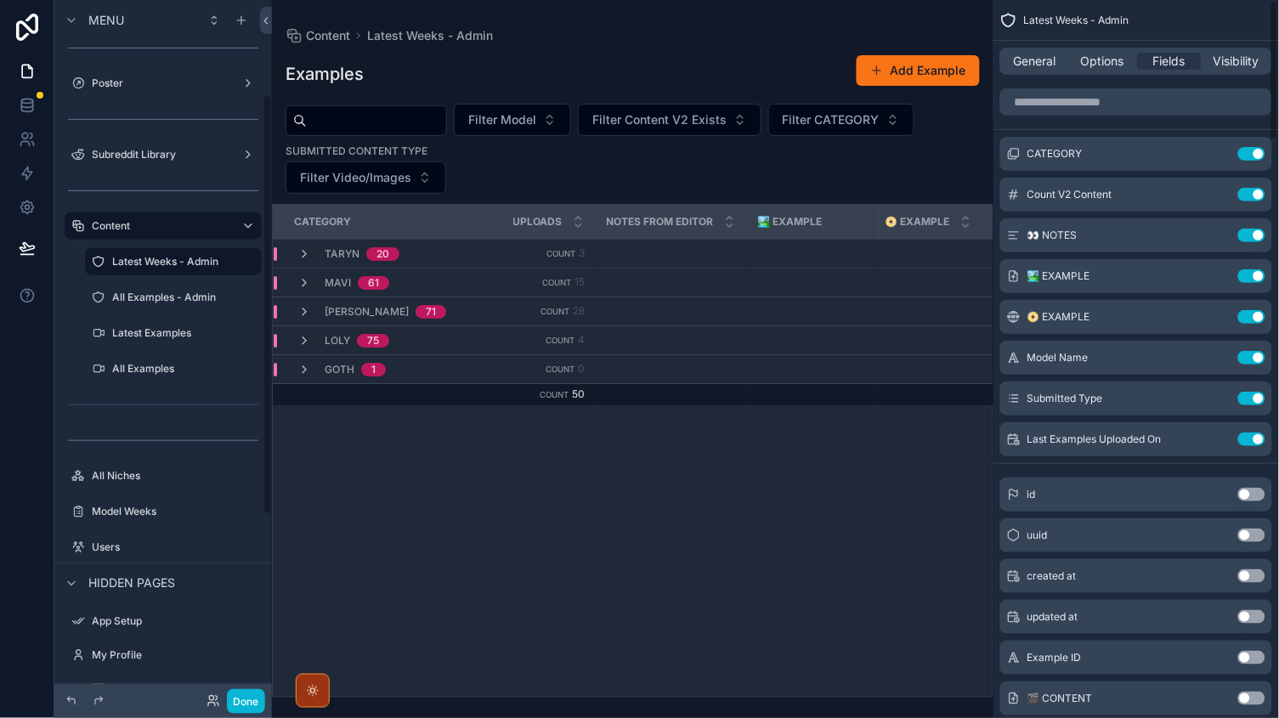
click at [1205, 75] on div "General Options Fields Visibility" at bounding box center [1135, 61] width 285 height 41
click at [1228, 65] on span "Visibility" at bounding box center [1237, 61] width 46 height 17
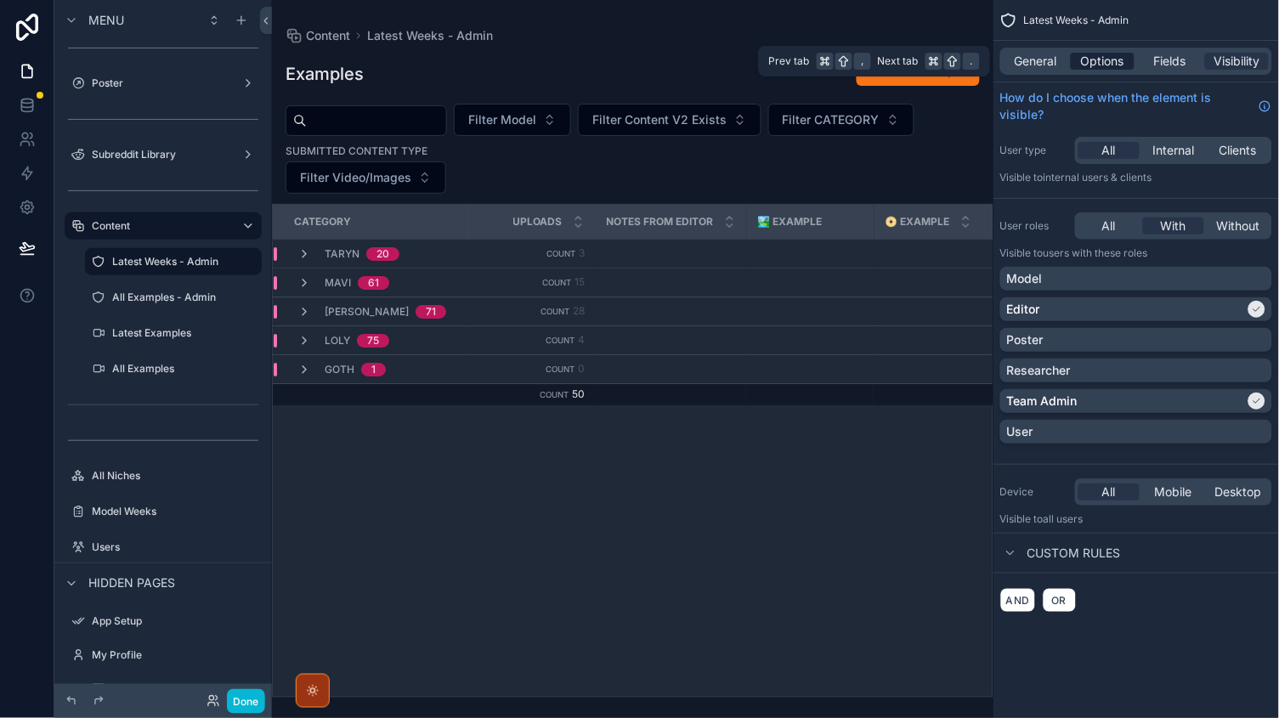
click at [1122, 58] on span "Options" at bounding box center [1102, 61] width 43 height 17
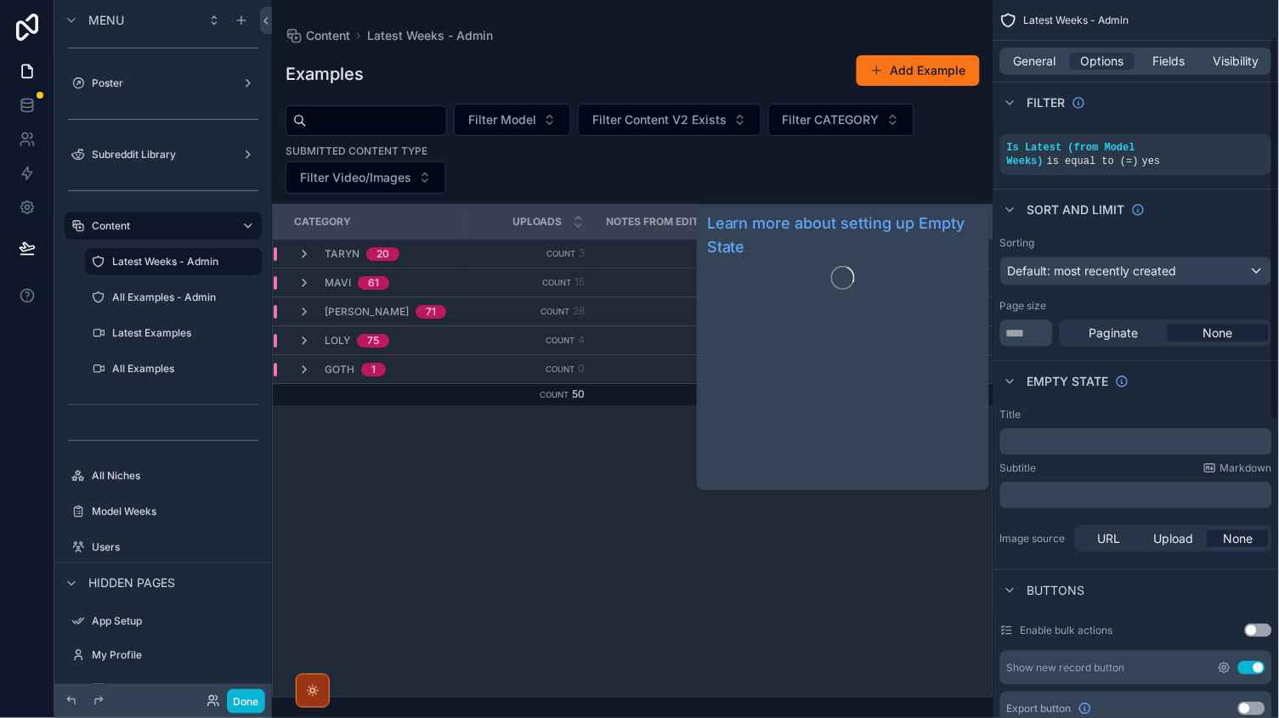
scroll to position [161, 0]
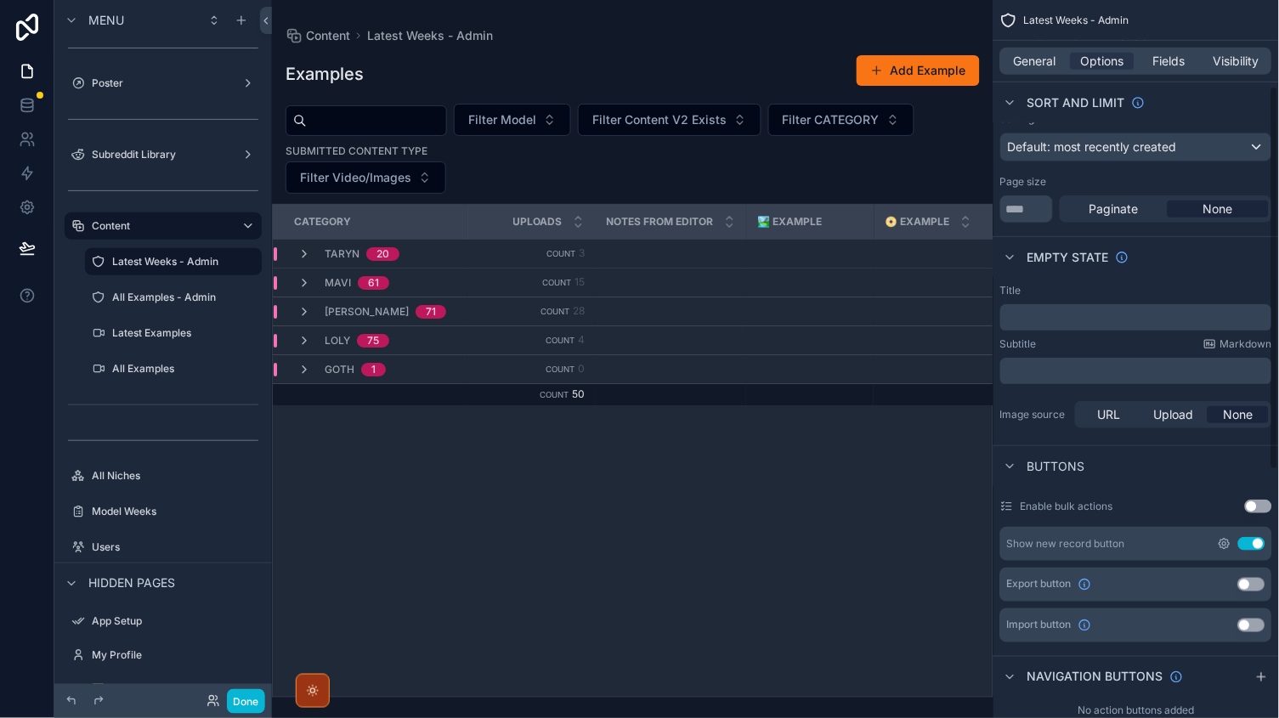
click at [1225, 539] on icon "scrollable content" at bounding box center [1224, 544] width 10 height 10
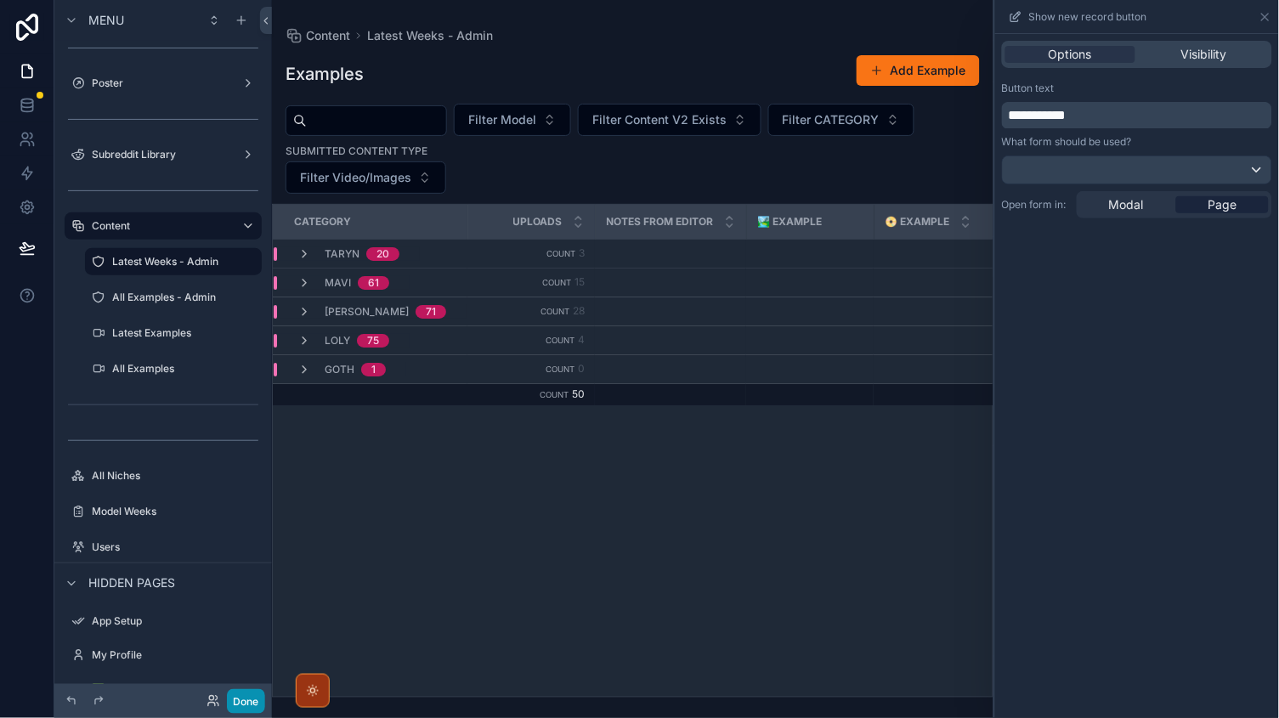
click at [257, 690] on button "Done" at bounding box center [246, 701] width 38 height 25
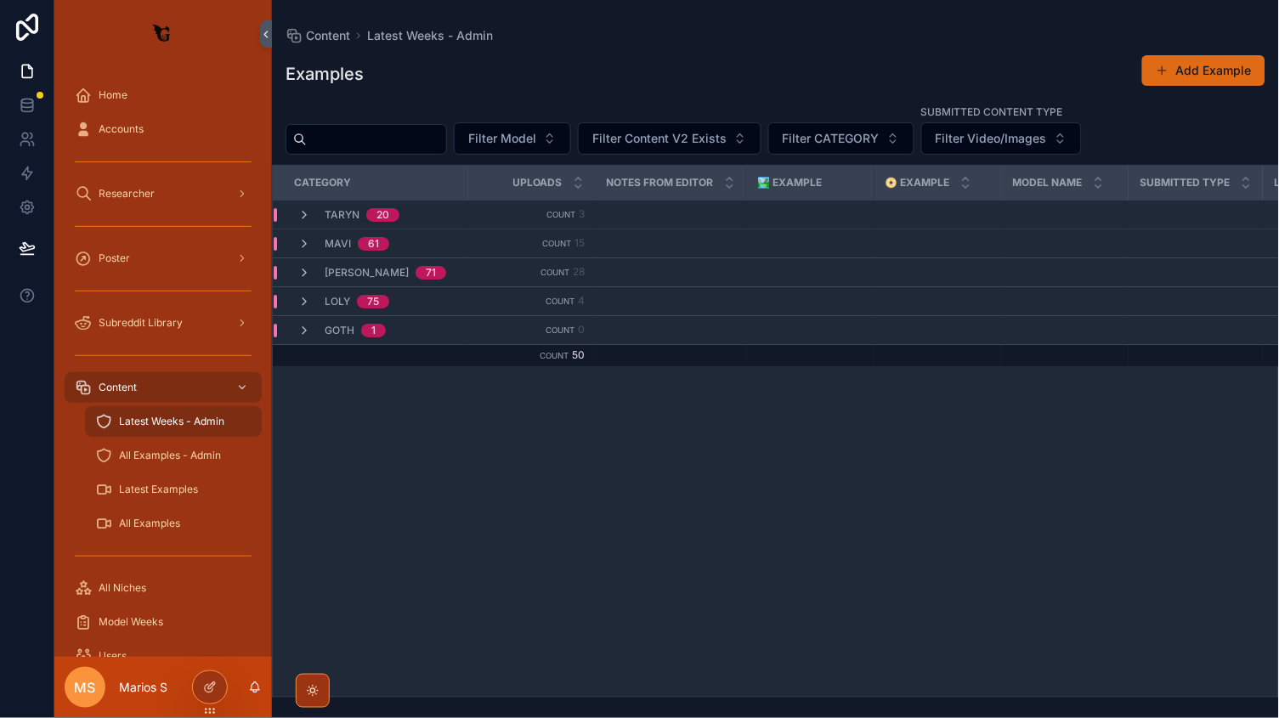
click at [1180, 76] on button "Add Example" at bounding box center [1203, 70] width 123 height 31
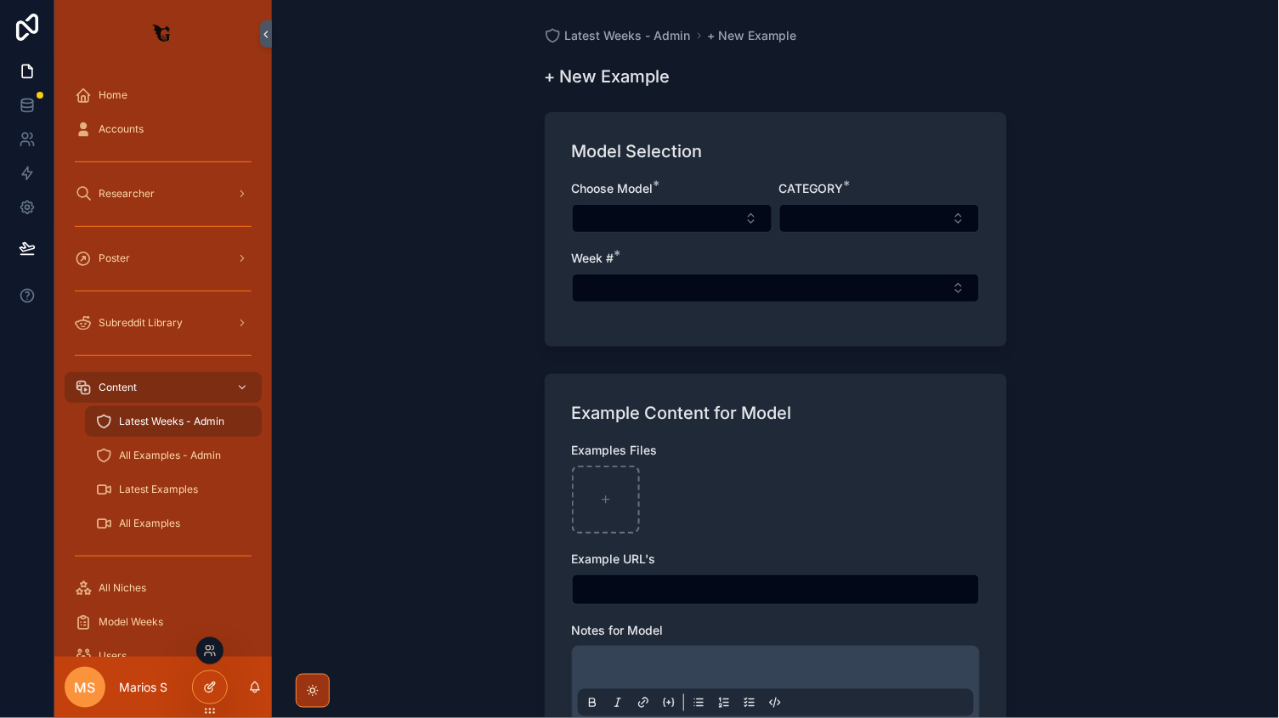
click at [210, 692] on icon at bounding box center [209, 689] width 8 height 8
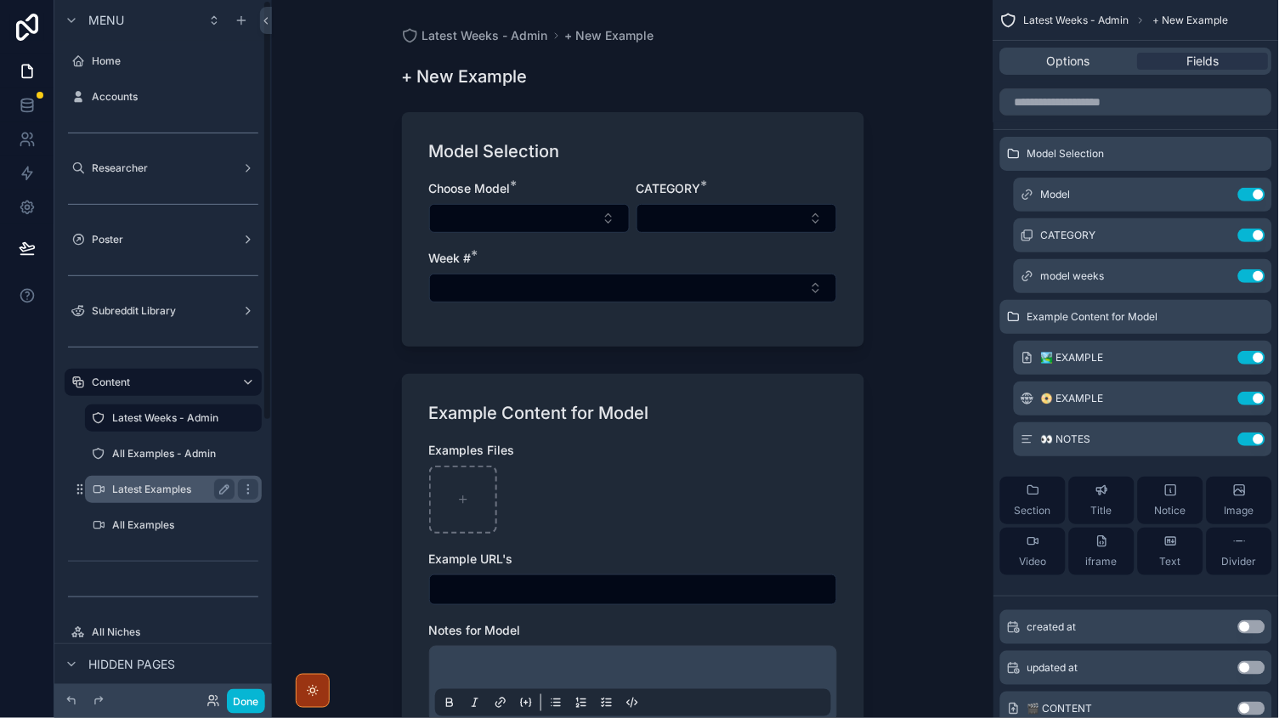
click at [159, 476] on div "Latest Examples" at bounding box center [173, 489] width 170 height 27
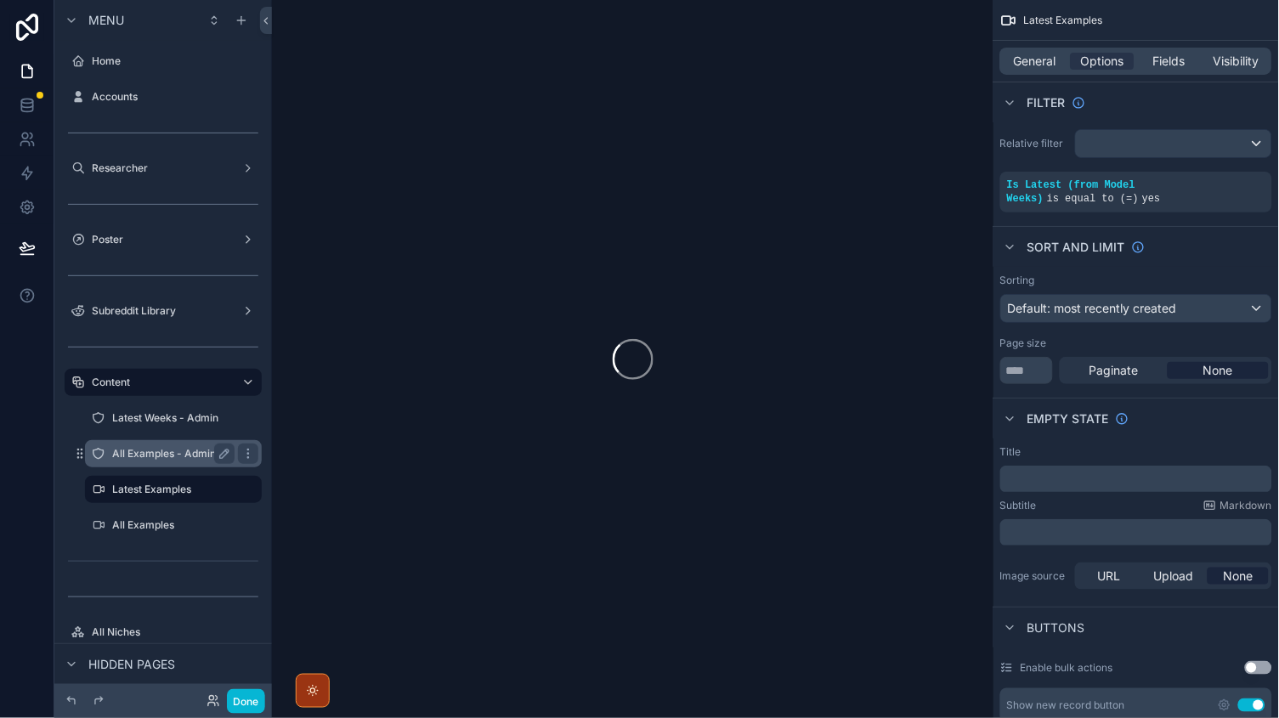
click at [152, 449] on label "All Examples - Admin" at bounding box center [170, 454] width 116 height 14
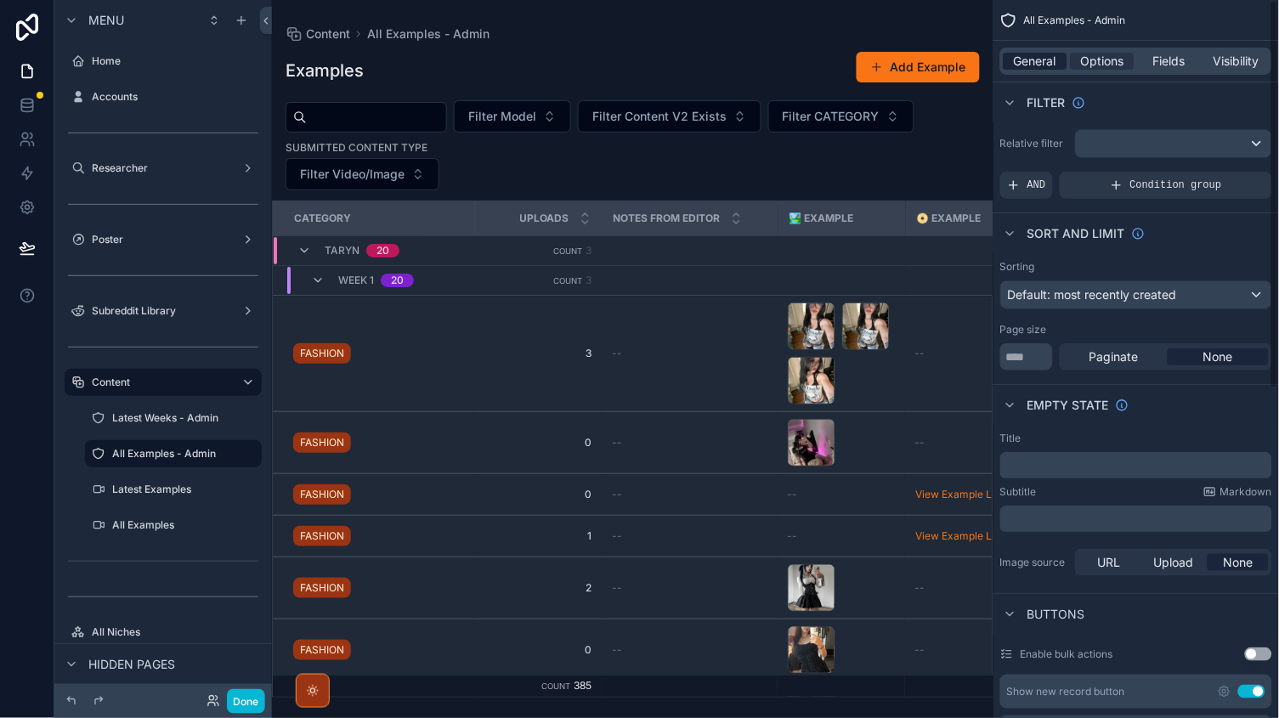
click at [1040, 66] on span "General" at bounding box center [1035, 61] width 42 height 17
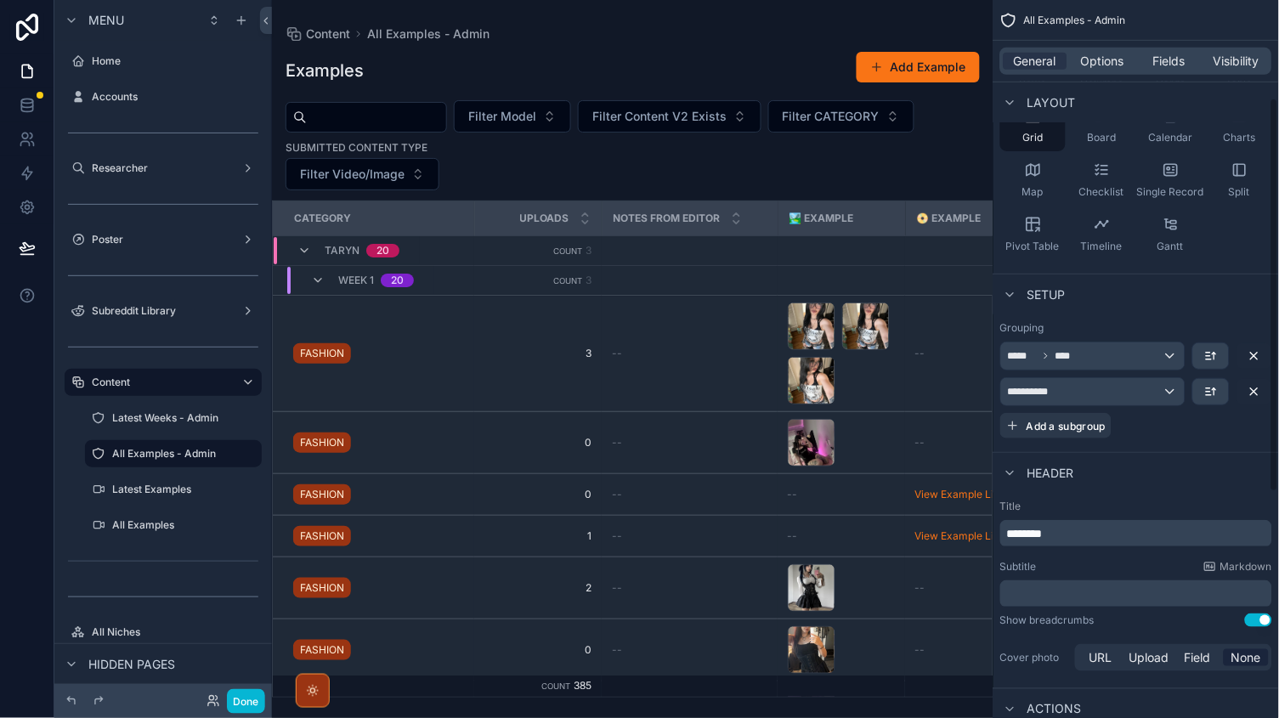
scroll to position [178, 0]
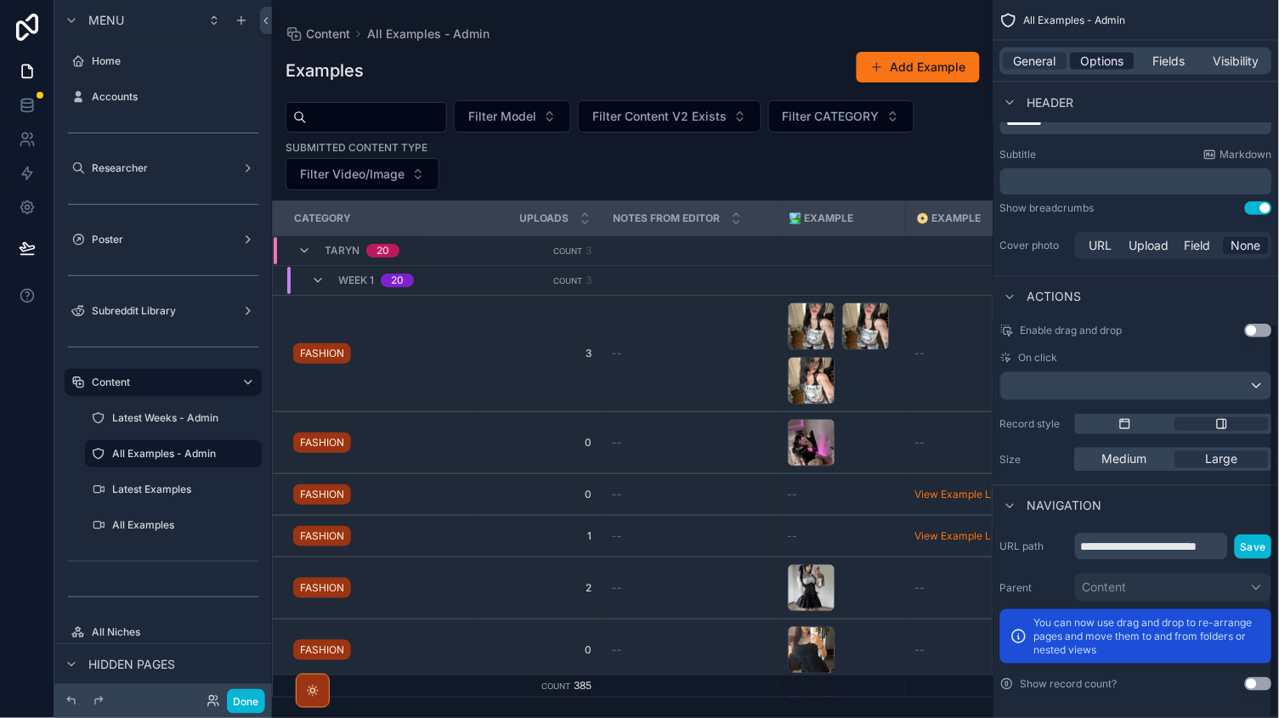
click at [1095, 54] on span "Options" at bounding box center [1102, 61] width 43 height 17
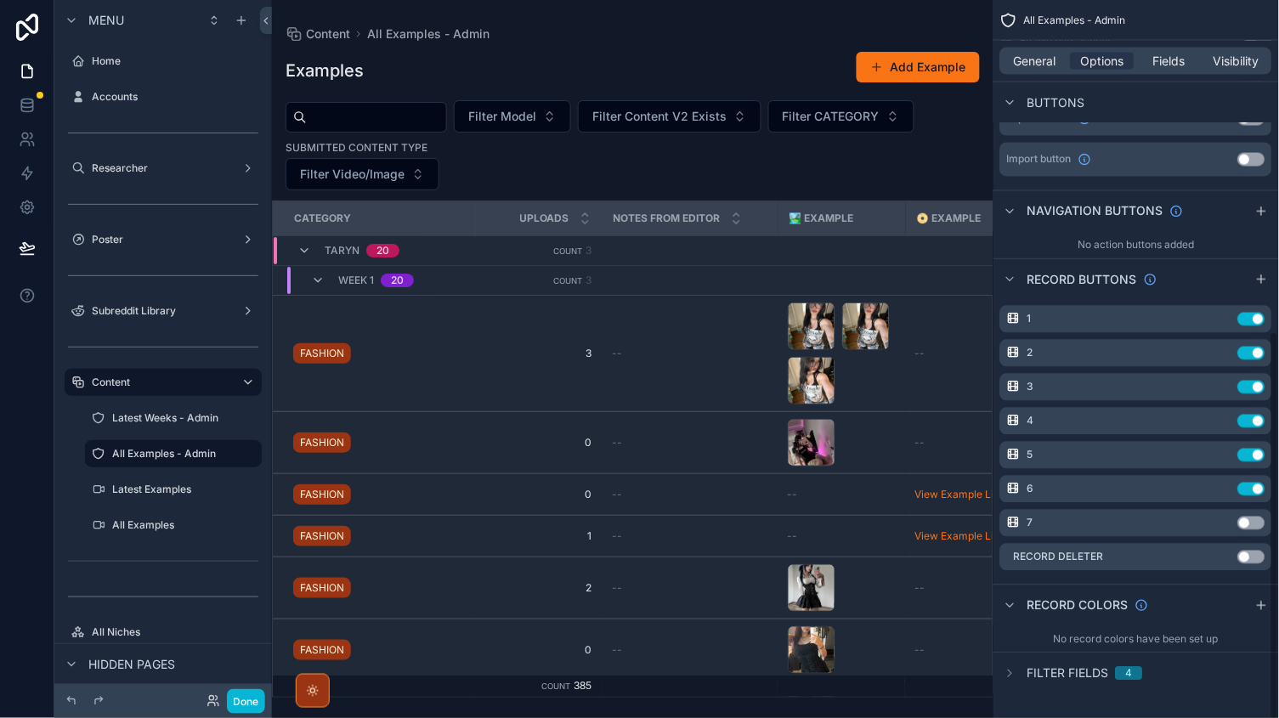
scroll to position [612, 0]
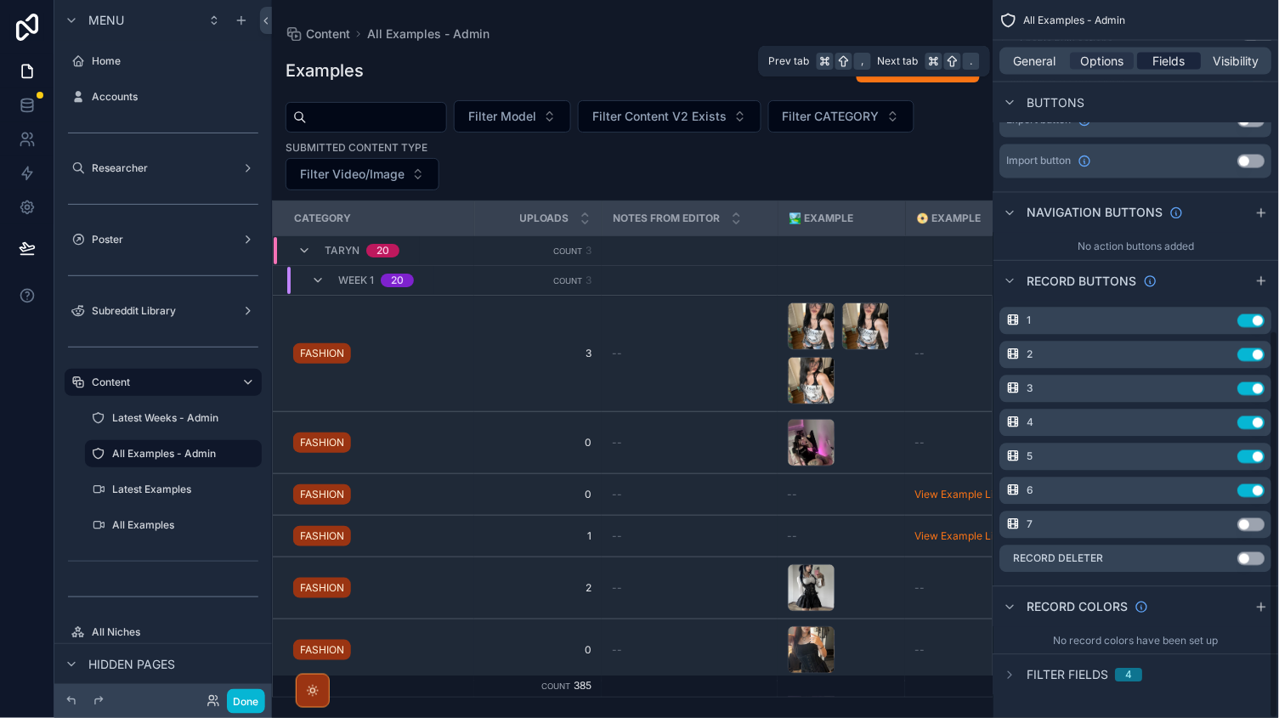
click at [1167, 63] on span "Fields" at bounding box center [1170, 61] width 32 height 17
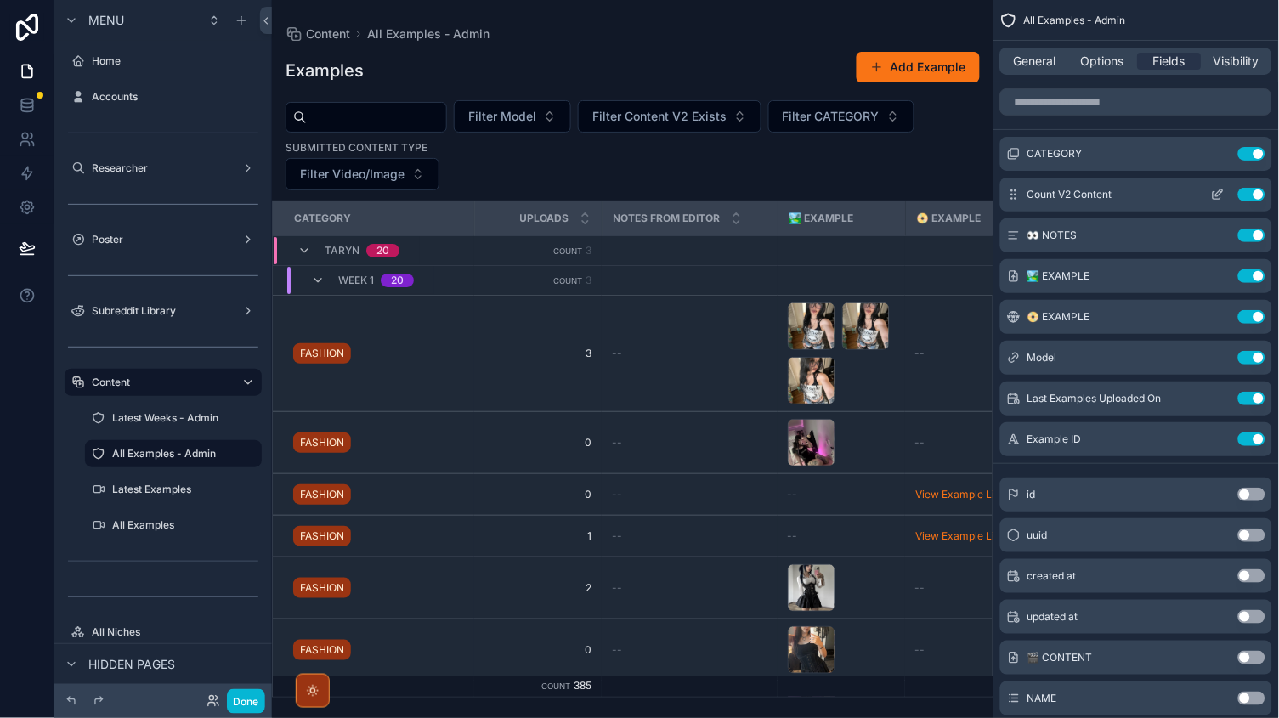
scroll to position [0, 0]
click at [1041, 160] on span "CATEGORY" at bounding box center [1054, 154] width 55 height 14
click at [1048, 157] on span "CATEGORY" at bounding box center [1054, 154] width 55 height 14
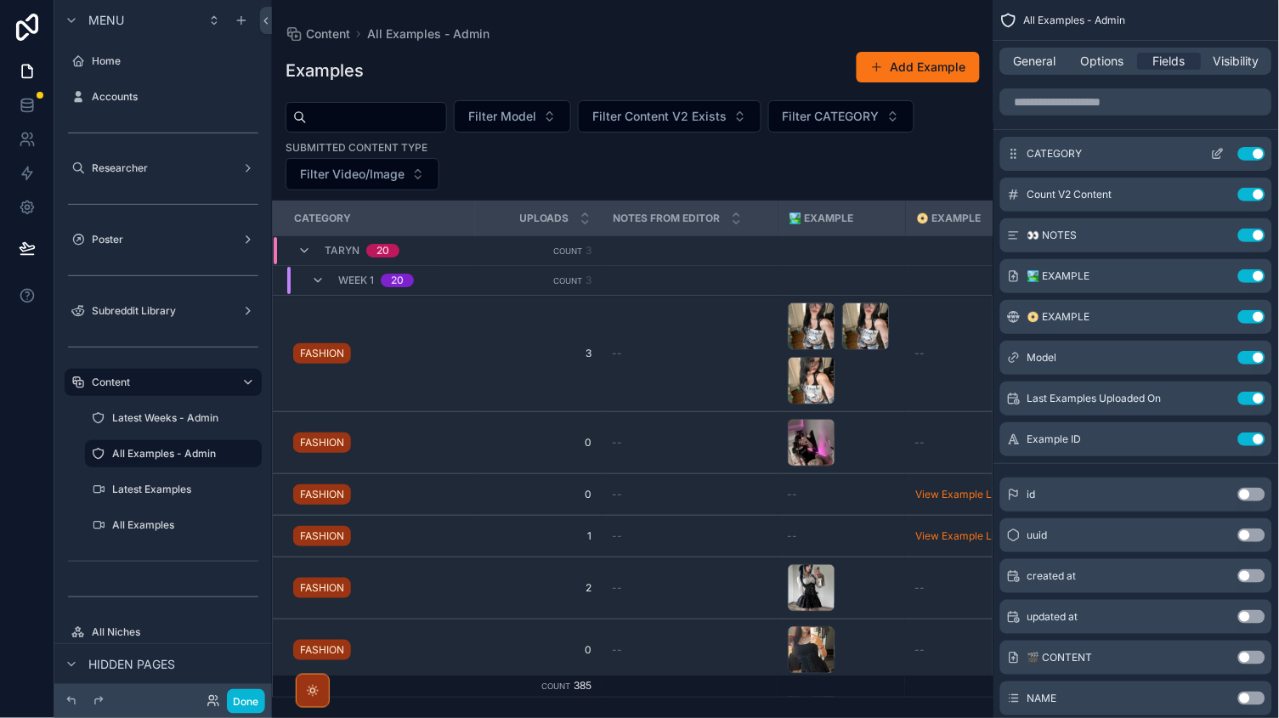
click at [1049, 157] on span "CATEGORY" at bounding box center [1054, 154] width 55 height 14
click at [1060, 148] on span "CATEGORY" at bounding box center [1054, 154] width 55 height 14
click at [184, 472] on div "scrollable content" at bounding box center [173, 473] width 177 height 2
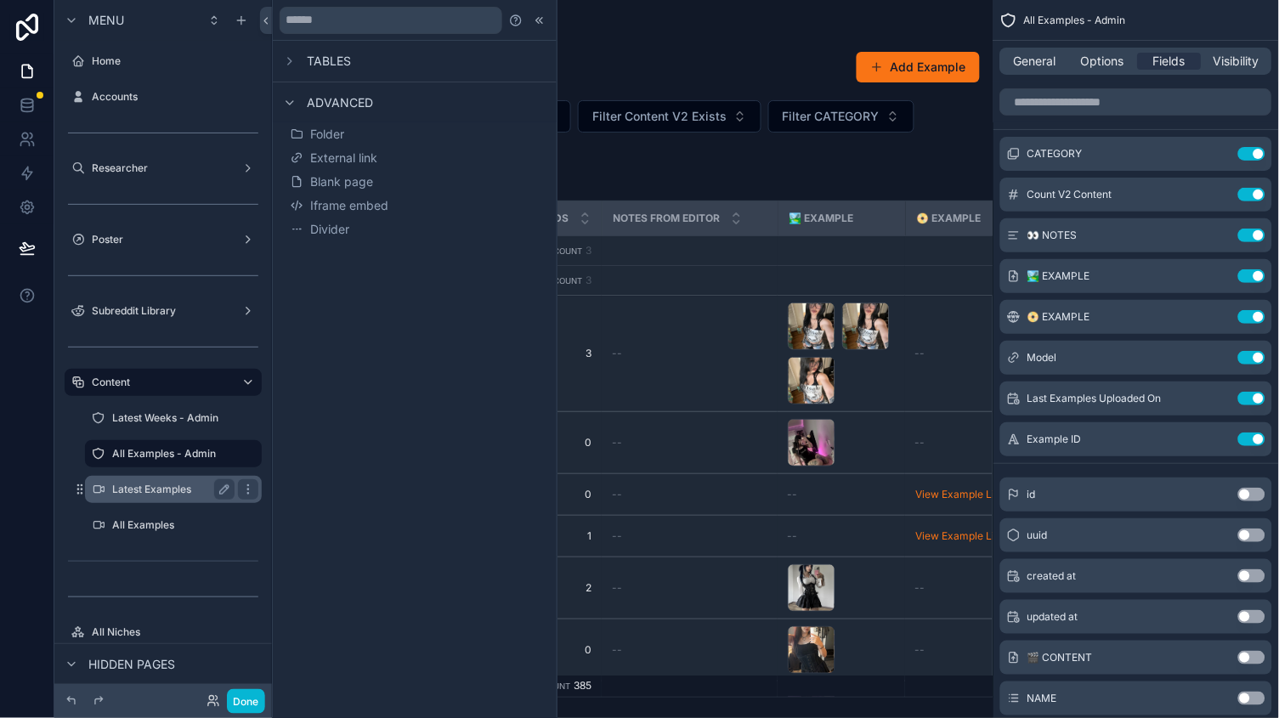
click at [171, 485] on label "Latest Examples" at bounding box center [170, 490] width 116 height 14
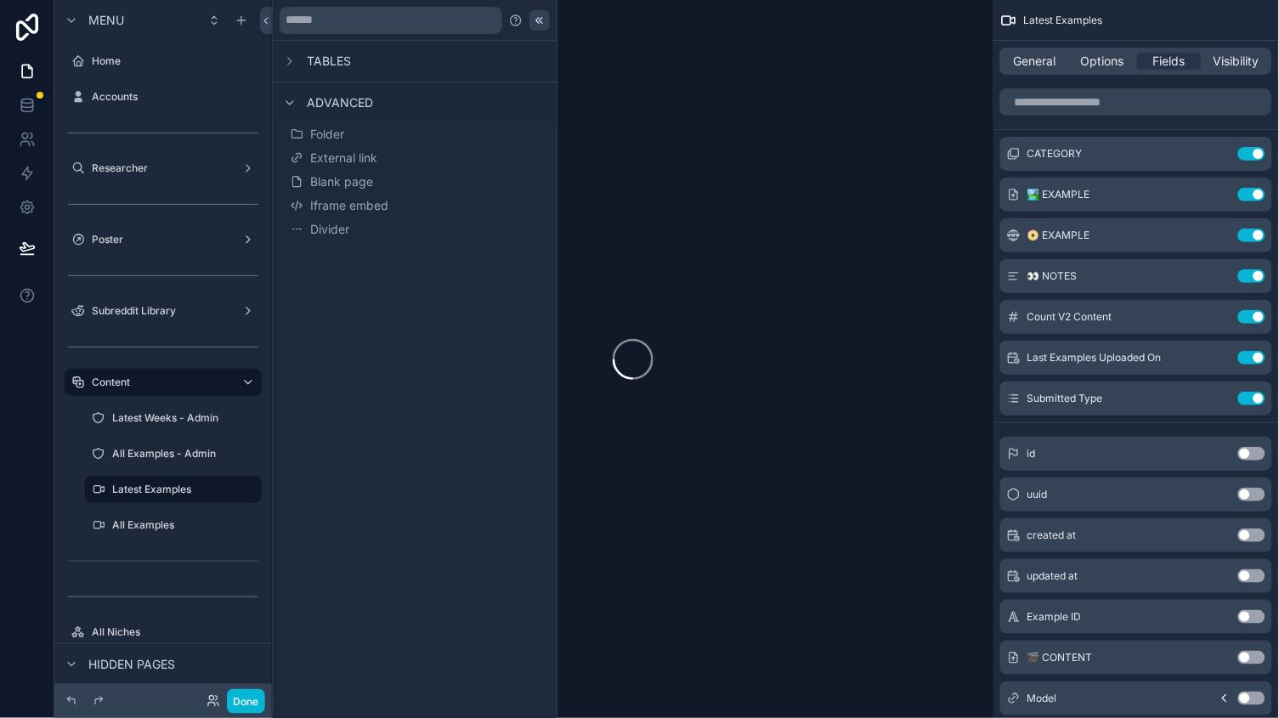
click at [534, 16] on icon at bounding box center [540, 21] width 14 height 14
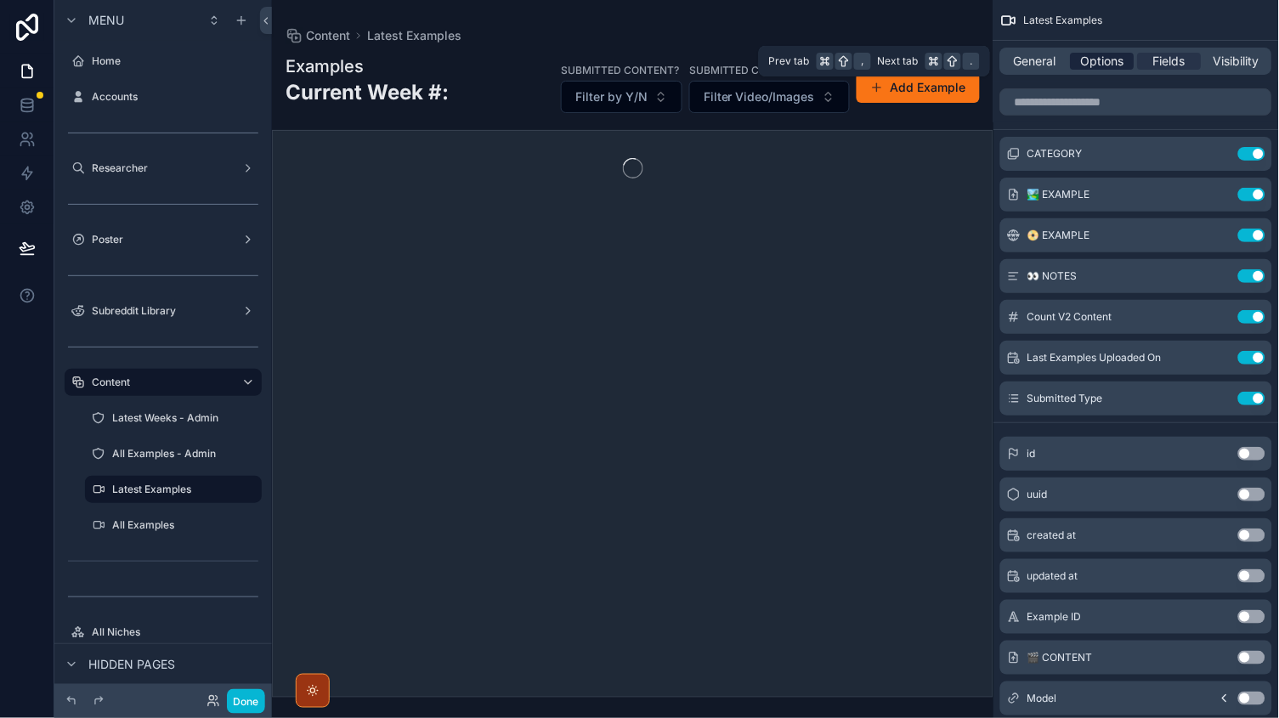
click at [1096, 61] on span "Options" at bounding box center [1102, 61] width 43 height 17
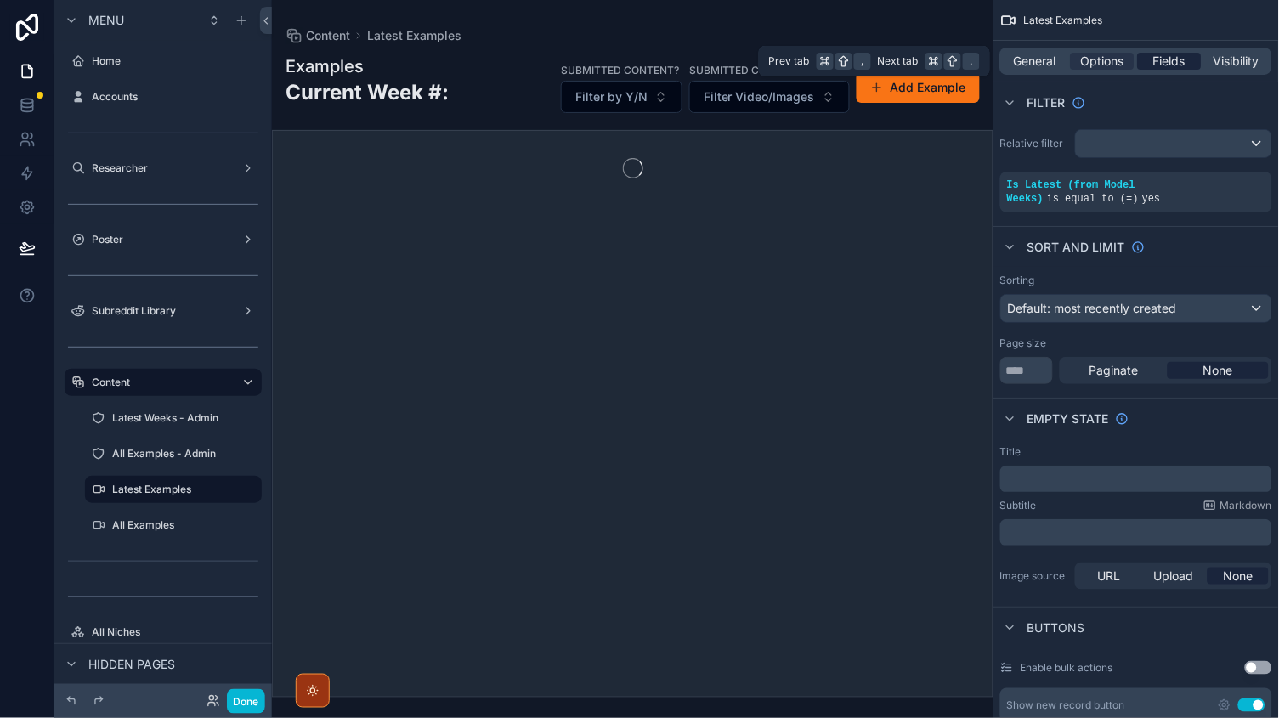
click at [1187, 65] on div "Fields" at bounding box center [1170, 61] width 64 height 17
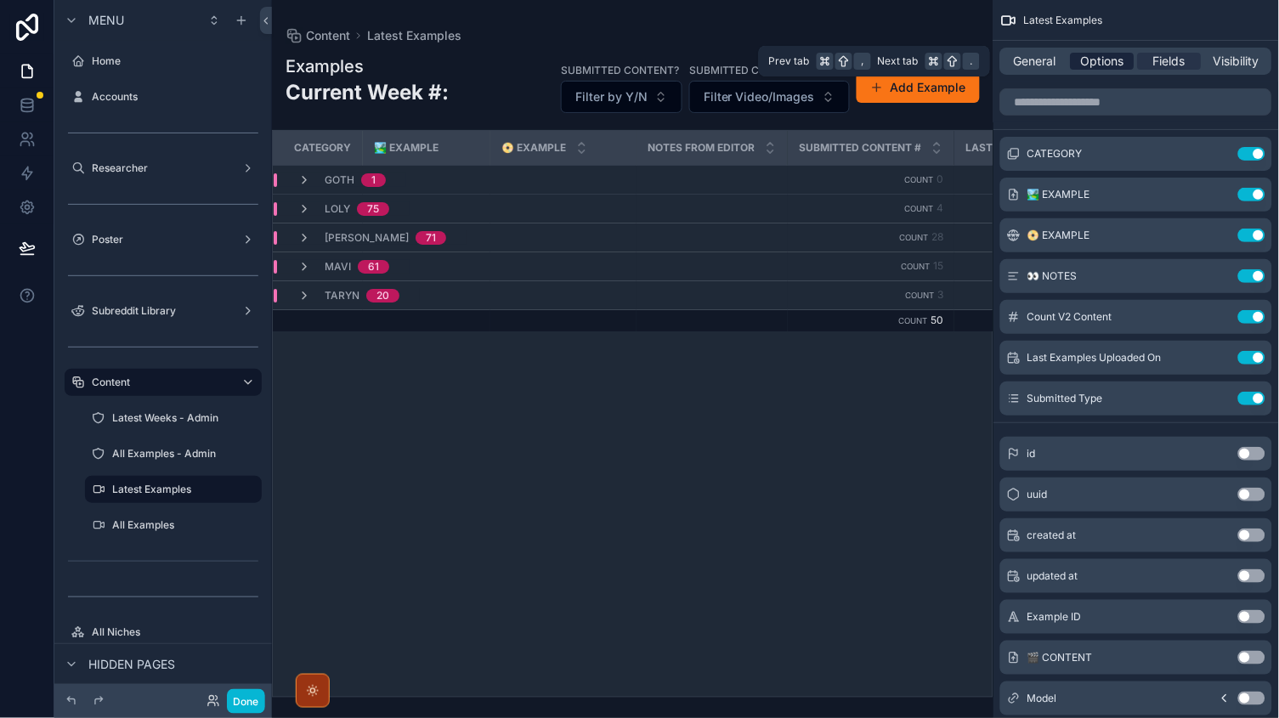
click at [1092, 64] on span "Options" at bounding box center [1102, 61] width 43 height 17
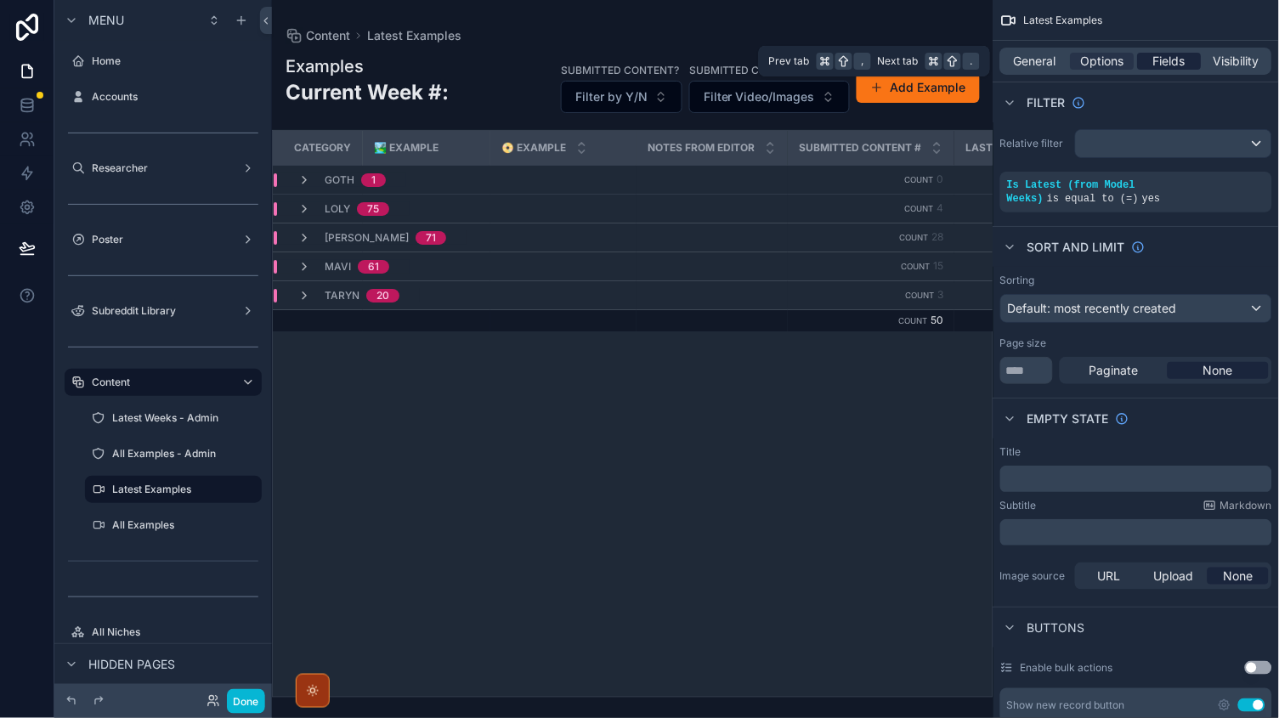
click at [1170, 65] on span "Fields" at bounding box center [1170, 61] width 32 height 17
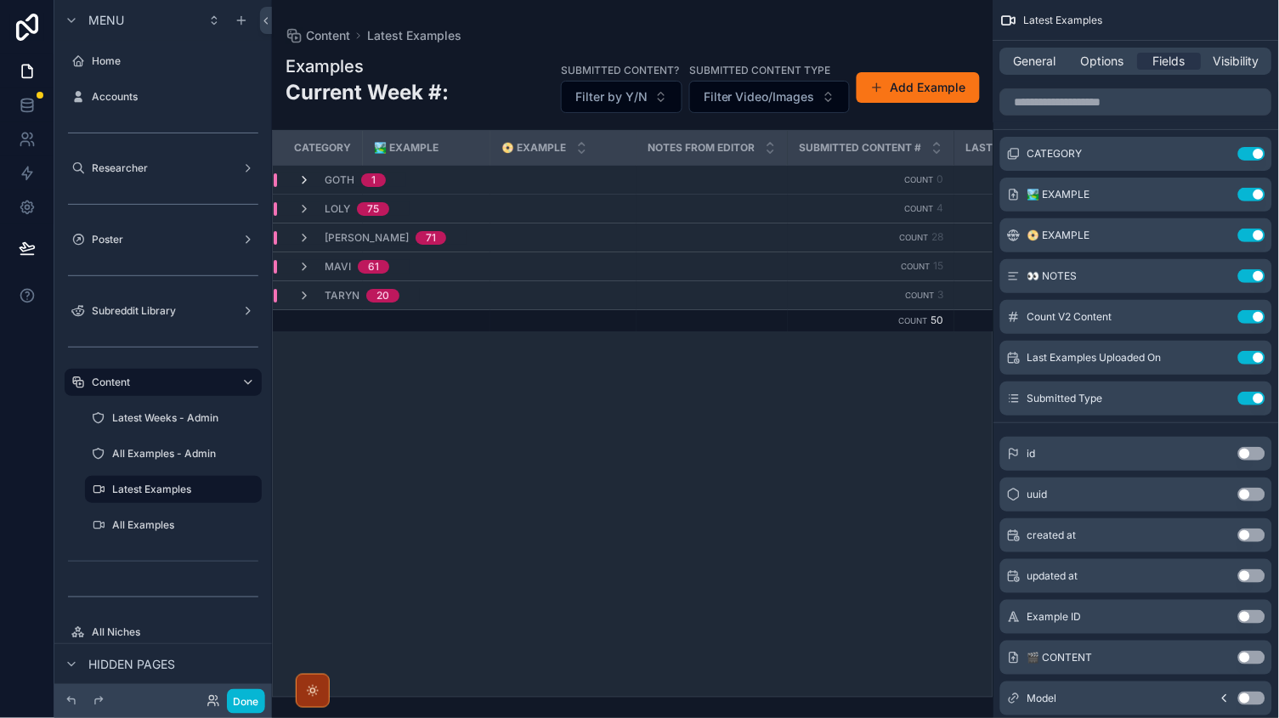
click at [303, 178] on icon "scrollable content" at bounding box center [304, 180] width 14 height 14
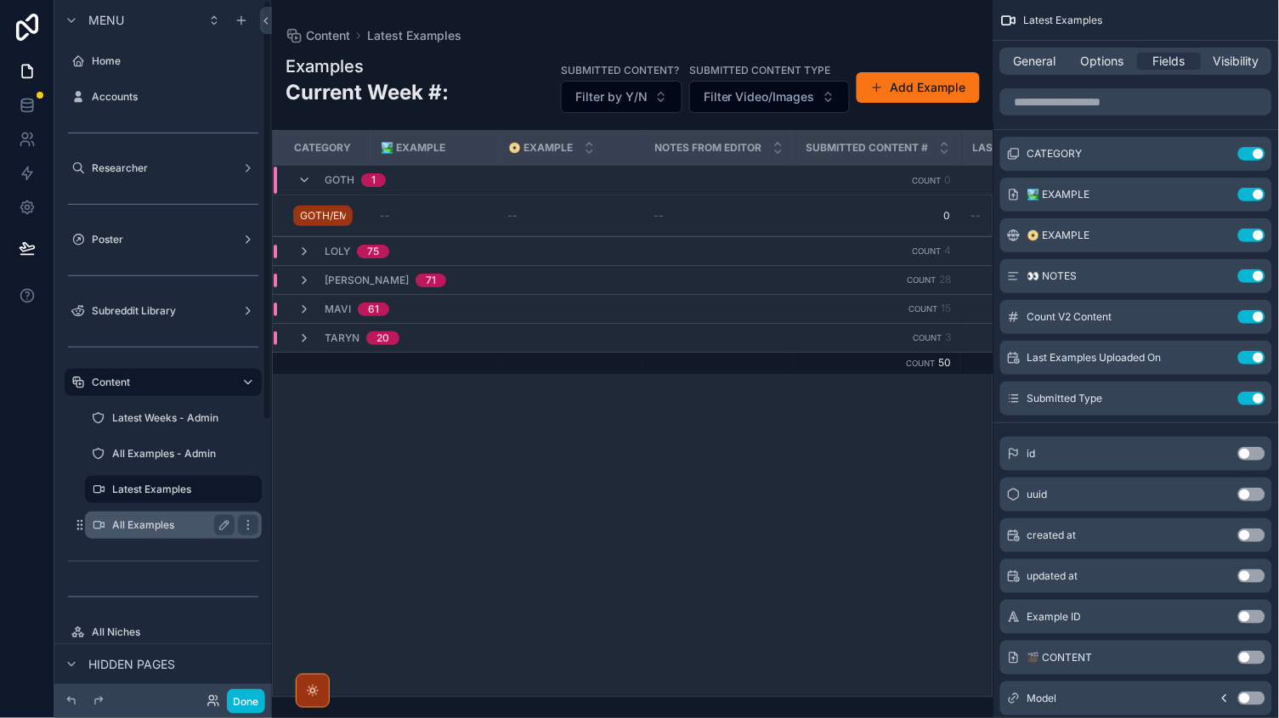
click at [138, 523] on label "All Examples" at bounding box center [170, 525] width 116 height 14
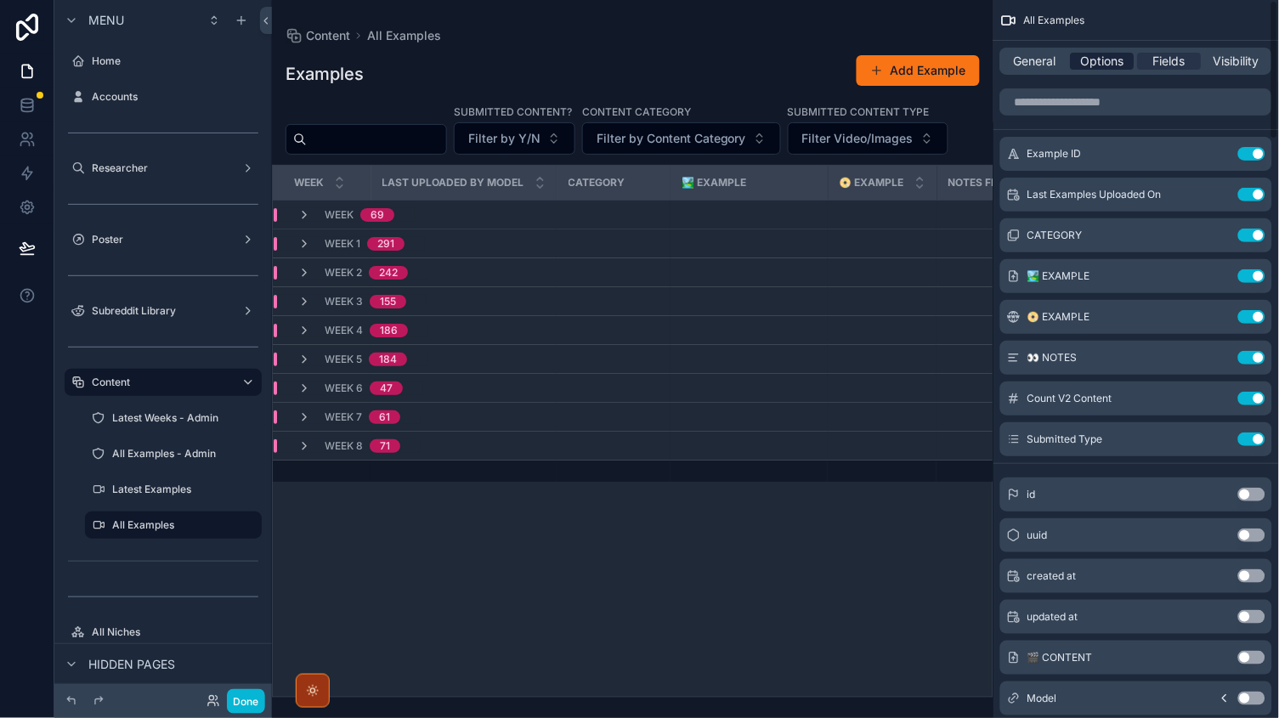
click at [1114, 69] on span "Options" at bounding box center [1102, 61] width 43 height 17
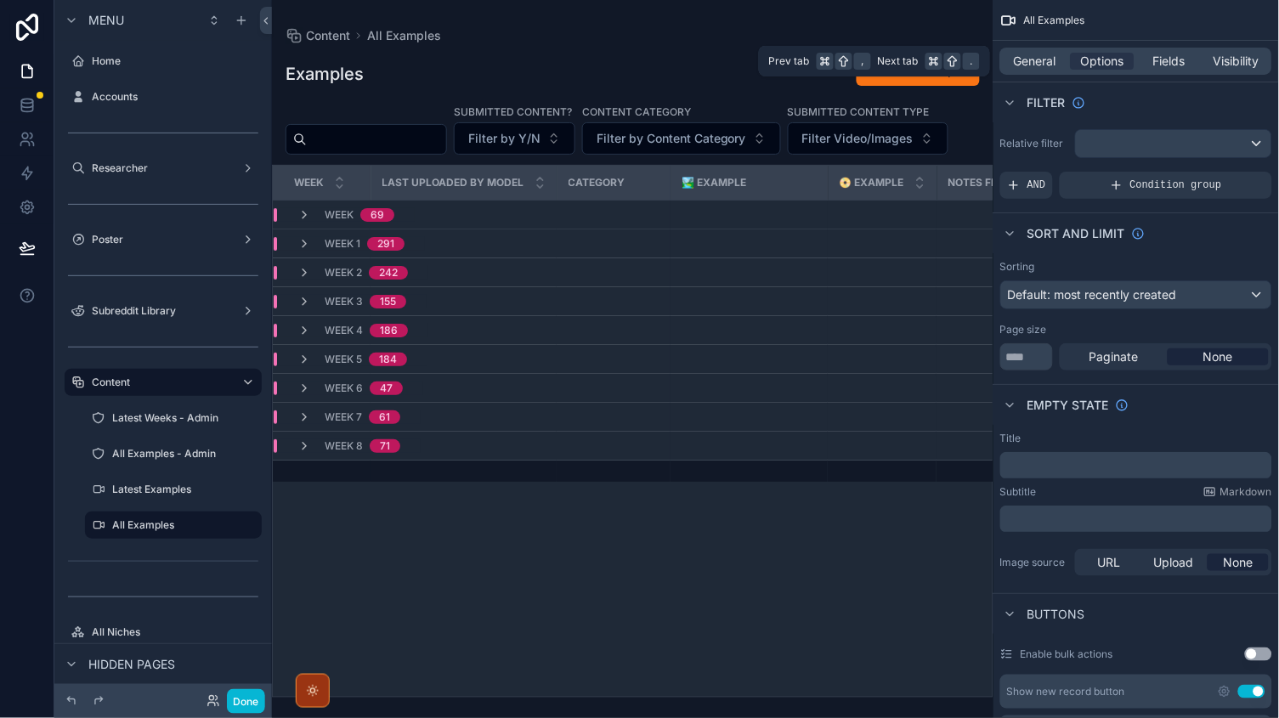
click at [1193, 70] on div "General Options Fields Visibility" at bounding box center [1136, 61] width 272 height 27
click at [1173, 59] on span "Fields" at bounding box center [1170, 61] width 32 height 17
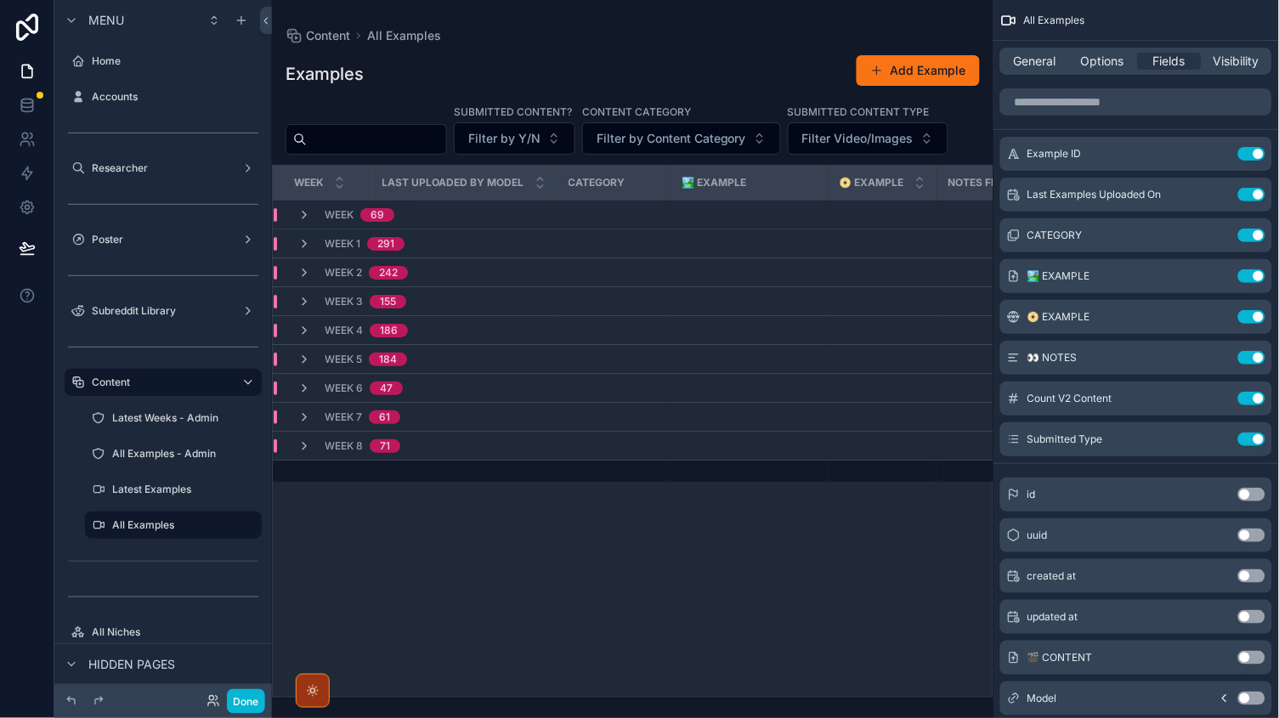
click at [313, 258] on td "WEEK 1 291" at bounding box center [472, 243] width 398 height 29
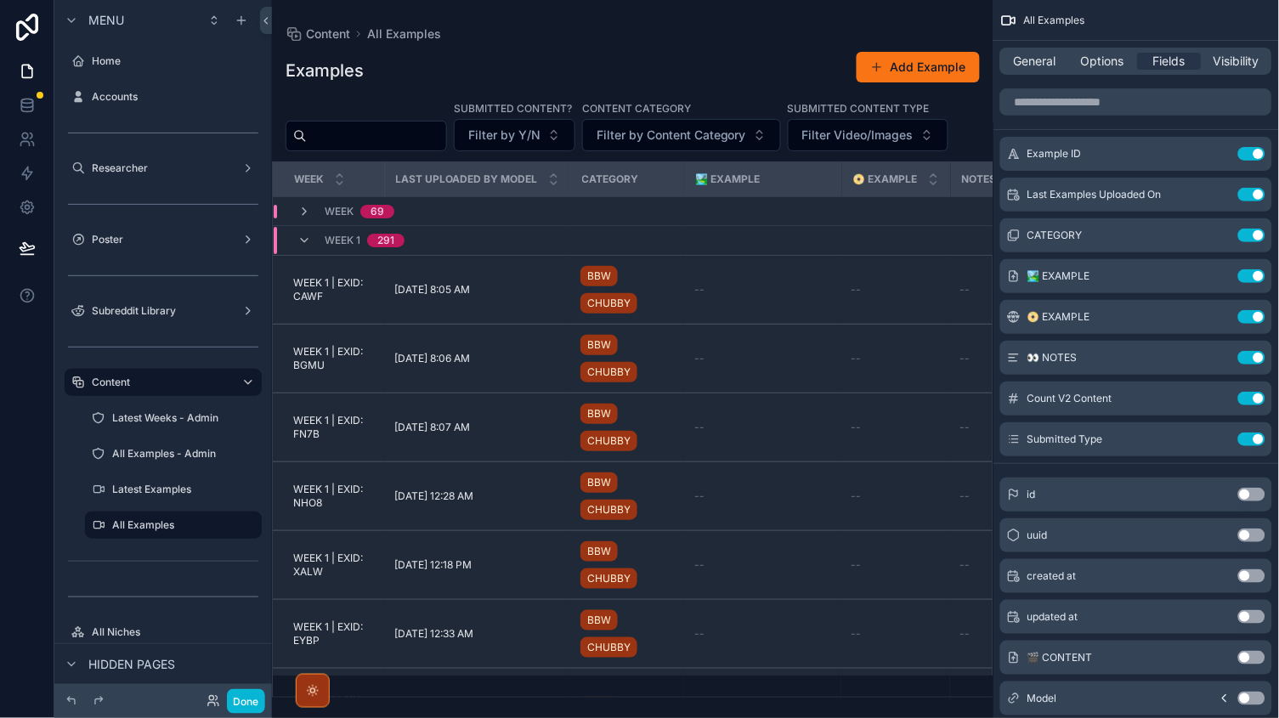
click at [308, 247] on icon "scrollable content" at bounding box center [304, 241] width 14 height 14
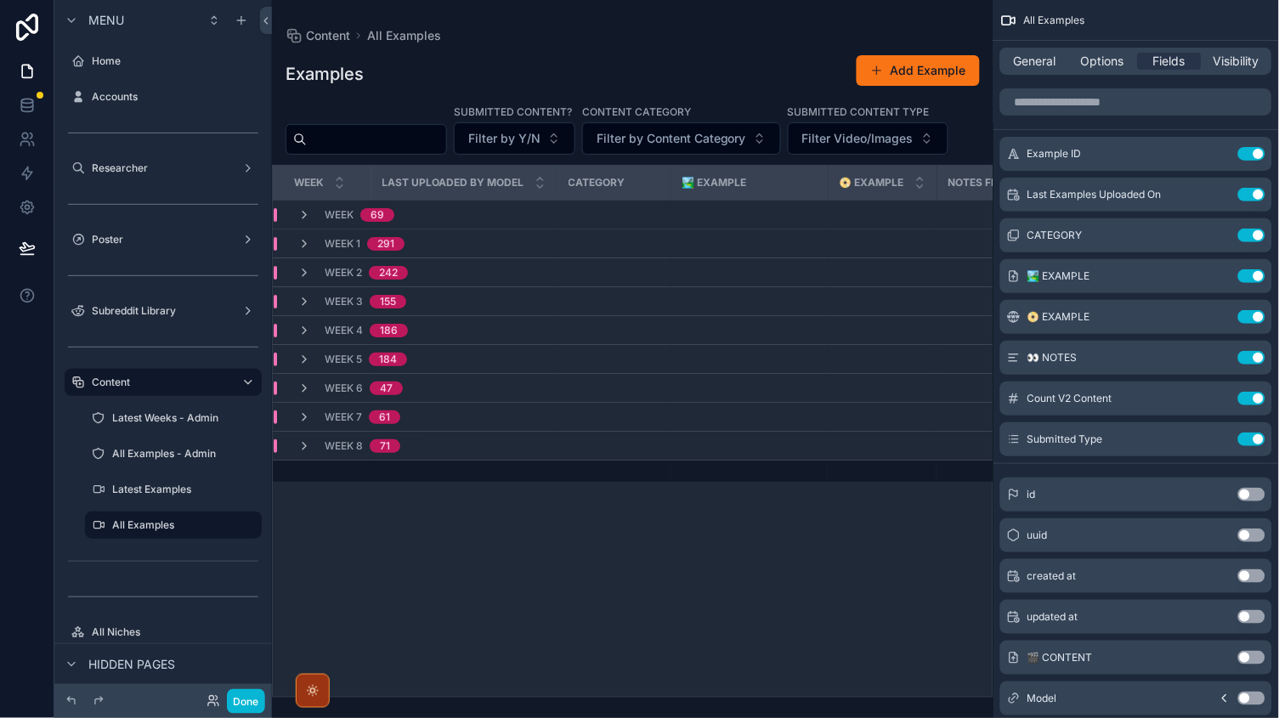
click at [308, 258] on td "WEEK 1 291" at bounding box center [472, 243] width 398 height 29
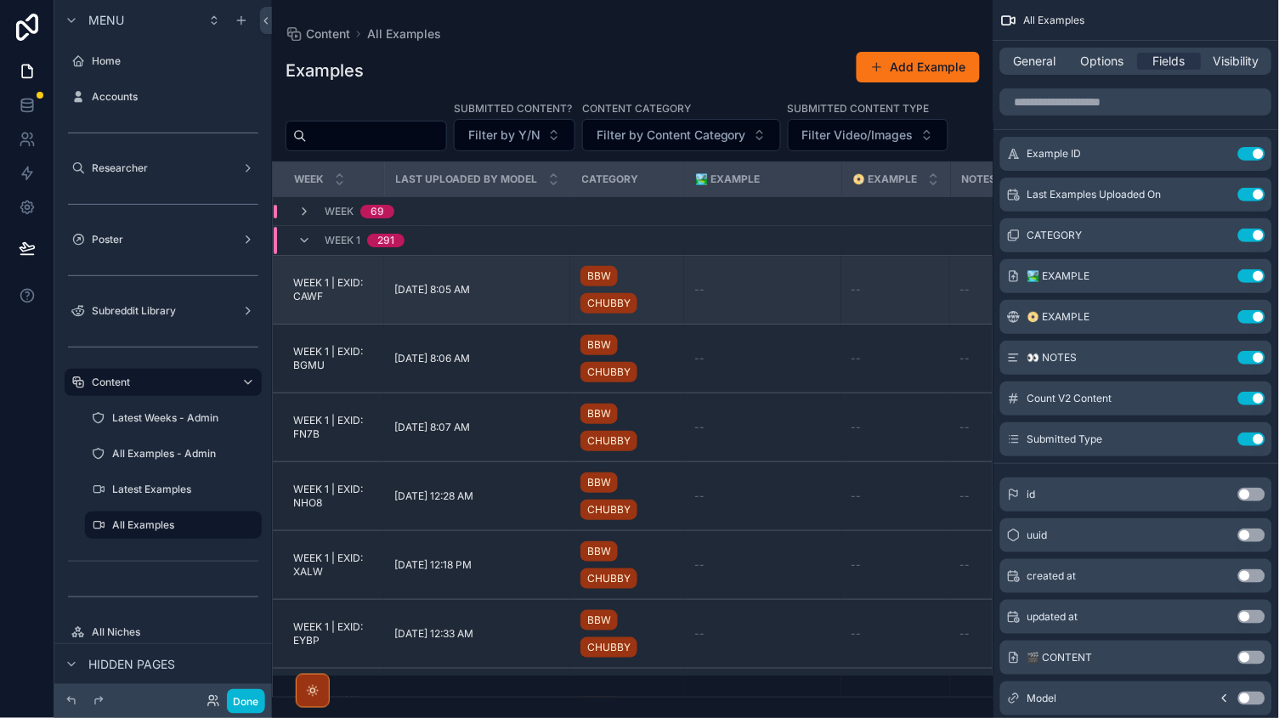
click at [390, 325] on td "[DATE] 8:05 AM [DATE] 8:05 AM" at bounding box center [477, 290] width 186 height 69
click at [387, 325] on td "[DATE] 8:05 AM [DATE] 8:05 AM" at bounding box center [477, 290] width 186 height 69
click at [404, 325] on td "[DATE] 8:05 AM [DATE] 8:05 AM" at bounding box center [477, 290] width 186 height 69
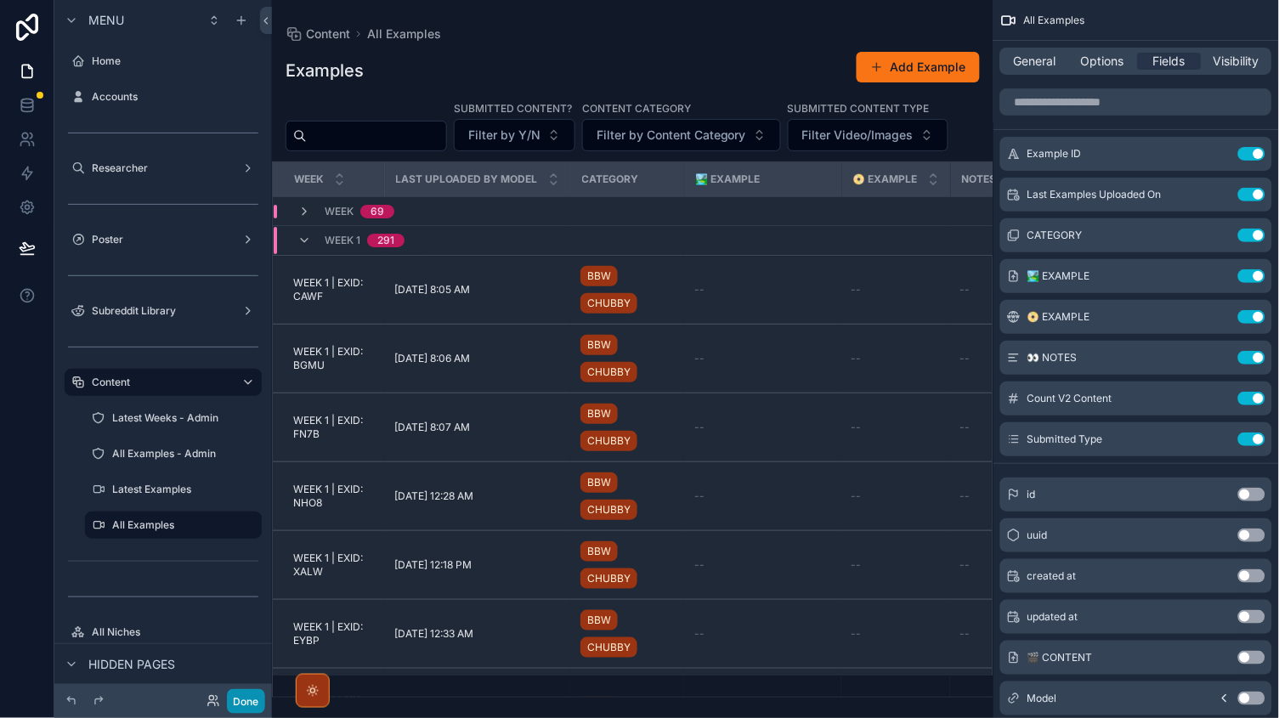
click at [245, 707] on button "Done" at bounding box center [246, 701] width 38 height 25
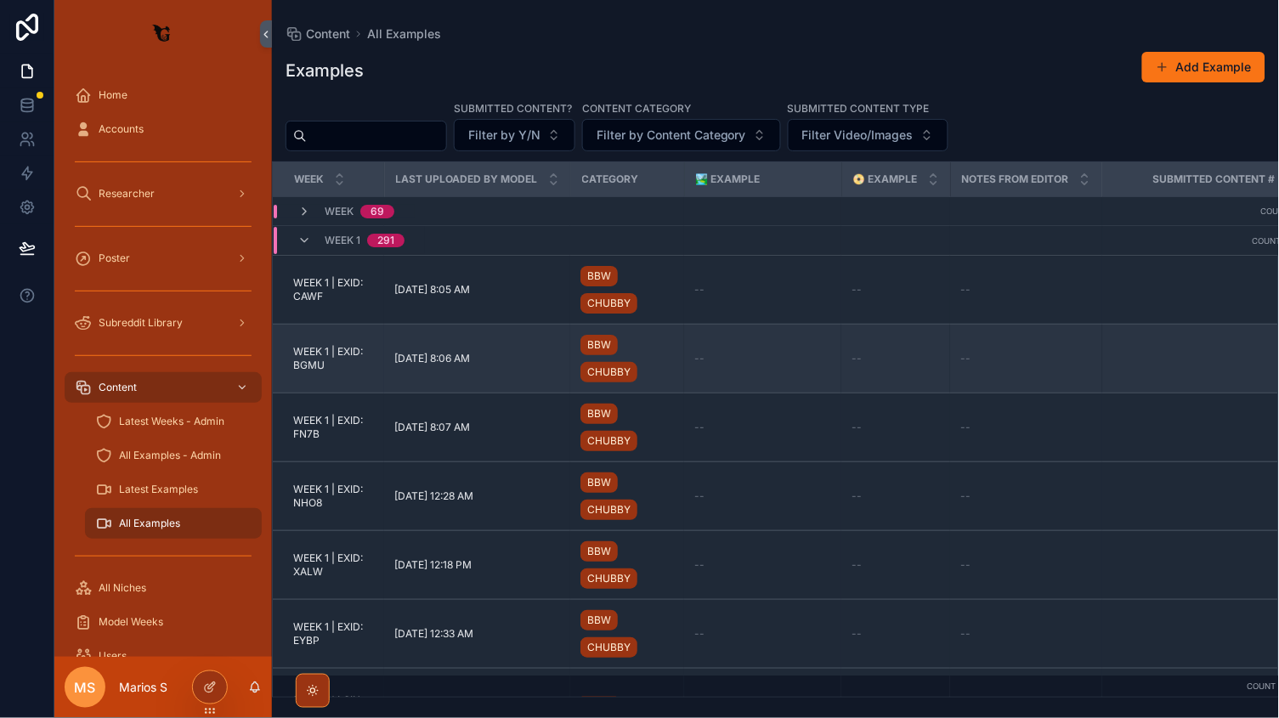
click at [392, 338] on td "[DATE] 8:06 AM [DATE] 8:06 AM" at bounding box center [477, 359] width 186 height 69
click at [533, 354] on div "[DATE] 8:06 AM [DATE] 8:06 AM" at bounding box center [477, 359] width 166 height 14
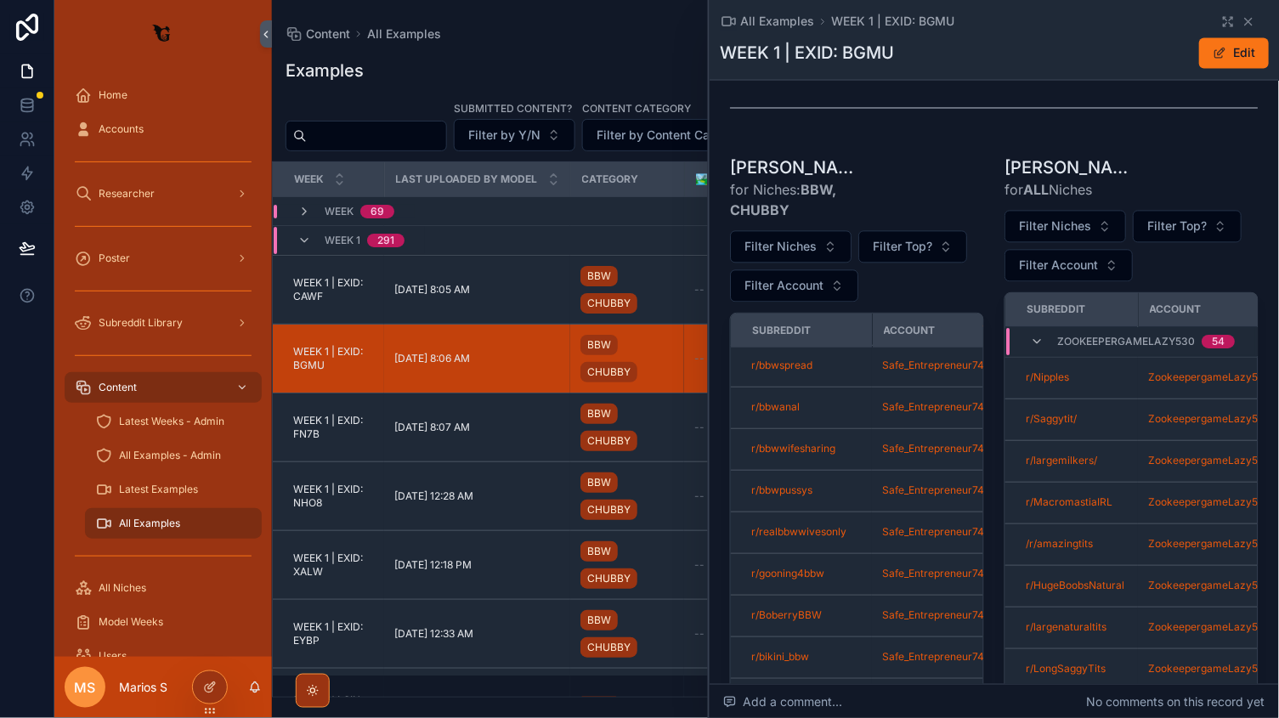
scroll to position [660, 0]
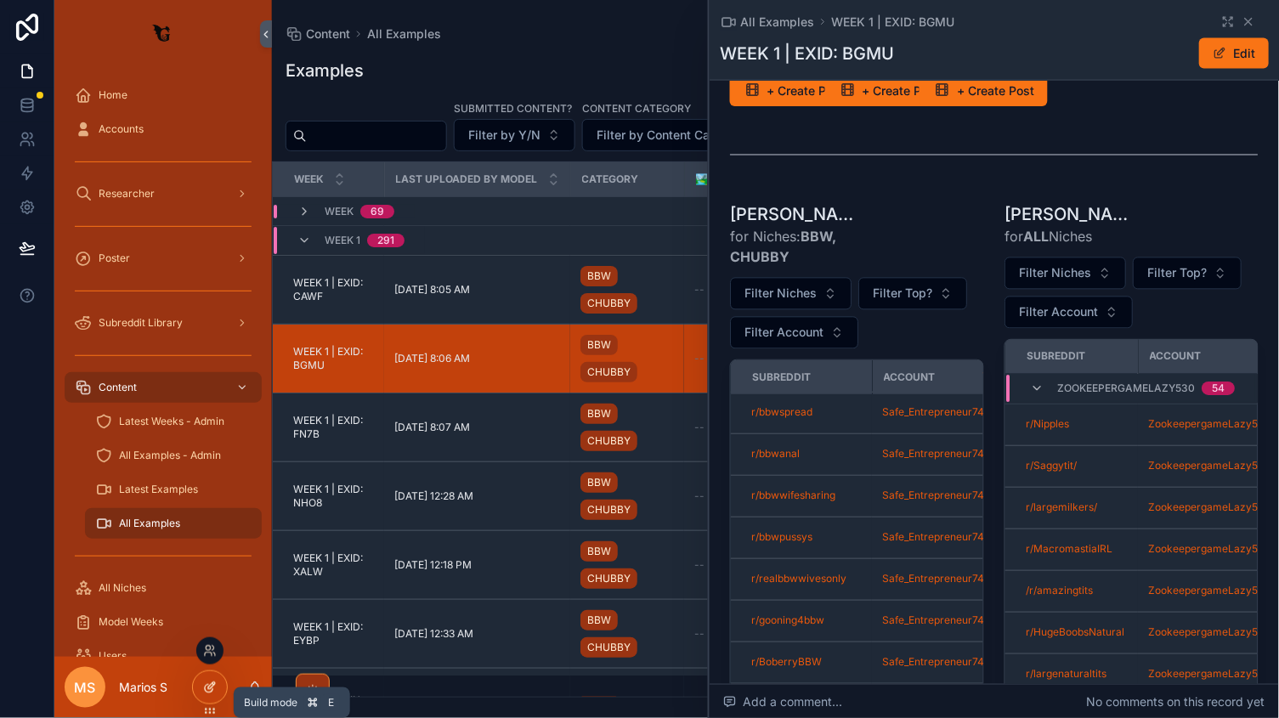
click at [208, 694] on div at bounding box center [210, 687] width 34 height 32
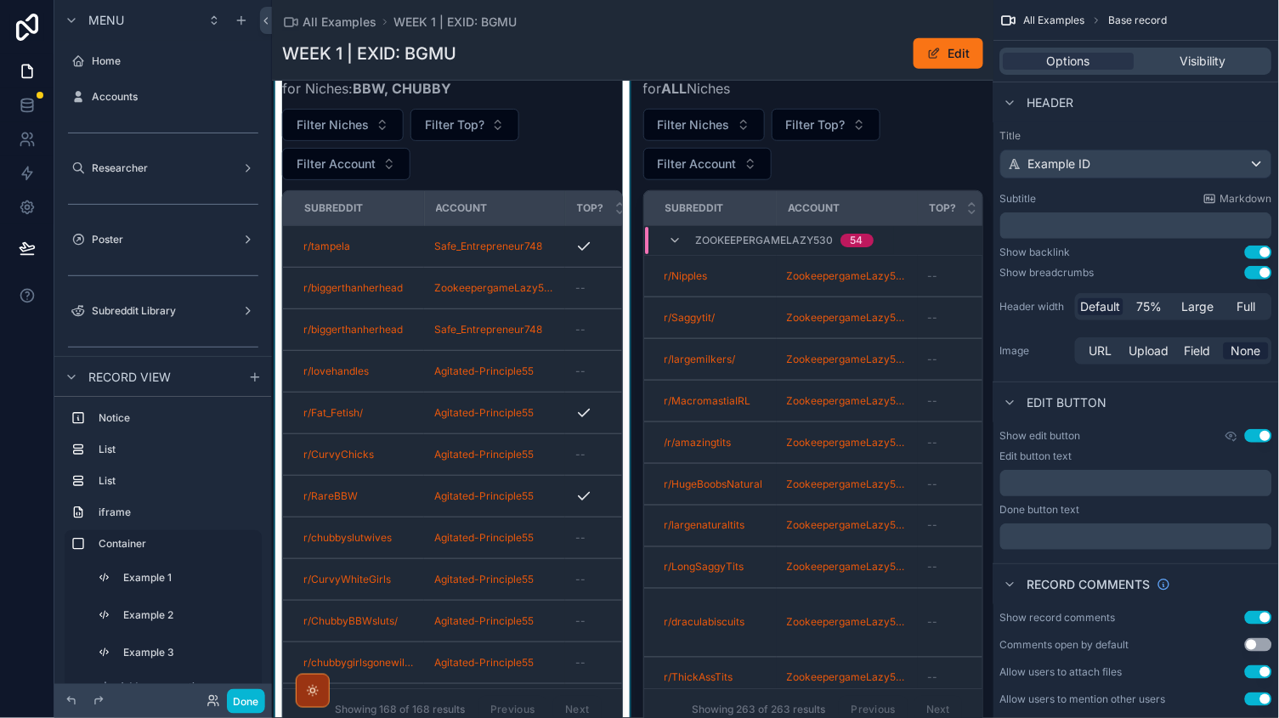
scroll to position [1677, 0]
click at [499, 133] on div "scrollable content" at bounding box center [452, 393] width 361 height 690
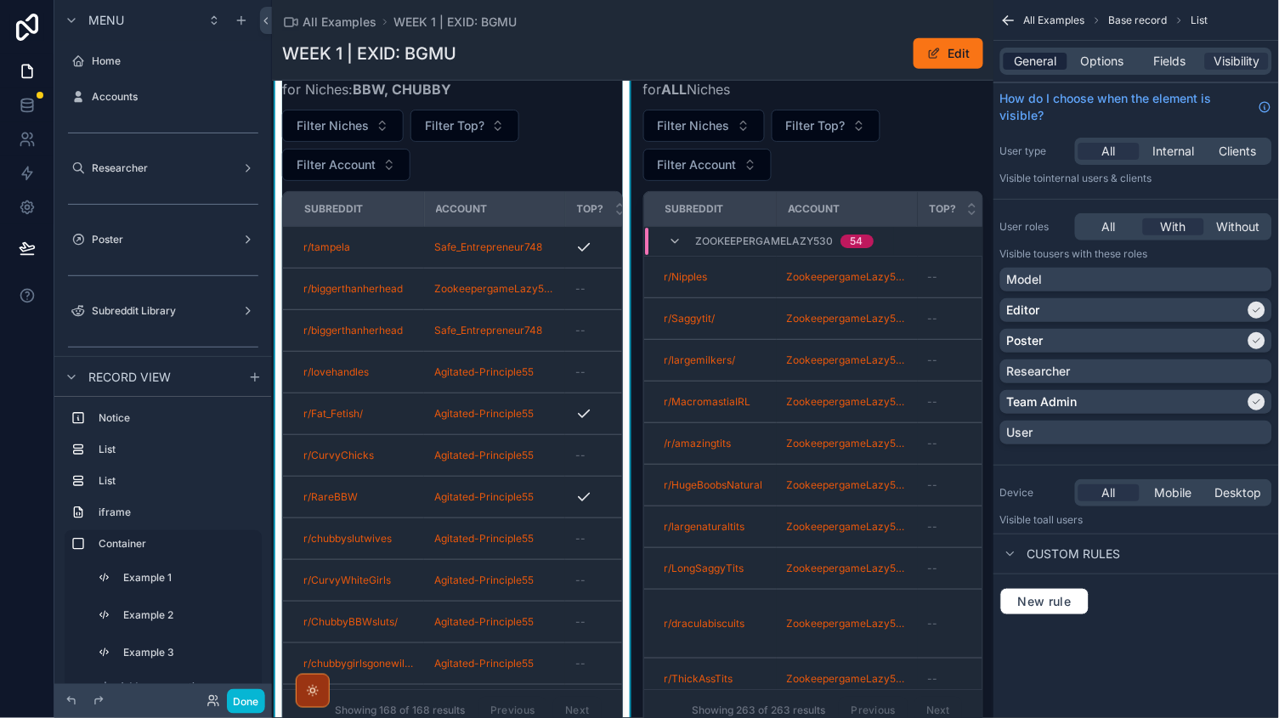
click at [1056, 69] on span "General" at bounding box center [1035, 61] width 42 height 17
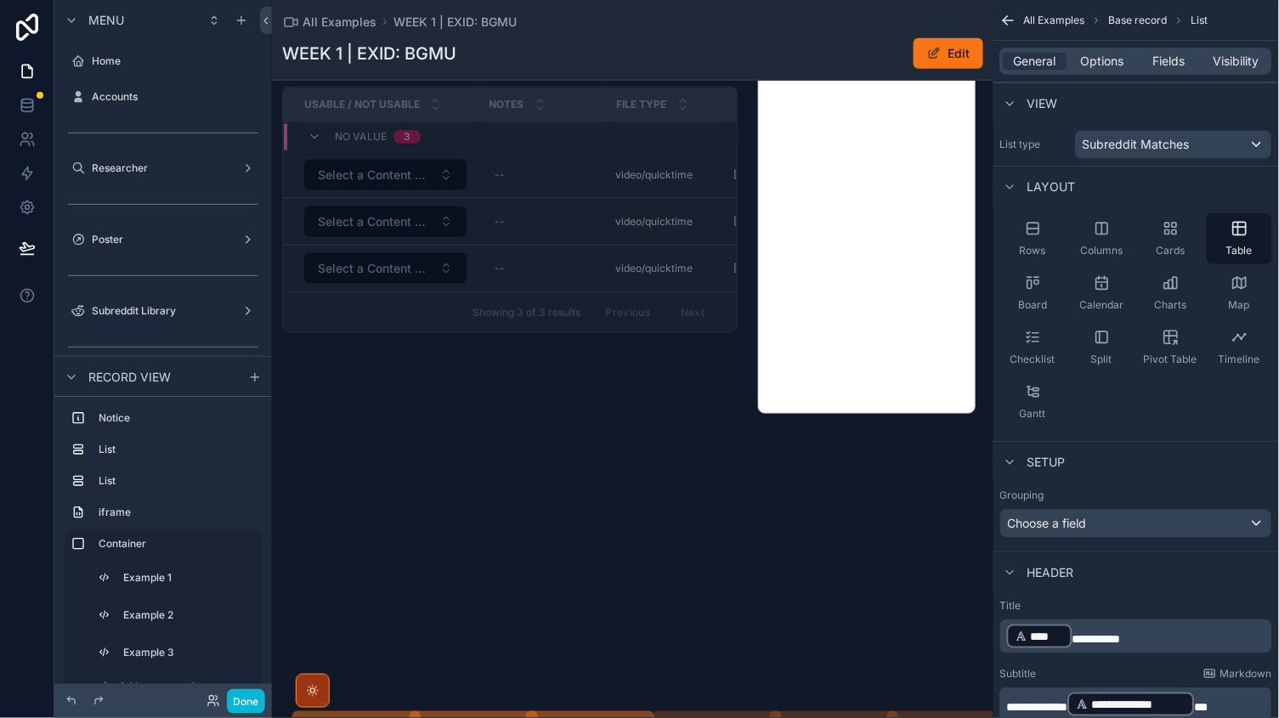
scroll to position [432, 0]
click at [410, 27] on span "WEEK 1 | EXID: BGMU" at bounding box center [454, 22] width 123 height 17
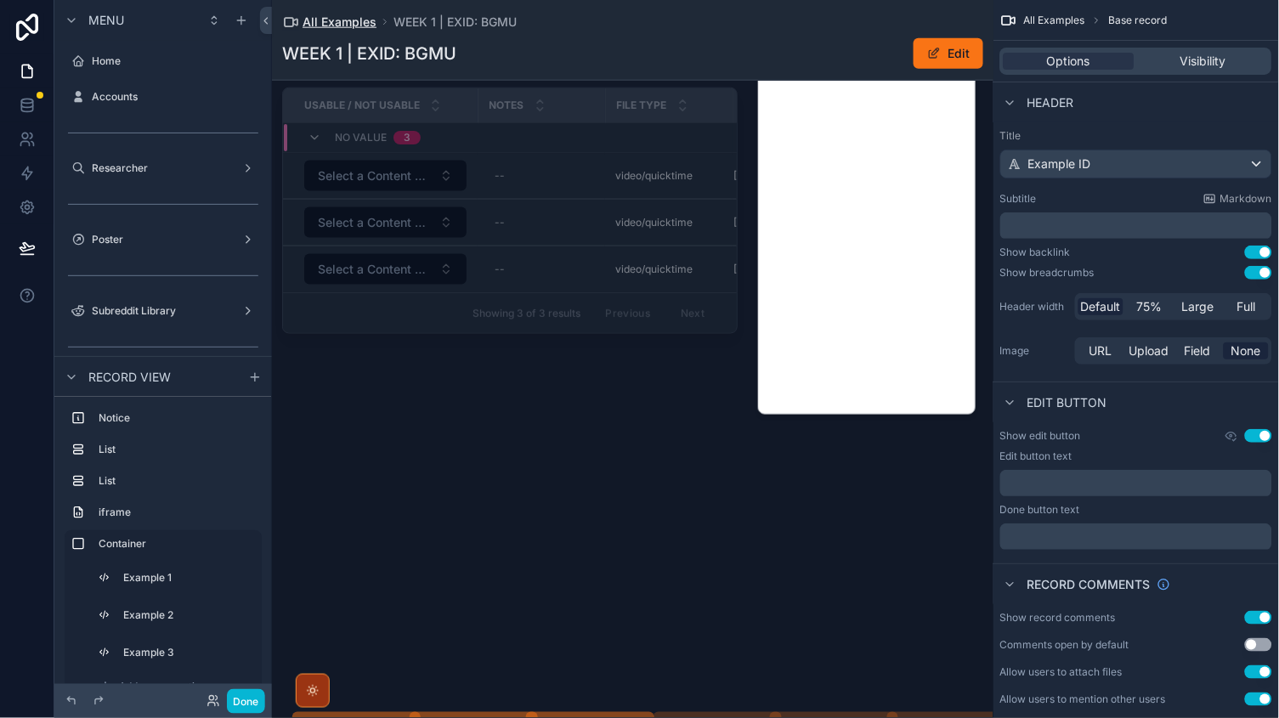
click at [346, 30] on span "All Examples" at bounding box center [339, 22] width 74 height 17
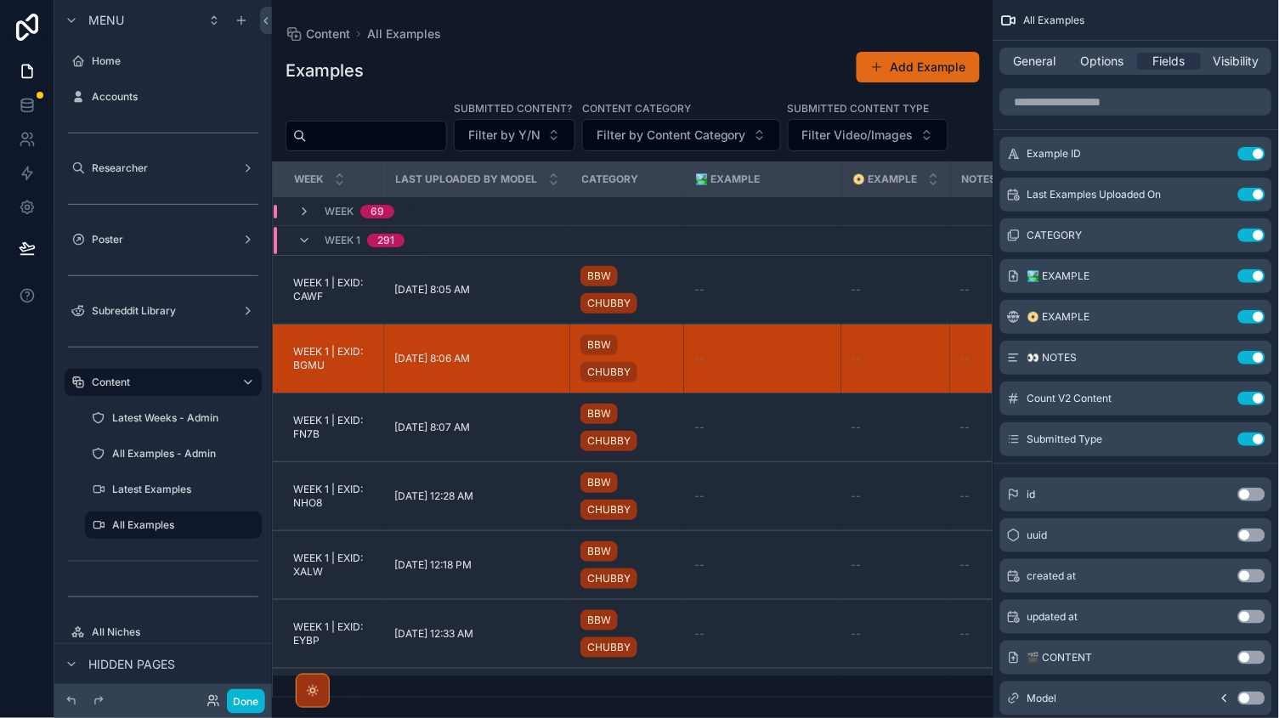
click at [910, 69] on button "Add Example" at bounding box center [917, 67] width 123 height 31
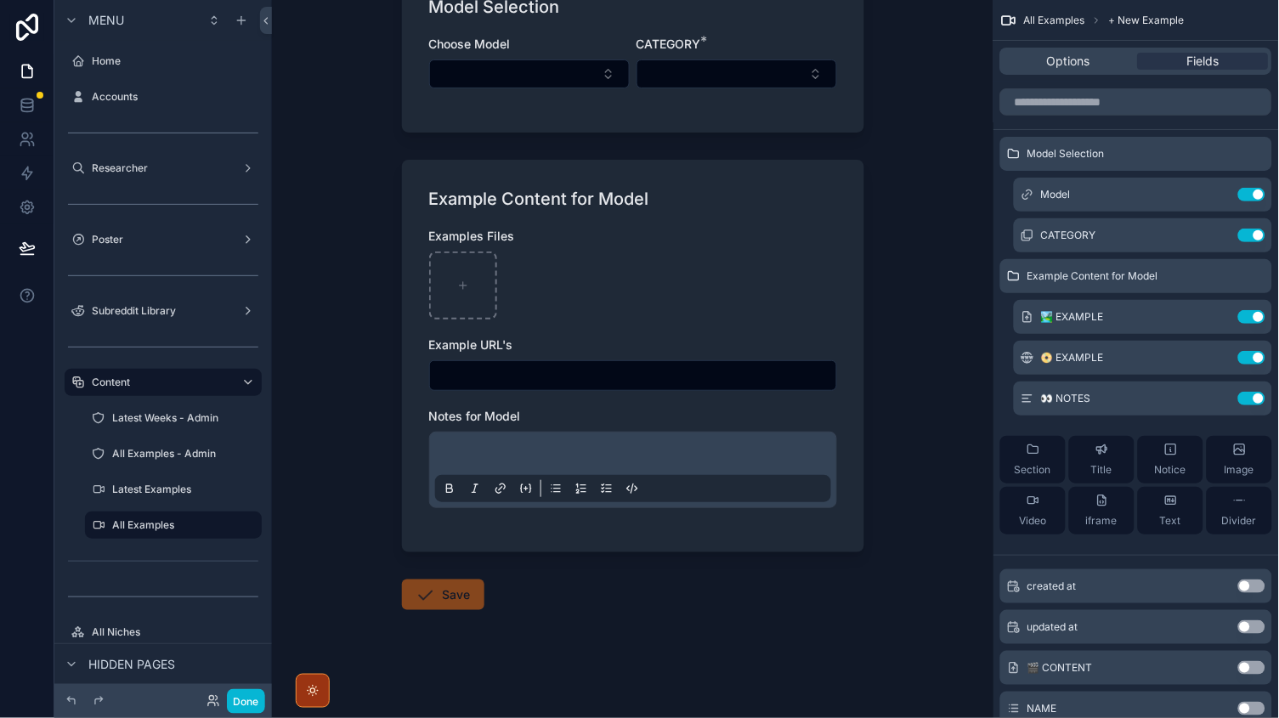
scroll to position [143, 0]
click at [155, 490] on label "Latest Examples" at bounding box center [170, 490] width 116 height 14
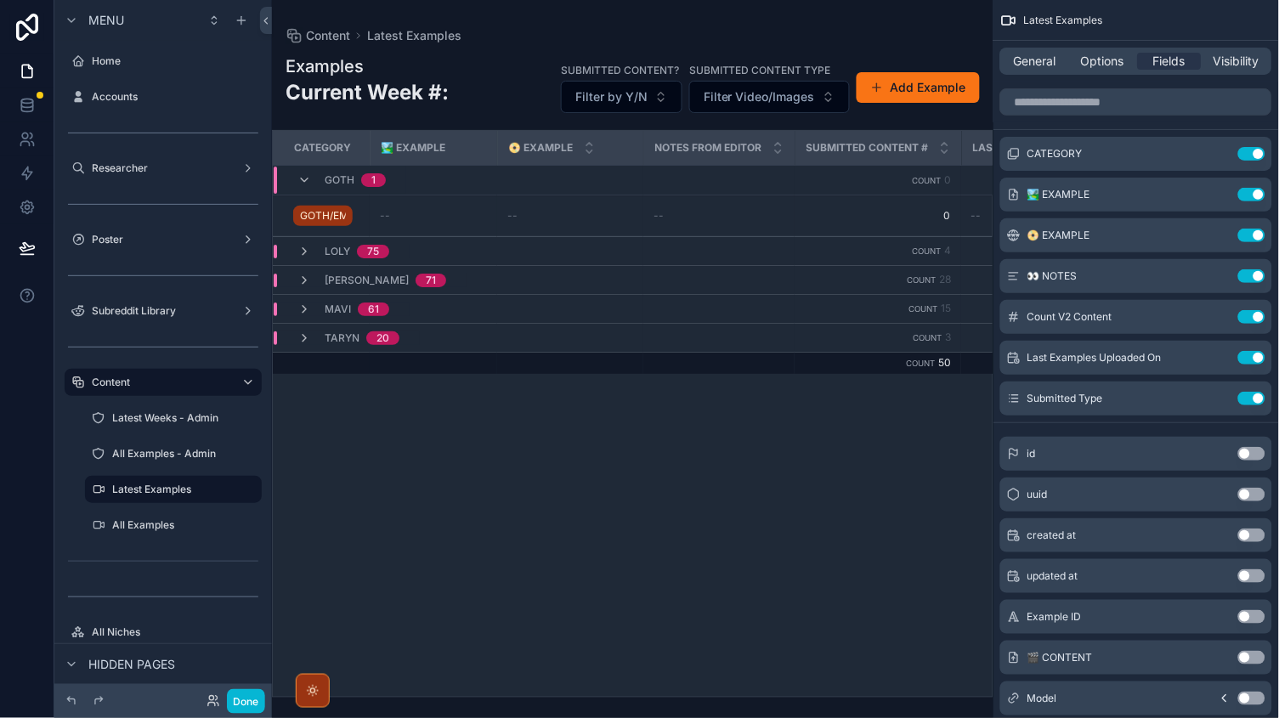
click at [942, 99] on div "scrollable content" at bounding box center [632, 359] width 721 height 718
click at [930, 93] on button "Add Example" at bounding box center [917, 87] width 123 height 31
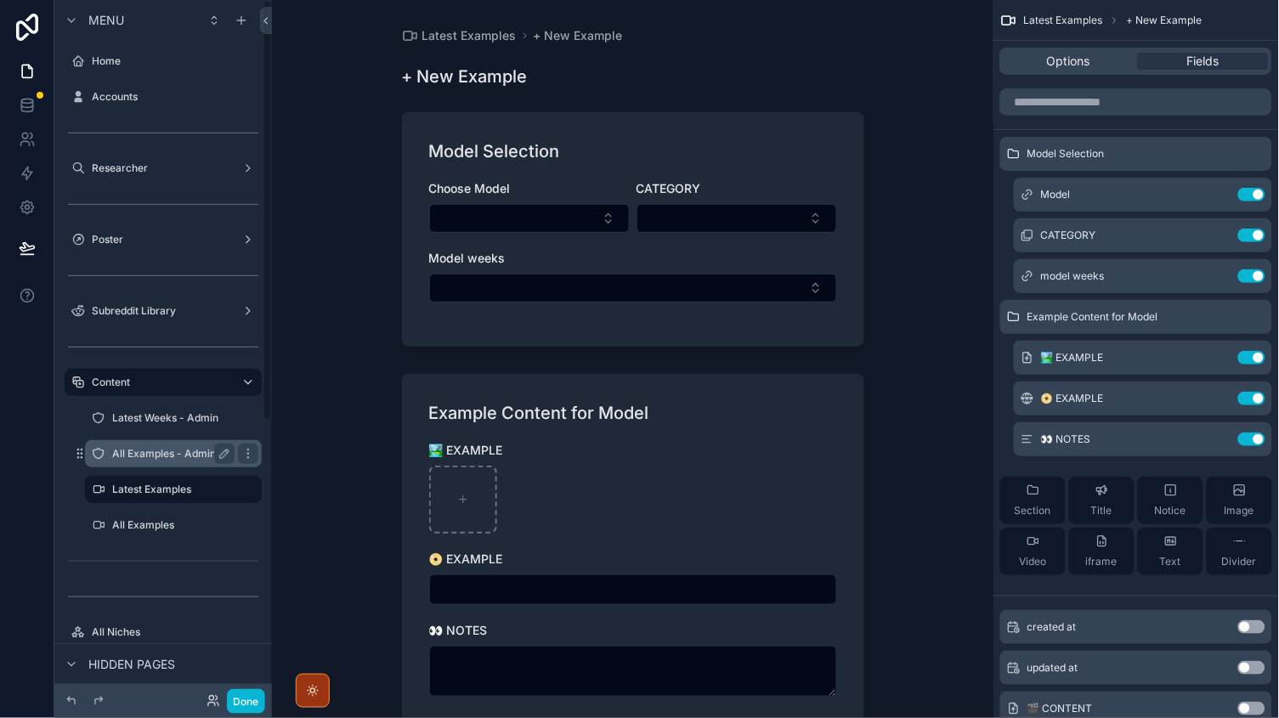
click at [145, 444] on div "All Examples - Admin" at bounding box center [173, 454] width 122 height 20
